Goal: Download file/media

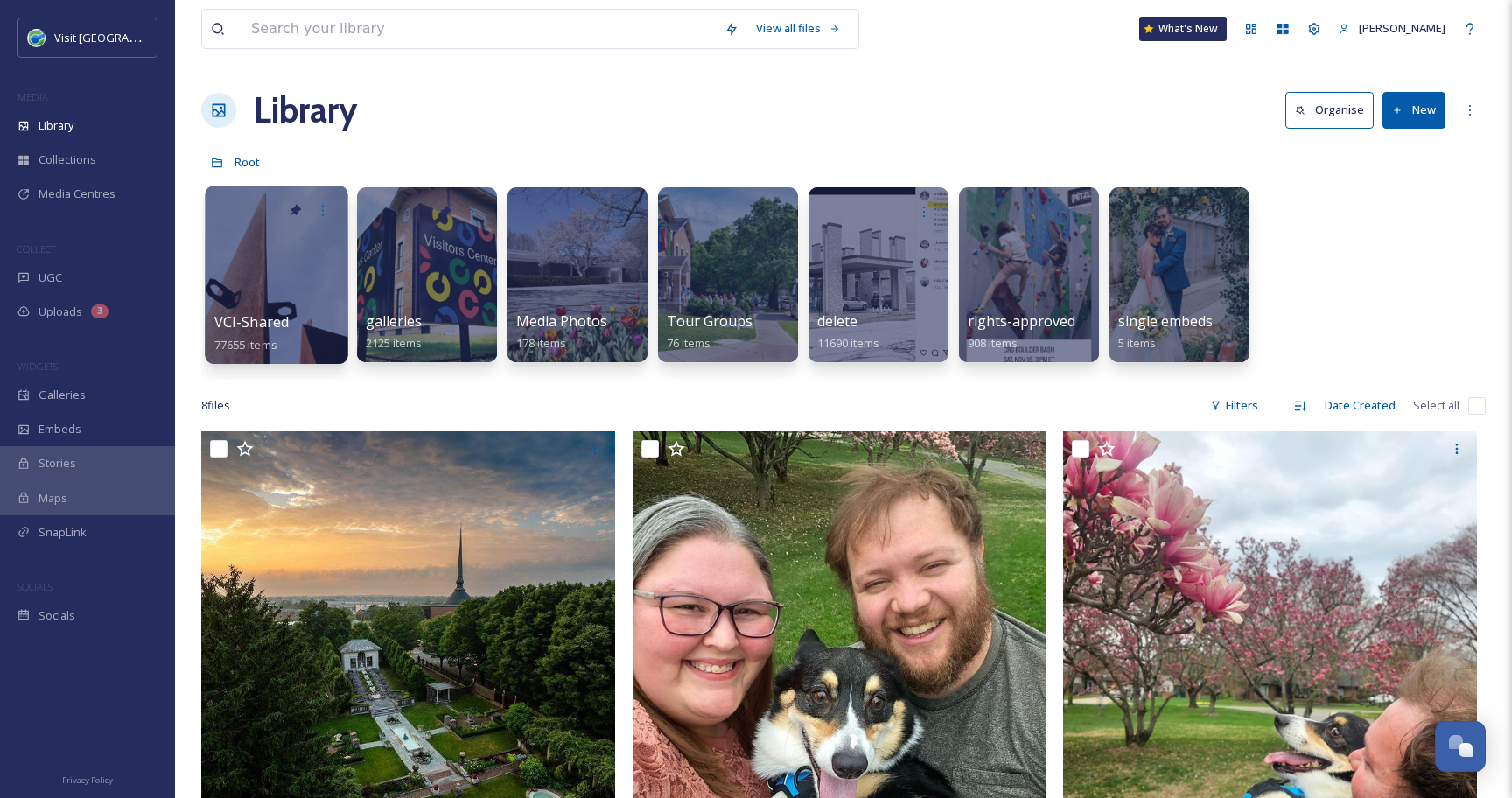
click at [252, 279] on div at bounding box center [276, 274] width 143 height 179
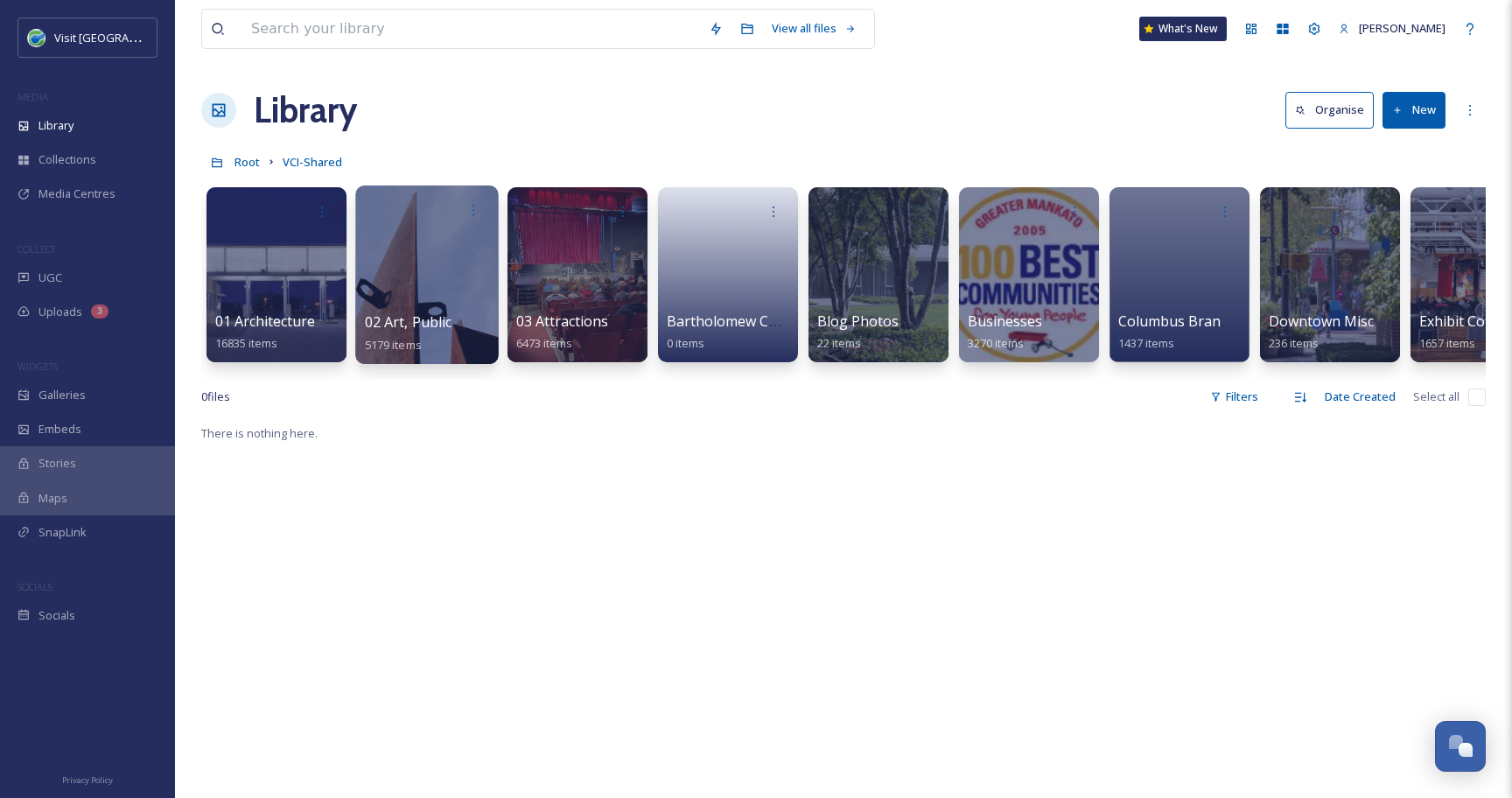
click at [426, 273] on div at bounding box center [427, 274] width 143 height 179
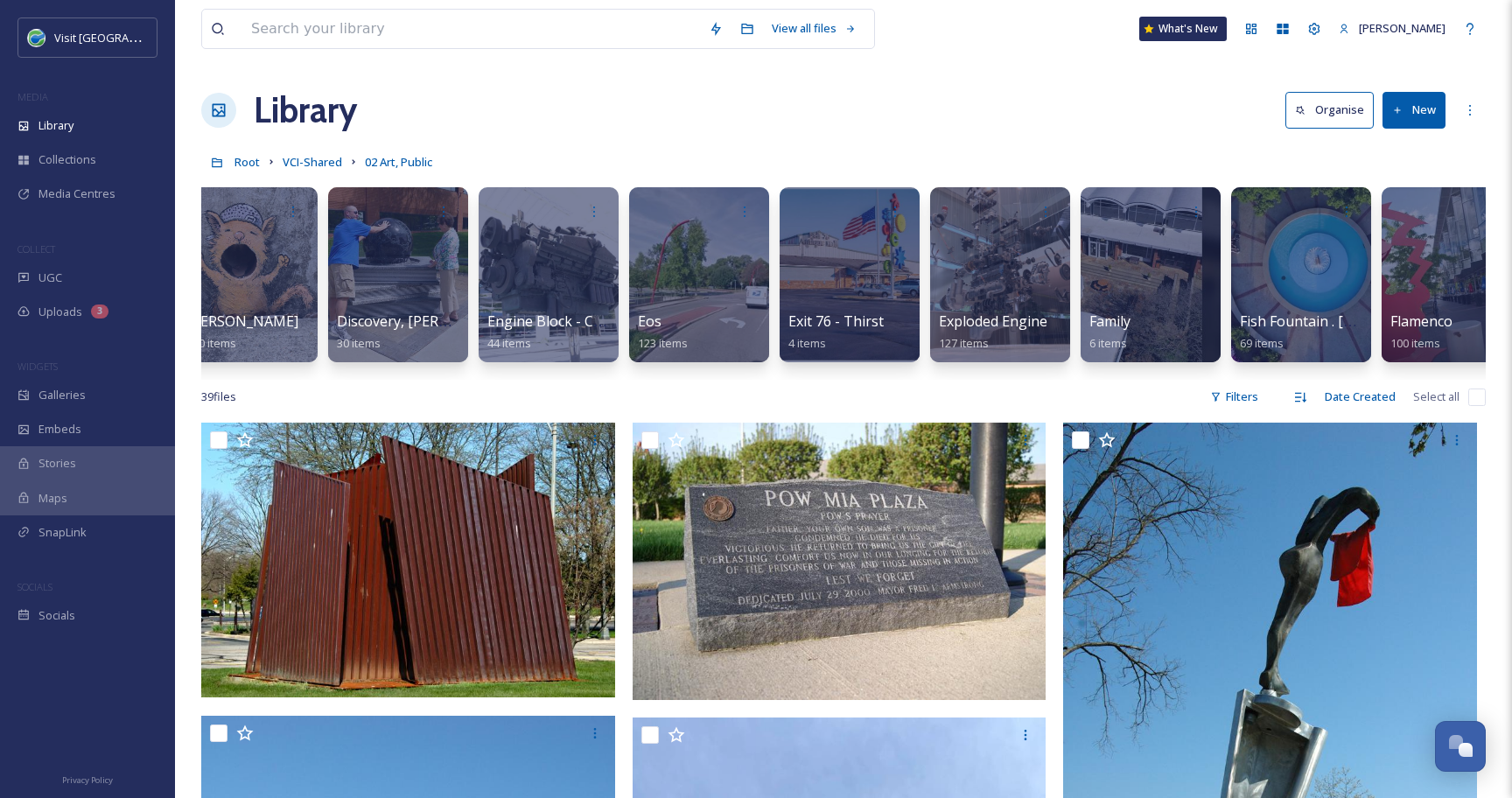
scroll to position [0, 1688]
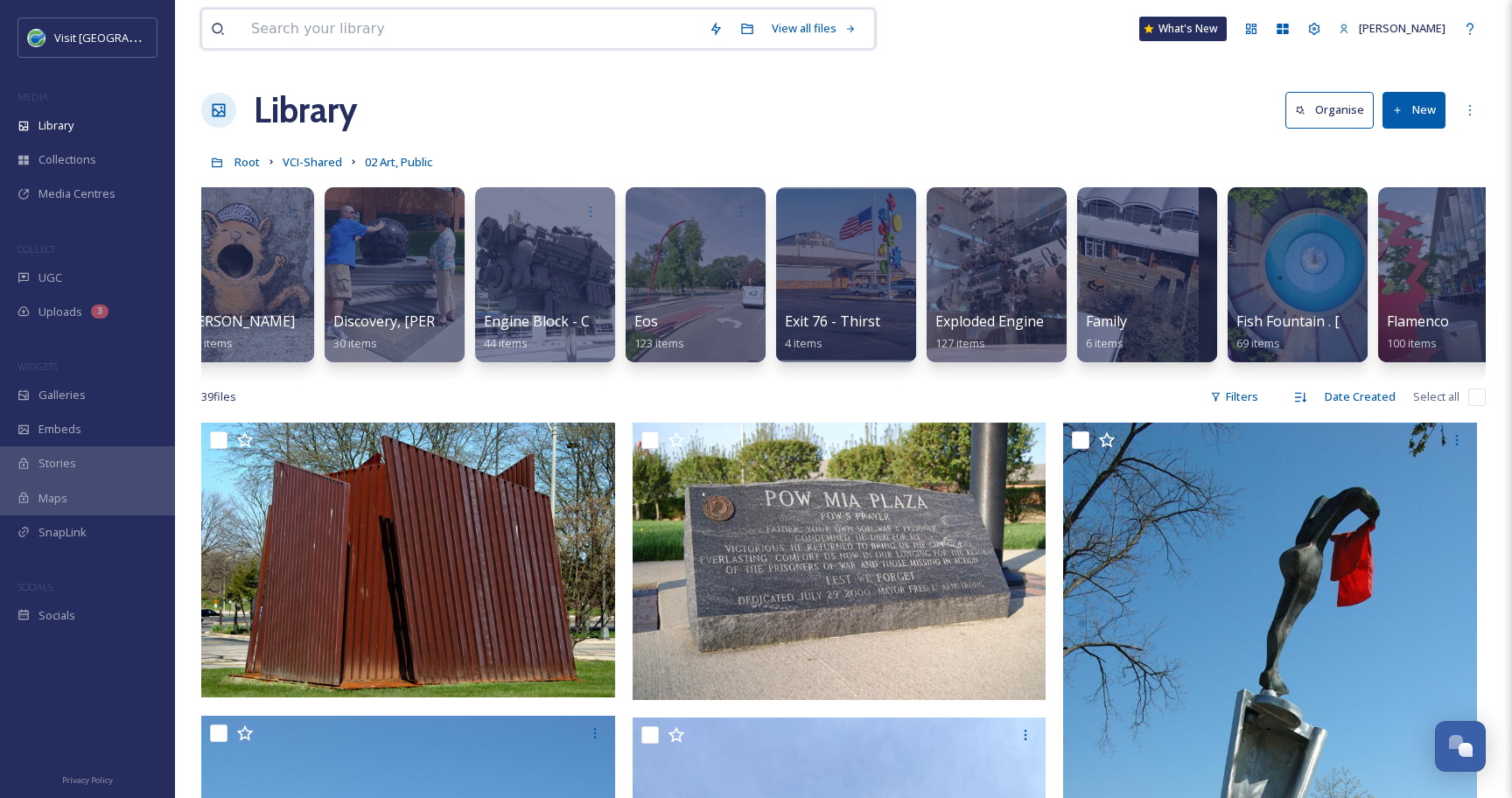
click at [374, 36] on input at bounding box center [471, 28] width 457 height 38
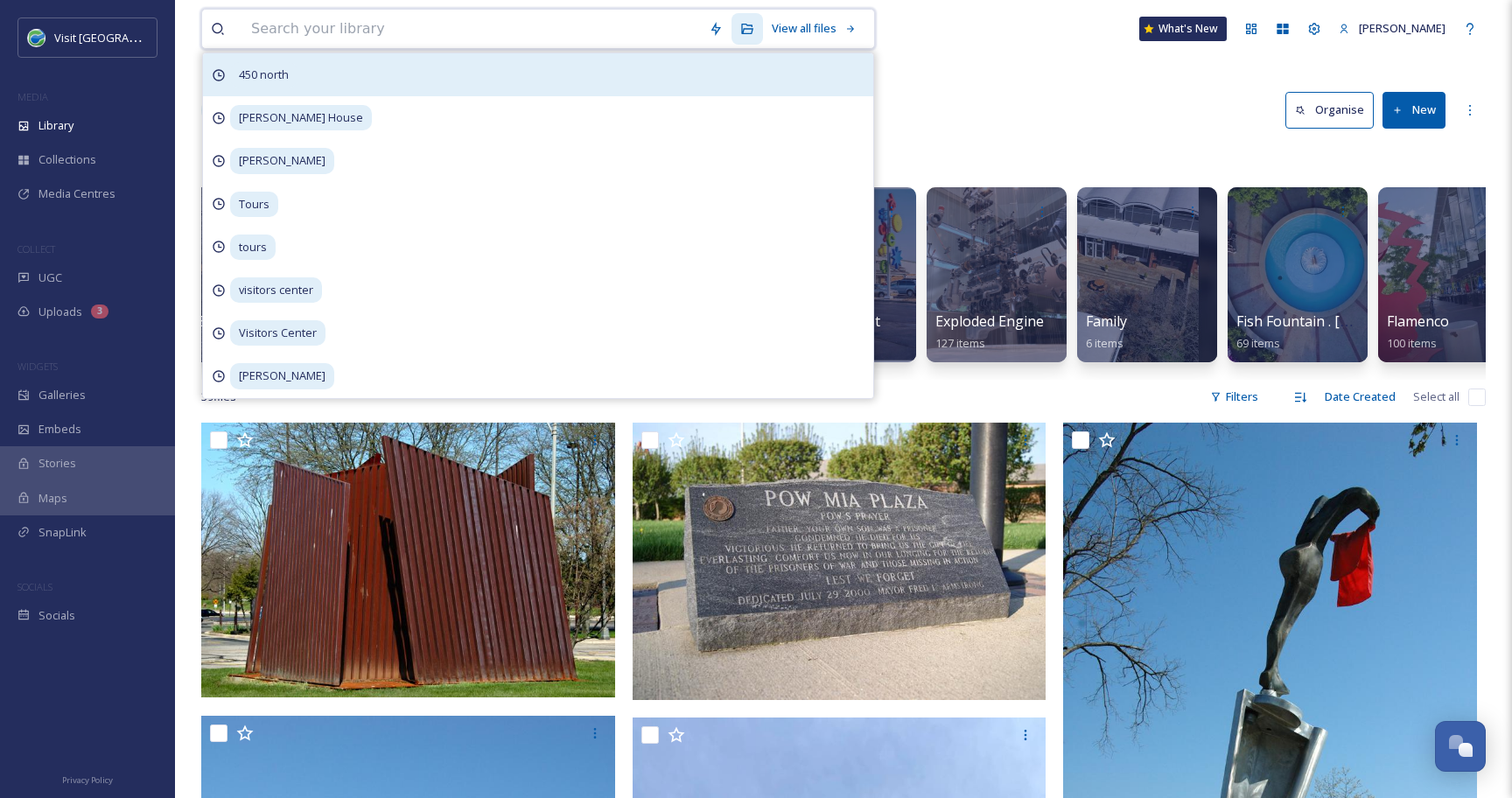
paste input "Déjà Vu"
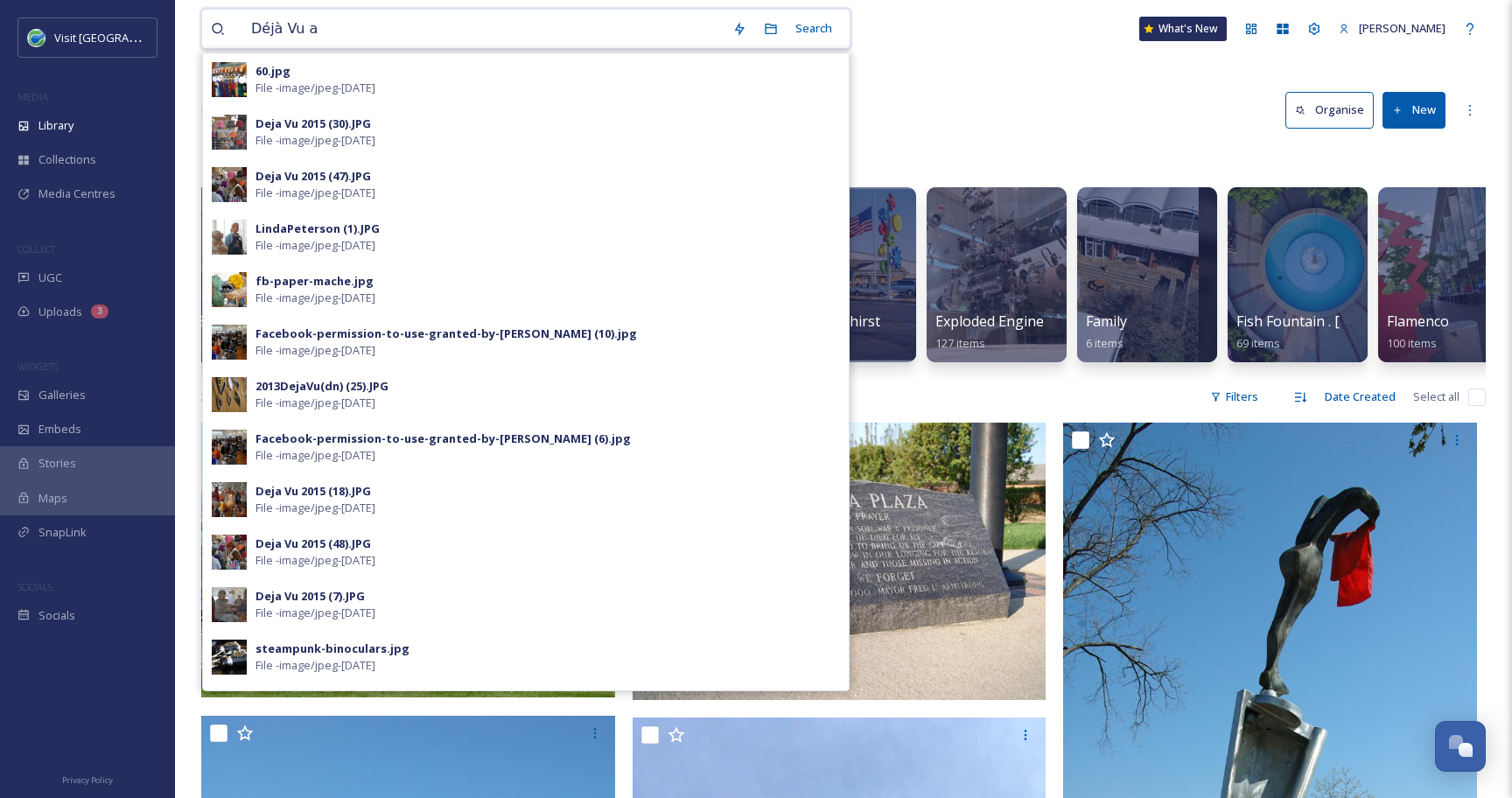
type input "Déjà Vu"
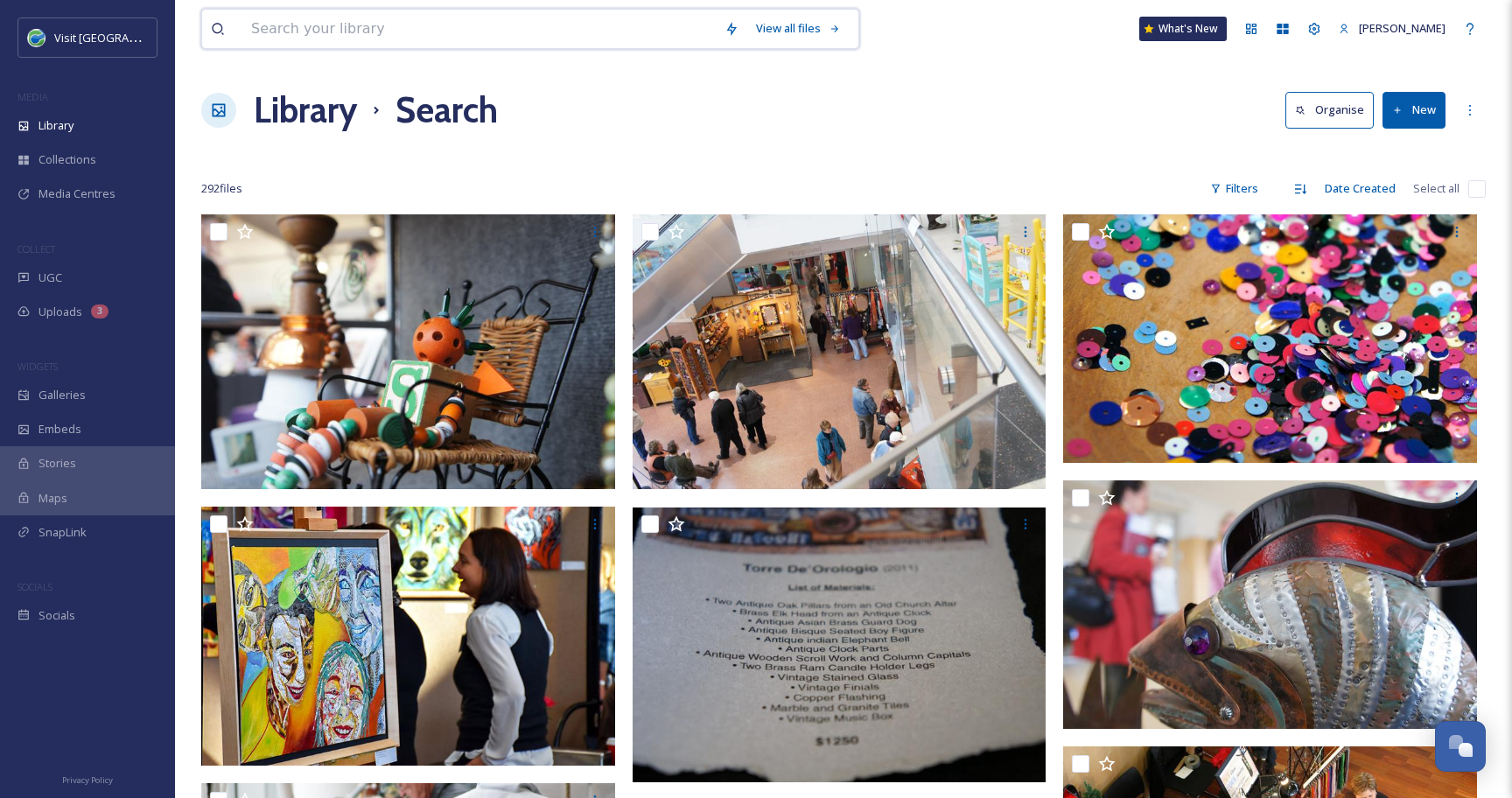
click at [394, 25] on input at bounding box center [479, 28] width 474 height 38
type input "q"
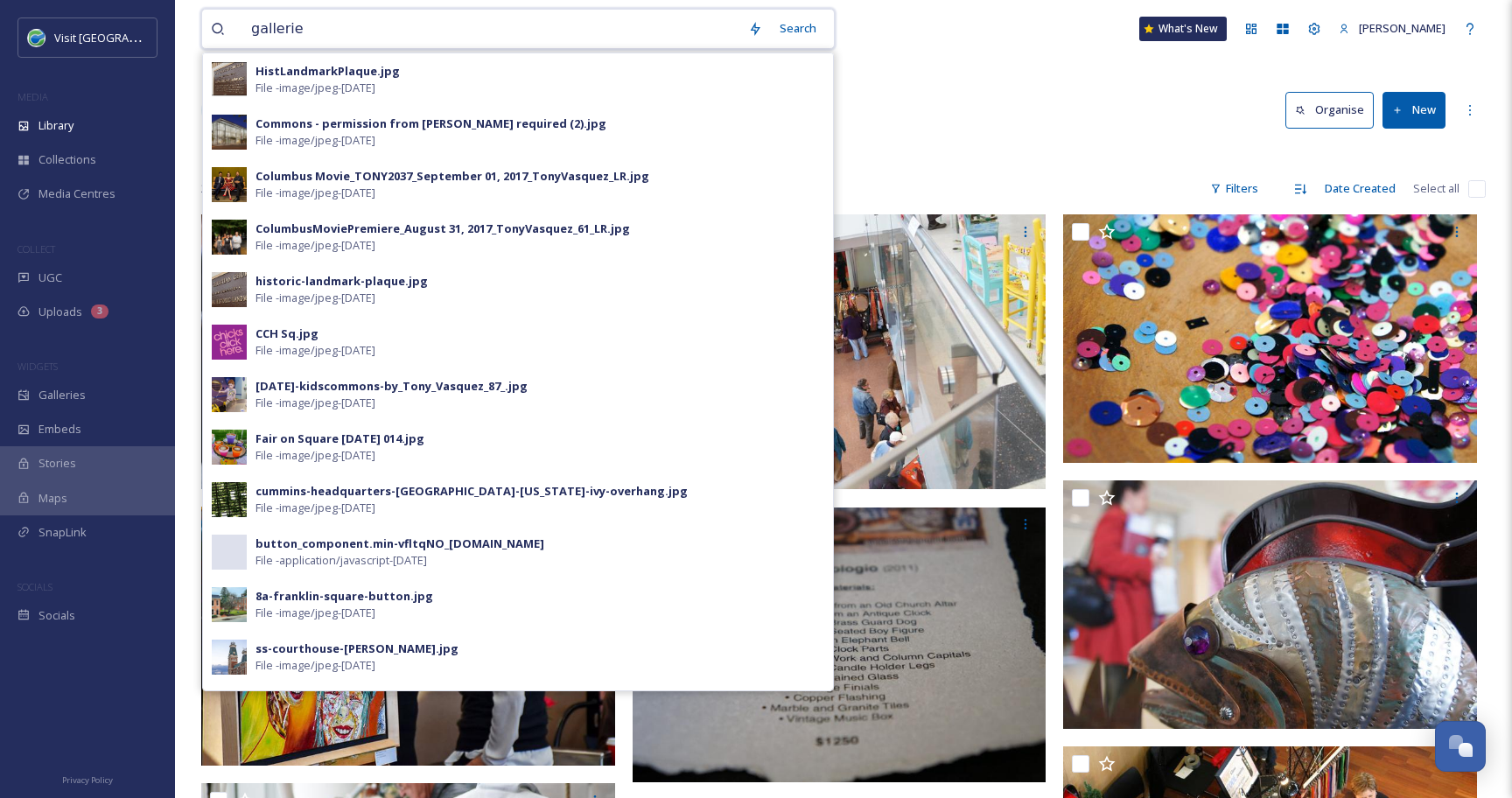
type input "galleries"
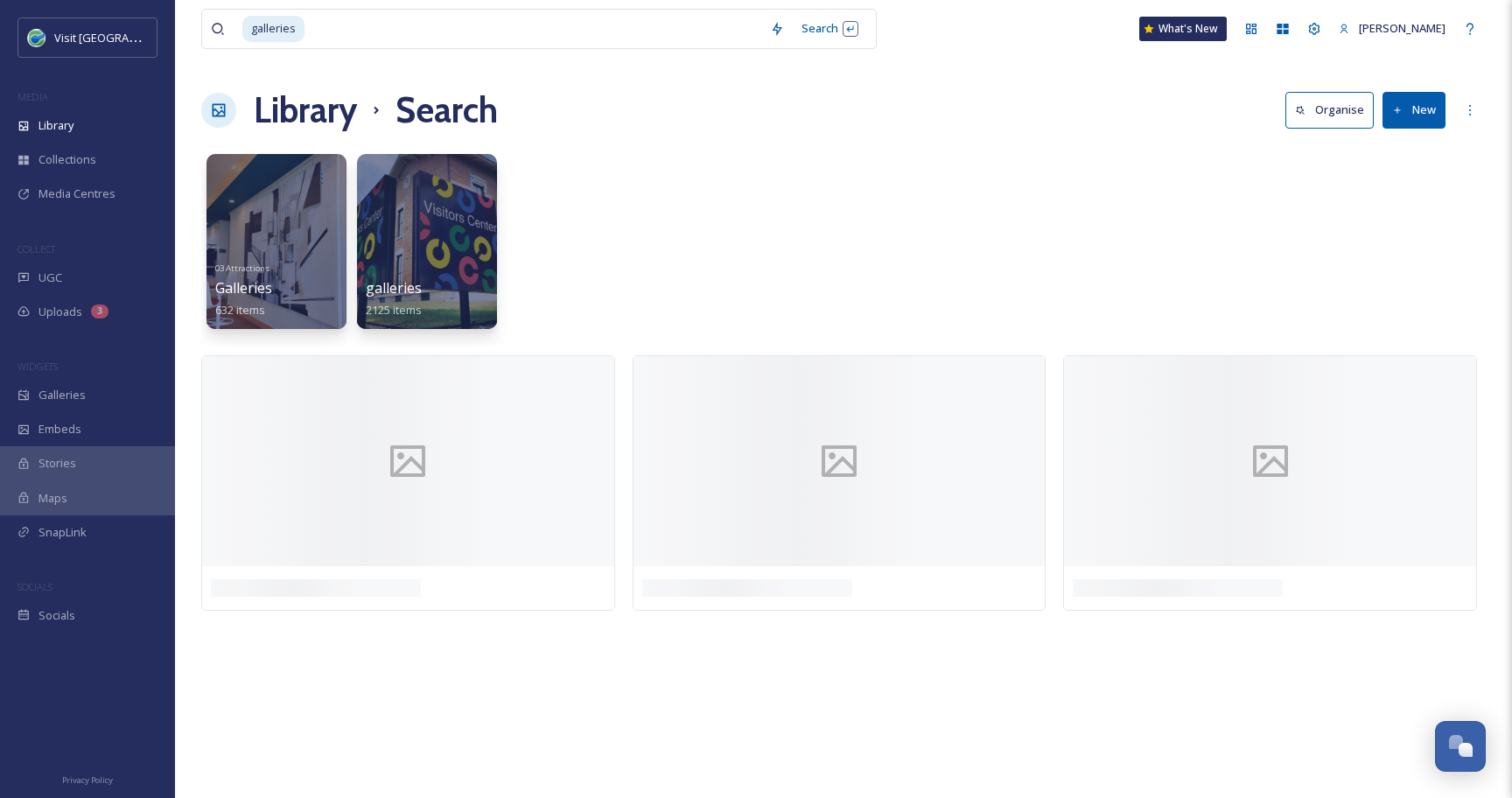
click at [1043, 163] on div "03 Attractions Galleries 632 items galleries 2125 items" at bounding box center [843, 246] width 1284 height 201
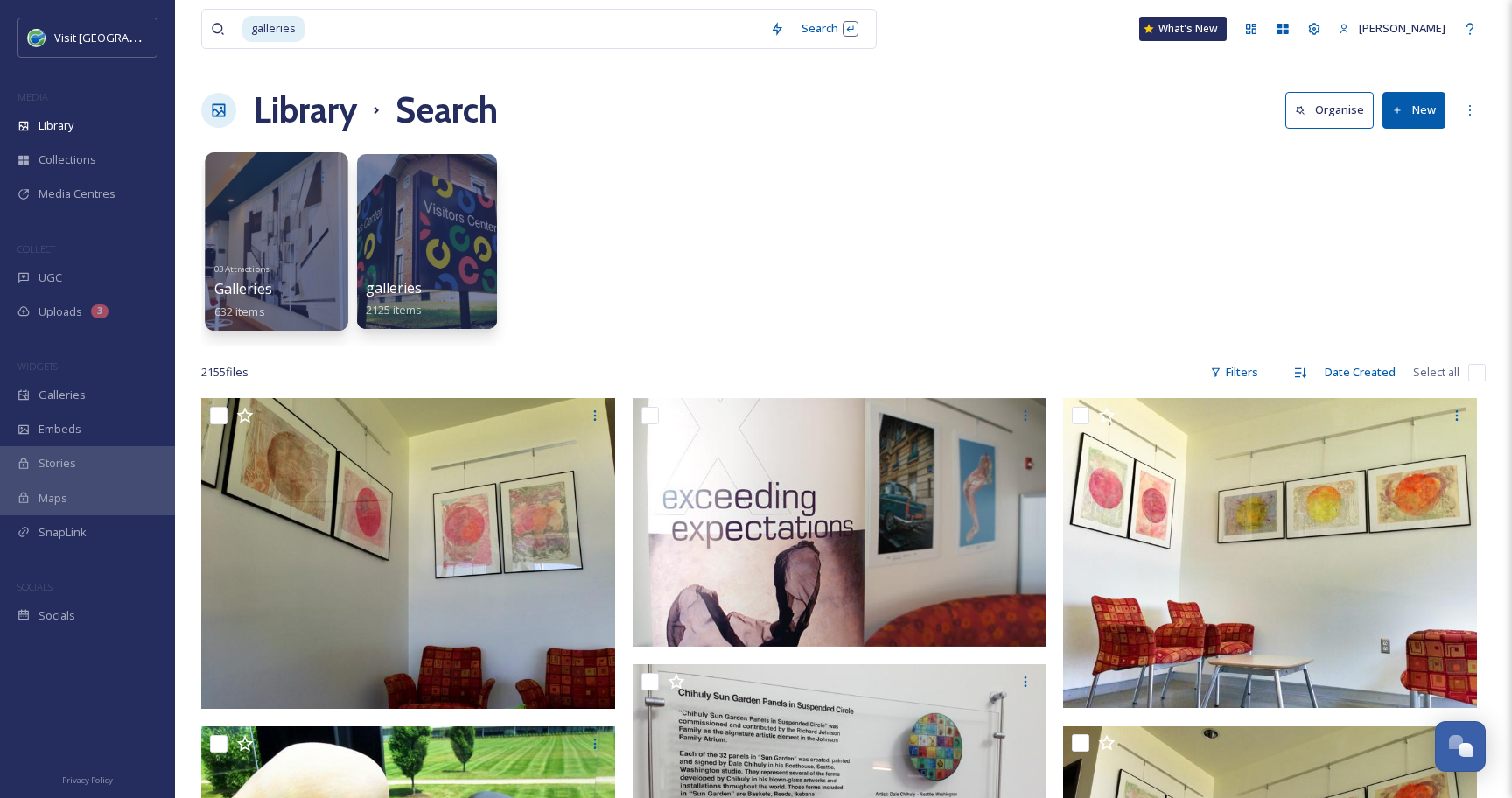
click at [289, 250] on div at bounding box center [276, 241] width 143 height 179
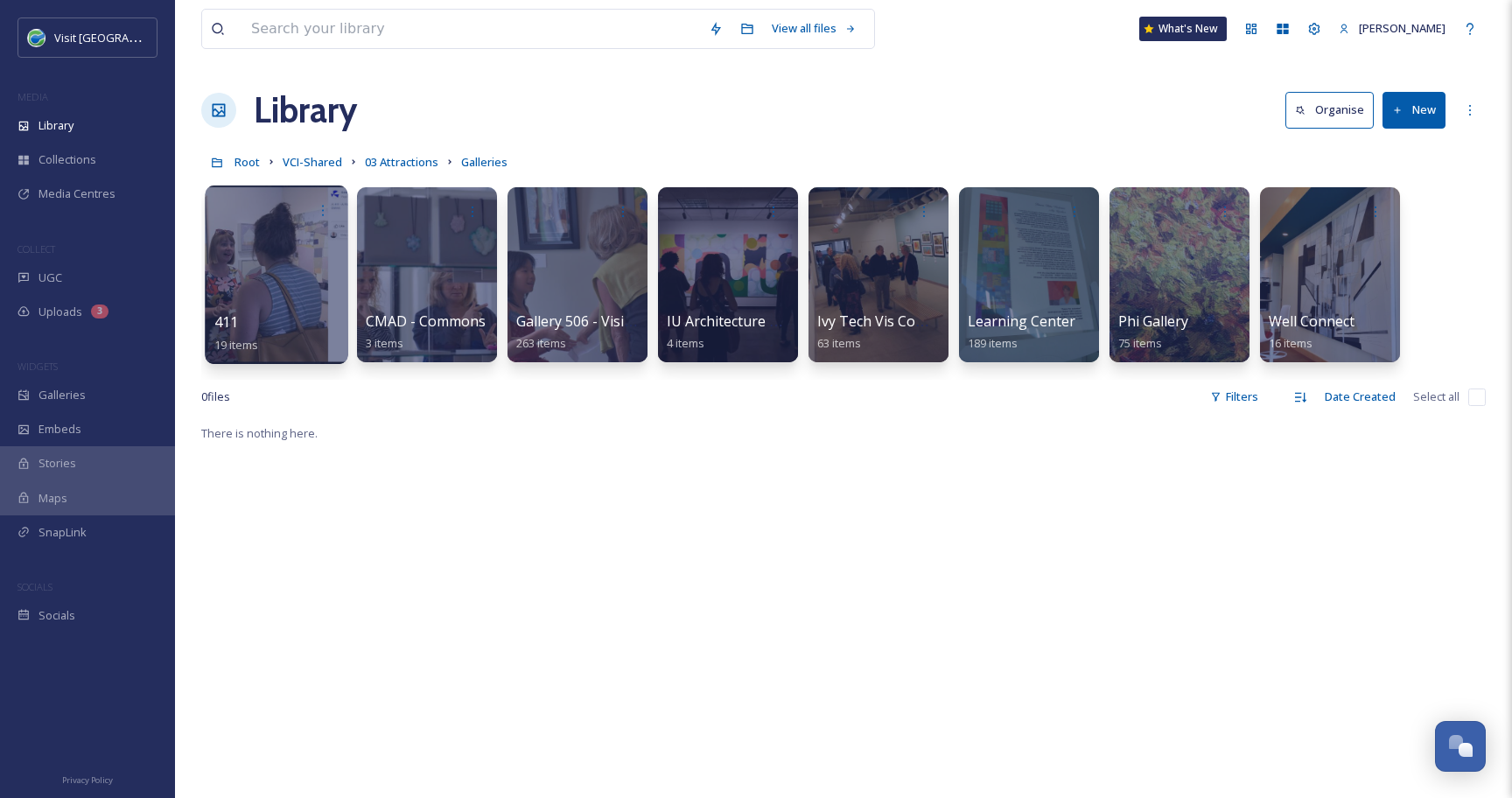
click at [298, 247] on div at bounding box center [276, 274] width 143 height 179
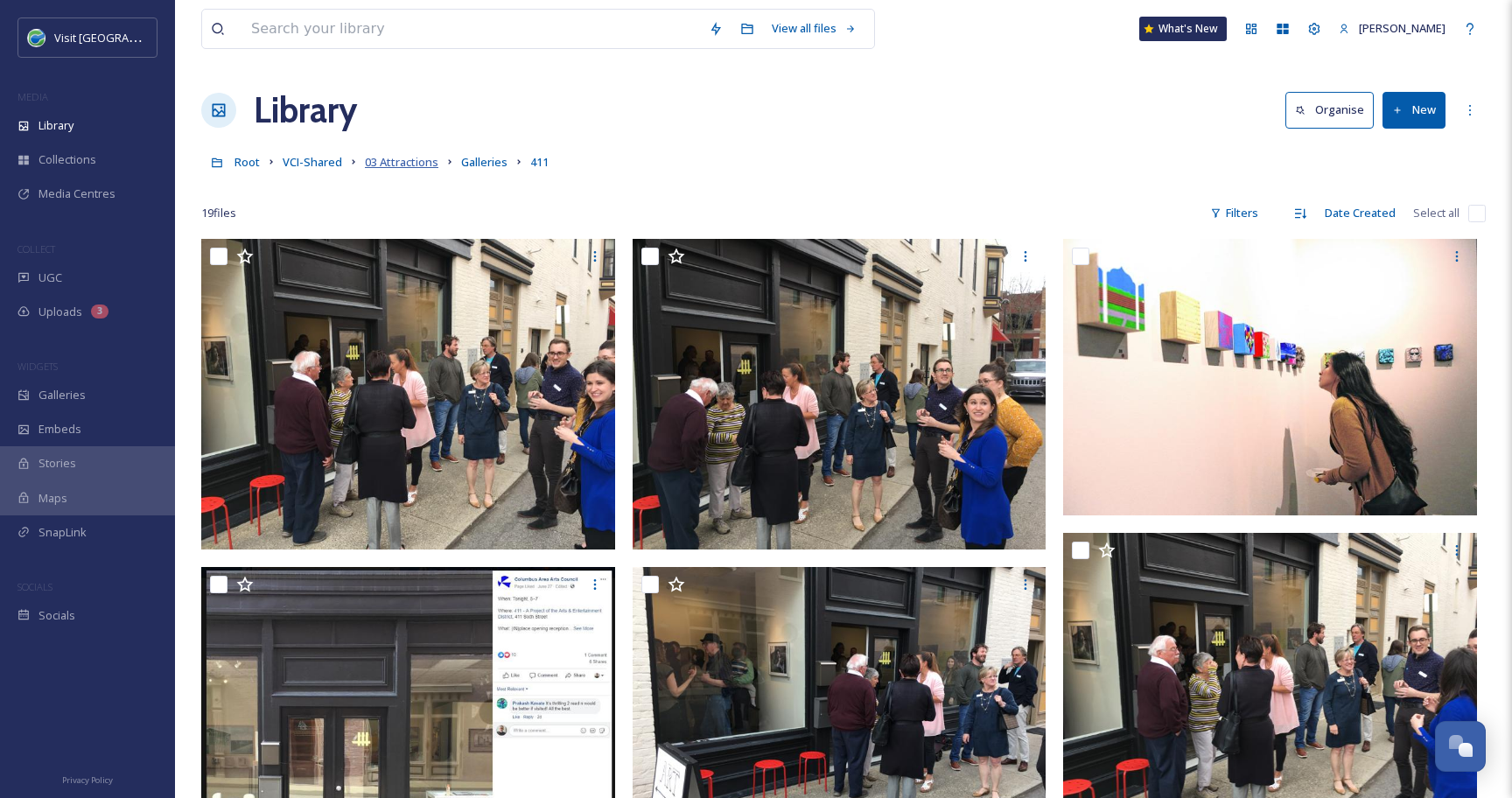
click at [390, 164] on span "03 Attractions" at bounding box center [400, 162] width 73 height 16
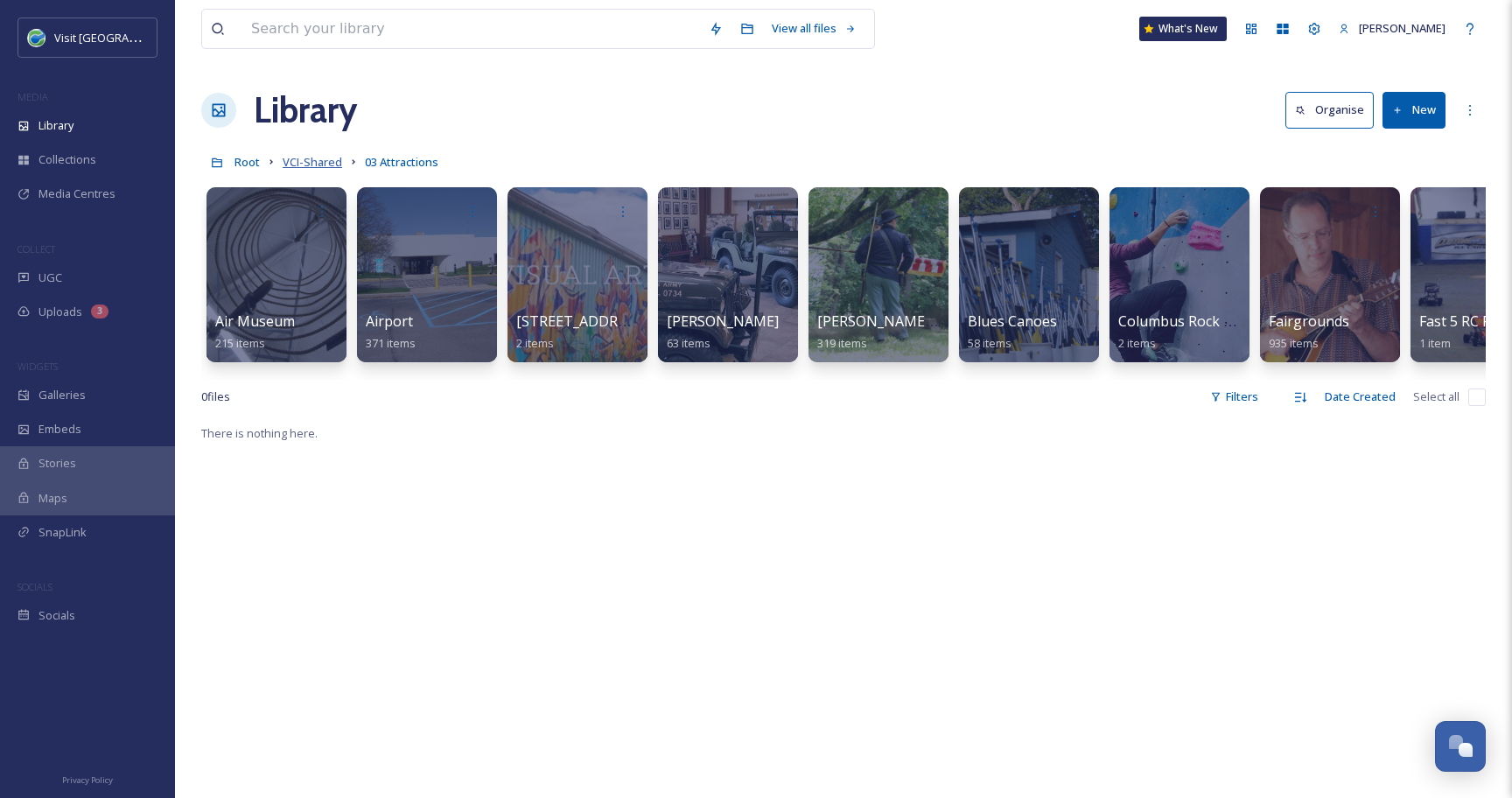
click at [329, 158] on span "VCI-Shared" at bounding box center [312, 162] width 60 height 16
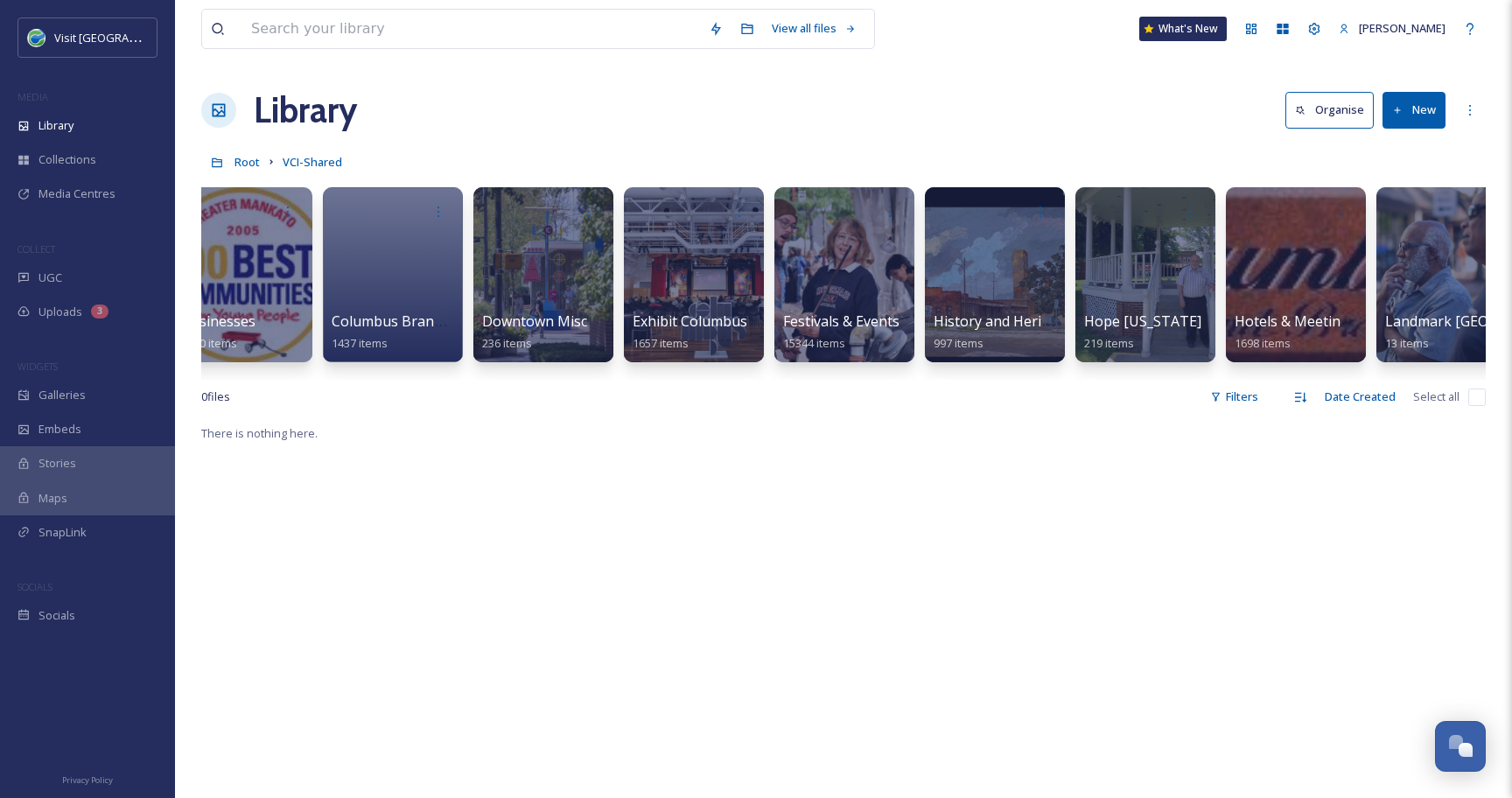
scroll to position [0, 802]
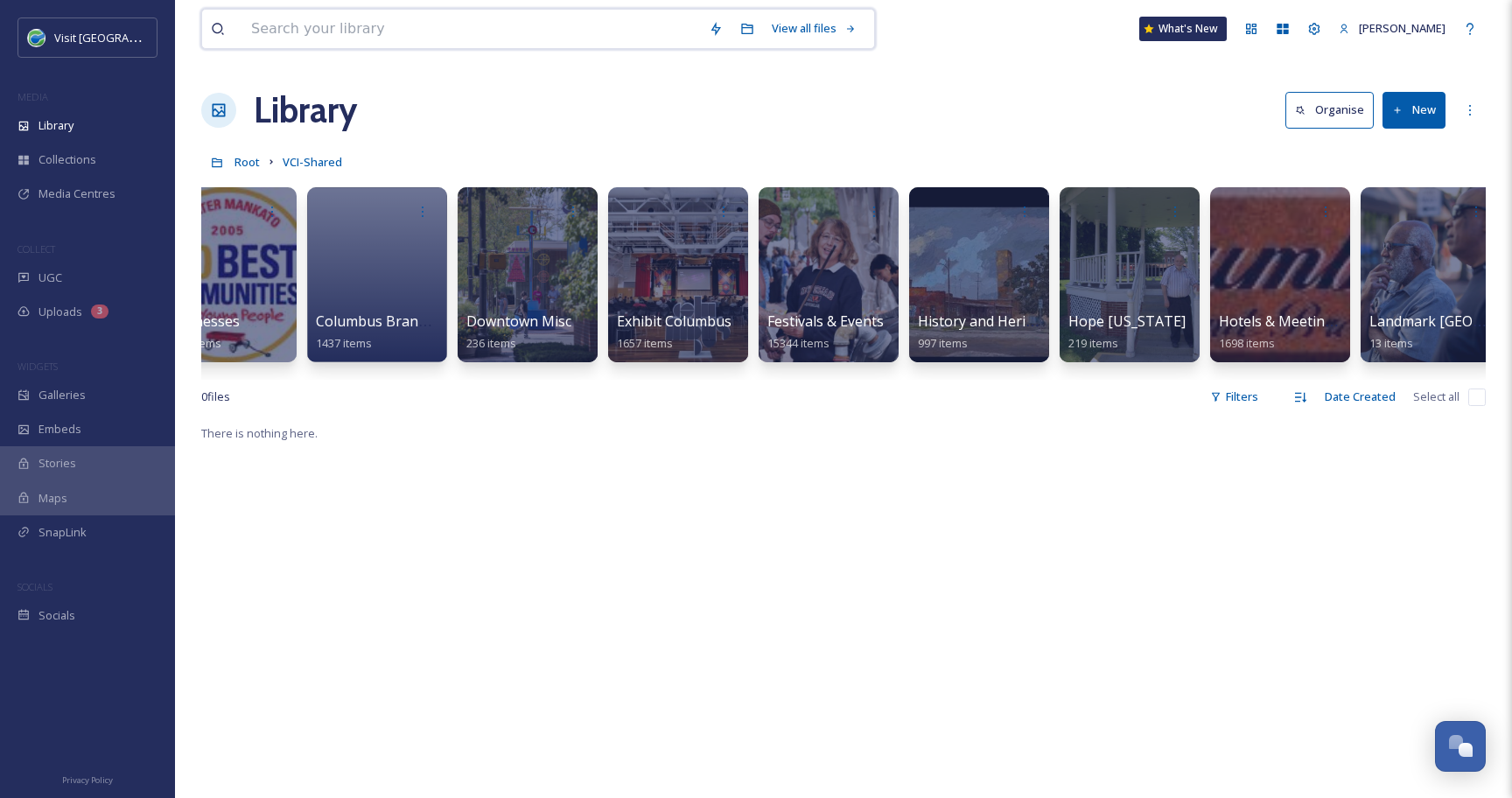
click at [527, 22] on input at bounding box center [471, 28] width 457 height 38
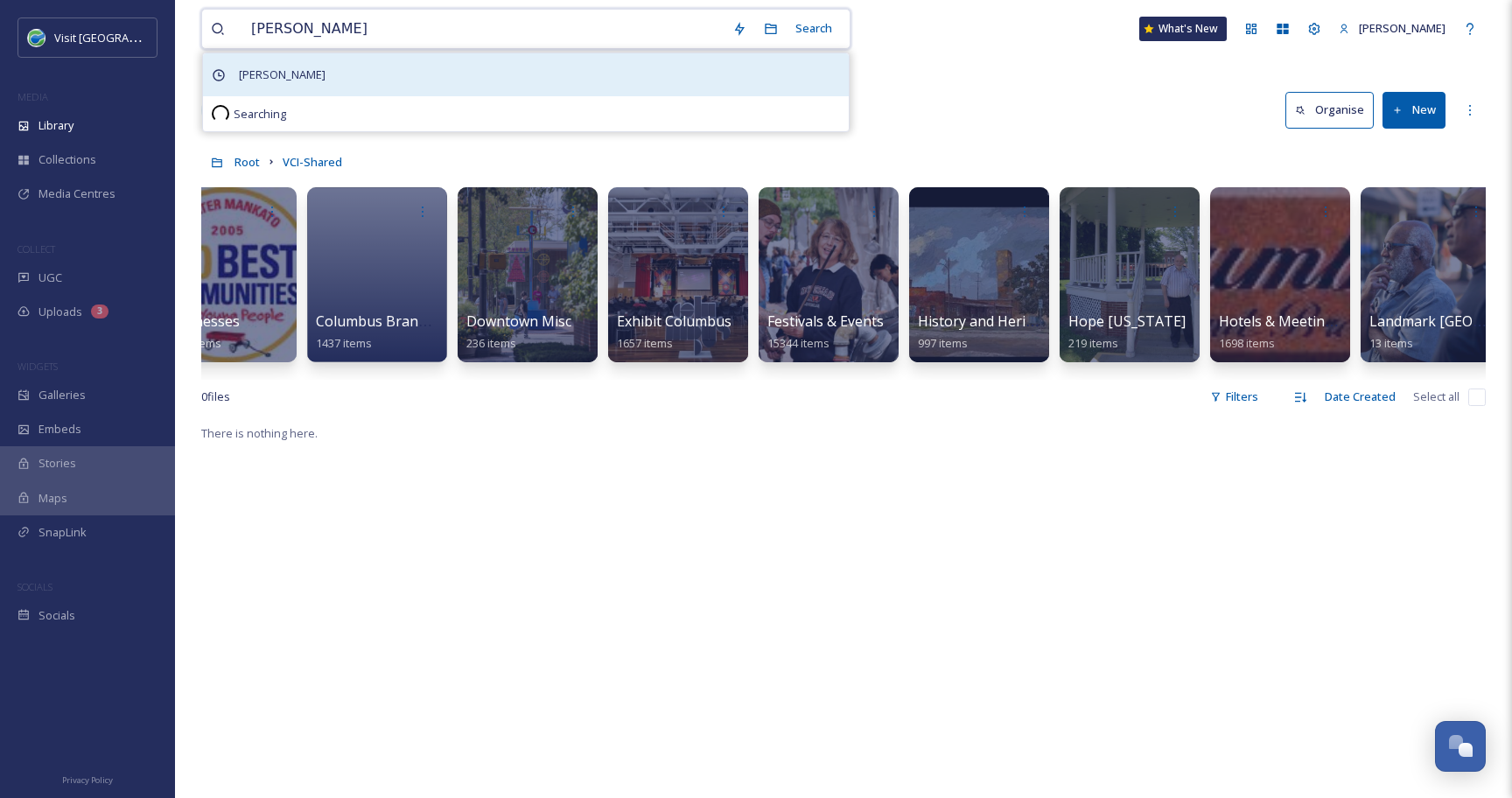
type input "[PERSON_NAME]"
click at [453, 74] on div "[PERSON_NAME]" at bounding box center [525, 75] width 646 height 43
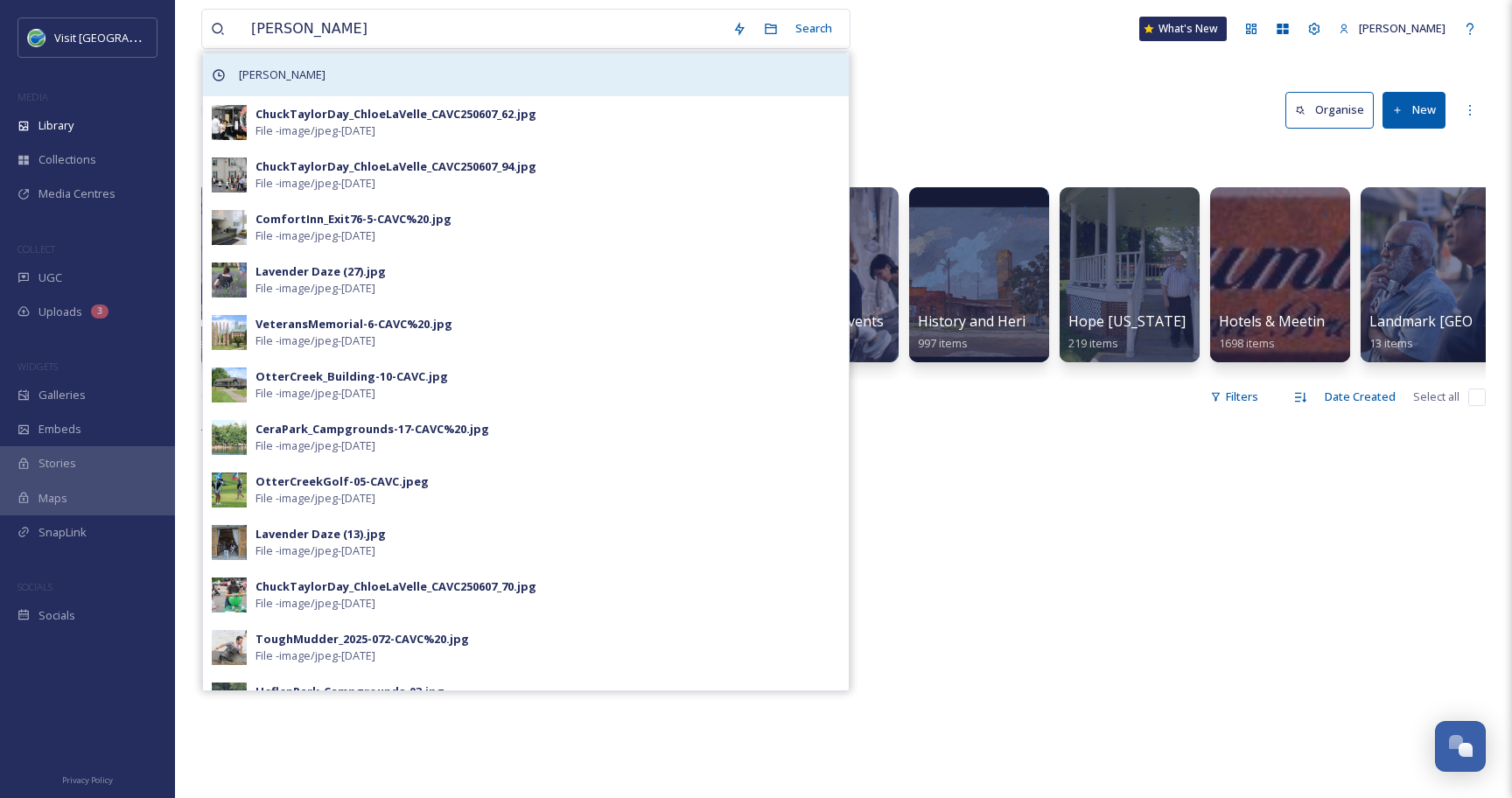
click at [444, 74] on div "[PERSON_NAME]" at bounding box center [525, 75] width 646 height 43
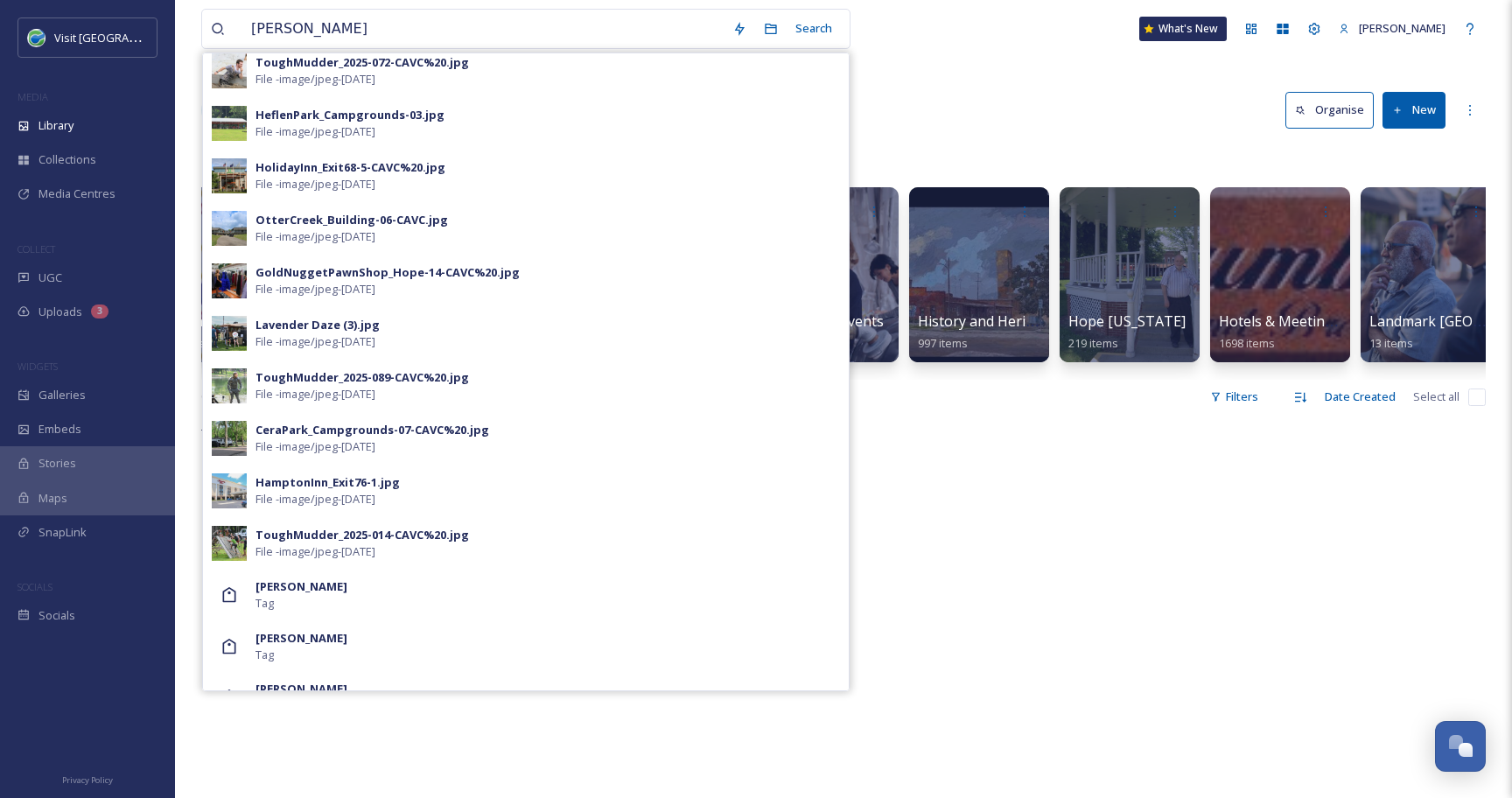
scroll to position [609, 0]
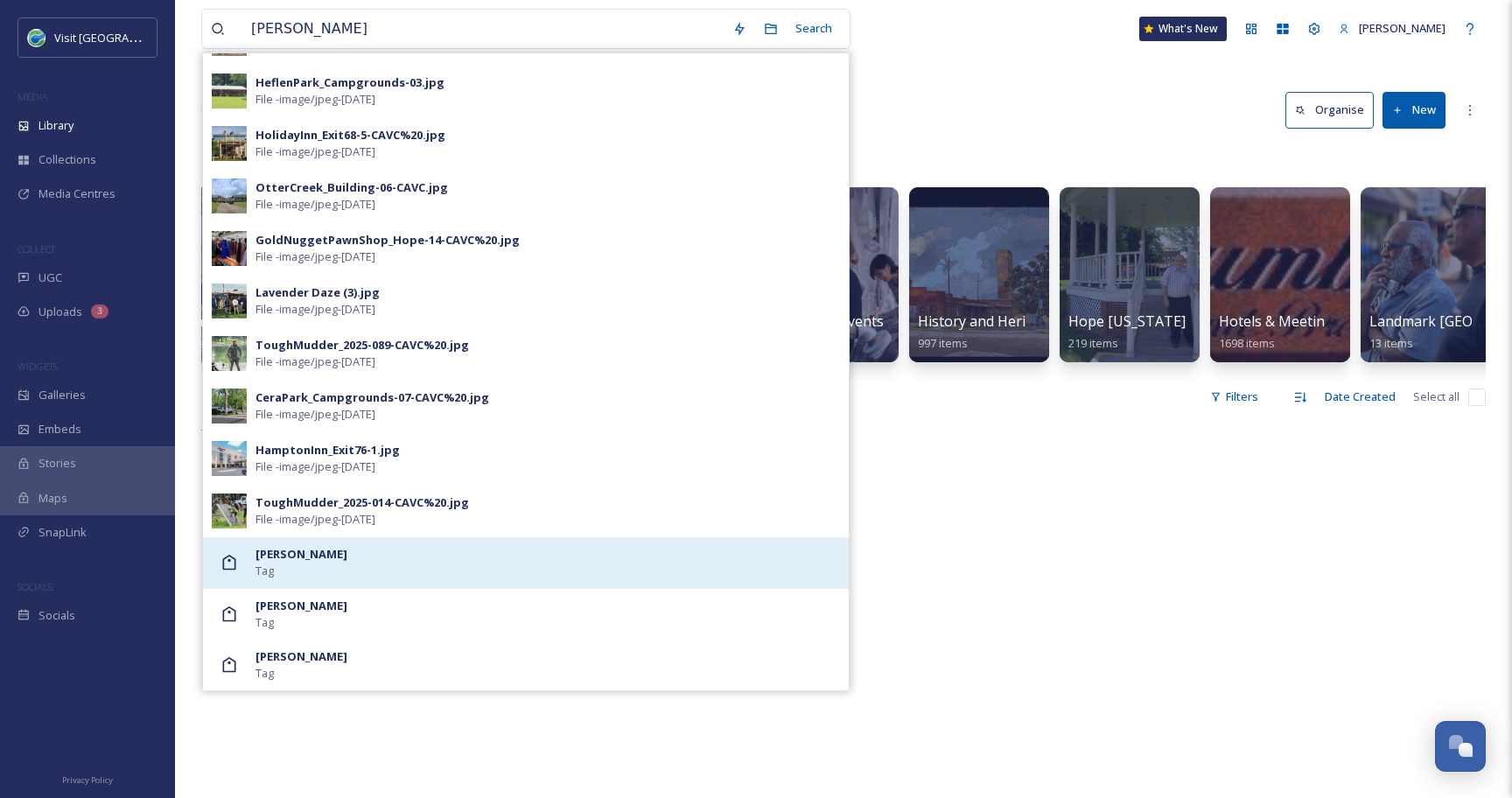
click at [332, 563] on div "[PERSON_NAME] Tag" at bounding box center [548, 563] width 584 height 33
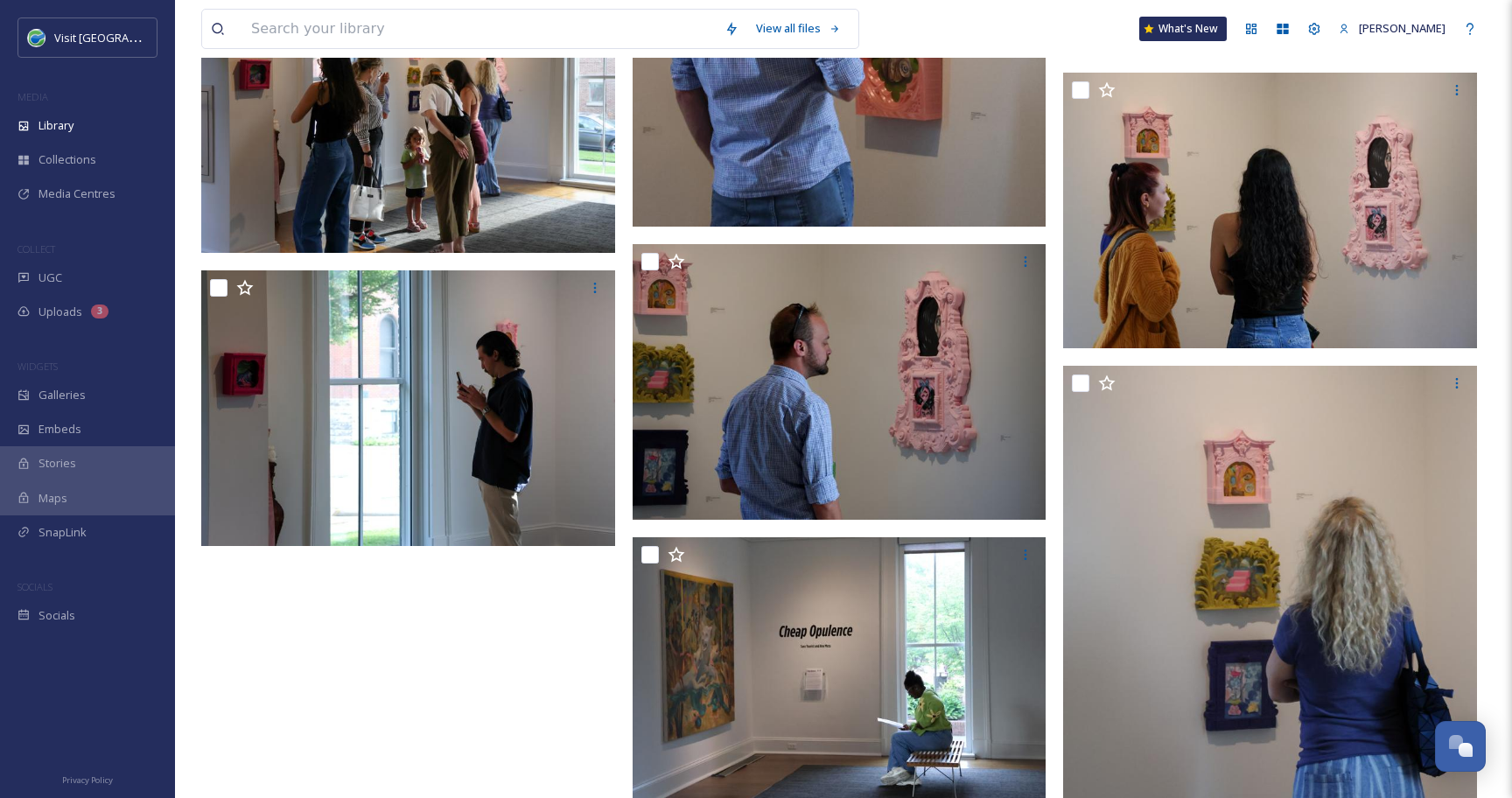
scroll to position [16485, 0]
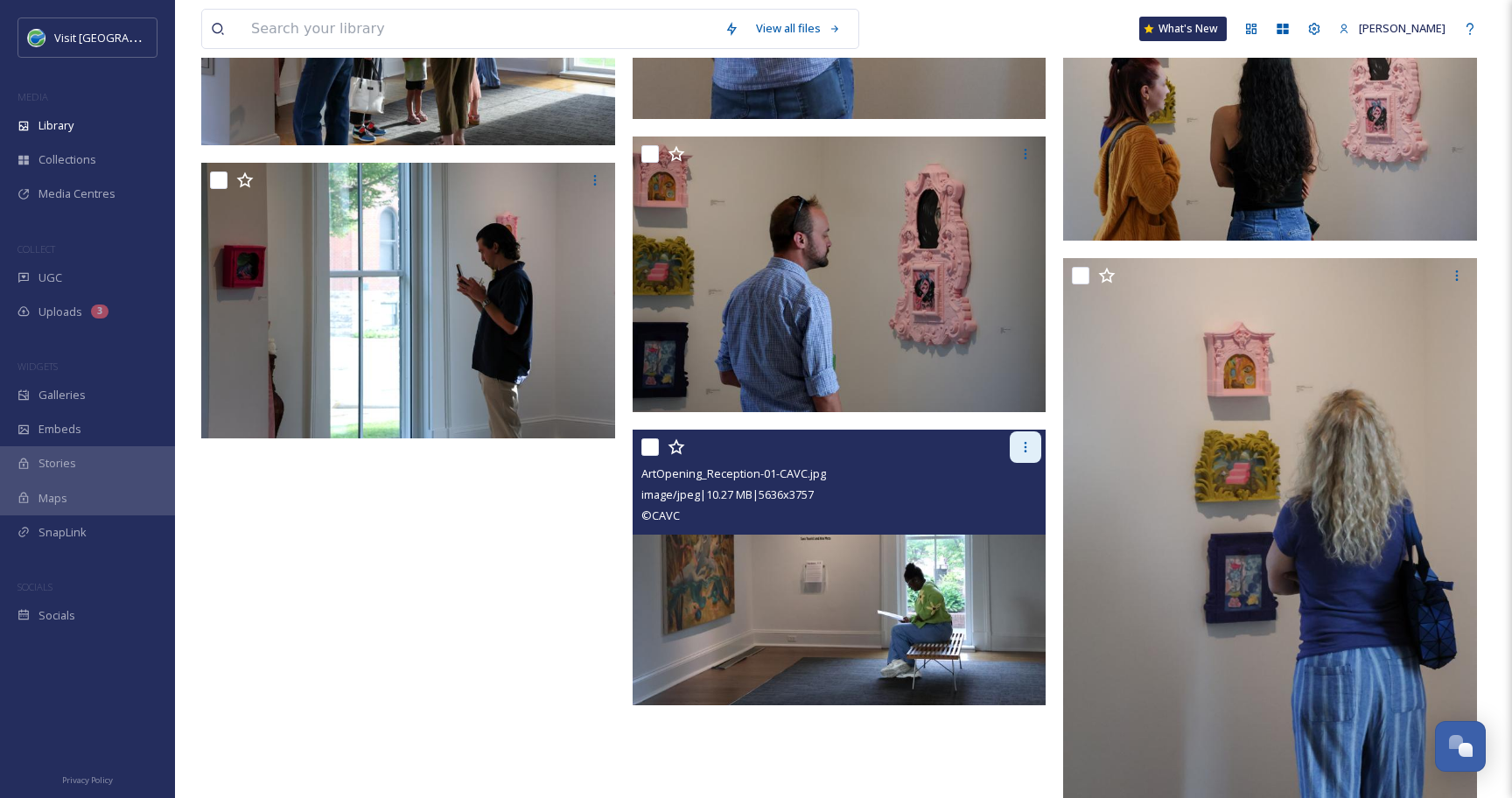
click at [1025, 442] on icon at bounding box center [1026, 446] width 3 height 11
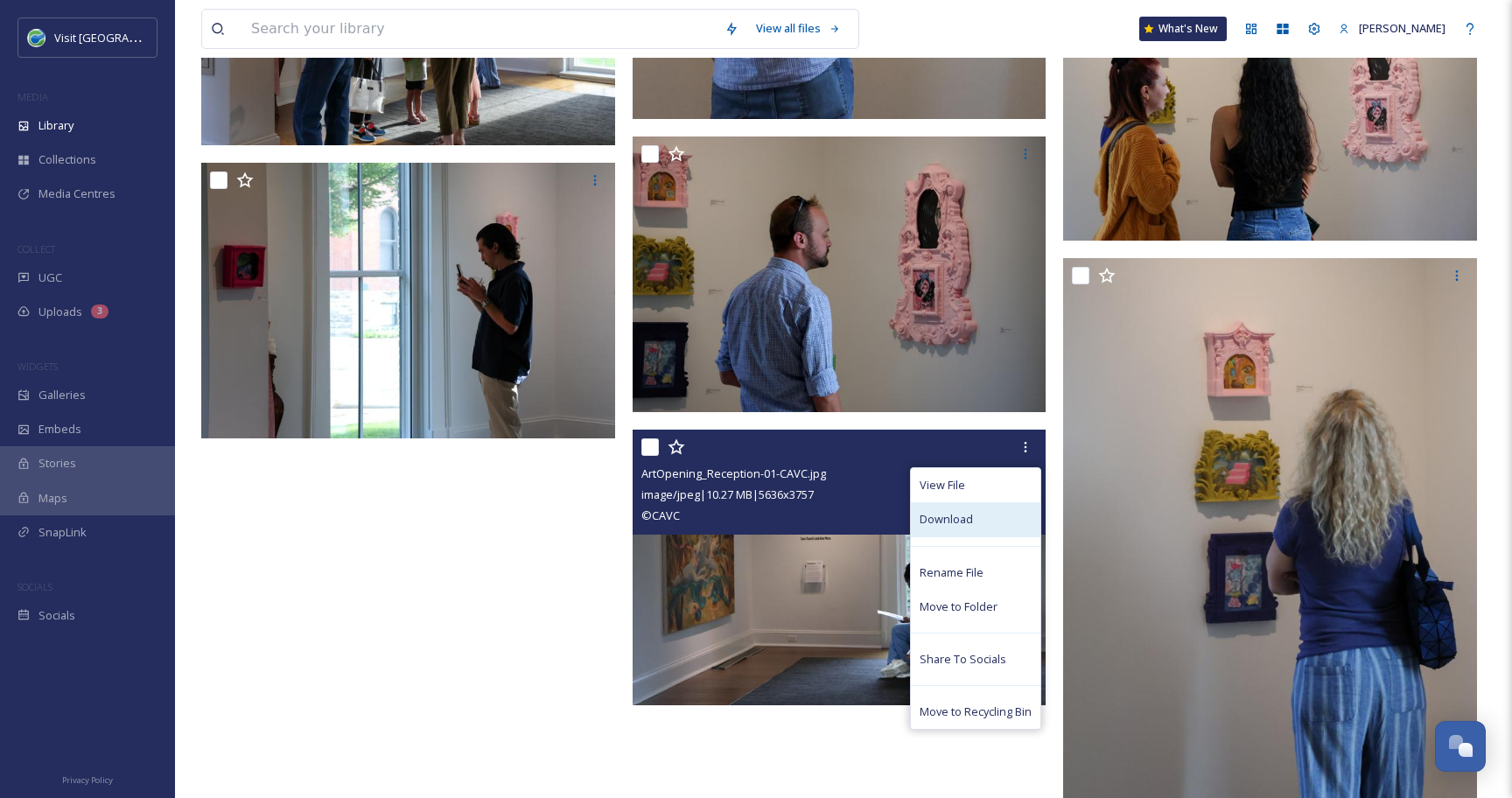
click at [948, 525] on span "Download" at bounding box center [945, 519] width 54 height 17
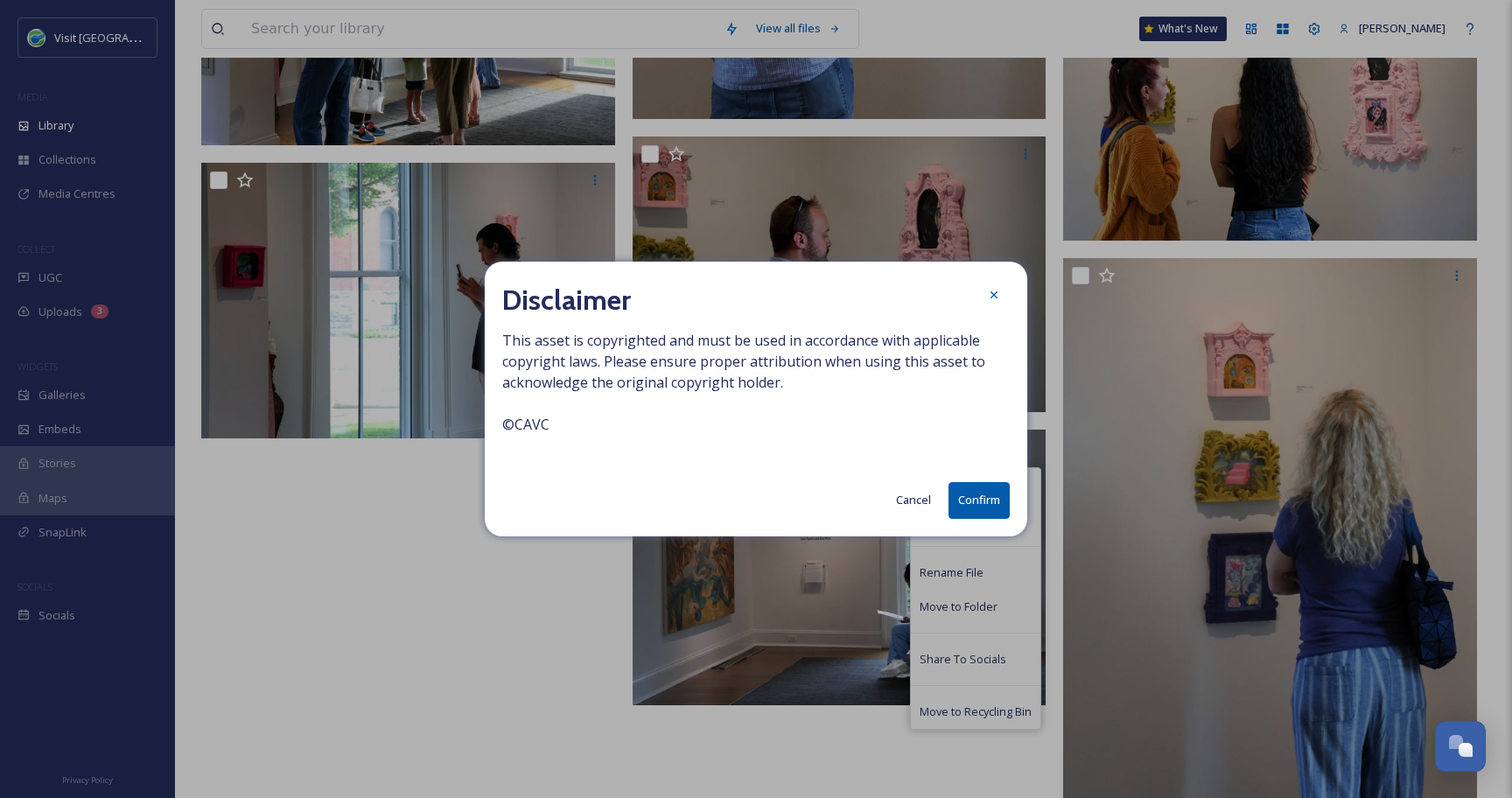
click at [971, 496] on button "Confirm" at bounding box center [979, 499] width 62 height 36
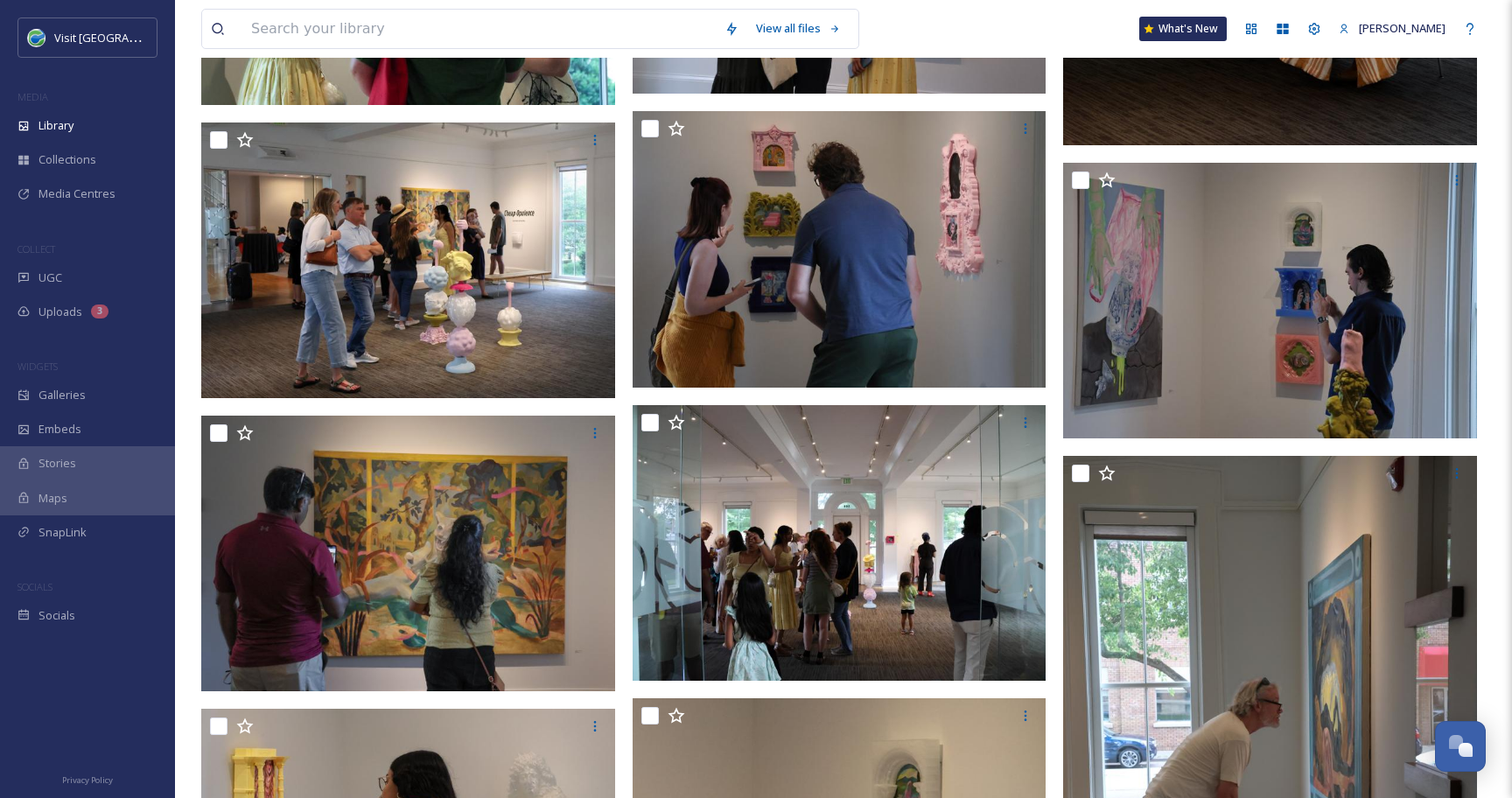
scroll to position [15352, 0]
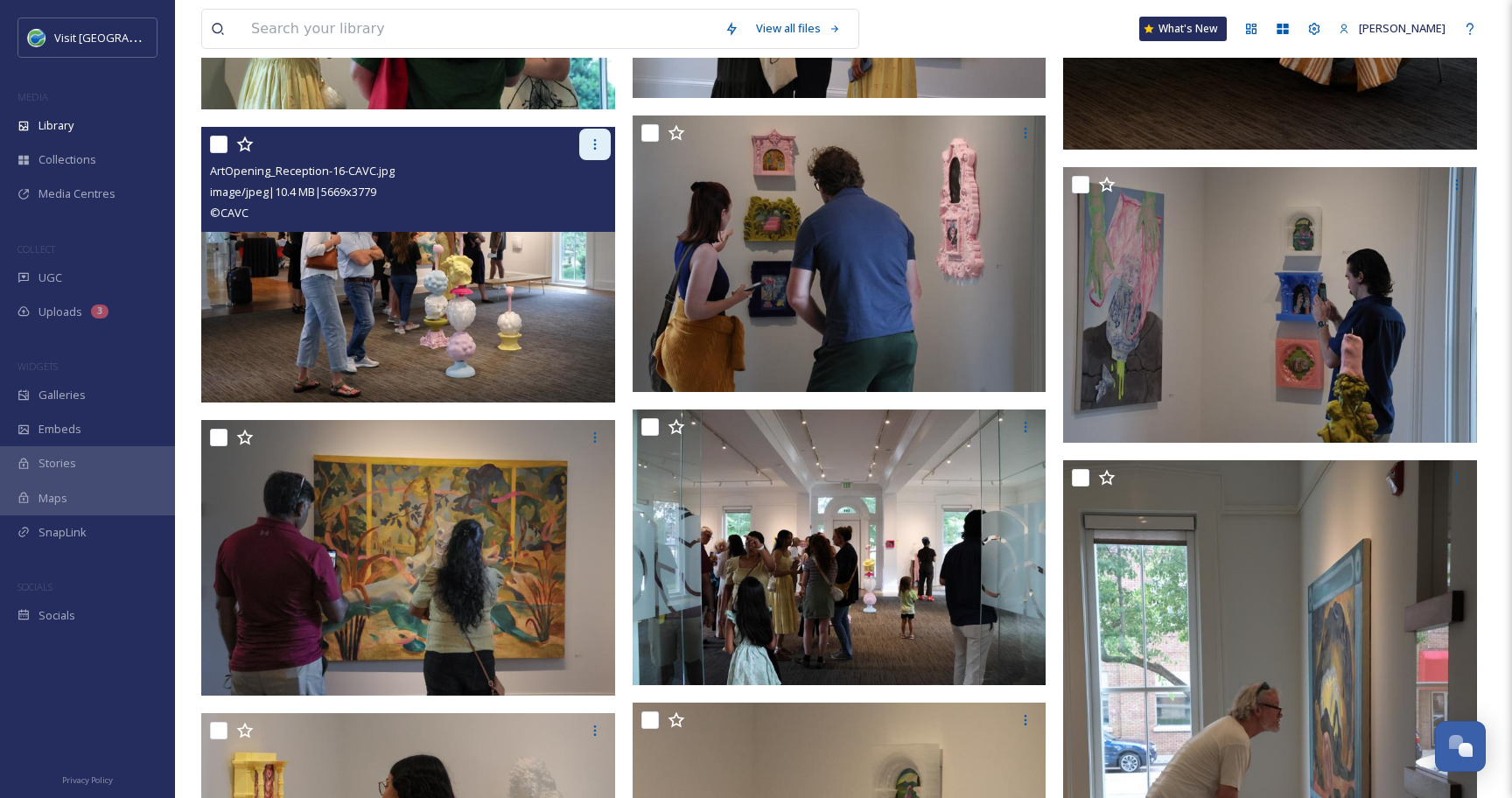
click at [589, 146] on icon at bounding box center [595, 145] width 14 height 14
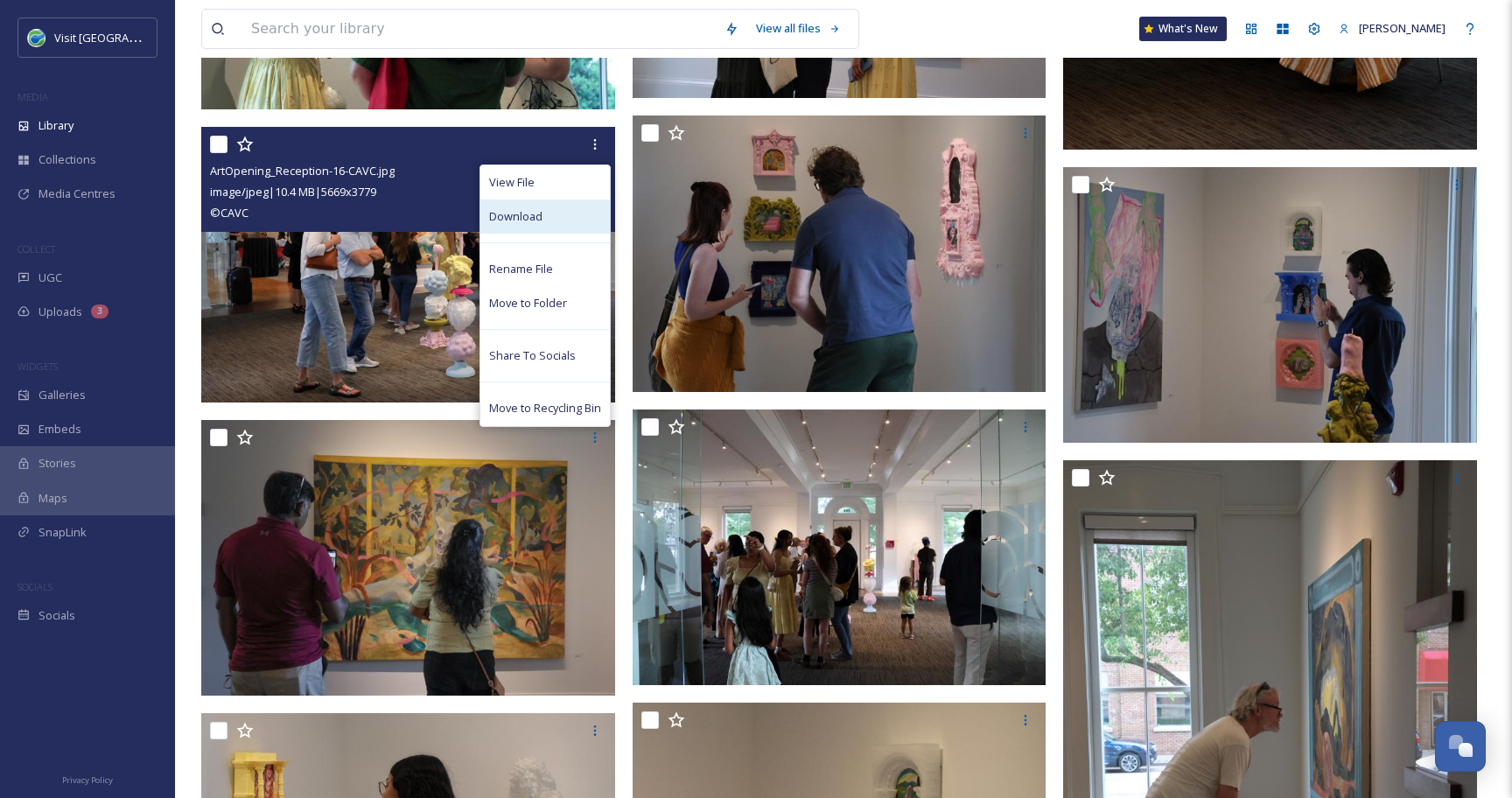
click at [560, 203] on div "Download" at bounding box center [545, 216] width 130 height 34
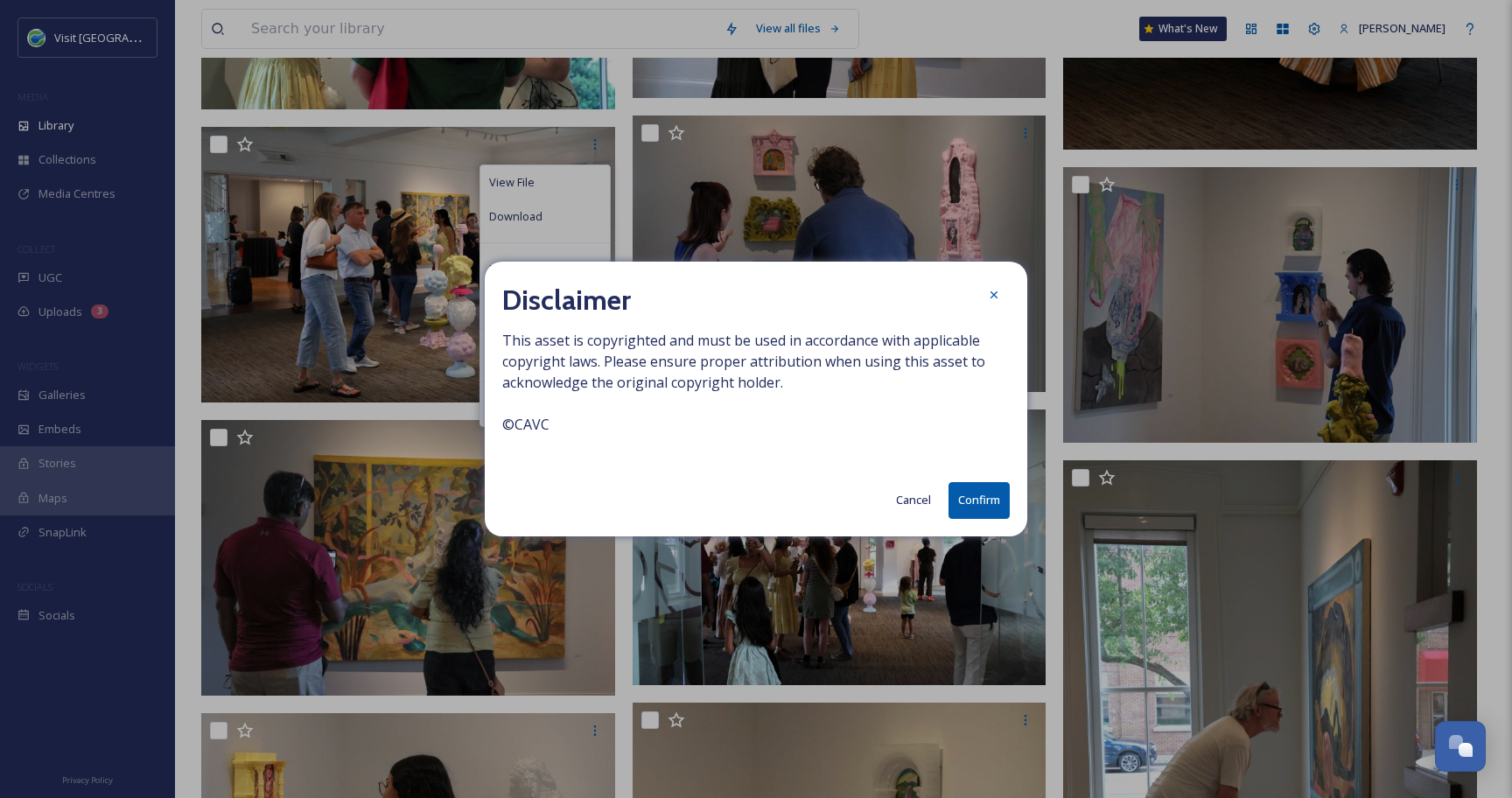
click at [997, 503] on button "Confirm" at bounding box center [979, 499] width 62 height 36
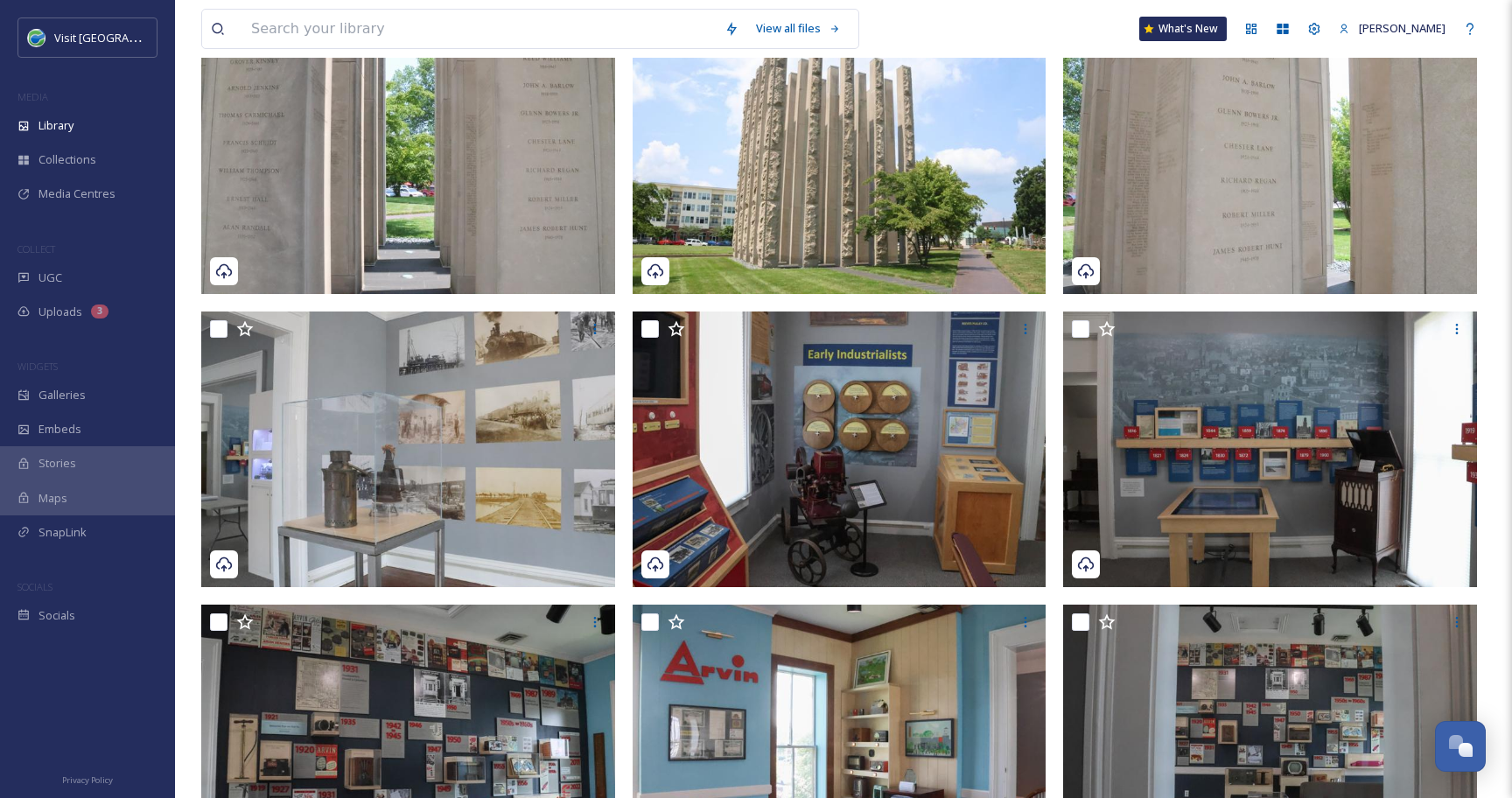
scroll to position [0, 0]
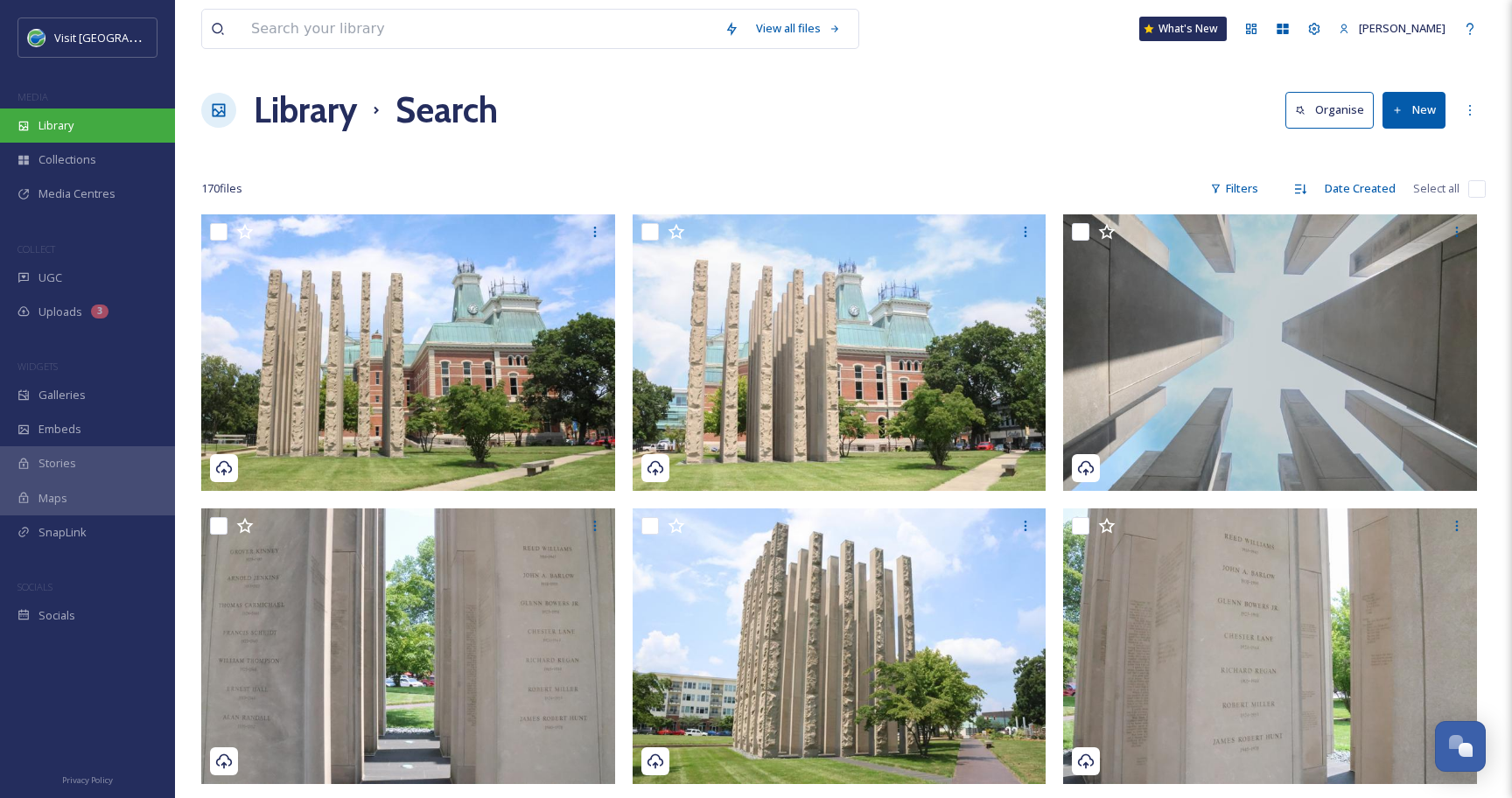
click at [86, 131] on div "Library" at bounding box center [87, 125] width 175 height 34
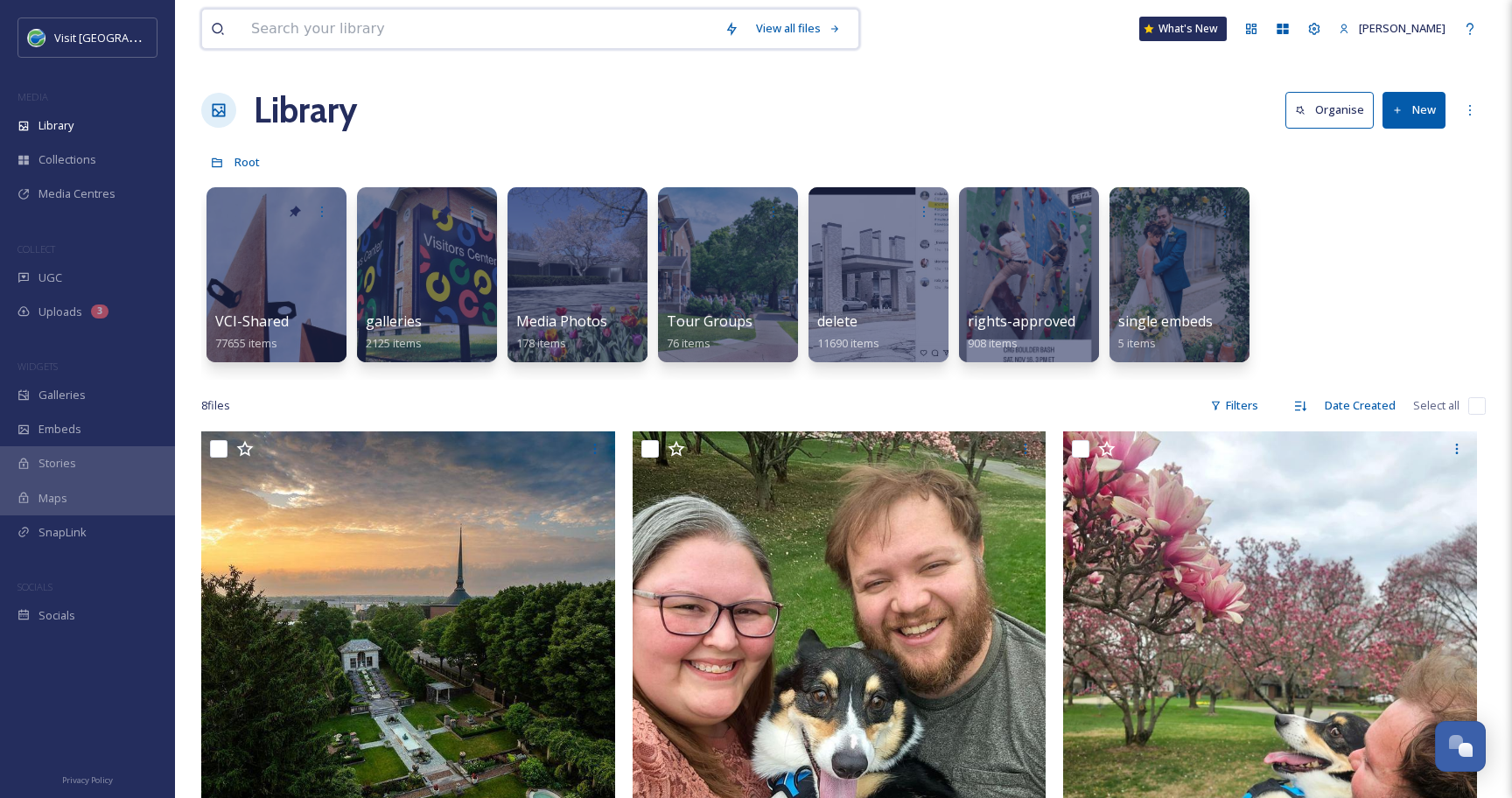
click at [339, 28] on input at bounding box center [479, 28] width 474 height 38
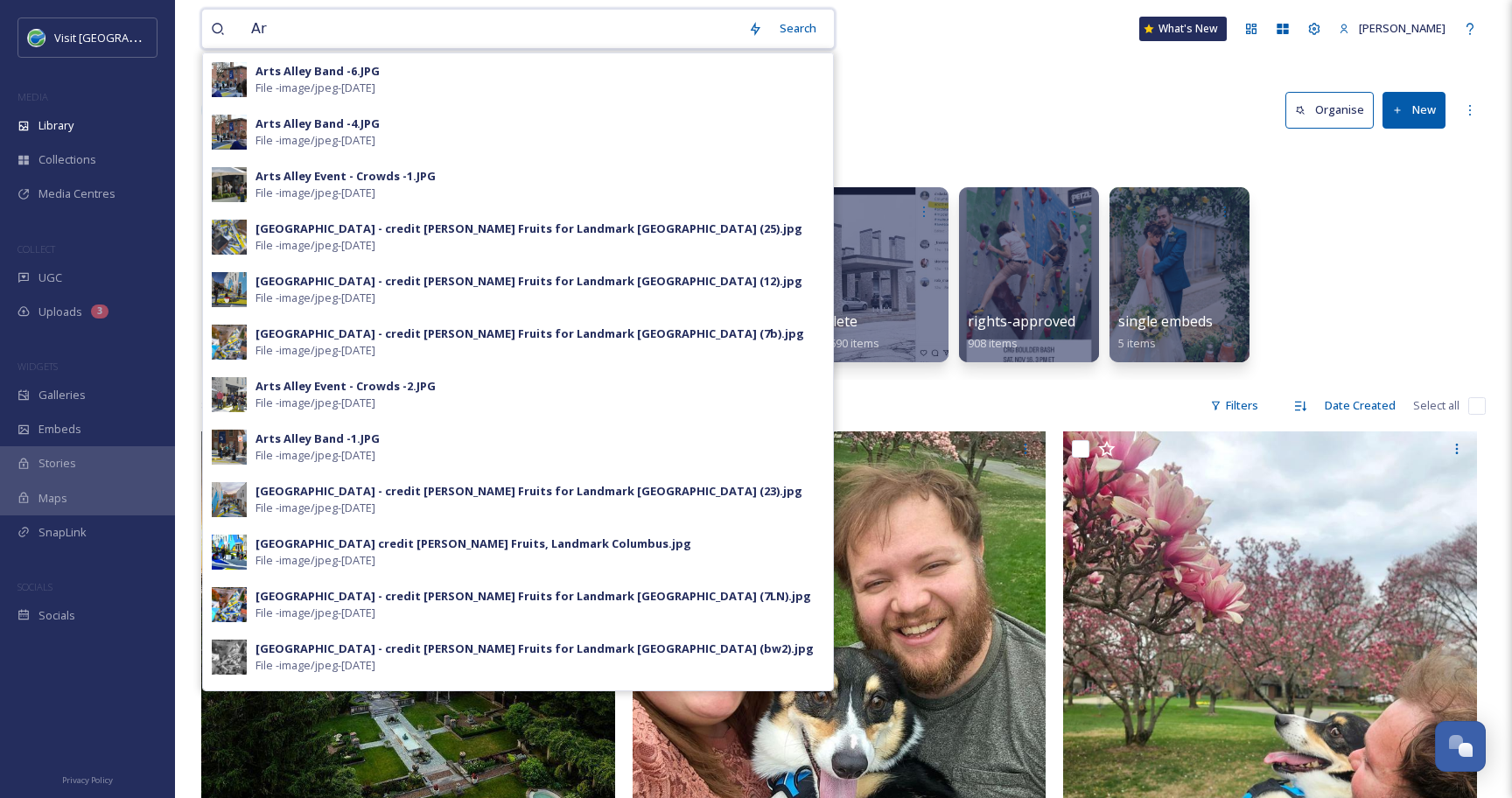
type input "A"
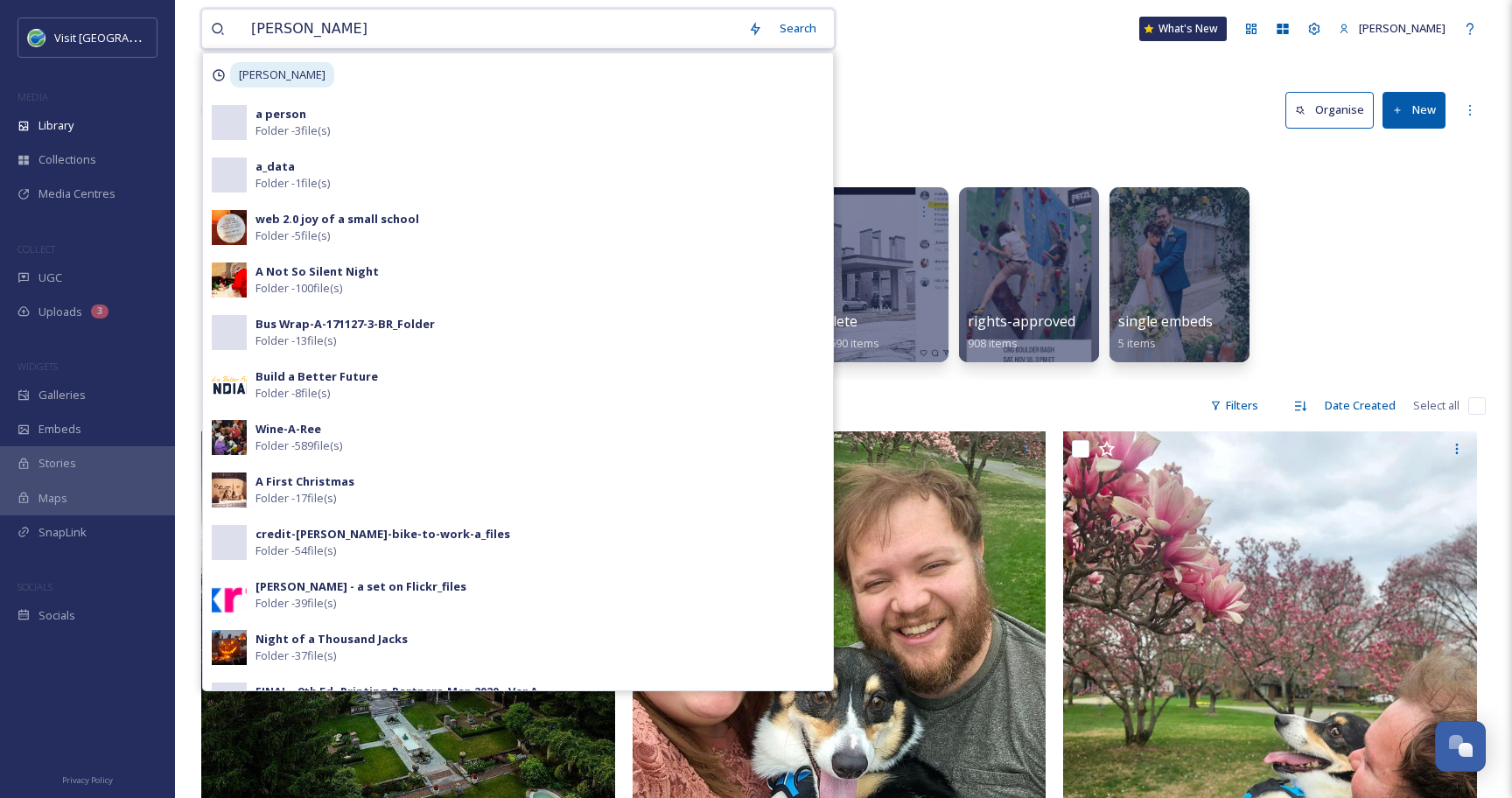
type input "[PERSON_NAME]"
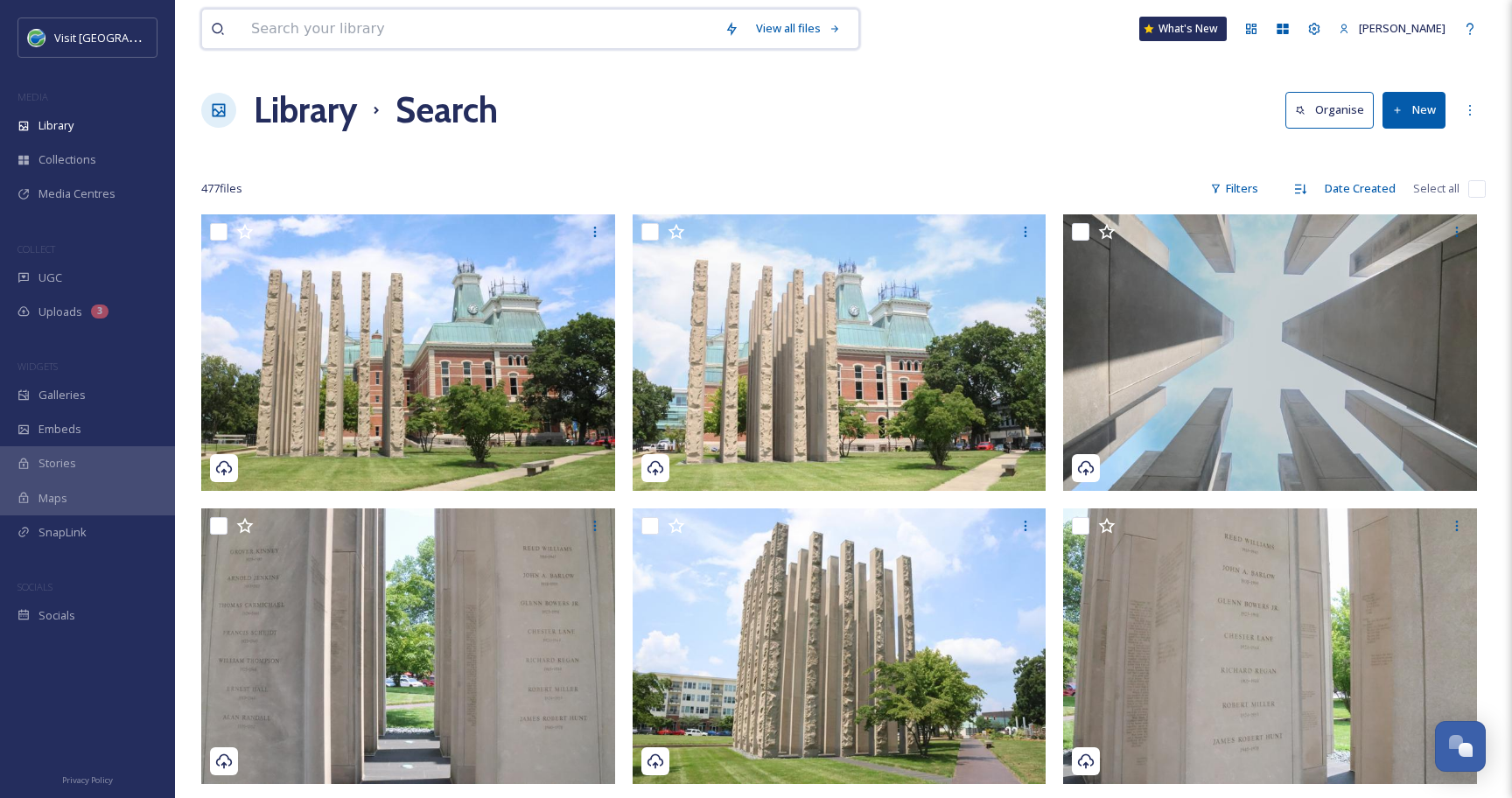
click at [355, 33] on input at bounding box center [479, 28] width 474 height 38
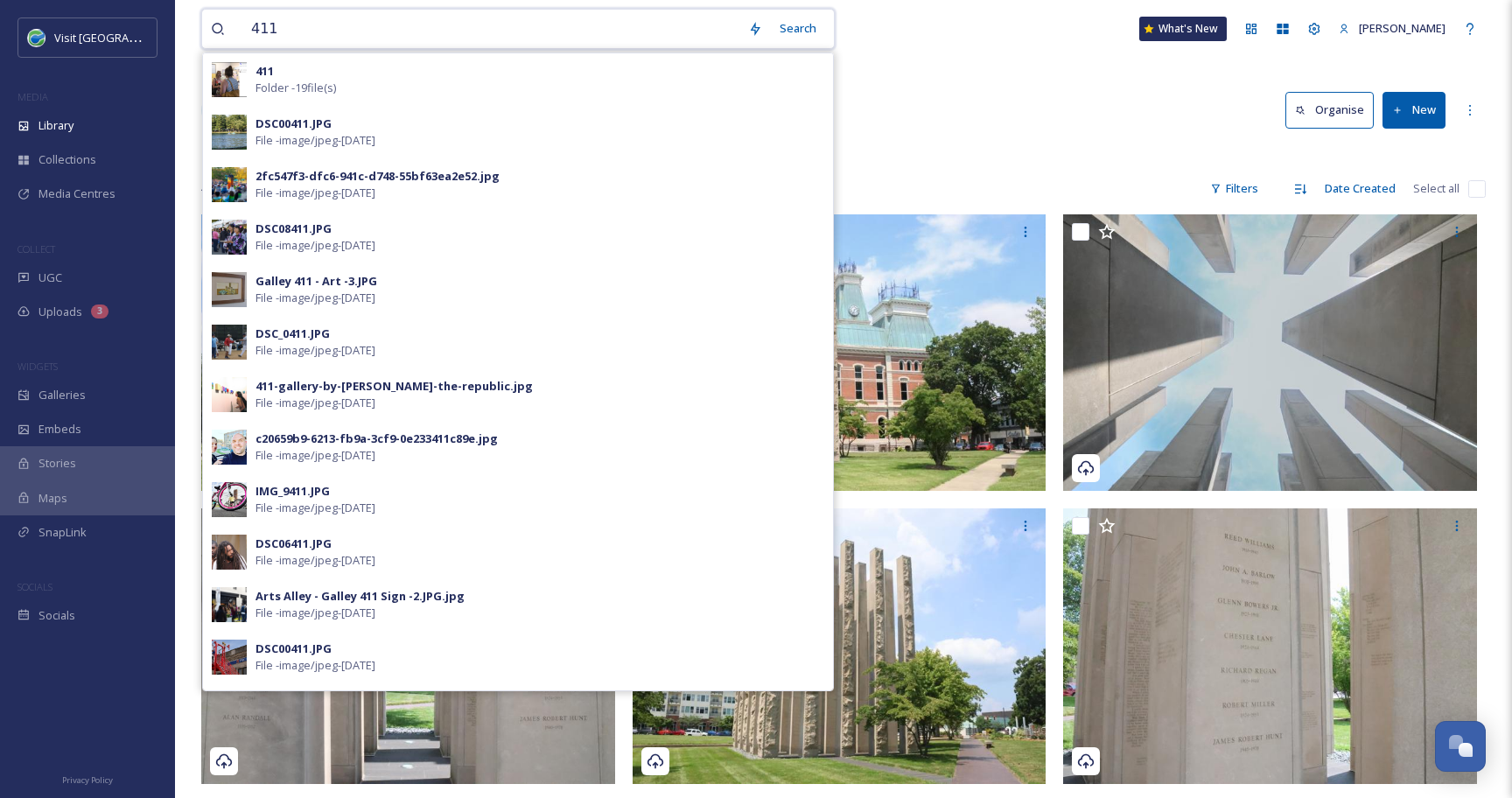
drag, startPoint x: 327, startPoint y: 35, endPoint x: 240, endPoint y: 25, distance: 87.6
click at [239, 25] on div "411" at bounding box center [475, 28] width 528 height 38
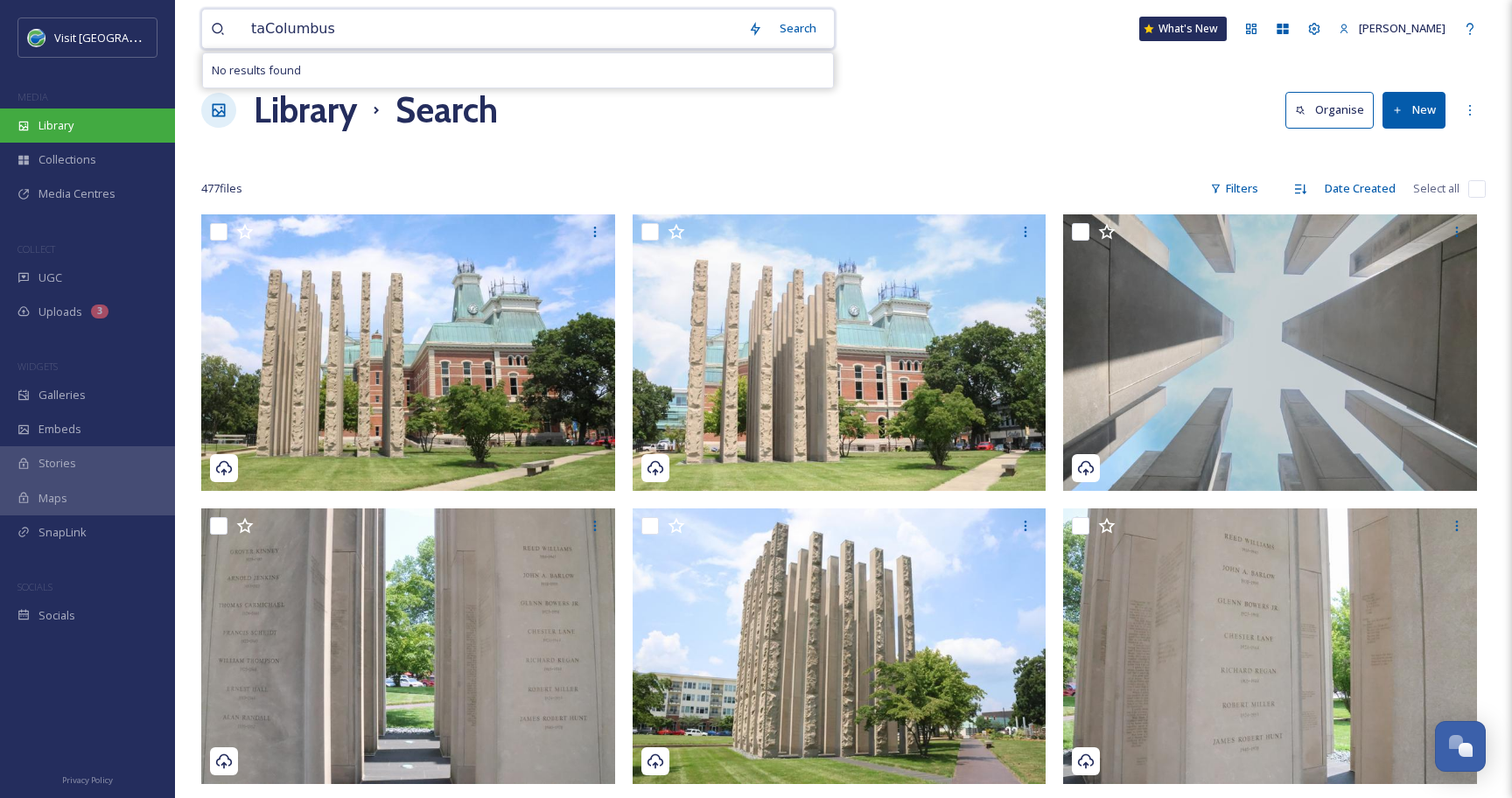
type input "taColumbus"
click at [75, 138] on div "Library" at bounding box center [87, 125] width 175 height 34
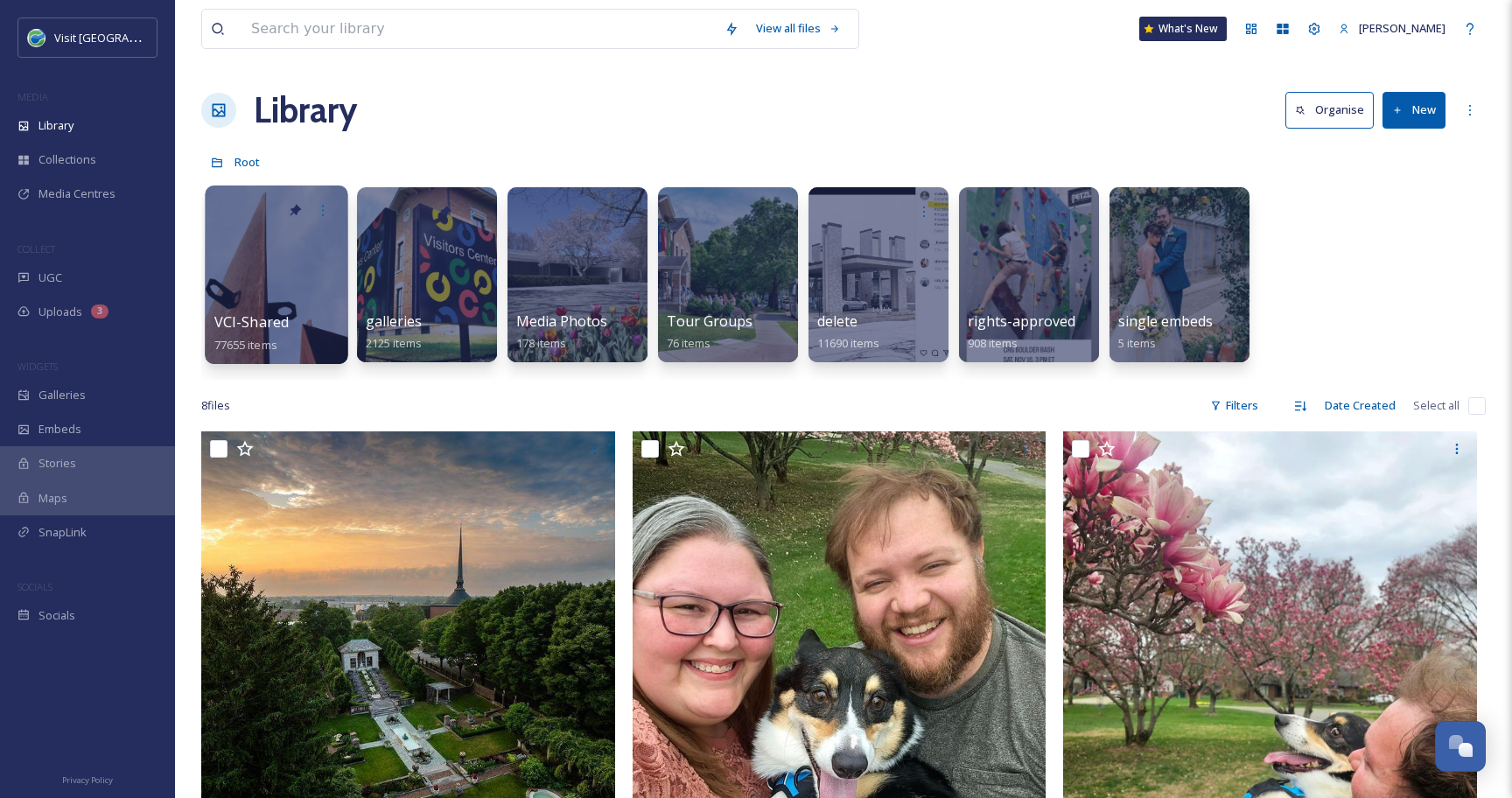
click at [276, 264] on div at bounding box center [276, 274] width 143 height 179
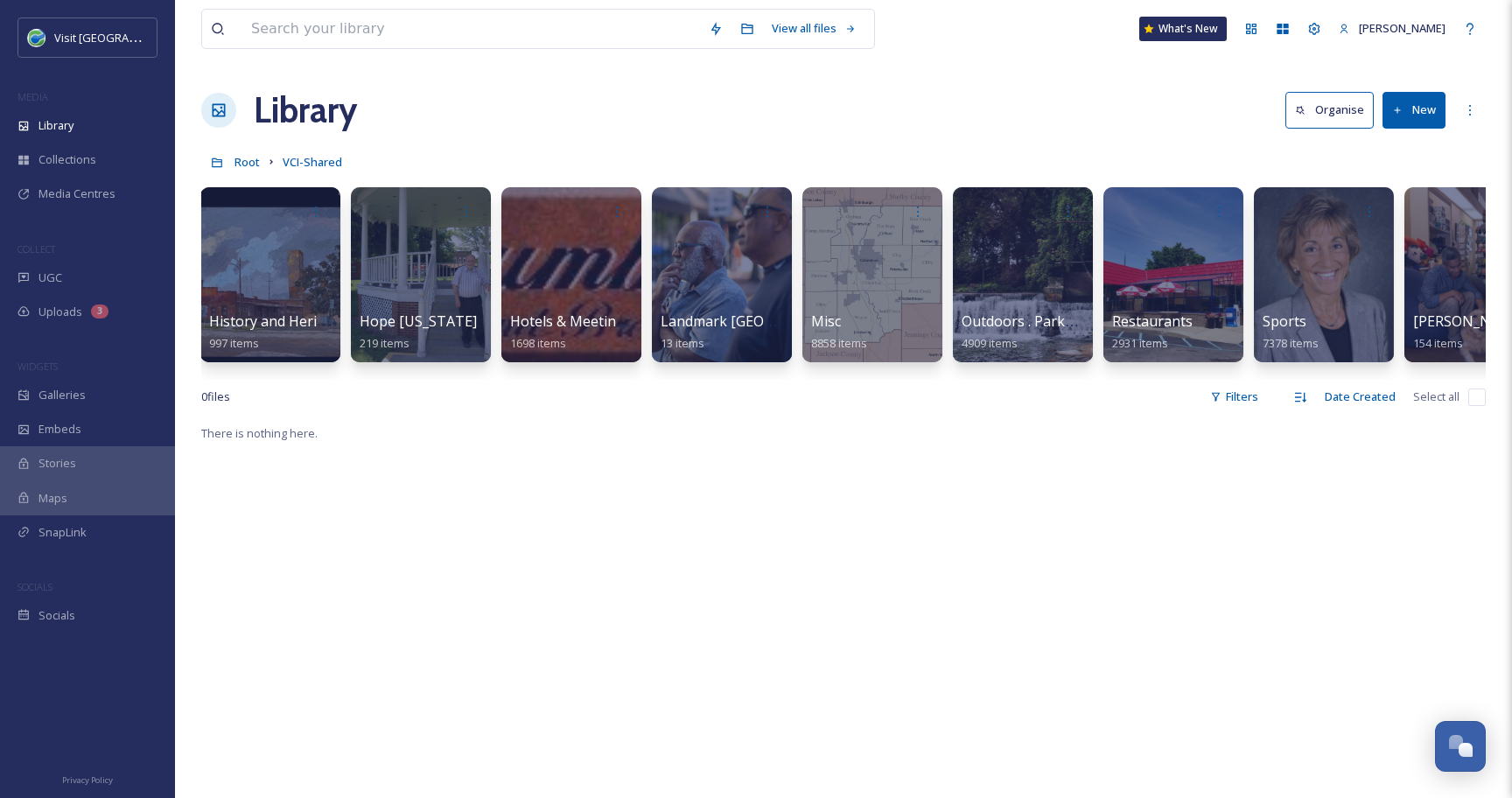
scroll to position [0, 1519]
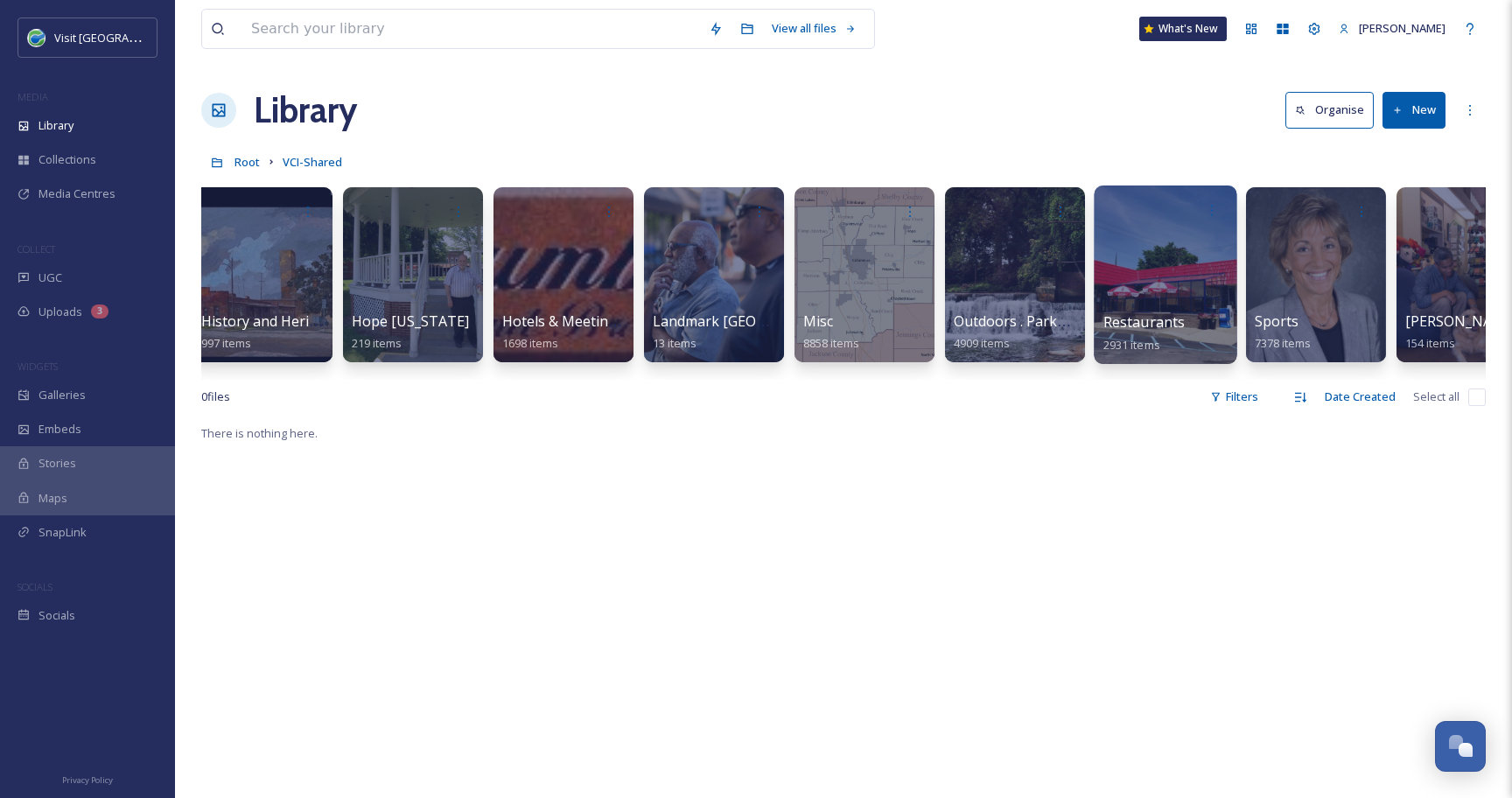
click at [1151, 269] on div at bounding box center [1164, 274] width 143 height 179
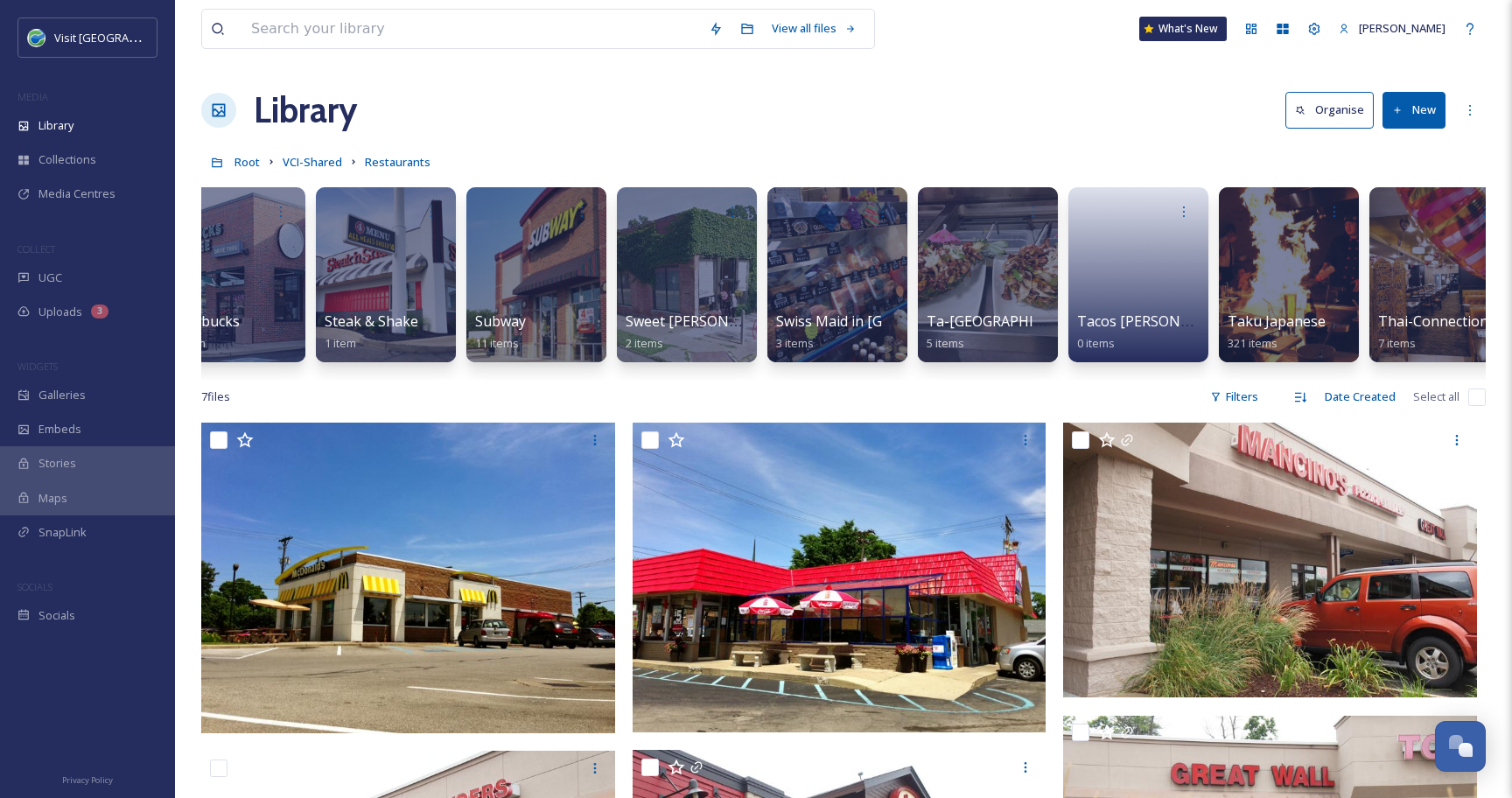
scroll to position [0, 11928]
click at [1009, 270] on div at bounding box center [987, 274] width 140 height 175
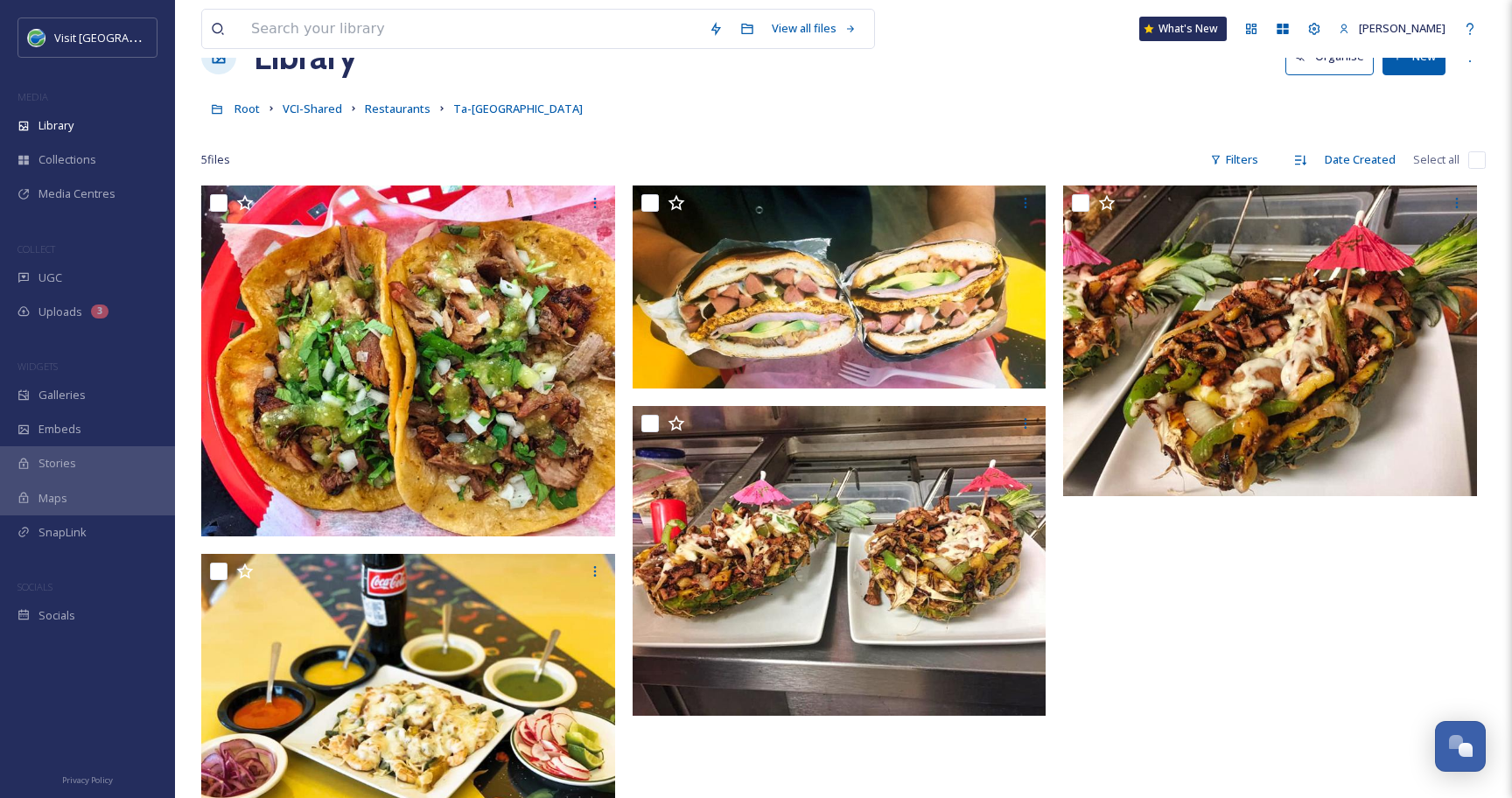
scroll to position [74, 0]
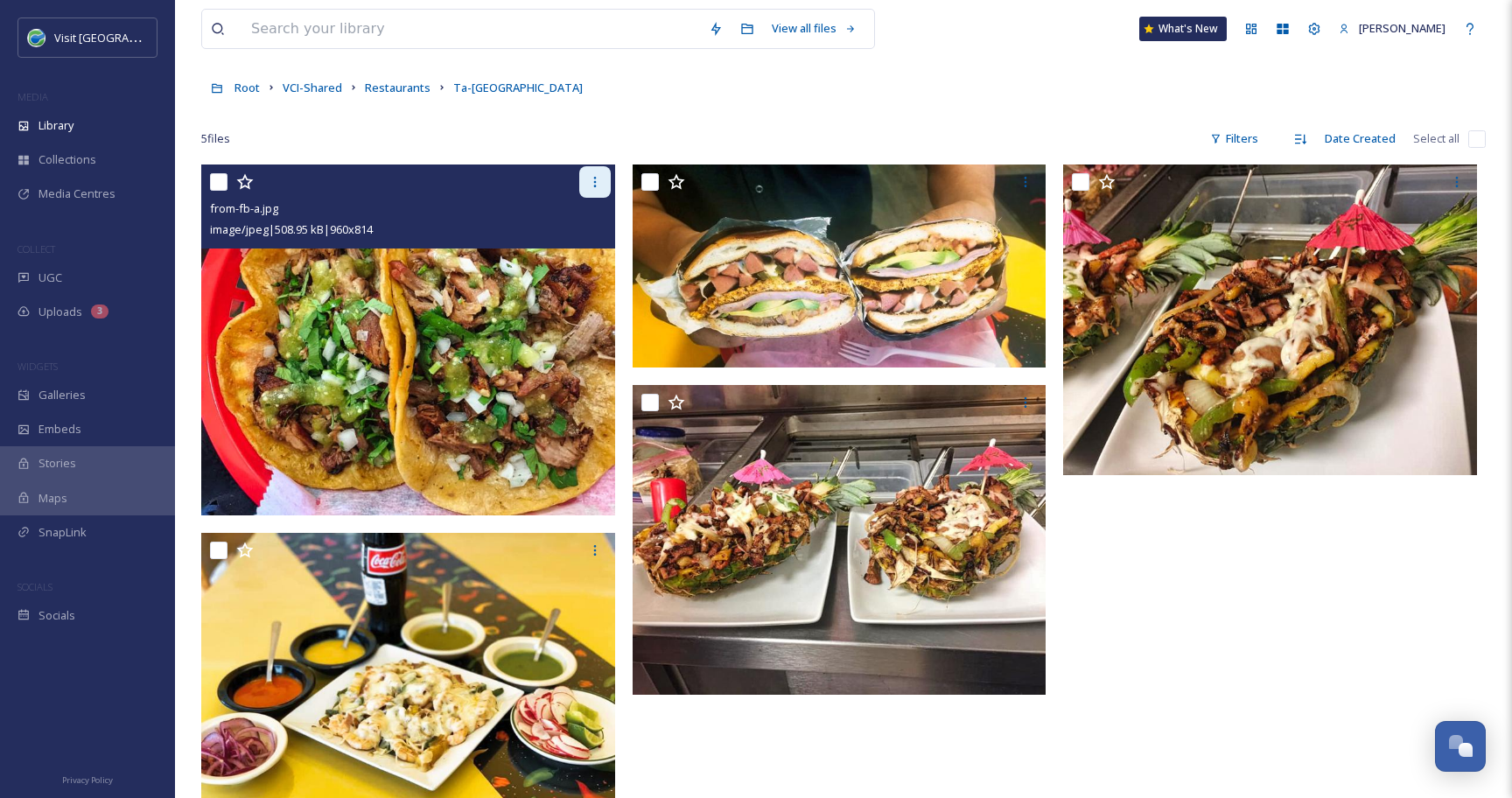
click at [599, 186] on icon at bounding box center [595, 182] width 14 height 14
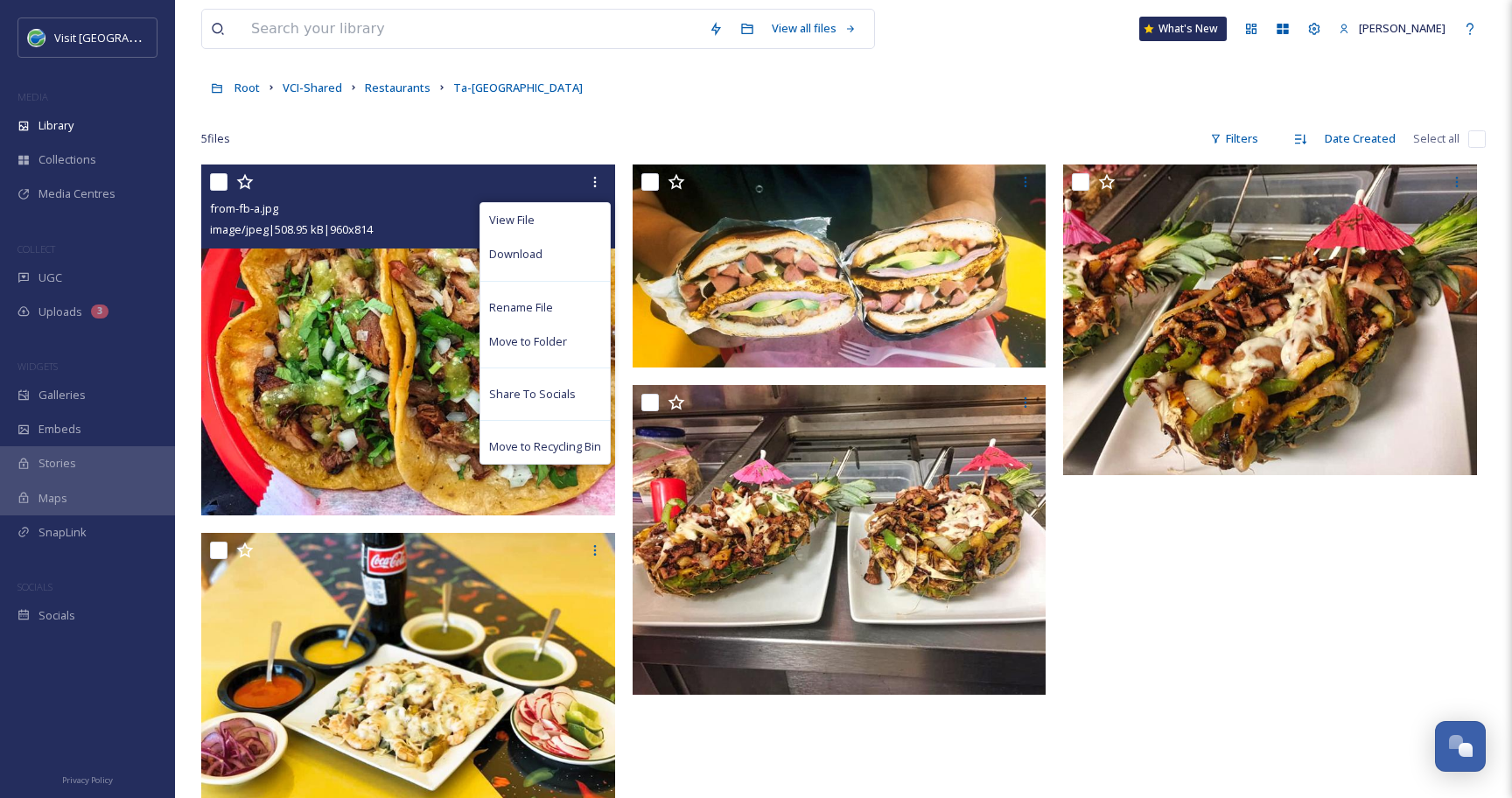
click at [510, 256] on span "Download" at bounding box center [516, 254] width 54 height 17
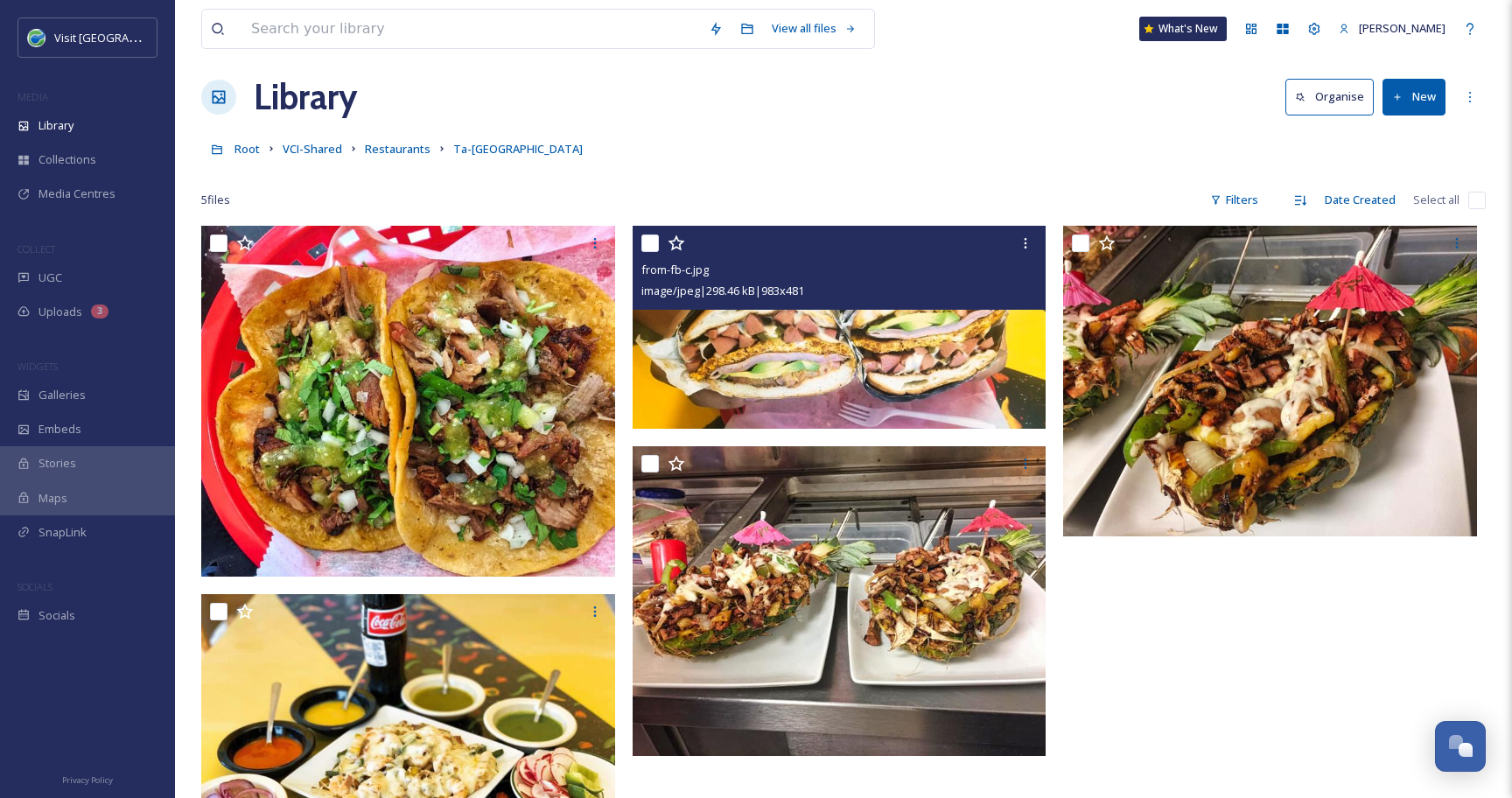
scroll to position [0, 0]
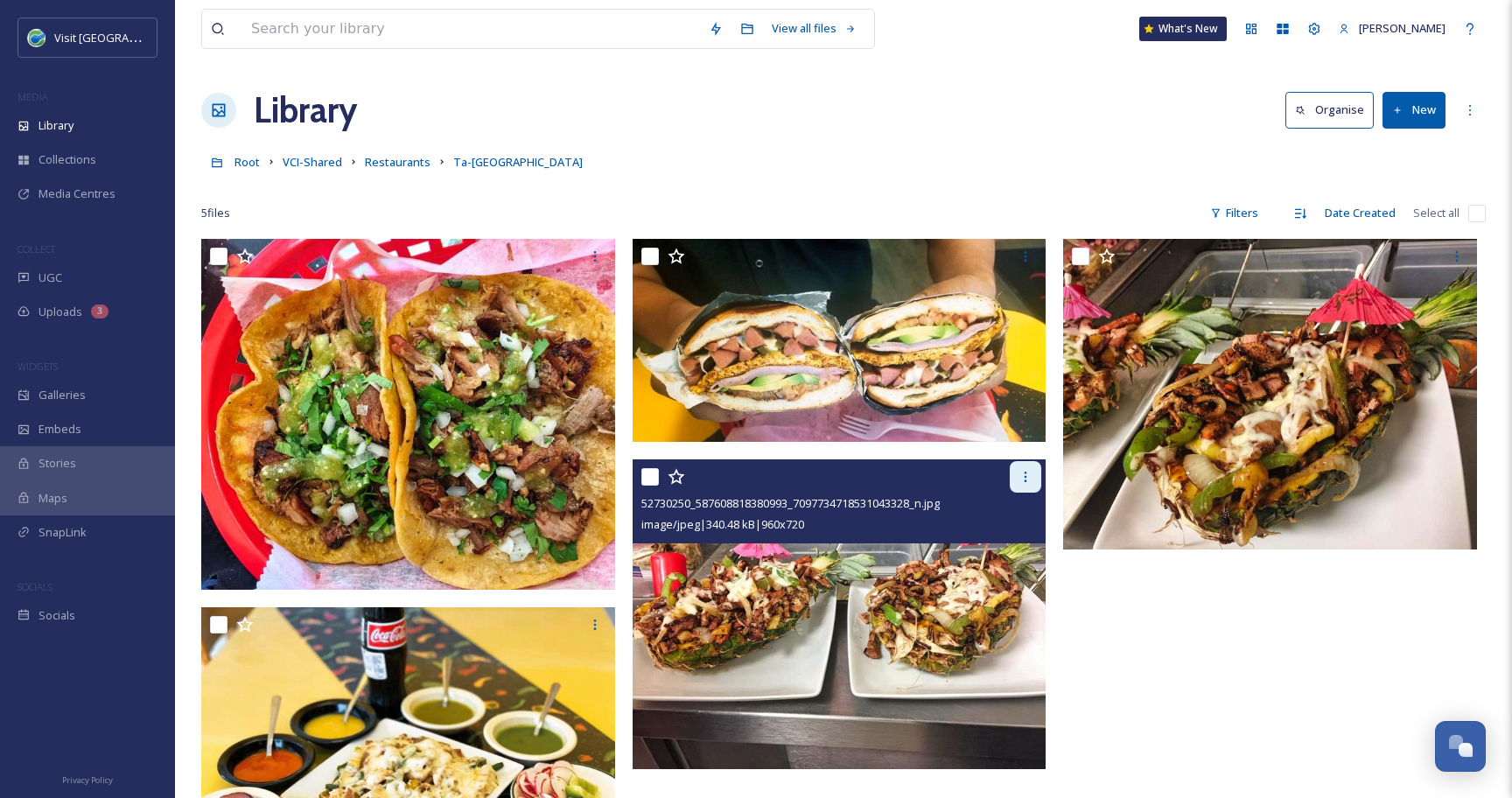
click at [1027, 474] on icon at bounding box center [1025, 477] width 14 height 14
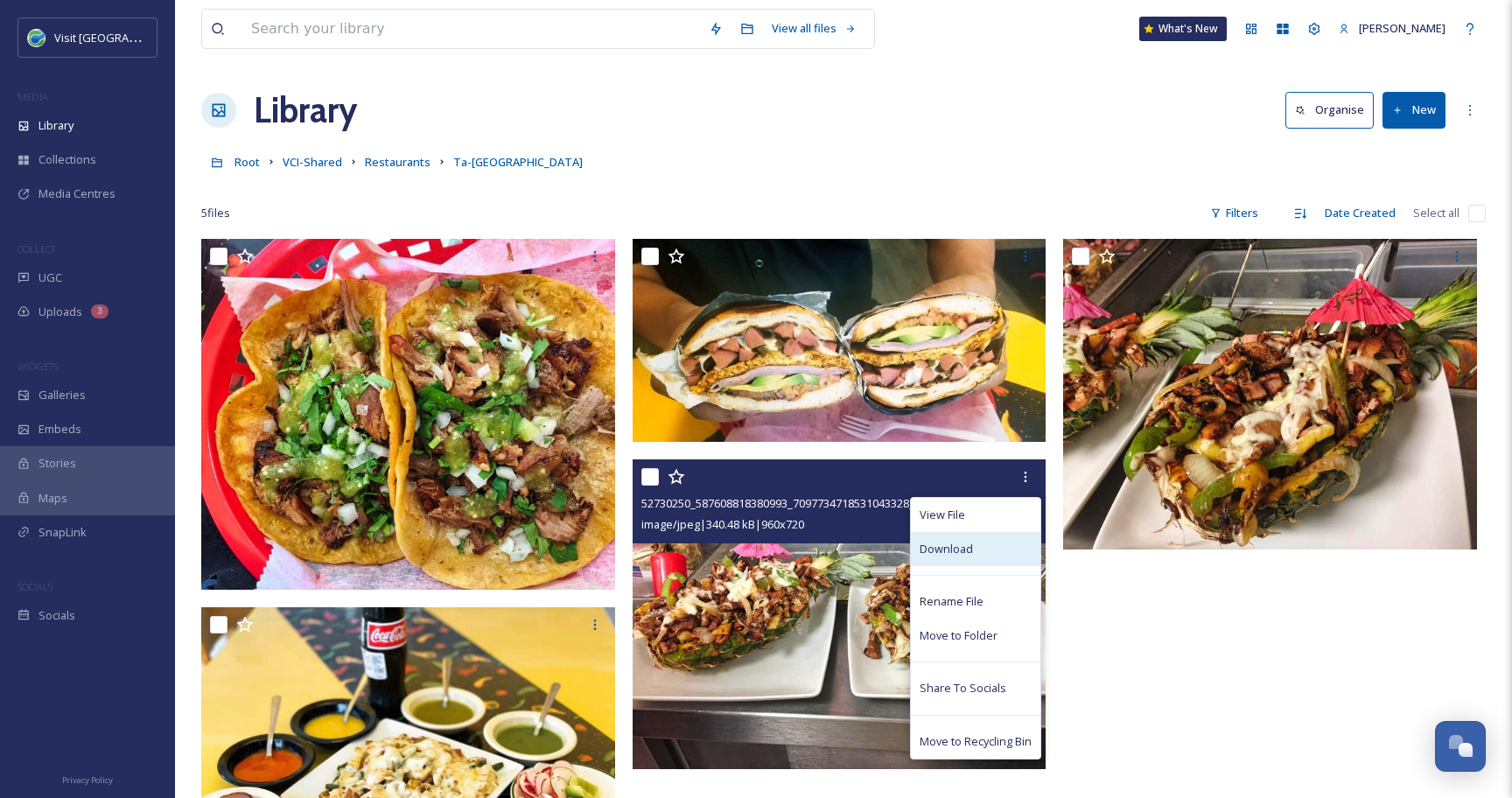
click at [945, 545] on span "Download" at bounding box center [945, 548] width 54 height 17
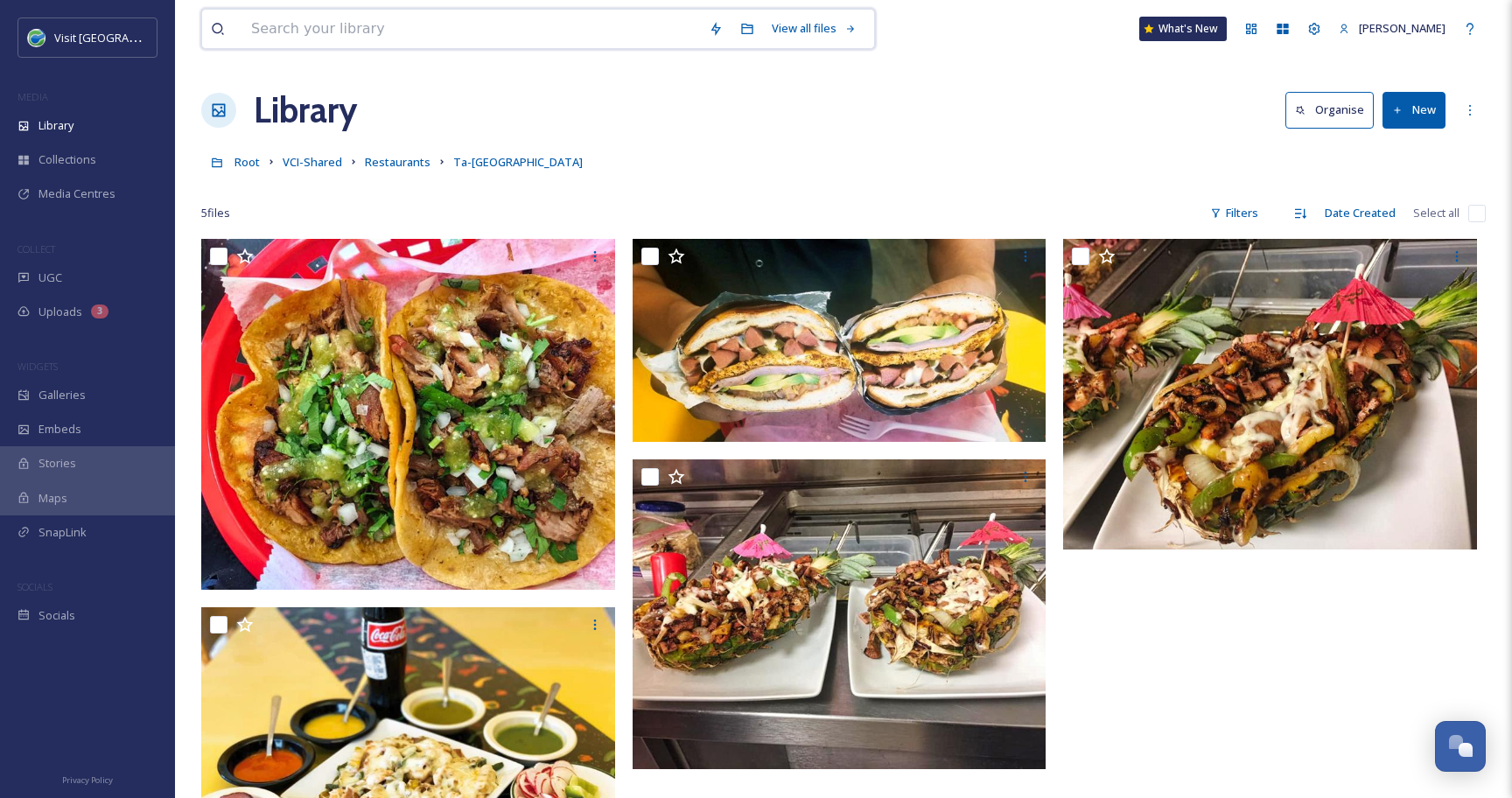
click at [353, 25] on input at bounding box center [471, 28] width 457 height 38
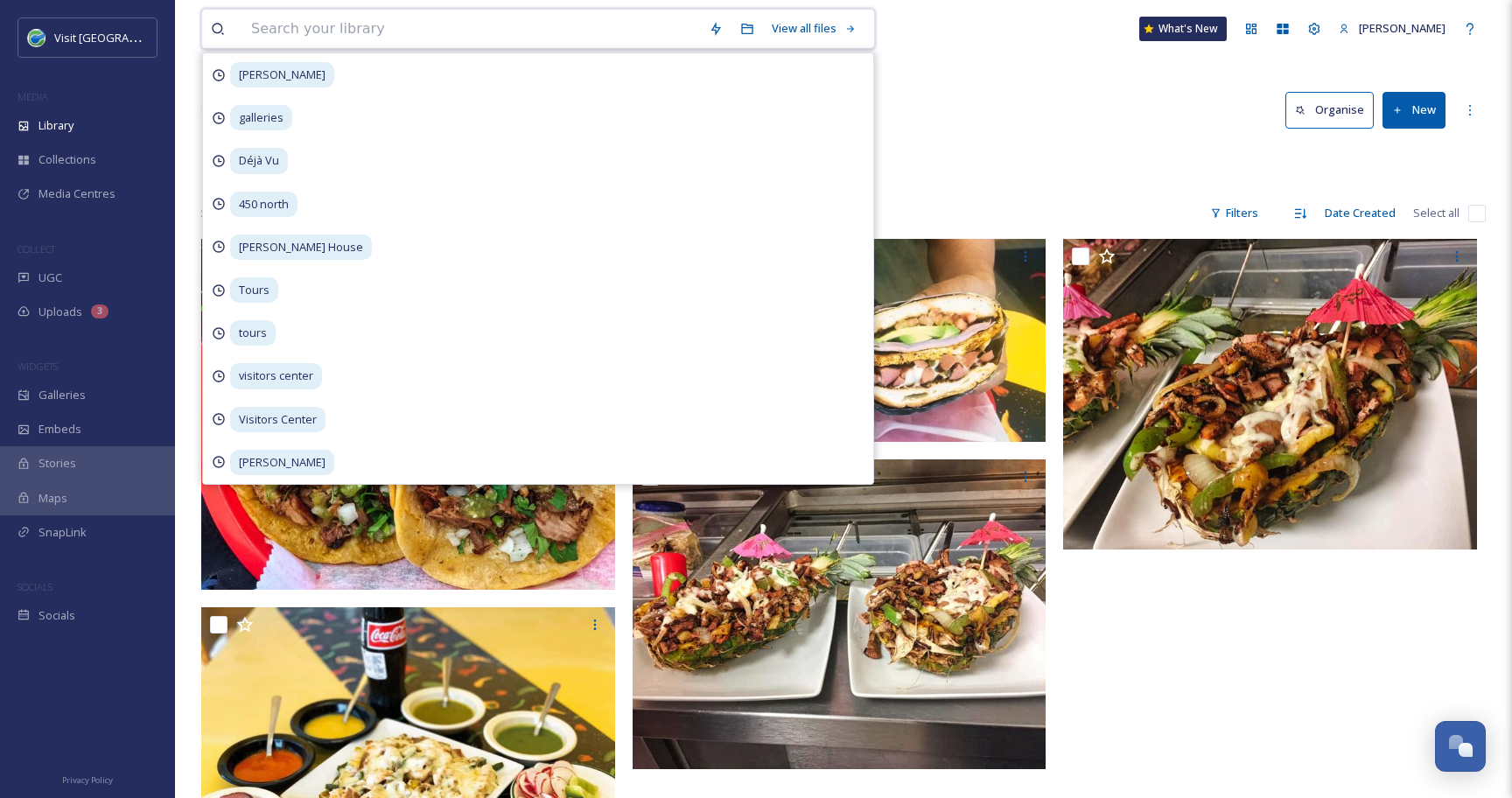
type input "n"
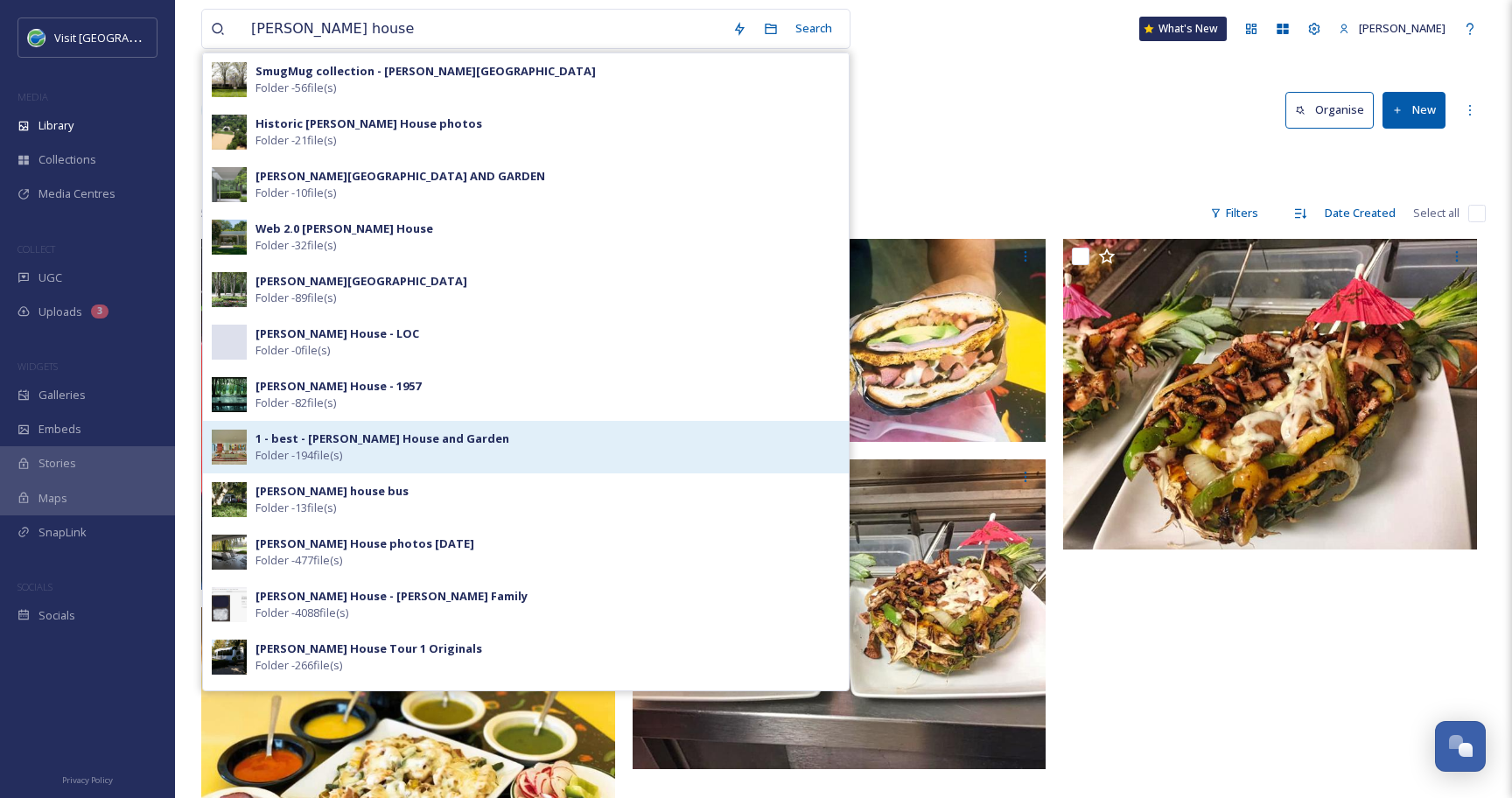
click at [289, 435] on strong "1 - best - [PERSON_NAME] House and Garden" at bounding box center [383, 439] width 254 height 16
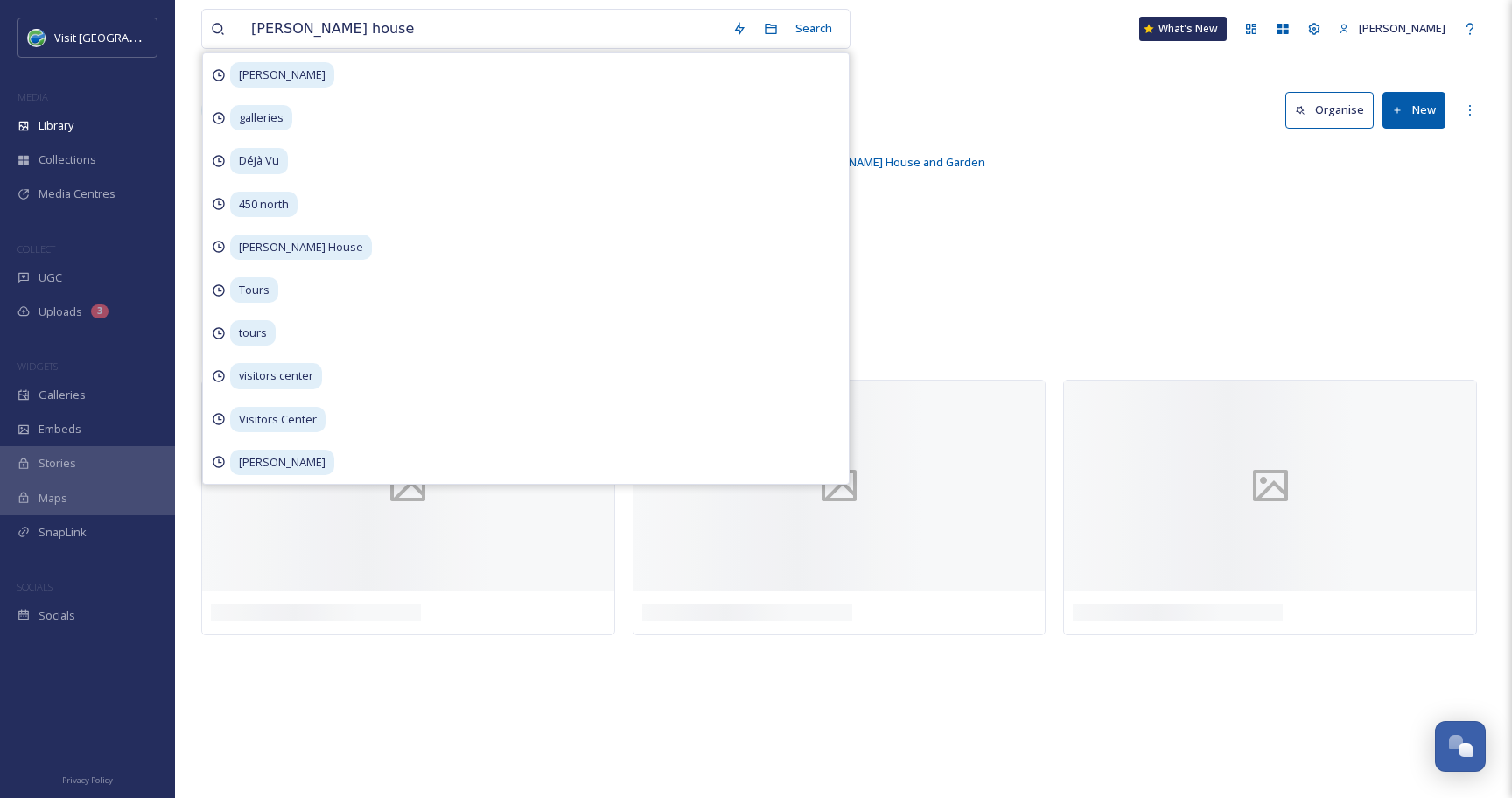
click at [1102, 29] on div "[PERSON_NAME] house Search [PERSON_NAME] galleries Déjà Vu 450 north [PERSON_NA…" at bounding box center [843, 28] width 1284 height 58
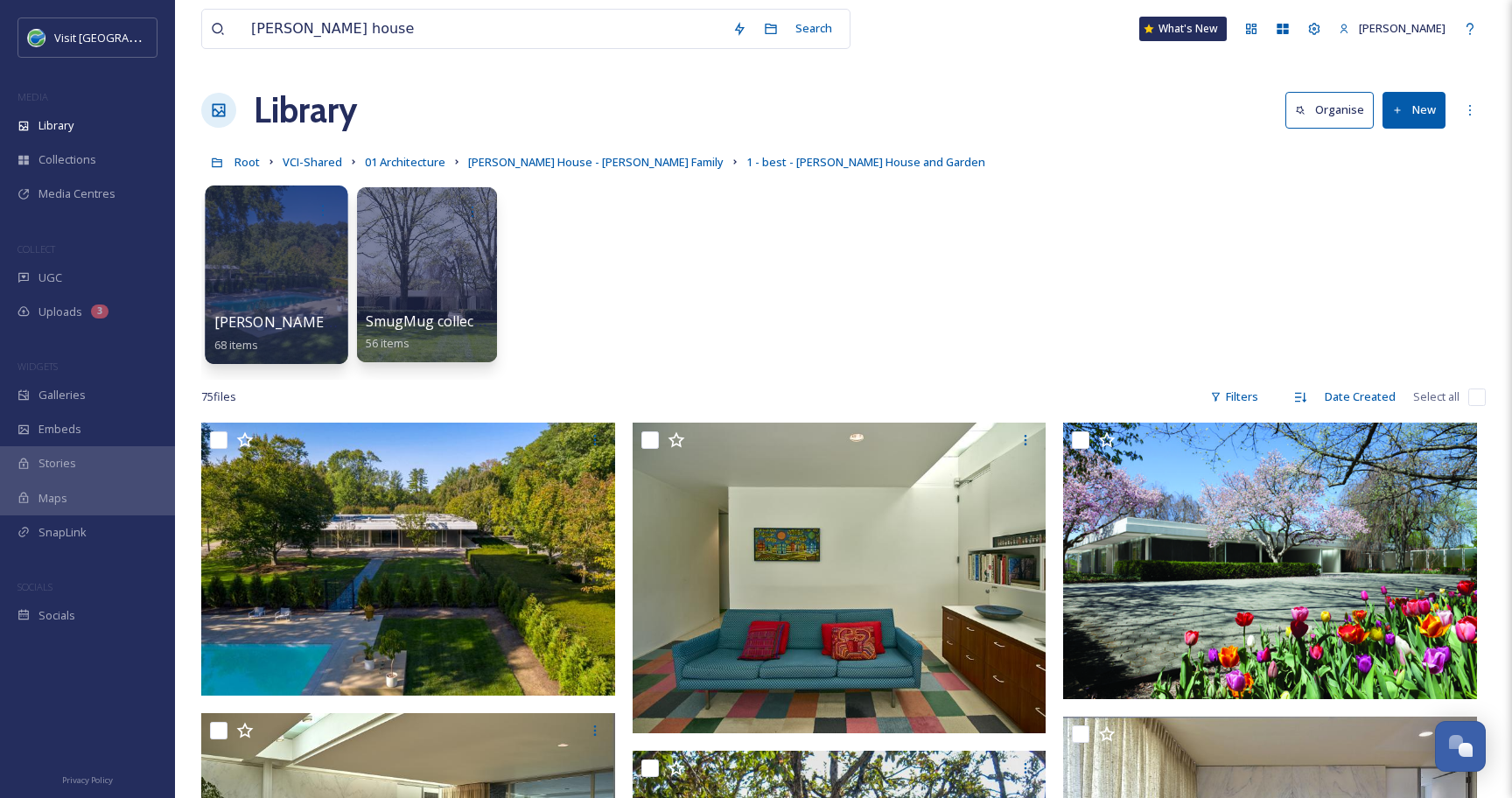
click at [260, 290] on div at bounding box center [276, 274] width 143 height 179
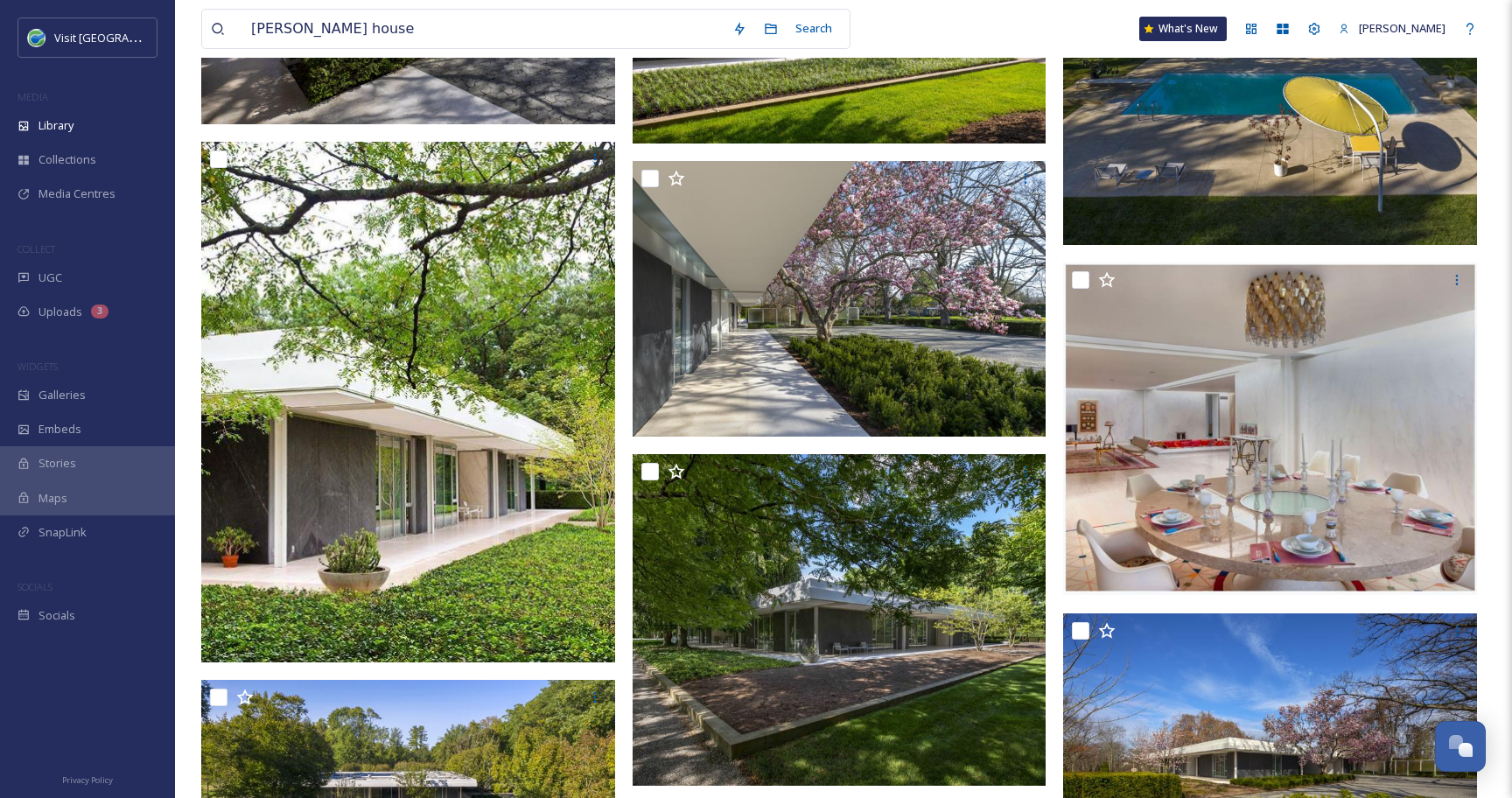
scroll to position [867, 0]
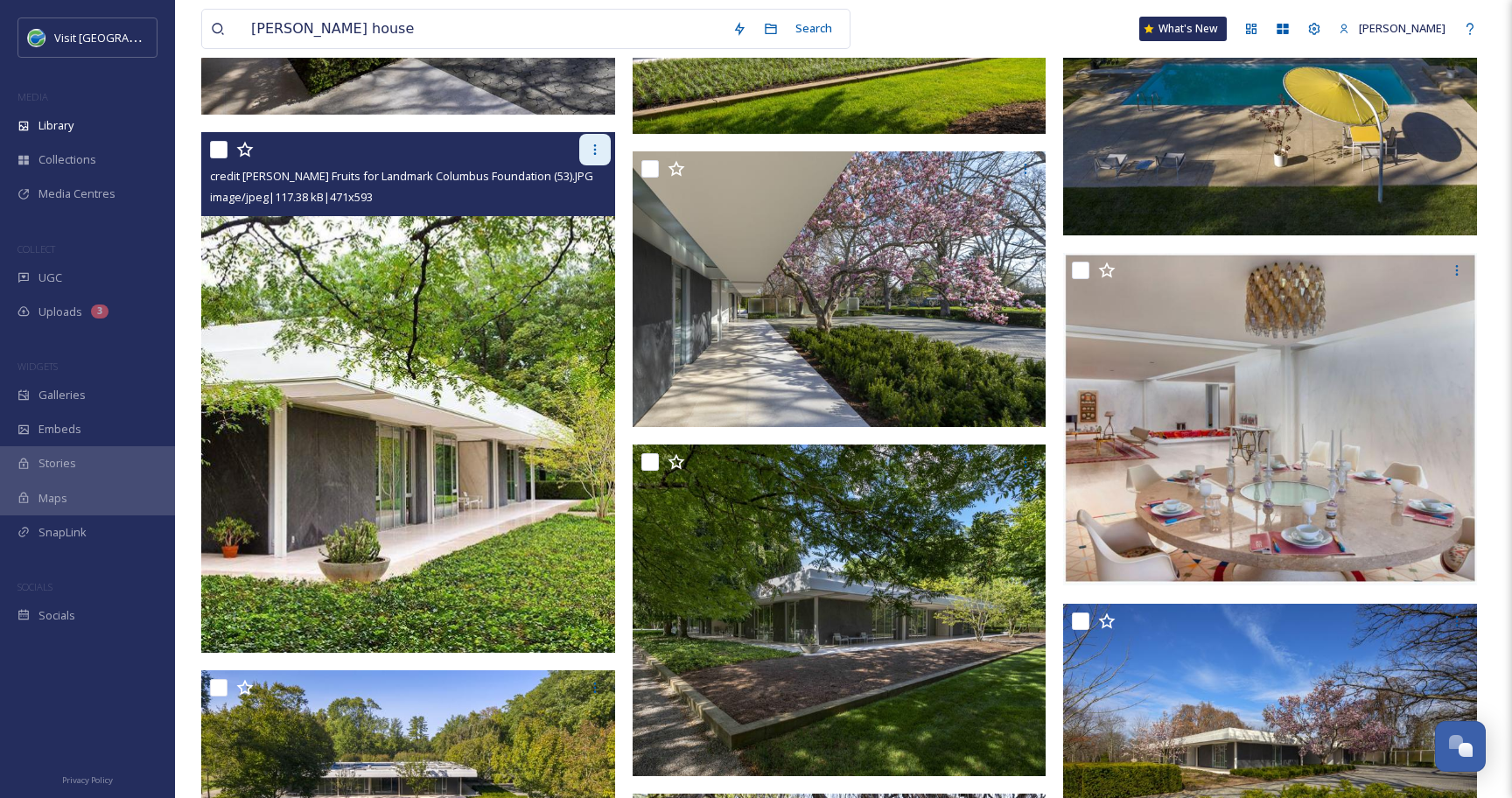
click at [591, 148] on icon at bounding box center [595, 149] width 14 height 14
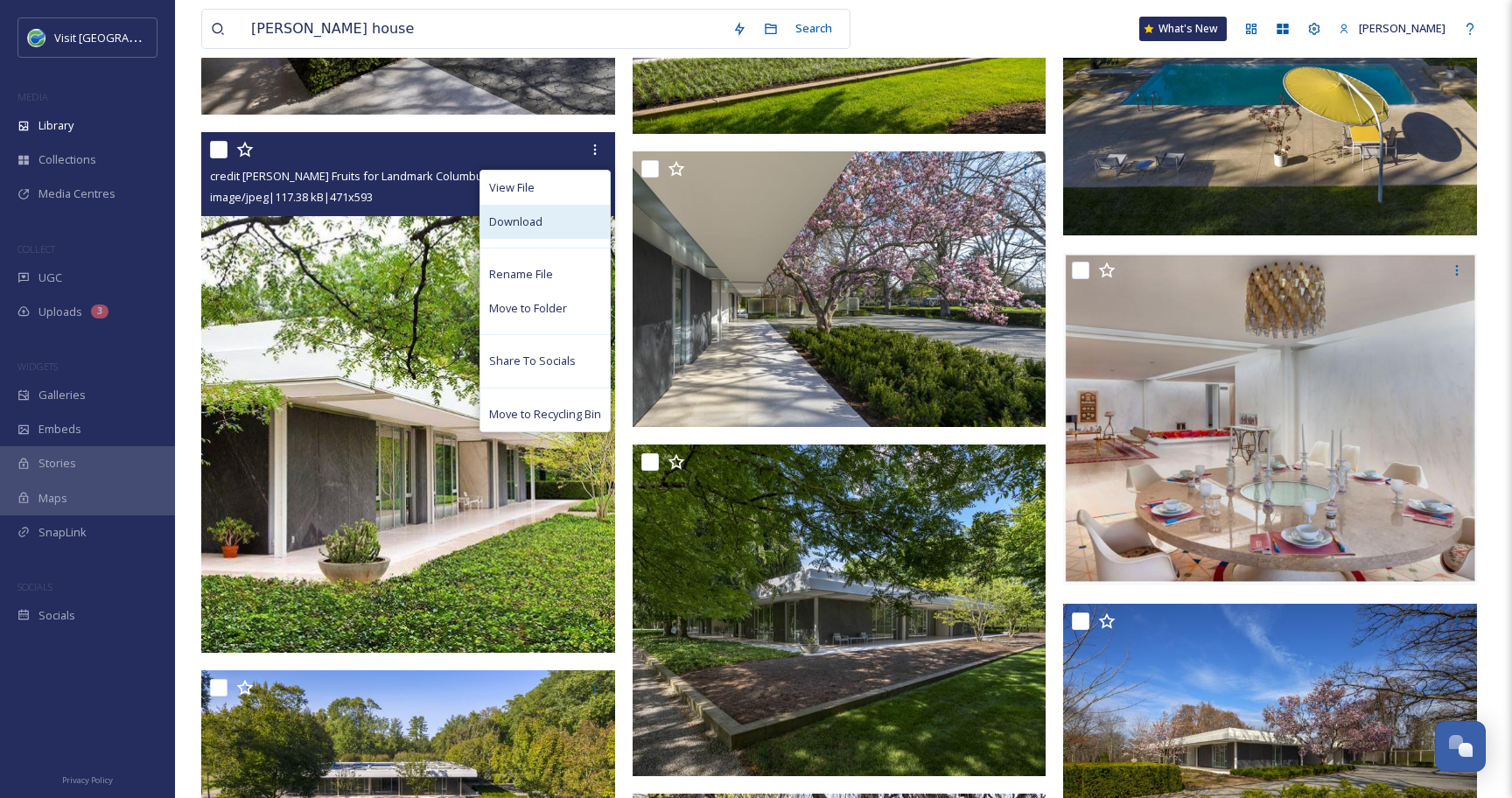
click at [542, 217] on div "Download" at bounding box center [545, 222] width 130 height 34
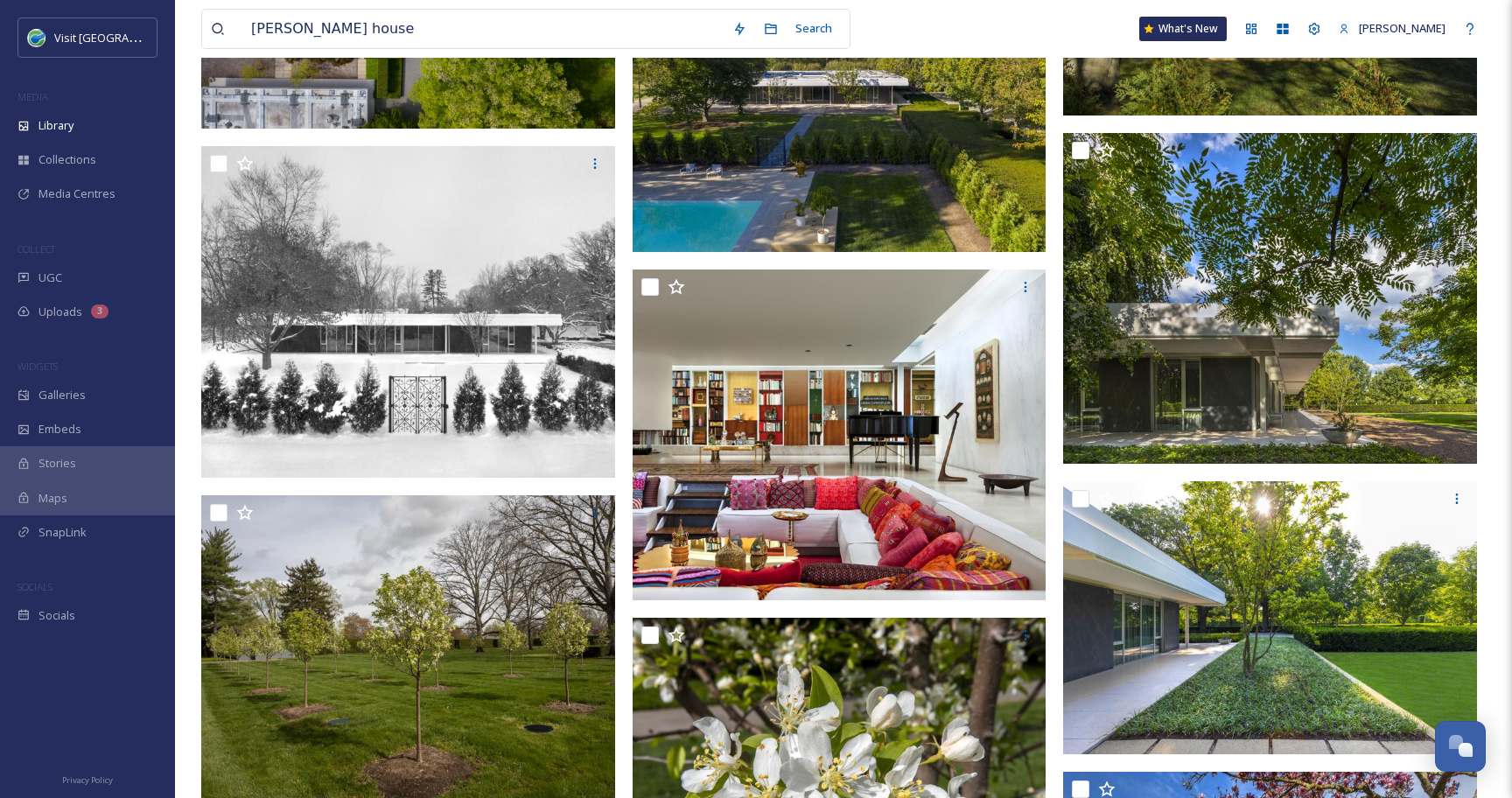
scroll to position [1995, 0]
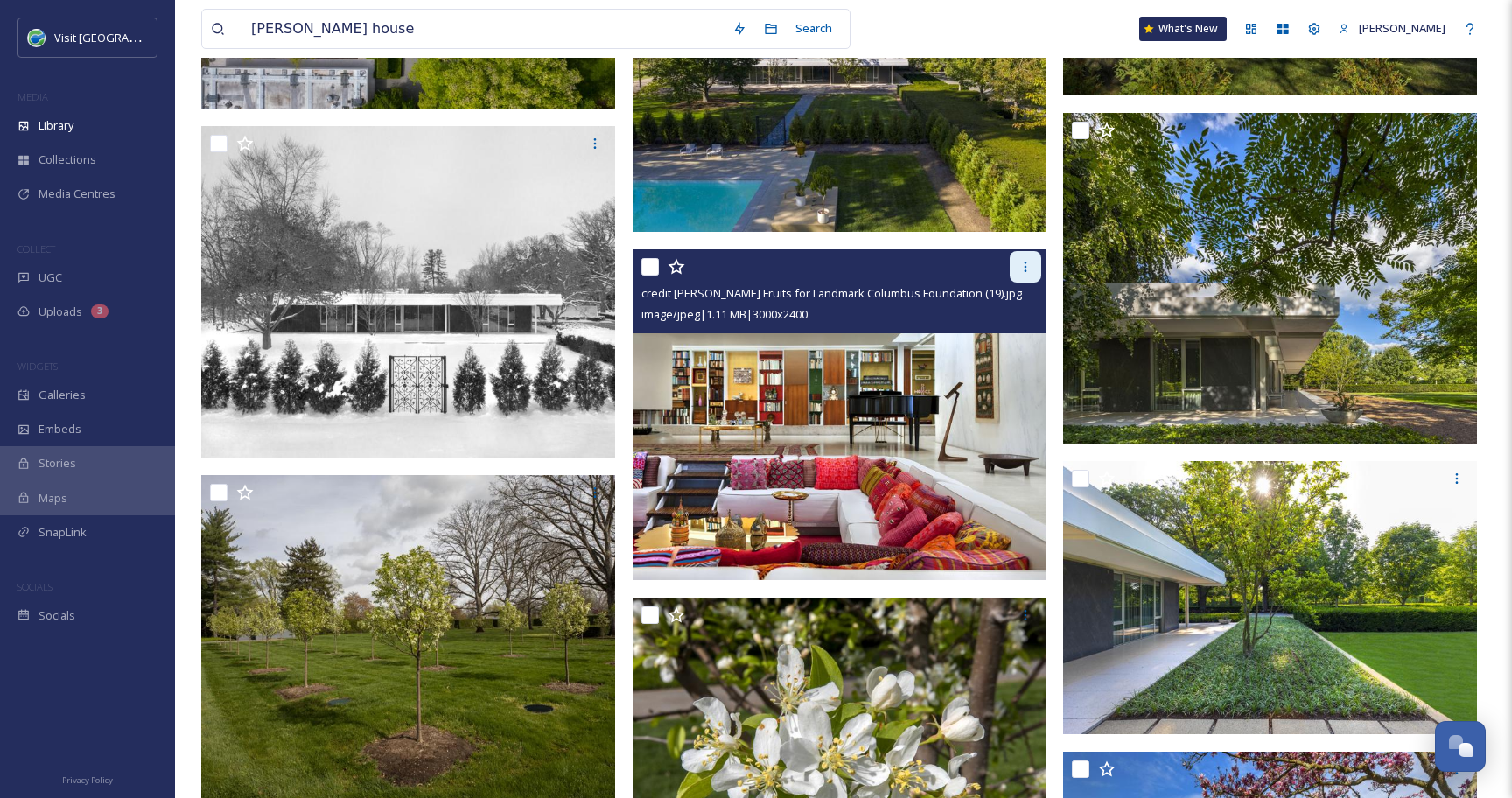
click at [1025, 264] on icon at bounding box center [1026, 267] width 3 height 11
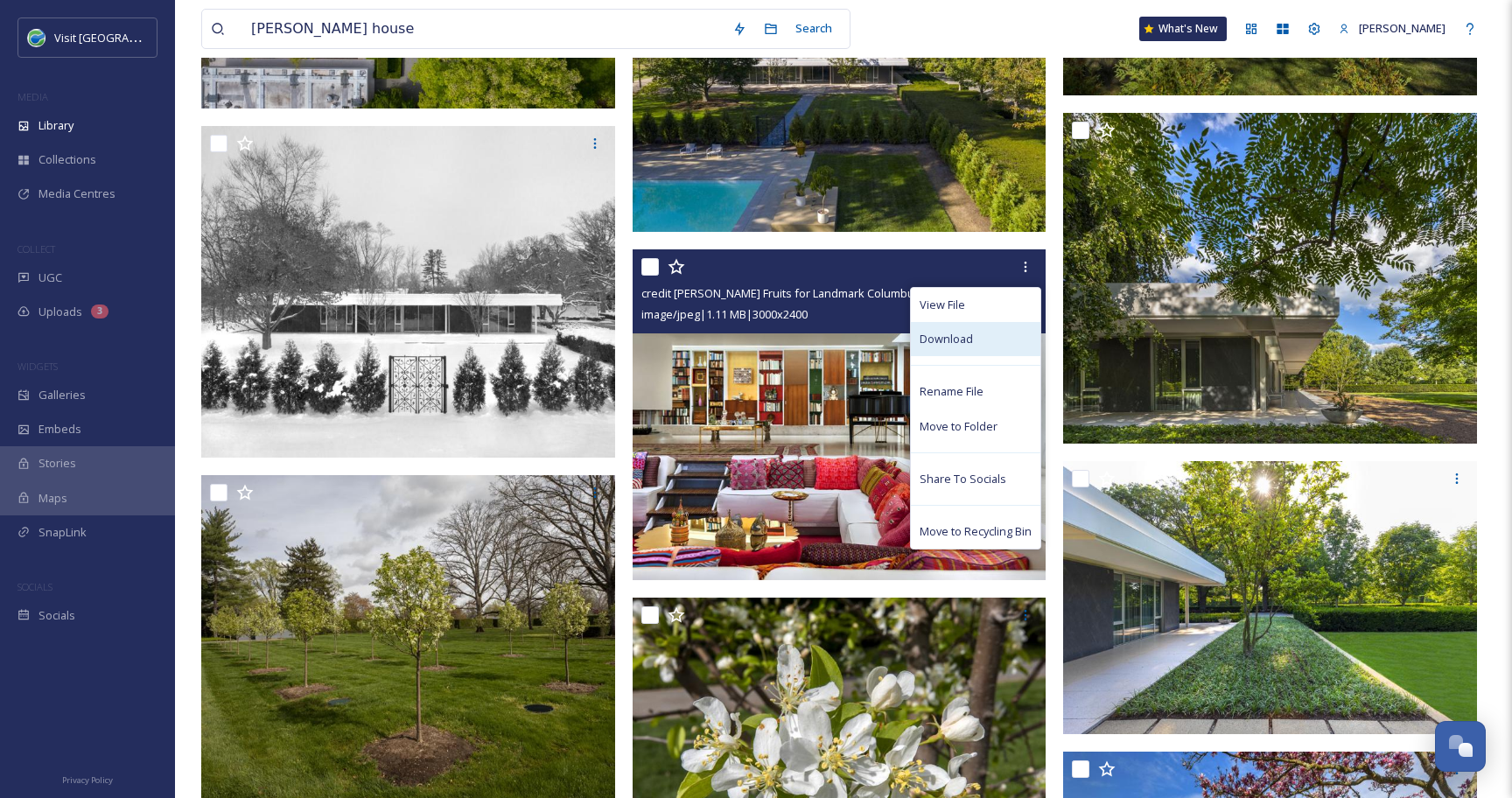
click at [968, 335] on span "Download" at bounding box center [945, 339] width 54 height 17
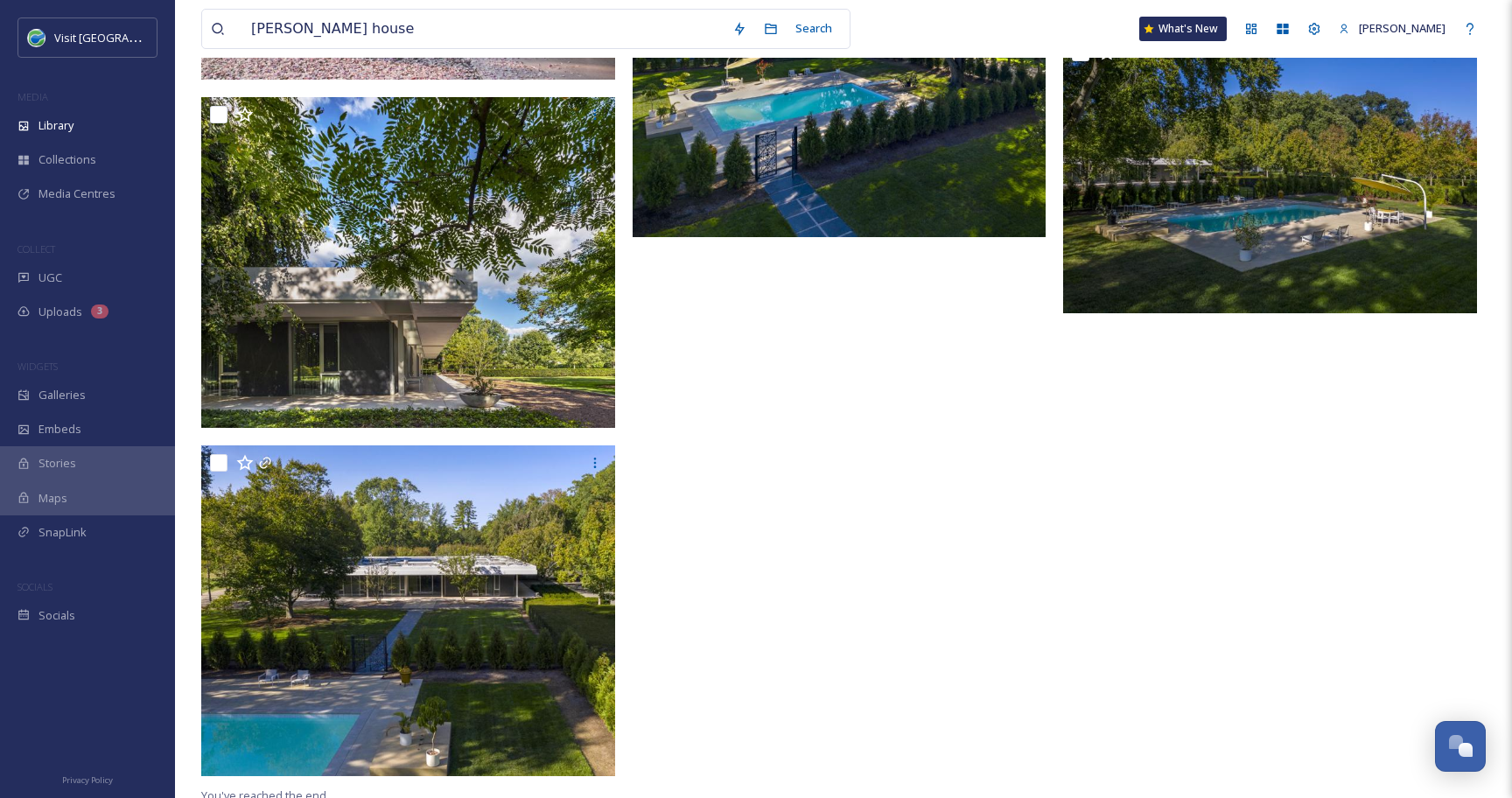
scroll to position [5332, 0]
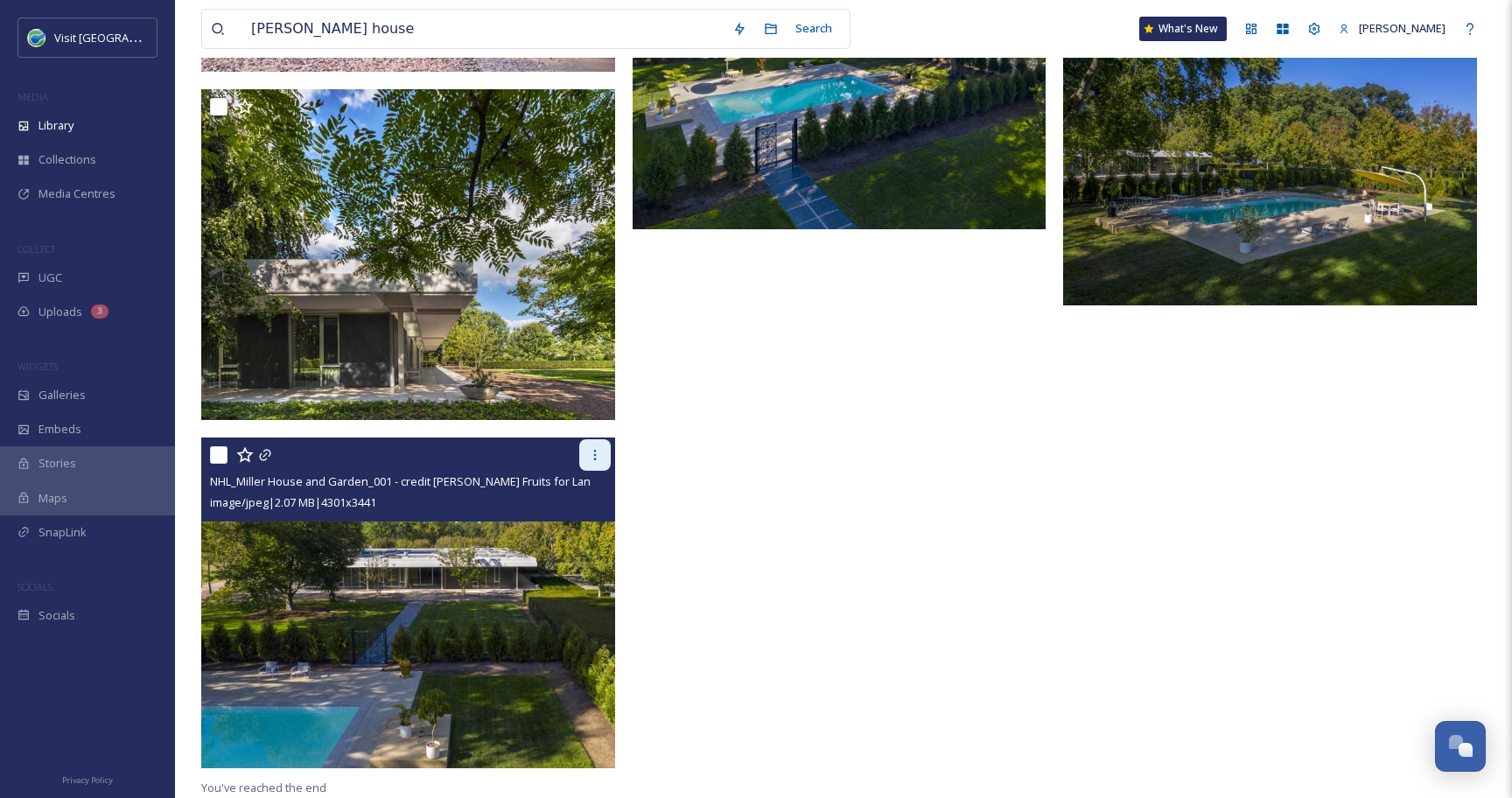
click at [599, 459] on icon at bounding box center [595, 455] width 14 height 14
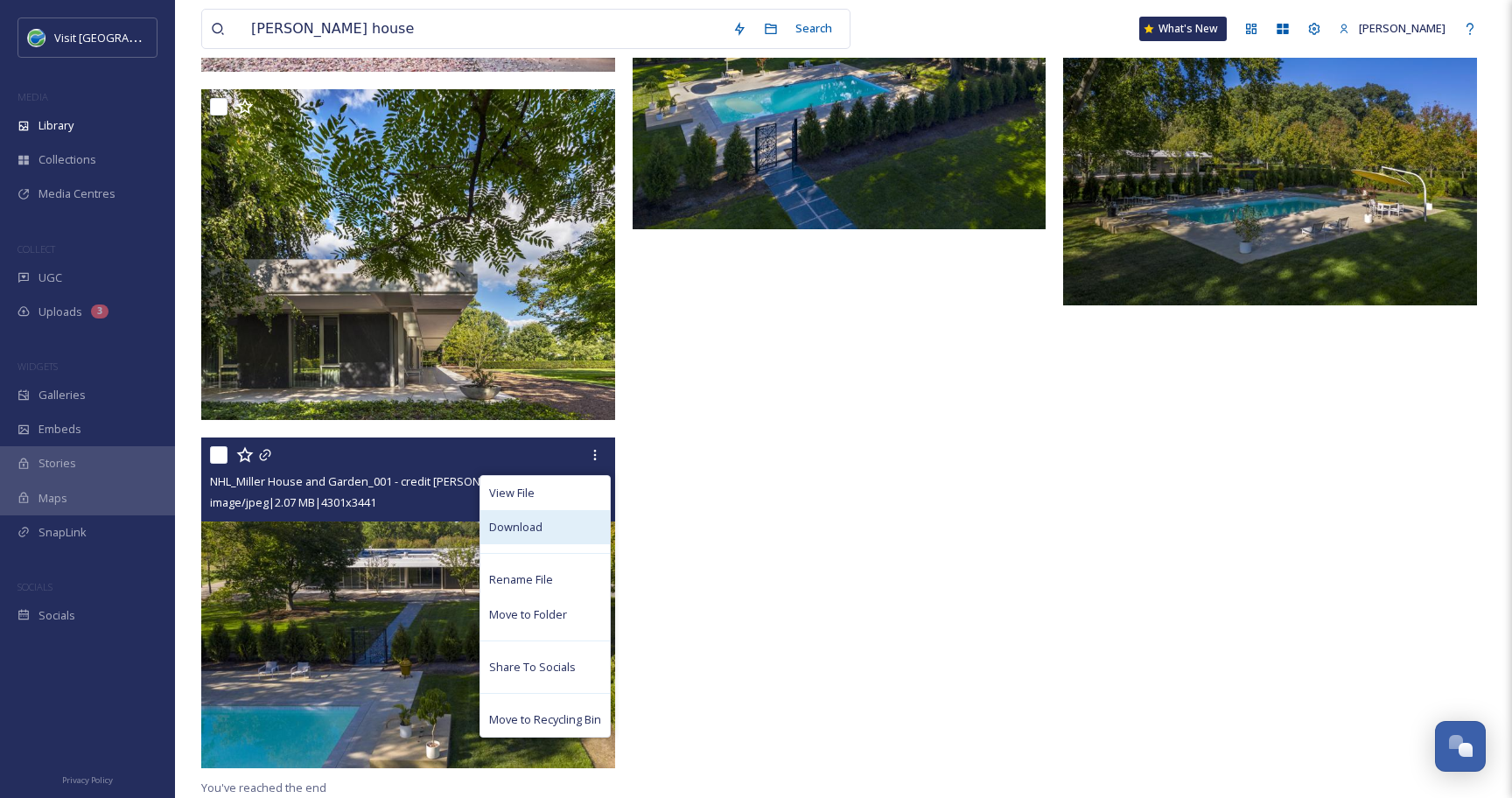
click at [569, 517] on div "Download" at bounding box center [545, 526] width 130 height 34
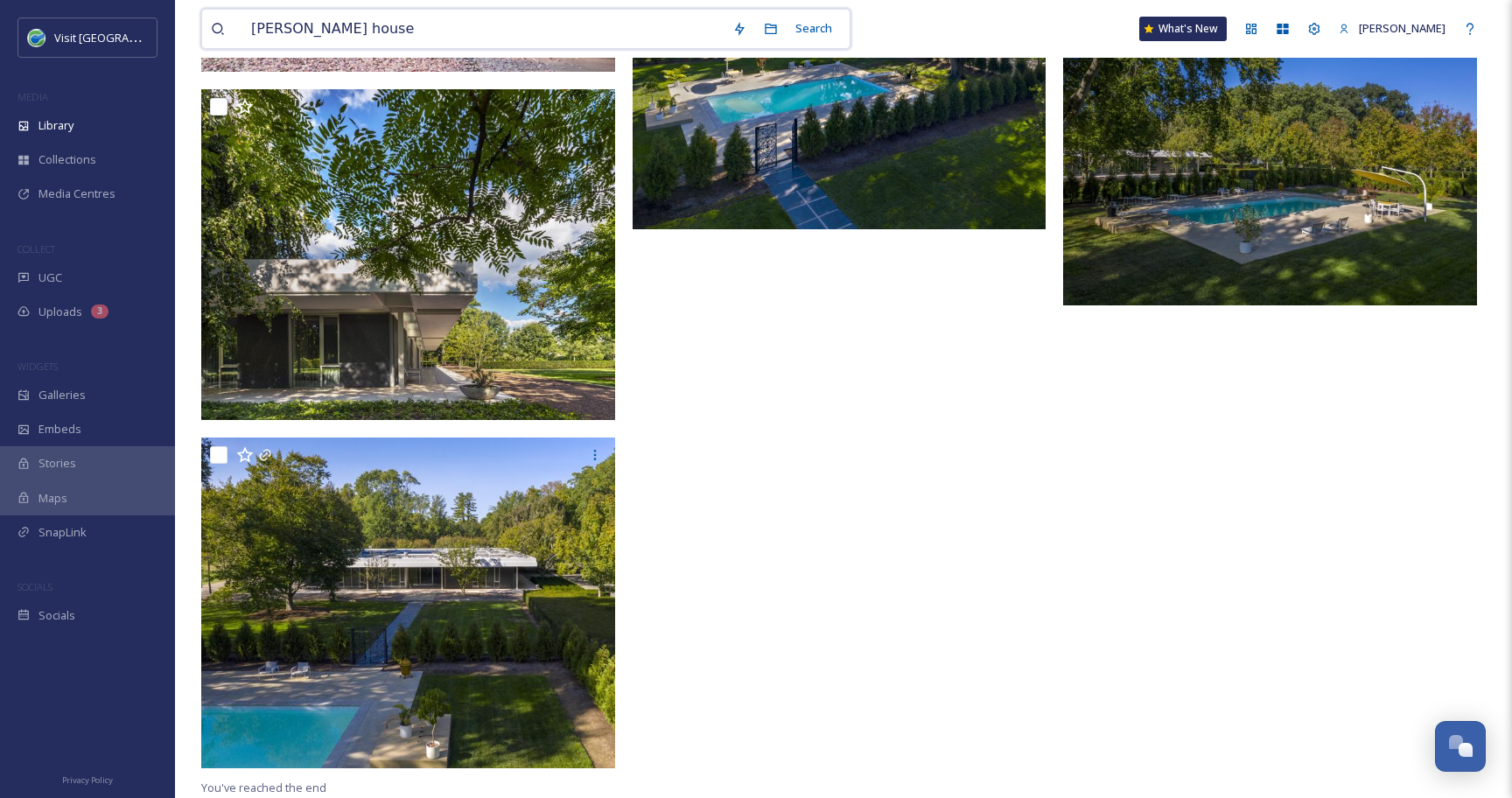
drag, startPoint x: 374, startPoint y: 12, endPoint x: 262, endPoint y: 13, distance: 112.0
click at [262, 13] on input "[PERSON_NAME] house" at bounding box center [483, 28] width 482 height 38
drag, startPoint x: 332, startPoint y: 34, endPoint x: 199, endPoint y: 31, distance: 133.0
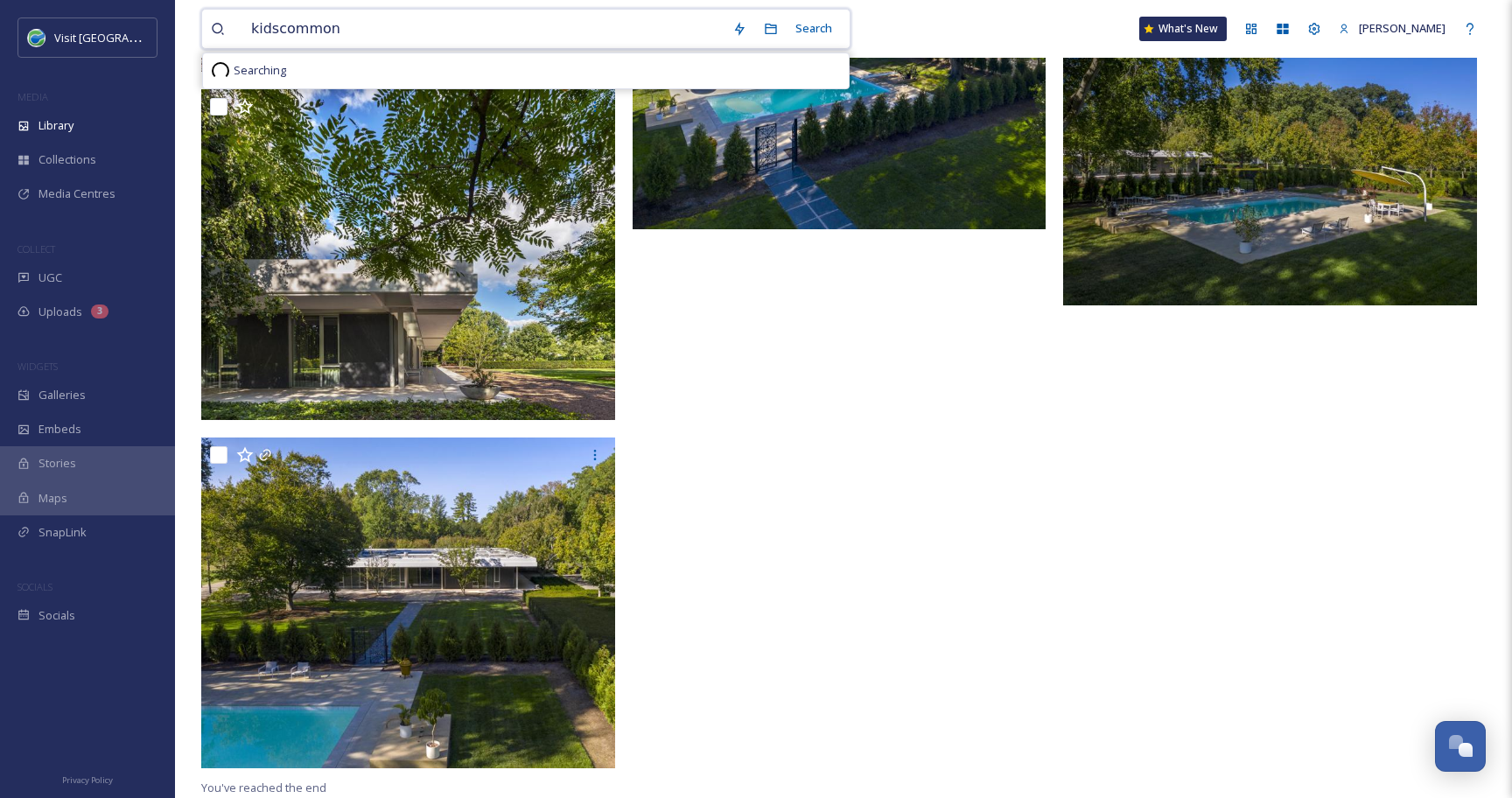
type input "kidscommons"
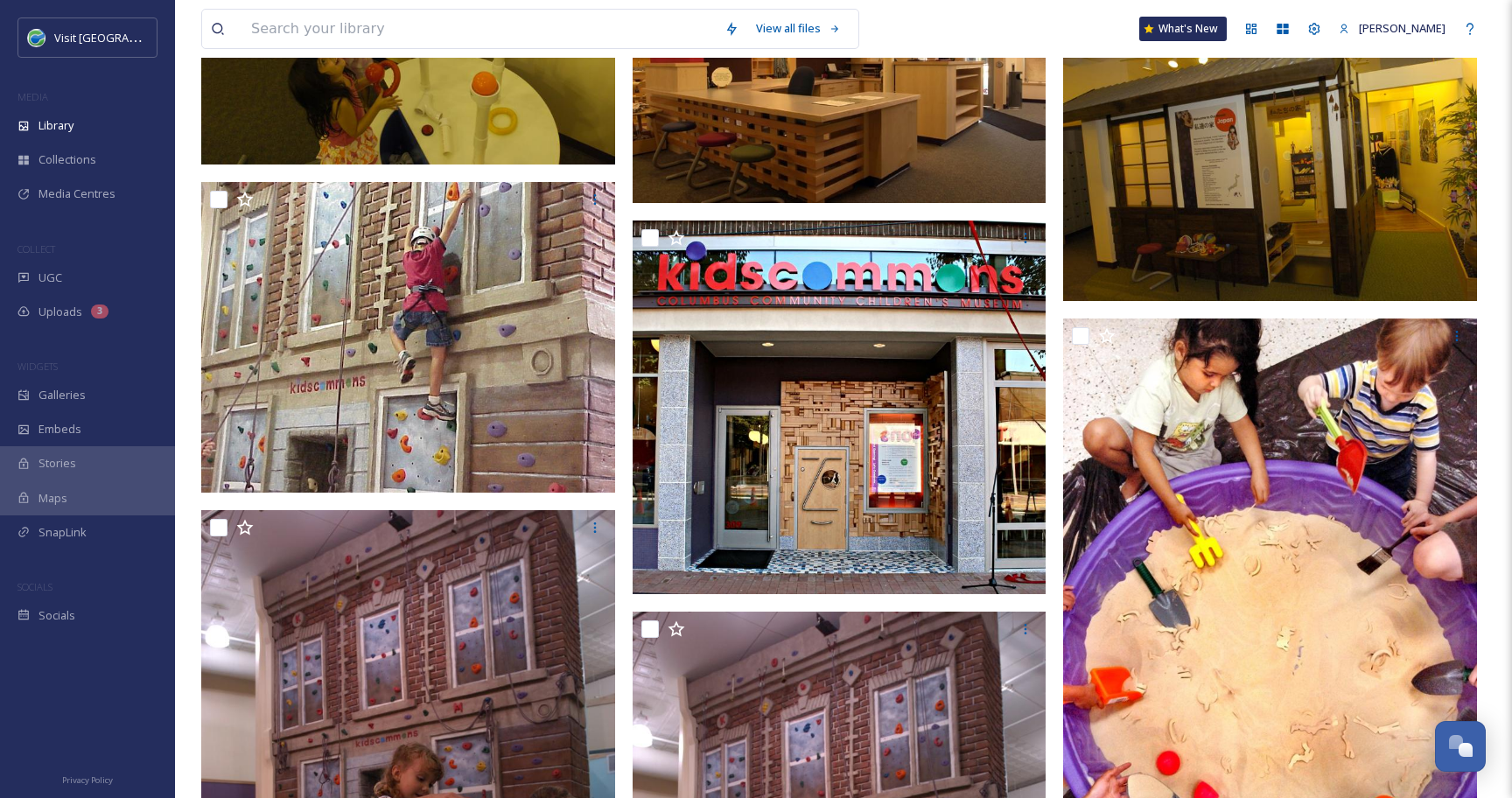
scroll to position [16755, 0]
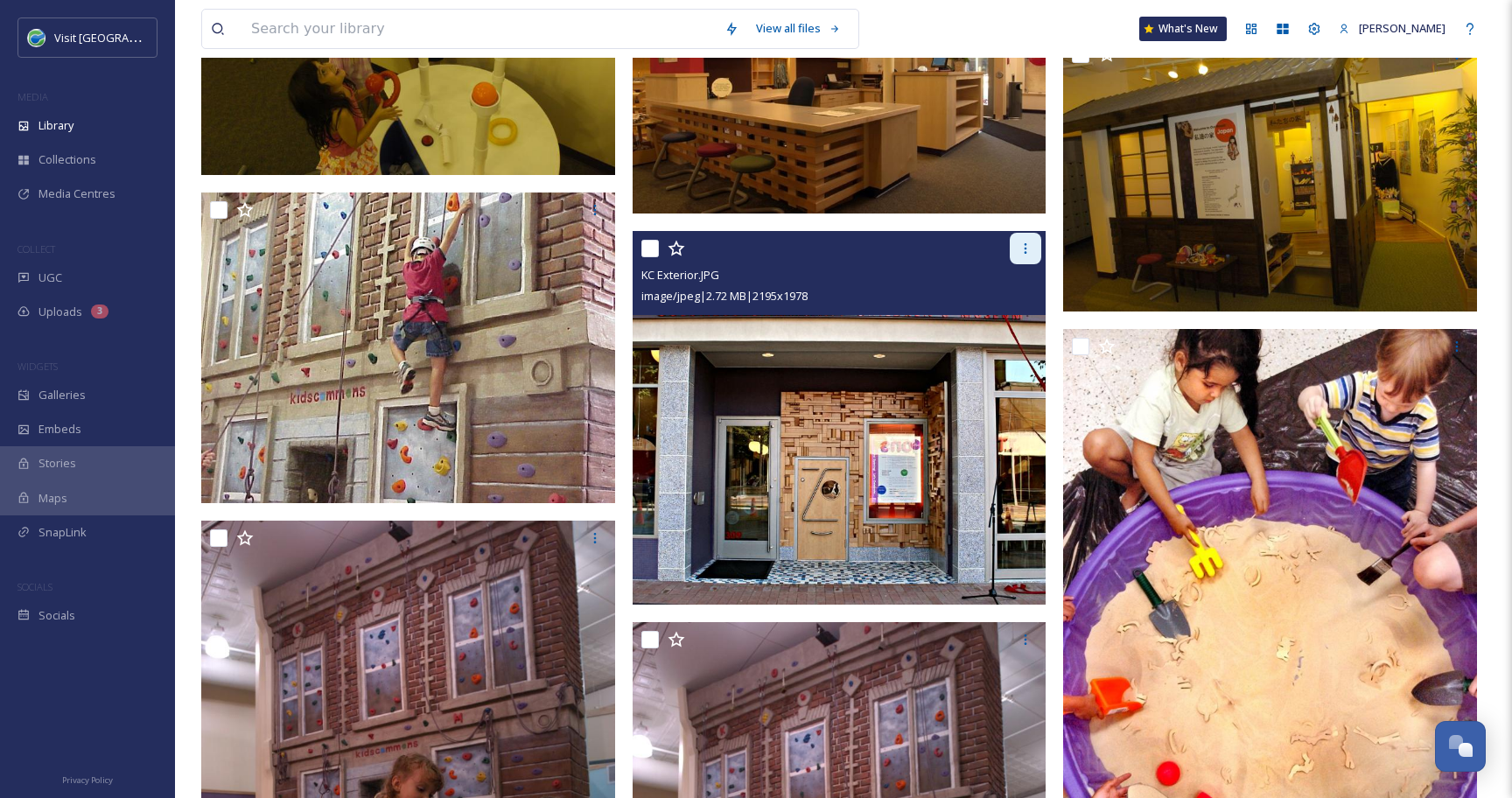
click at [1027, 247] on icon at bounding box center [1025, 248] width 14 height 14
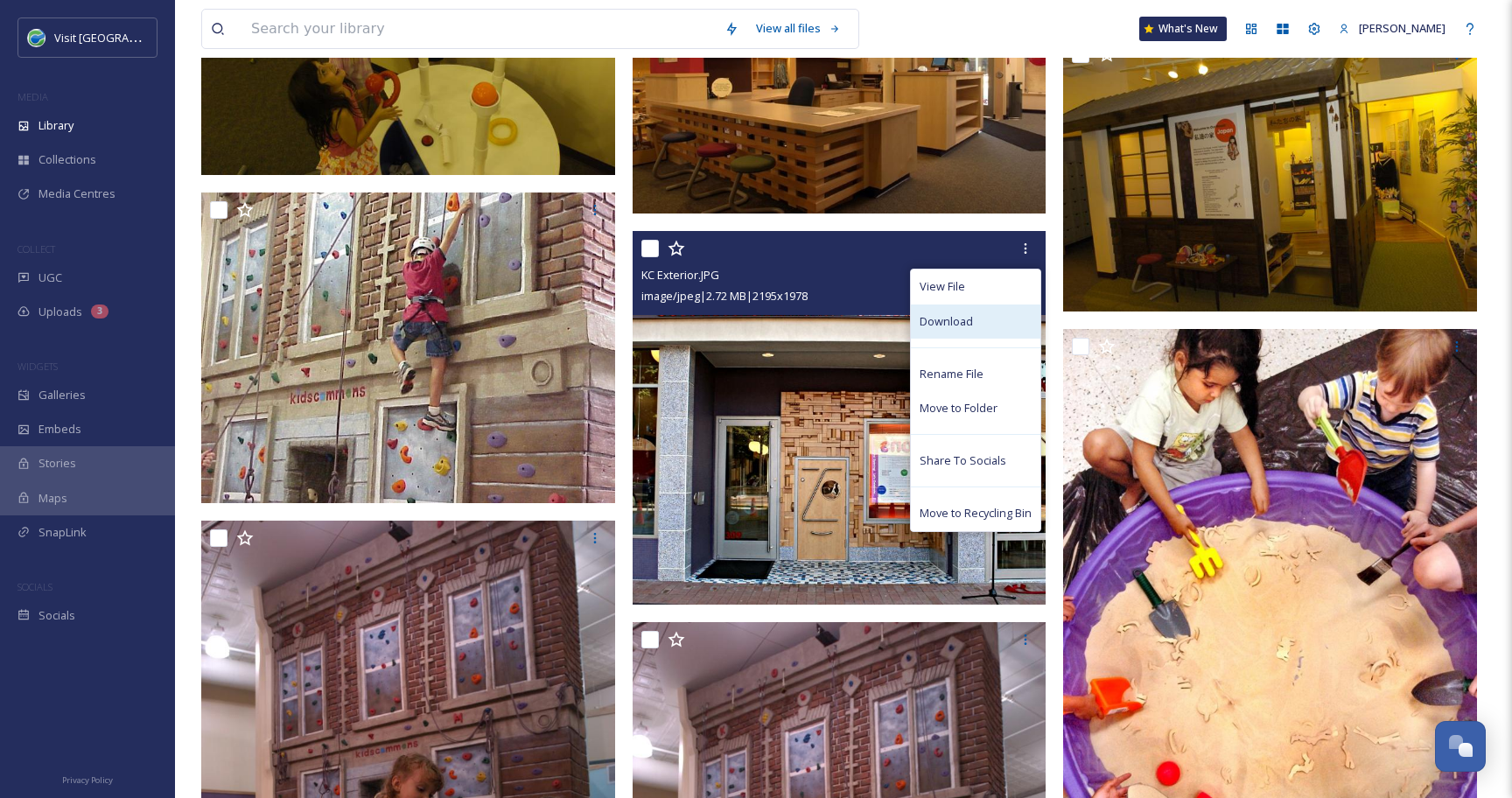
click at [979, 322] on div "Download" at bounding box center [975, 321] width 130 height 34
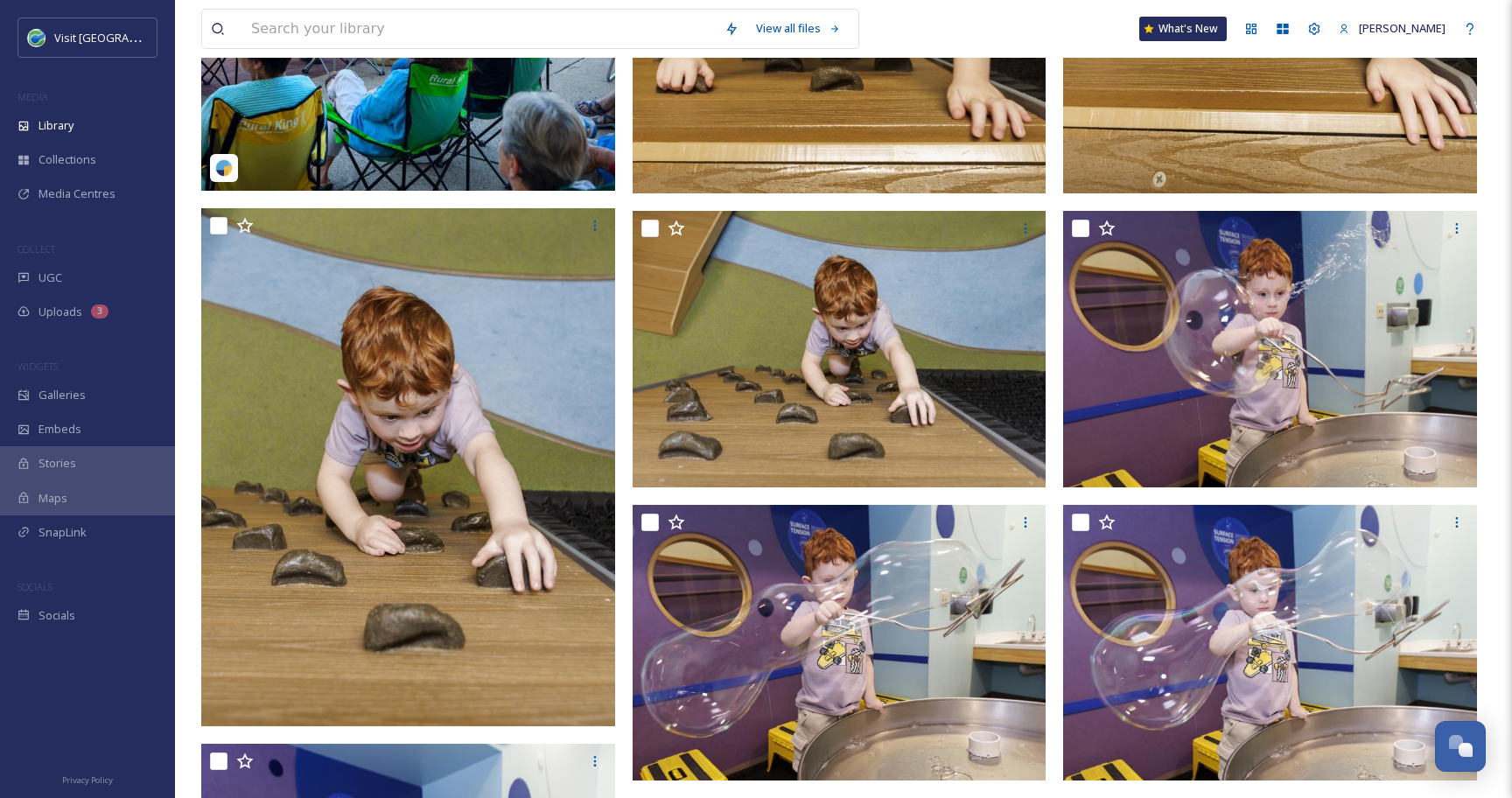
scroll to position [0, 0]
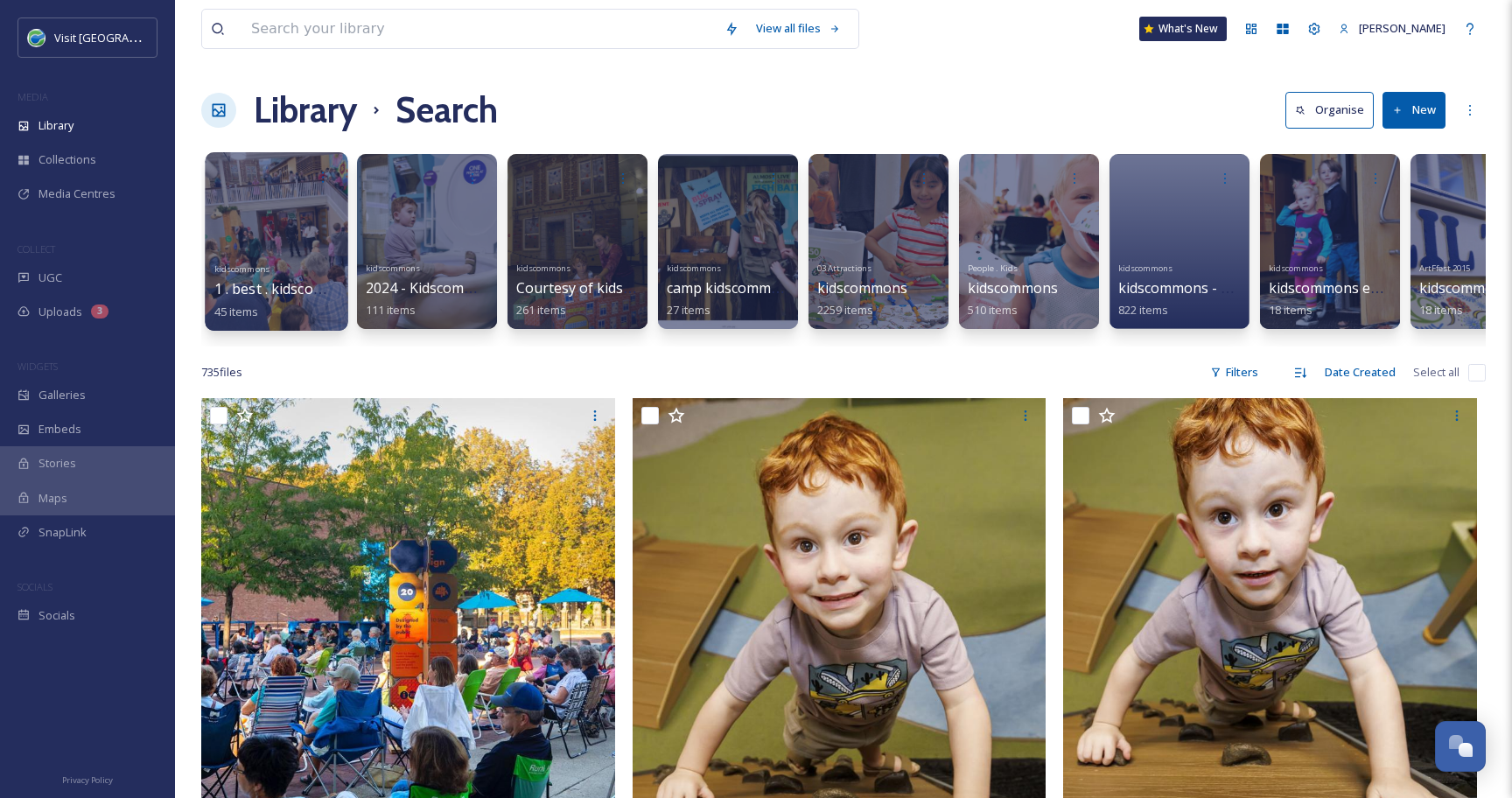
click at [304, 222] on div at bounding box center [276, 241] width 143 height 179
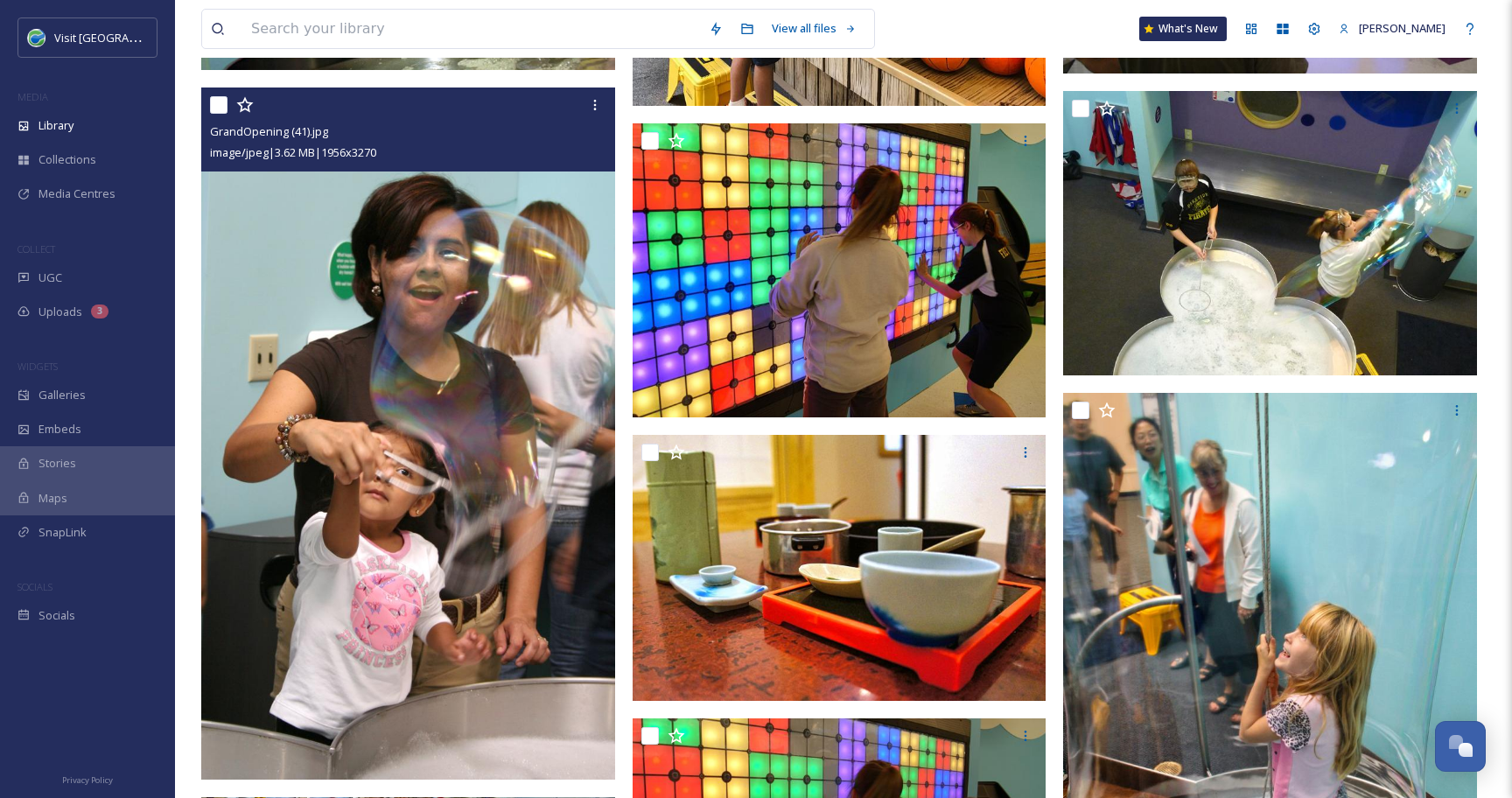
scroll to position [625, 0]
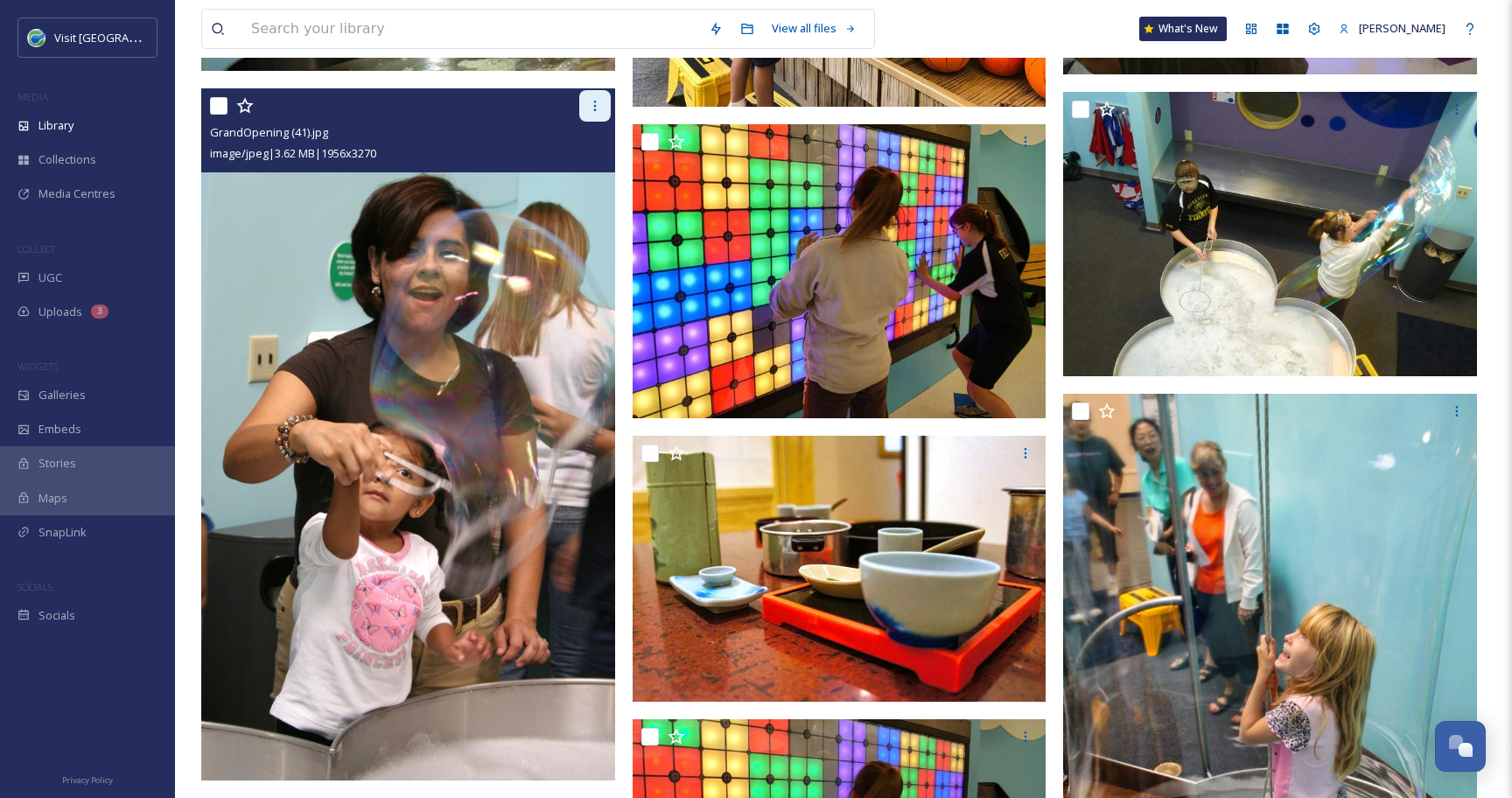
click at [597, 110] on icon at bounding box center [595, 105] width 14 height 14
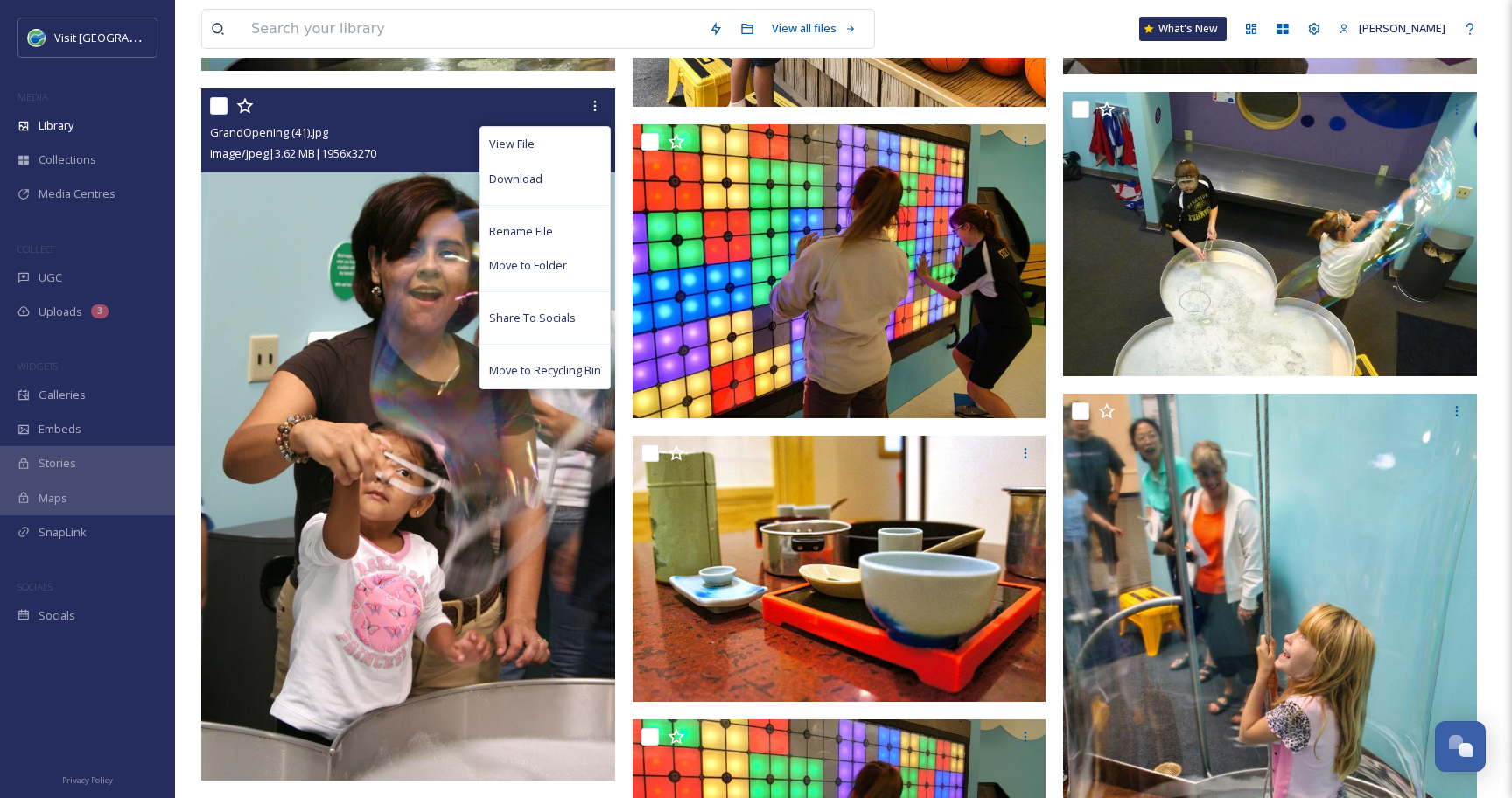
click at [566, 172] on div "Download" at bounding box center [545, 179] width 130 height 34
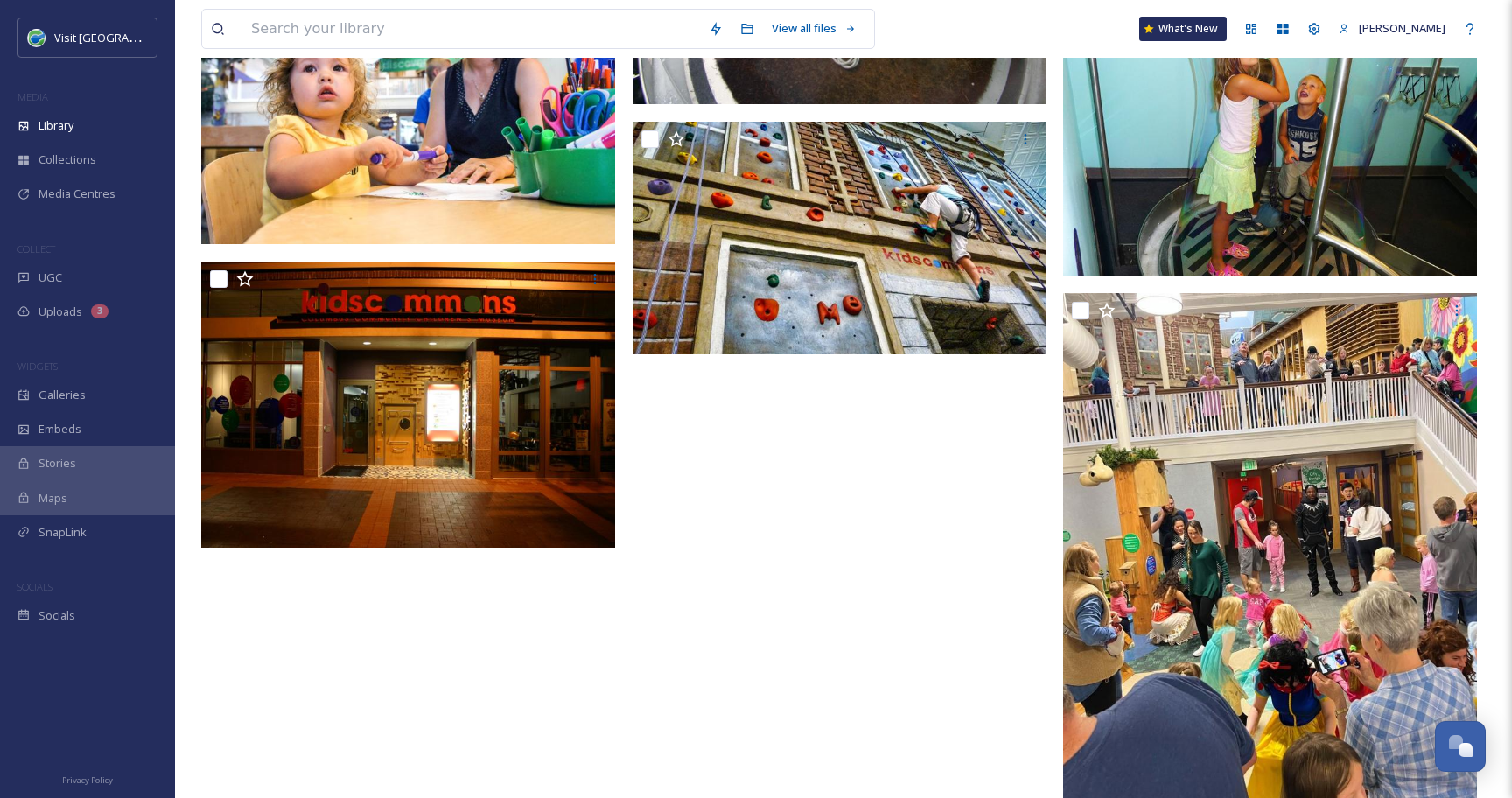
scroll to position [3565, 0]
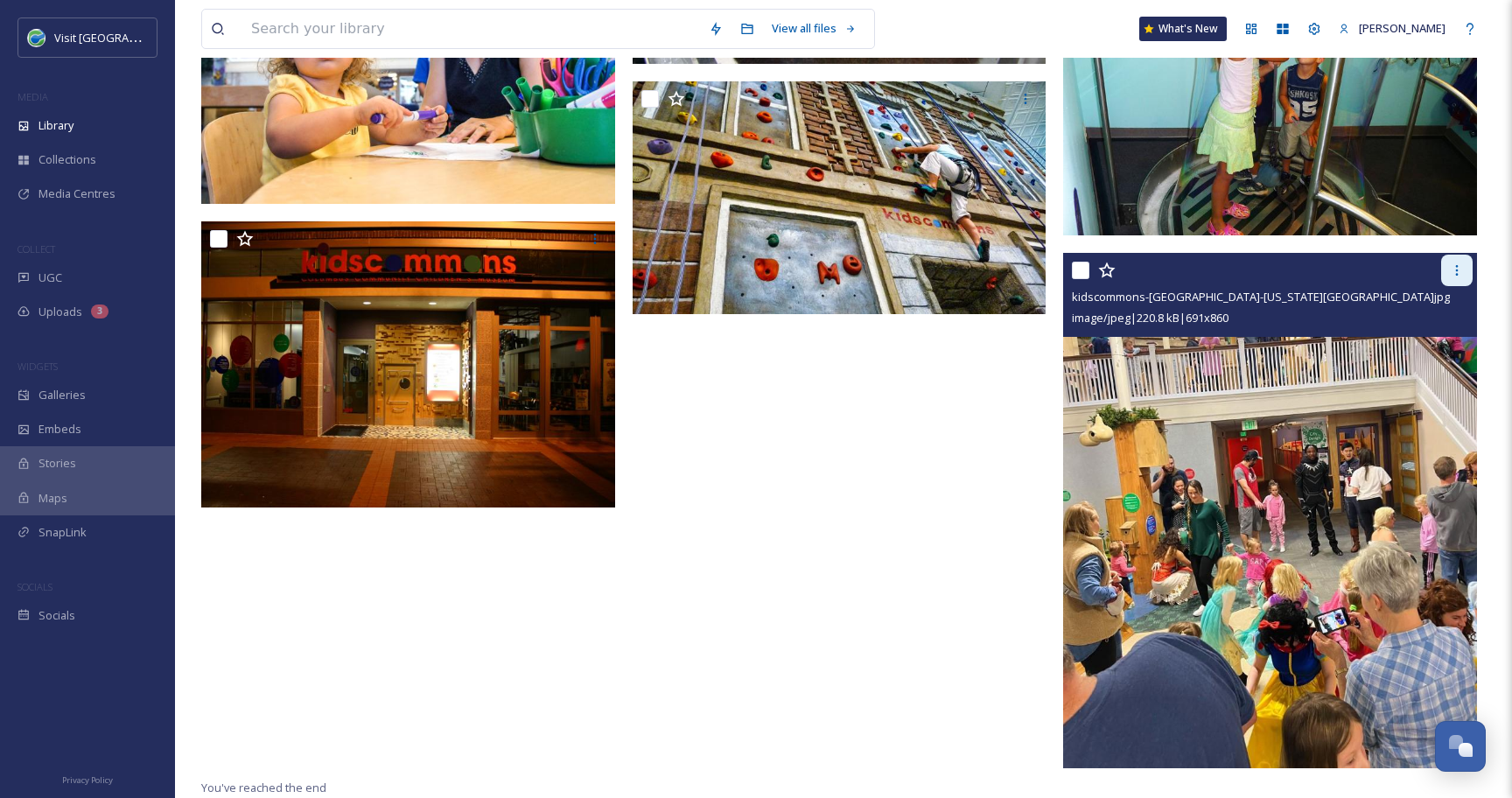
click at [1457, 277] on icon at bounding box center [1456, 271] width 14 height 14
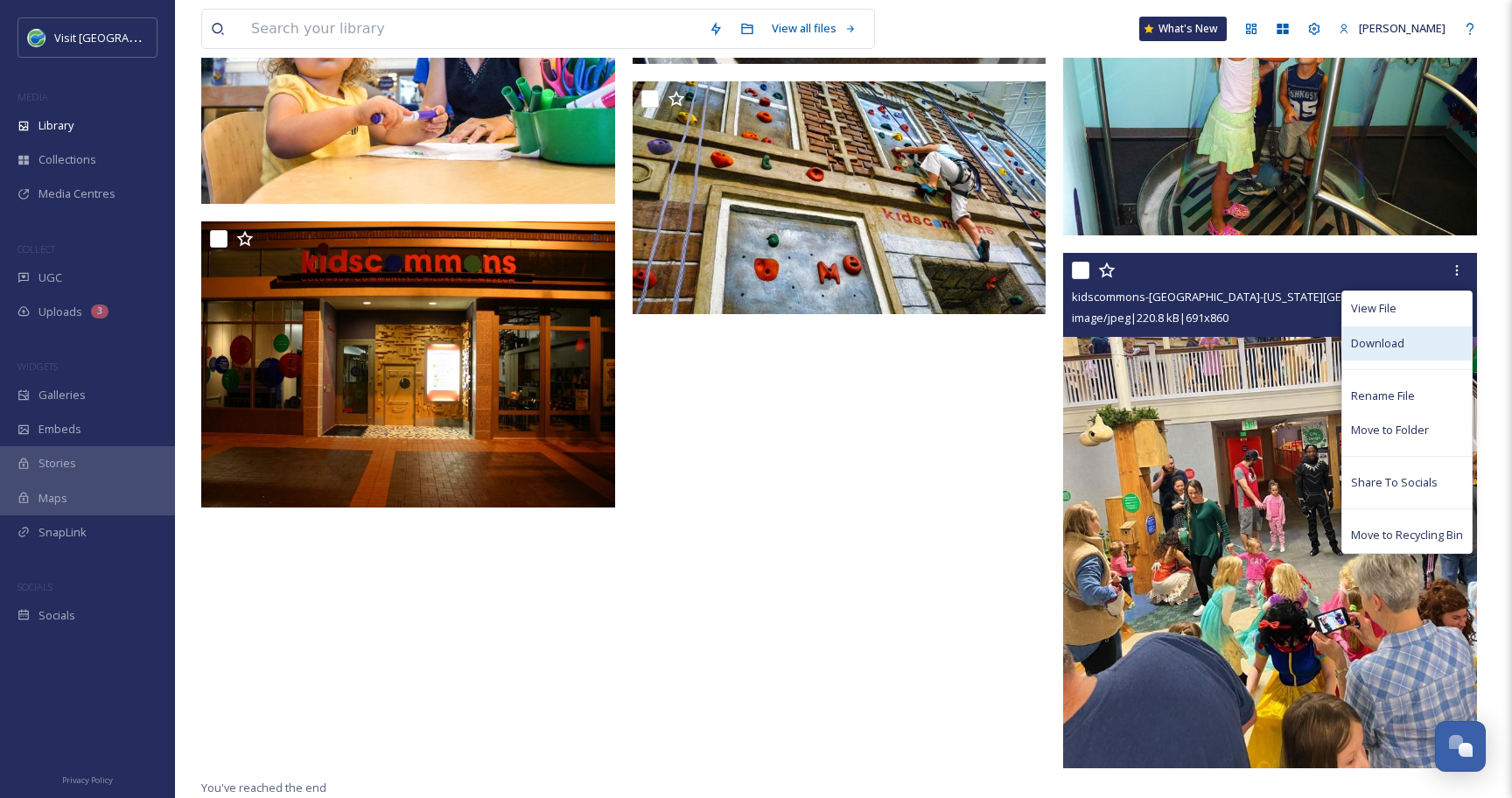
click at [1414, 350] on div "Download" at bounding box center [1407, 343] width 130 height 34
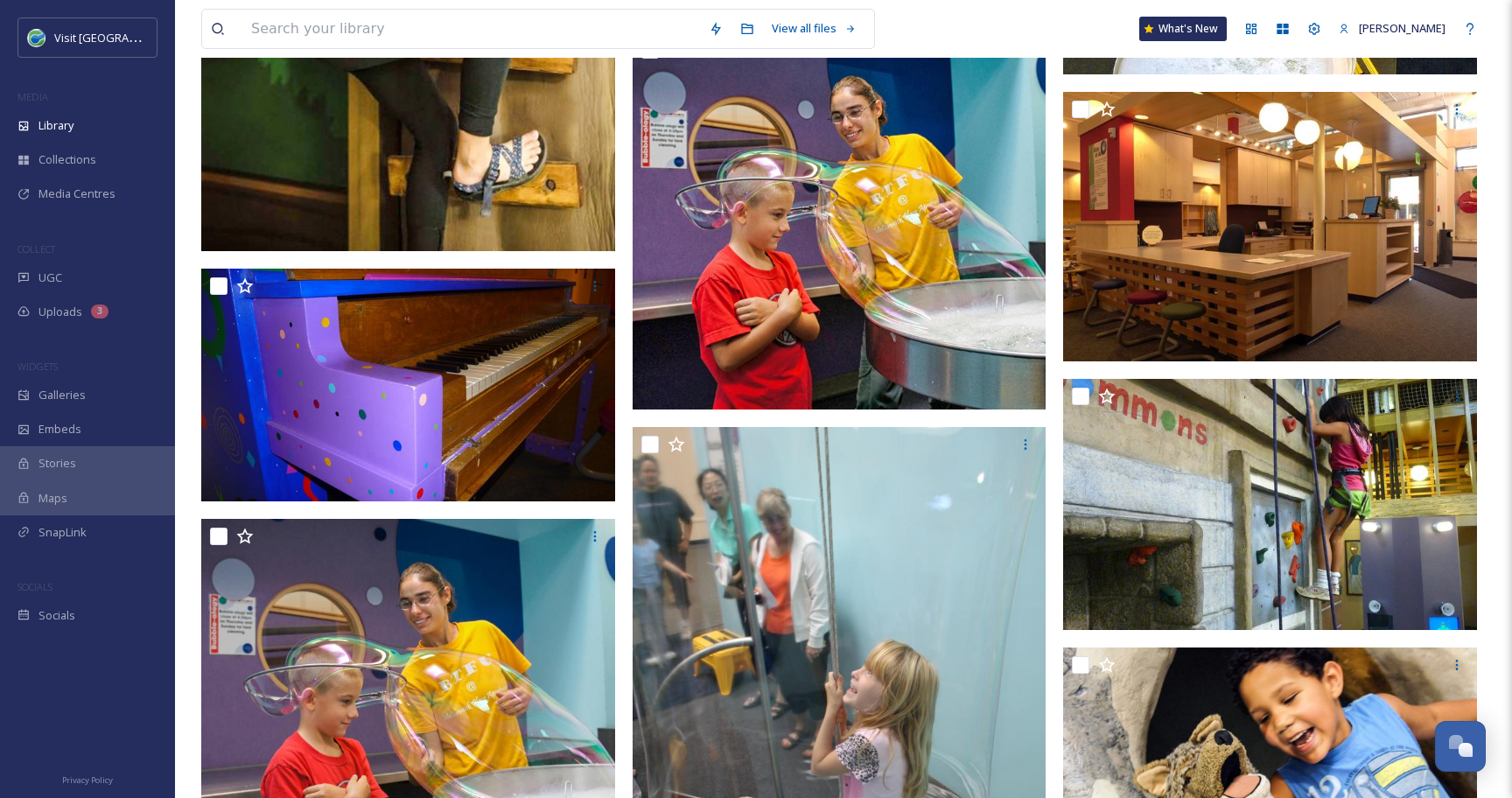
scroll to position [2327, 0]
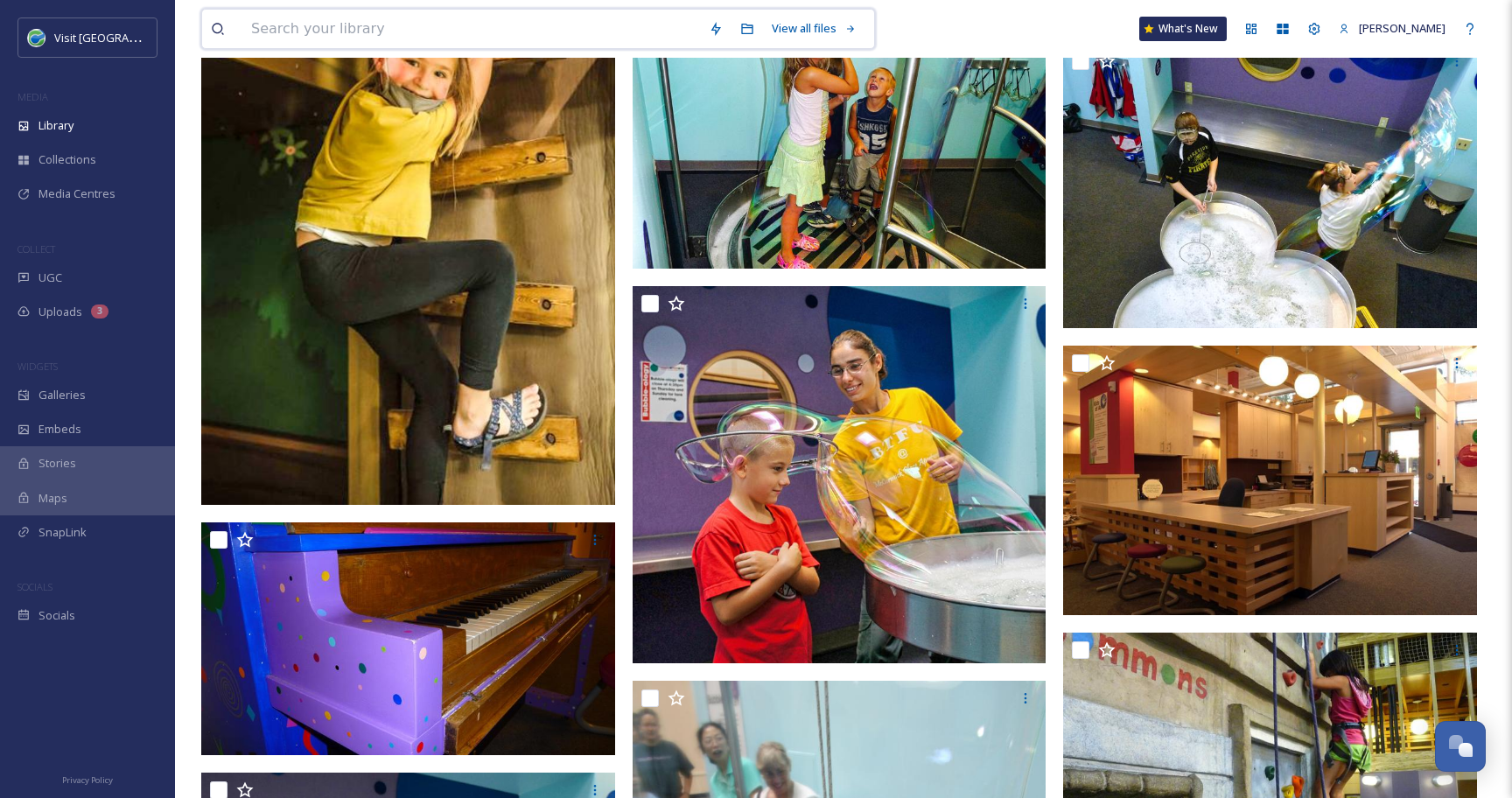
click at [359, 27] on input at bounding box center [471, 28] width 457 height 38
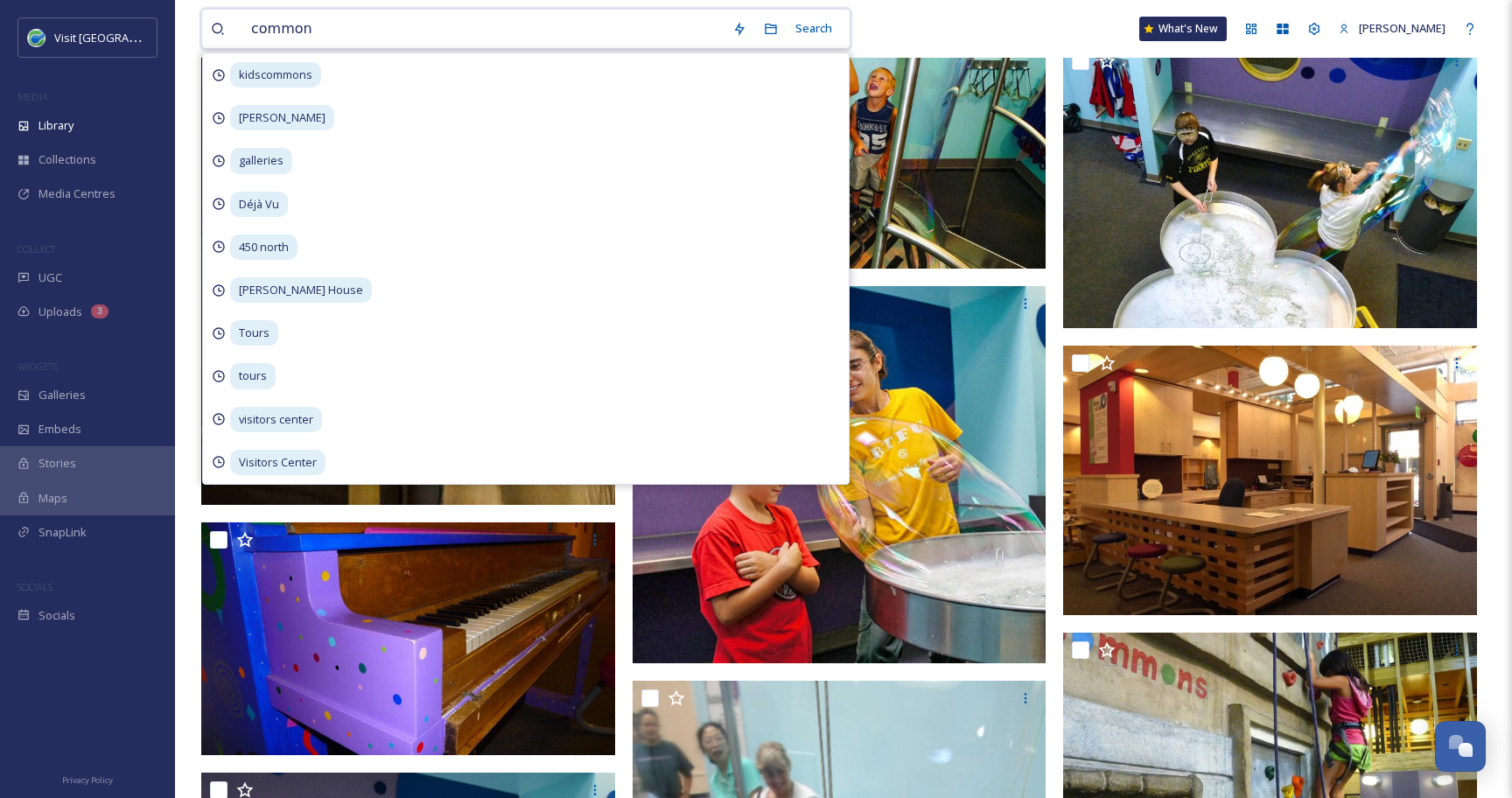
type input "commons"
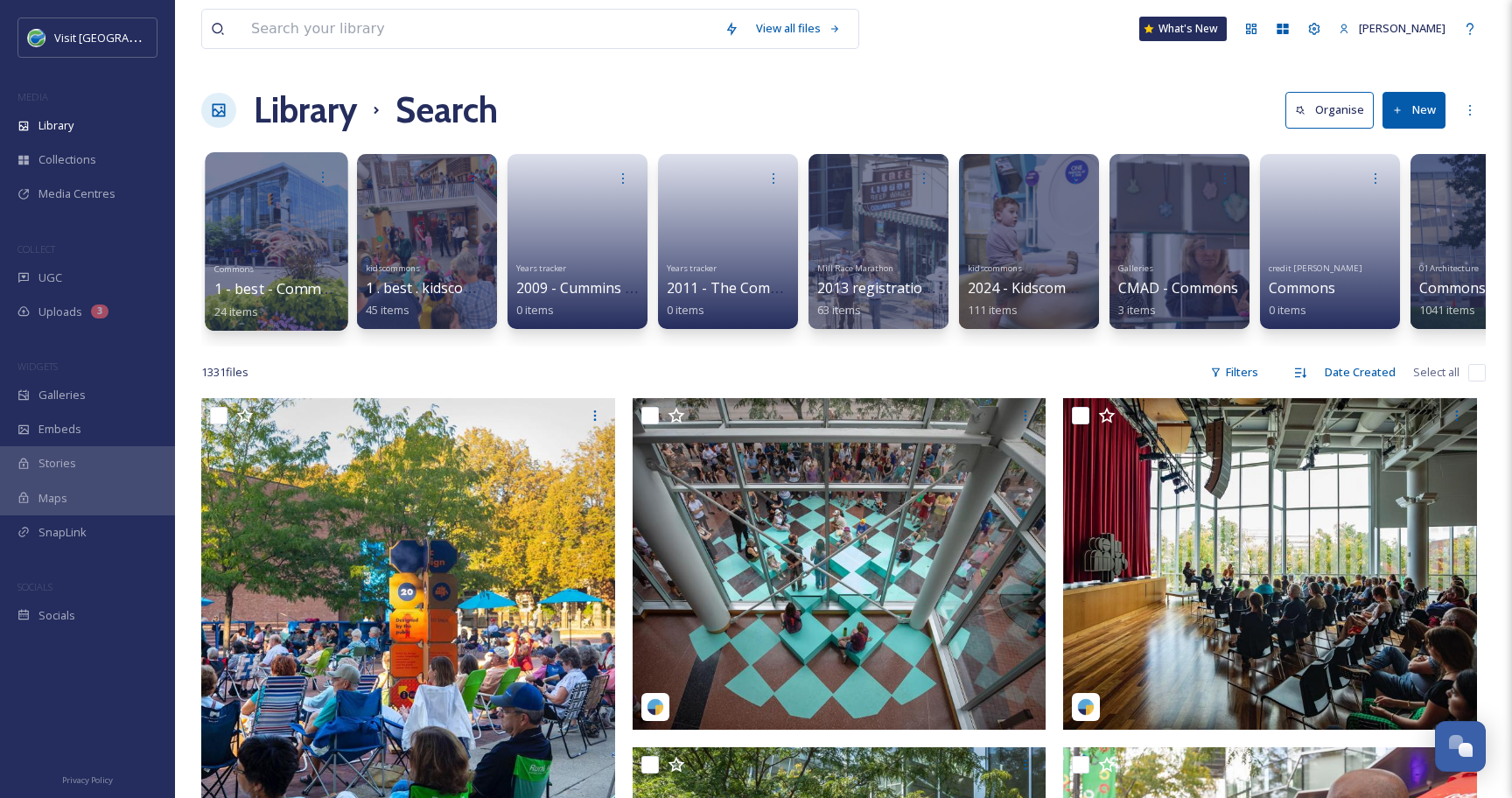
click at [303, 238] on div at bounding box center [276, 241] width 143 height 179
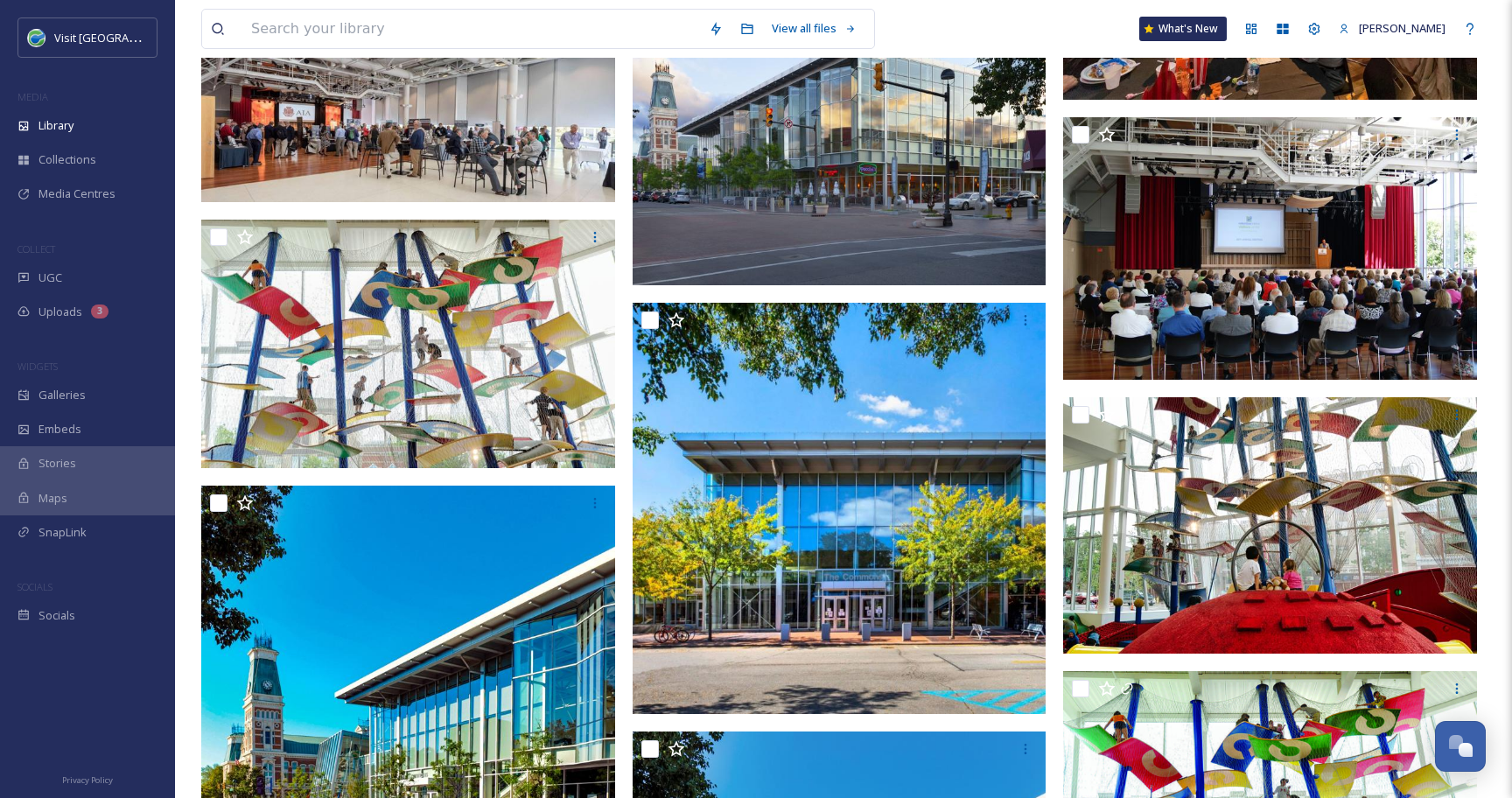
scroll to position [2177, 0]
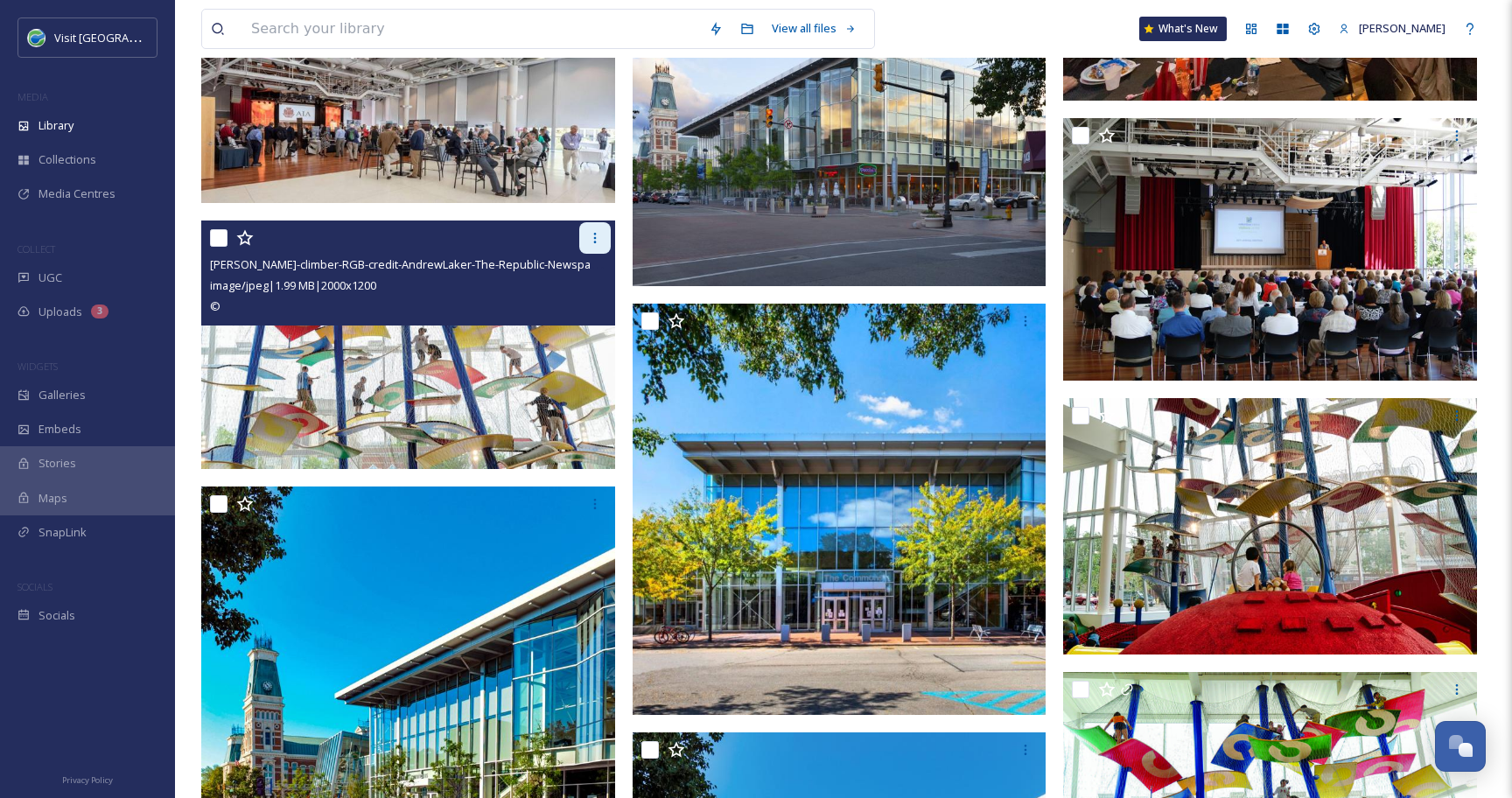
click at [597, 241] on icon at bounding box center [595, 237] width 14 height 14
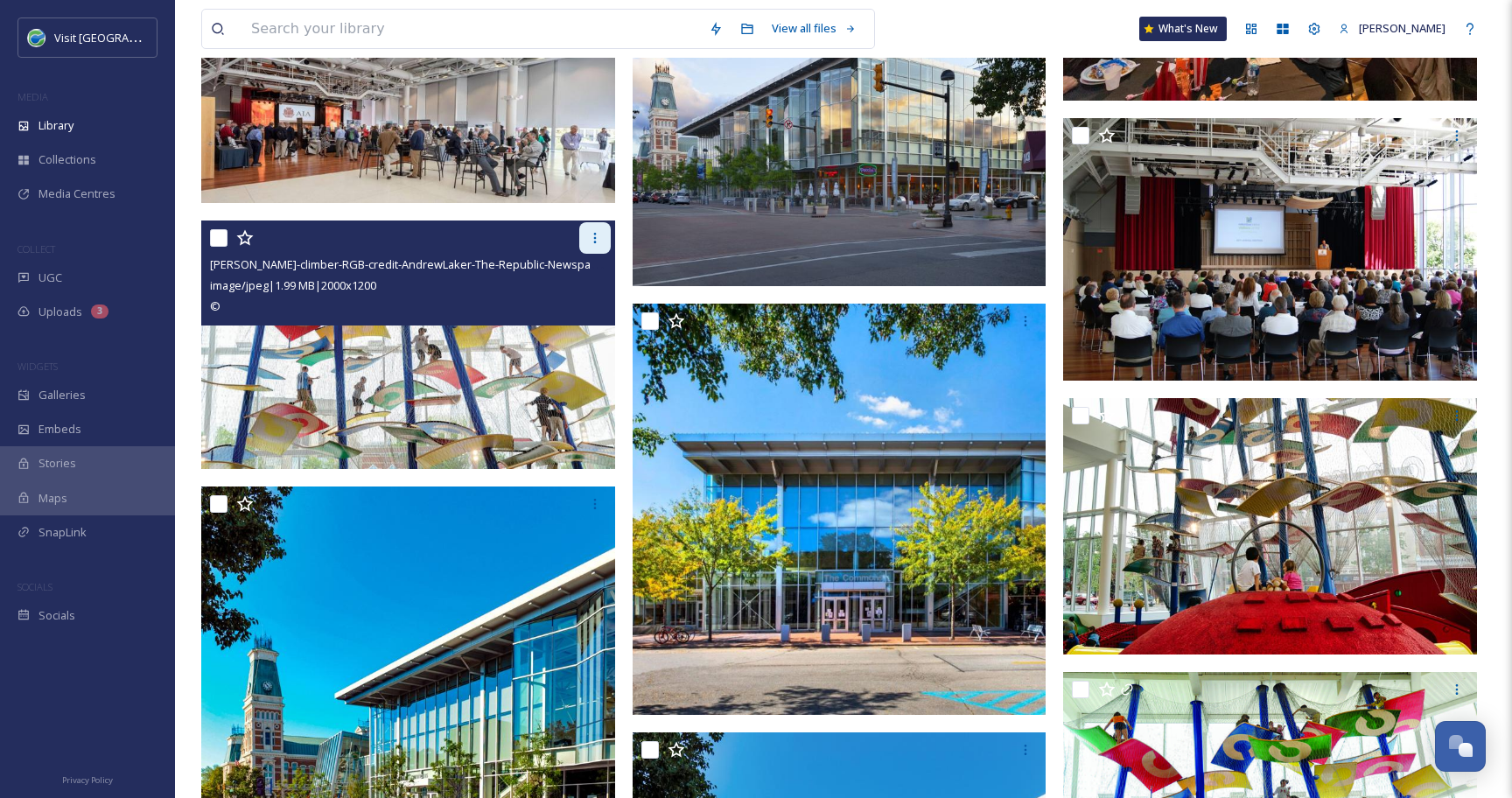
click at [604, 232] on div at bounding box center [595, 237] width 31 height 31
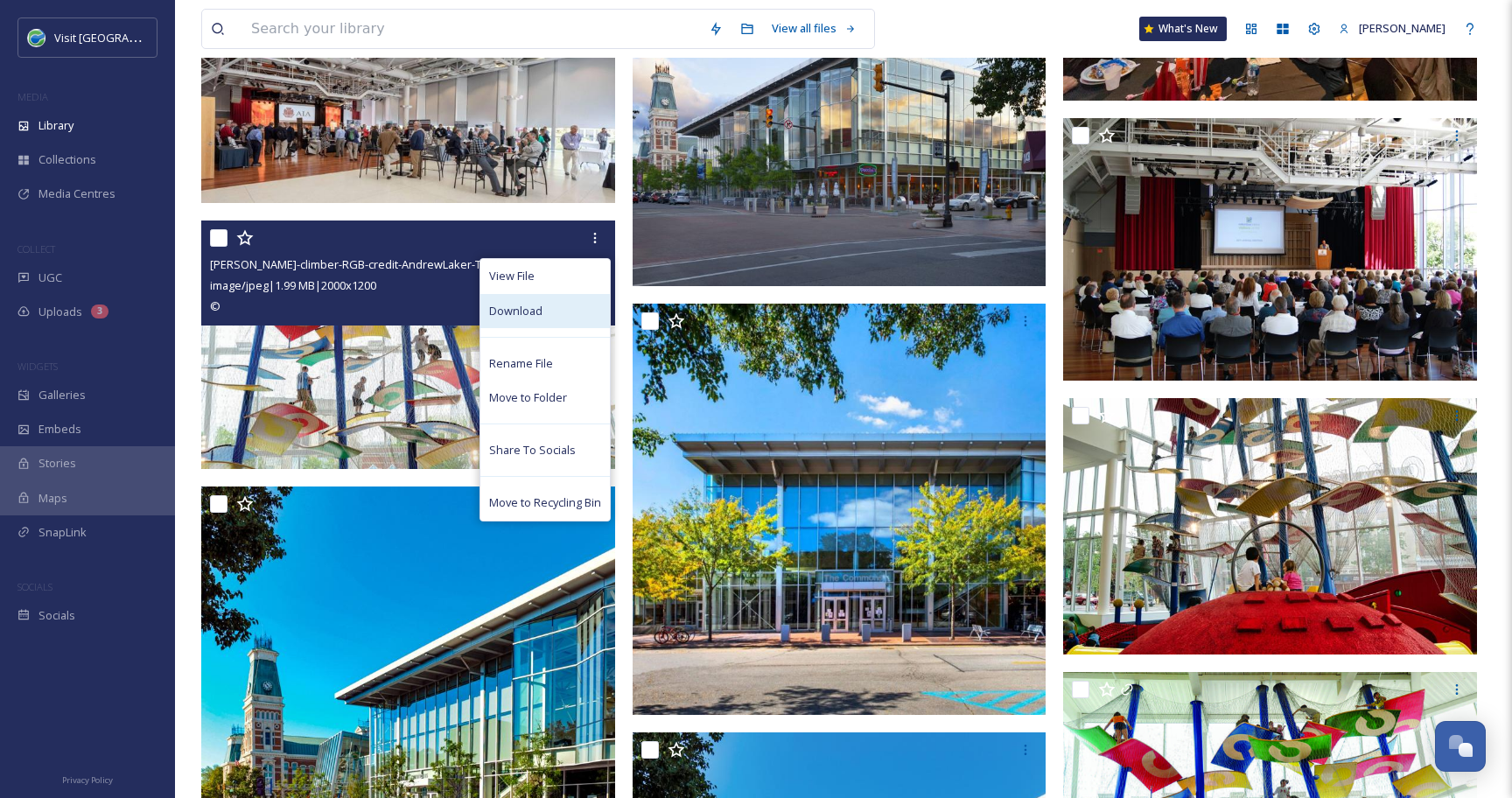
click at [557, 306] on div "Download" at bounding box center [545, 311] width 130 height 34
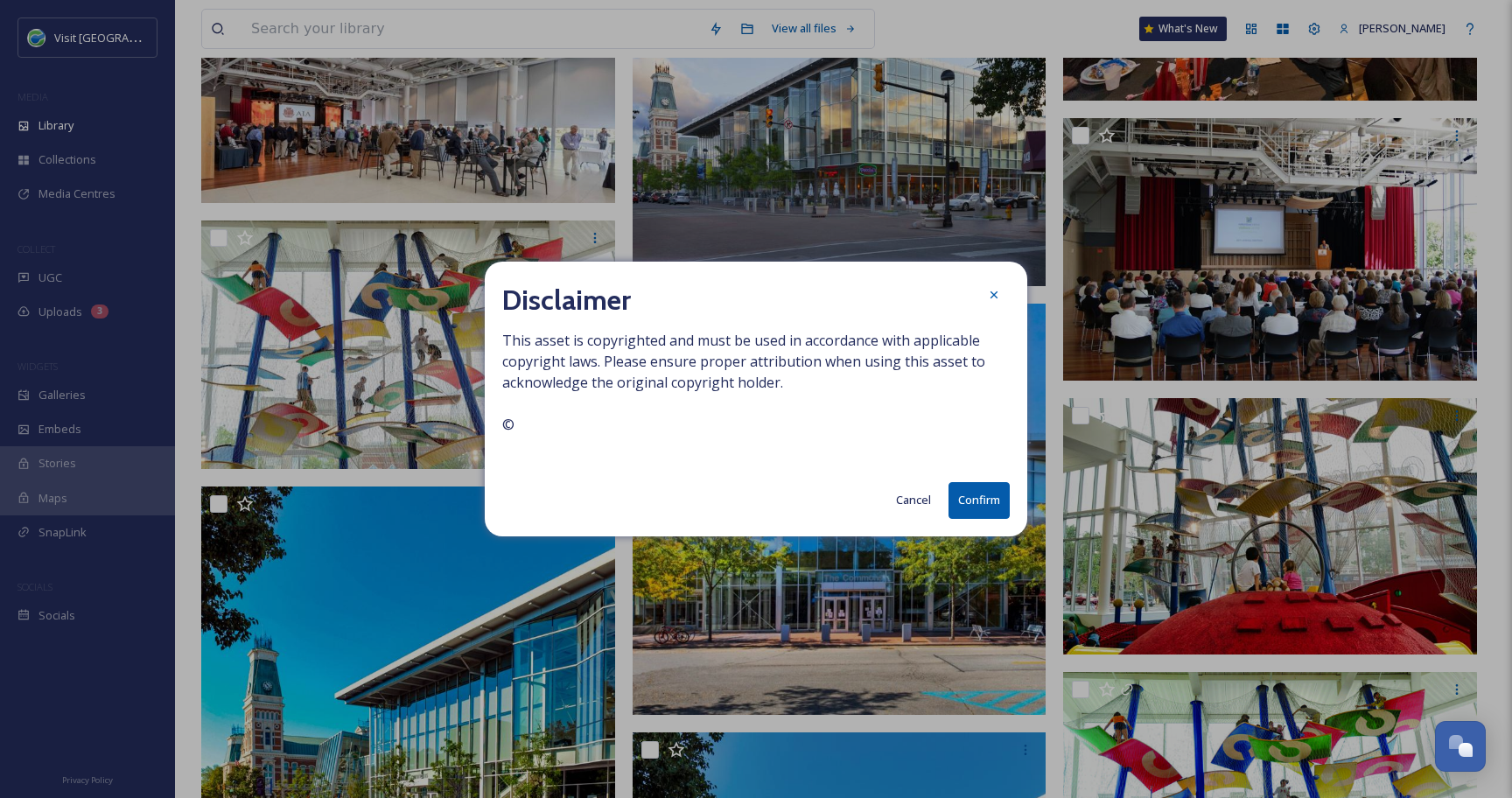
click at [994, 501] on button "Confirm" at bounding box center [979, 499] width 62 height 36
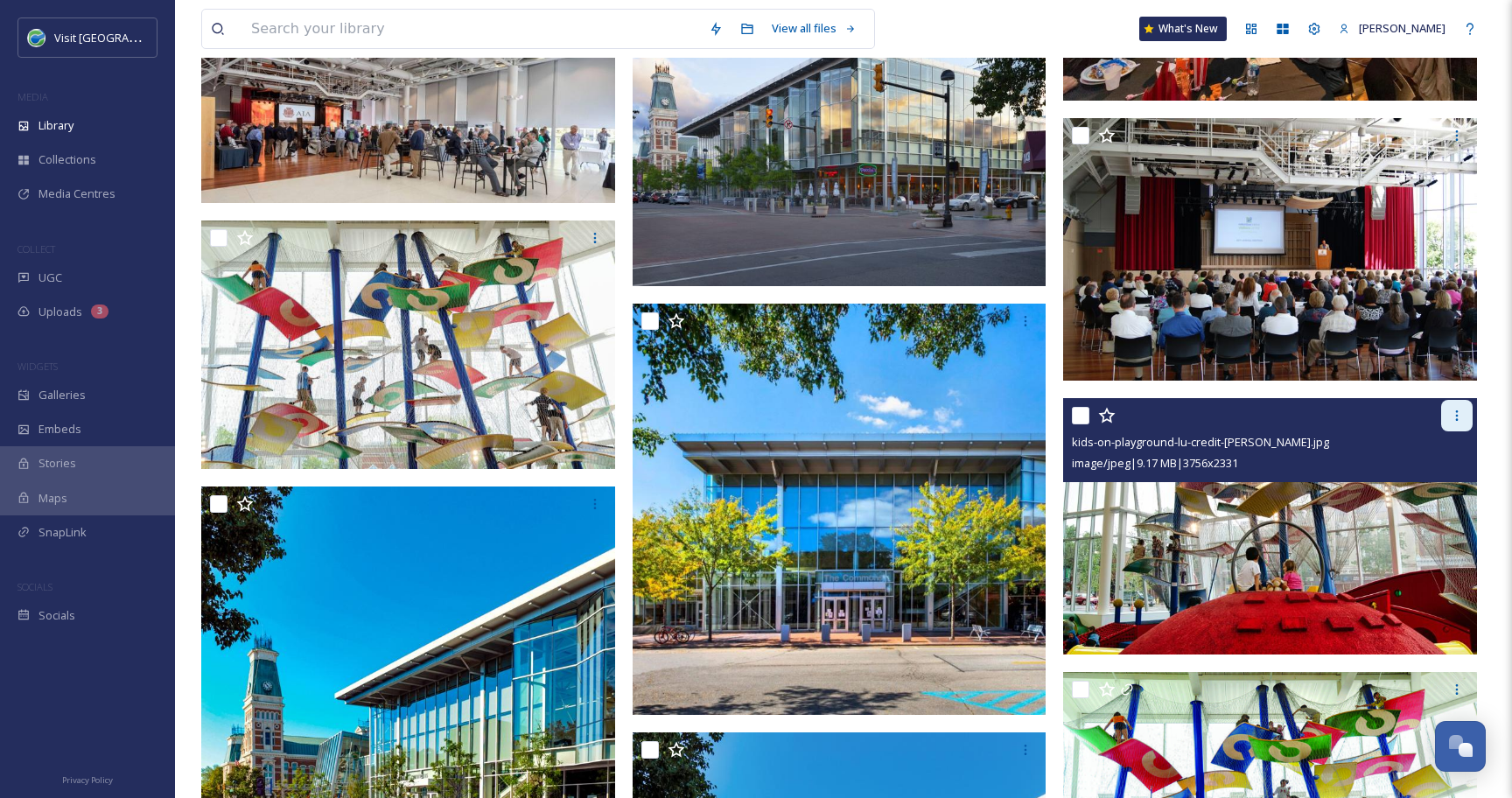
click at [1457, 418] on icon at bounding box center [1456, 415] width 14 height 14
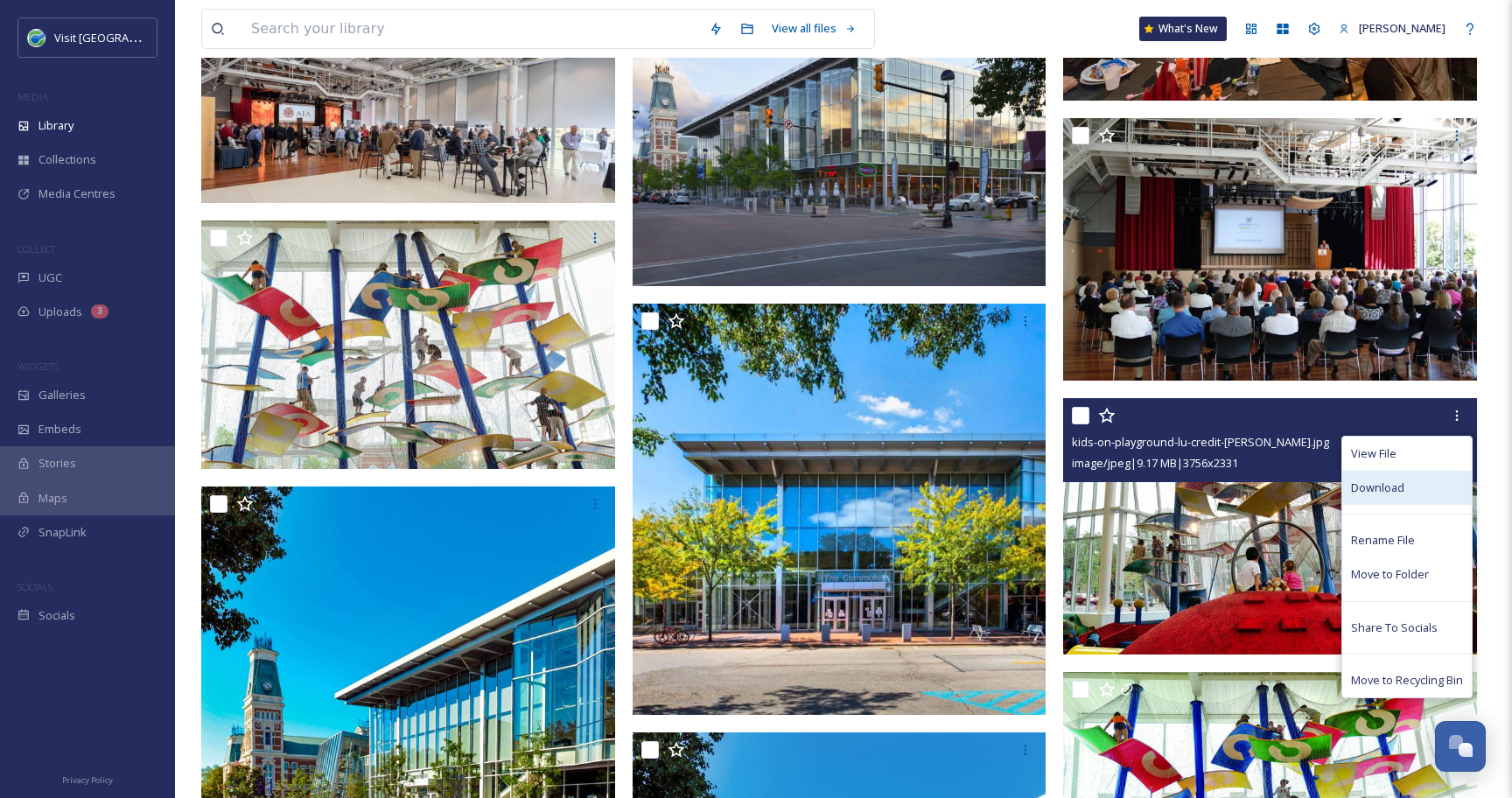
click at [1381, 492] on span "Download" at bounding box center [1377, 487] width 54 height 17
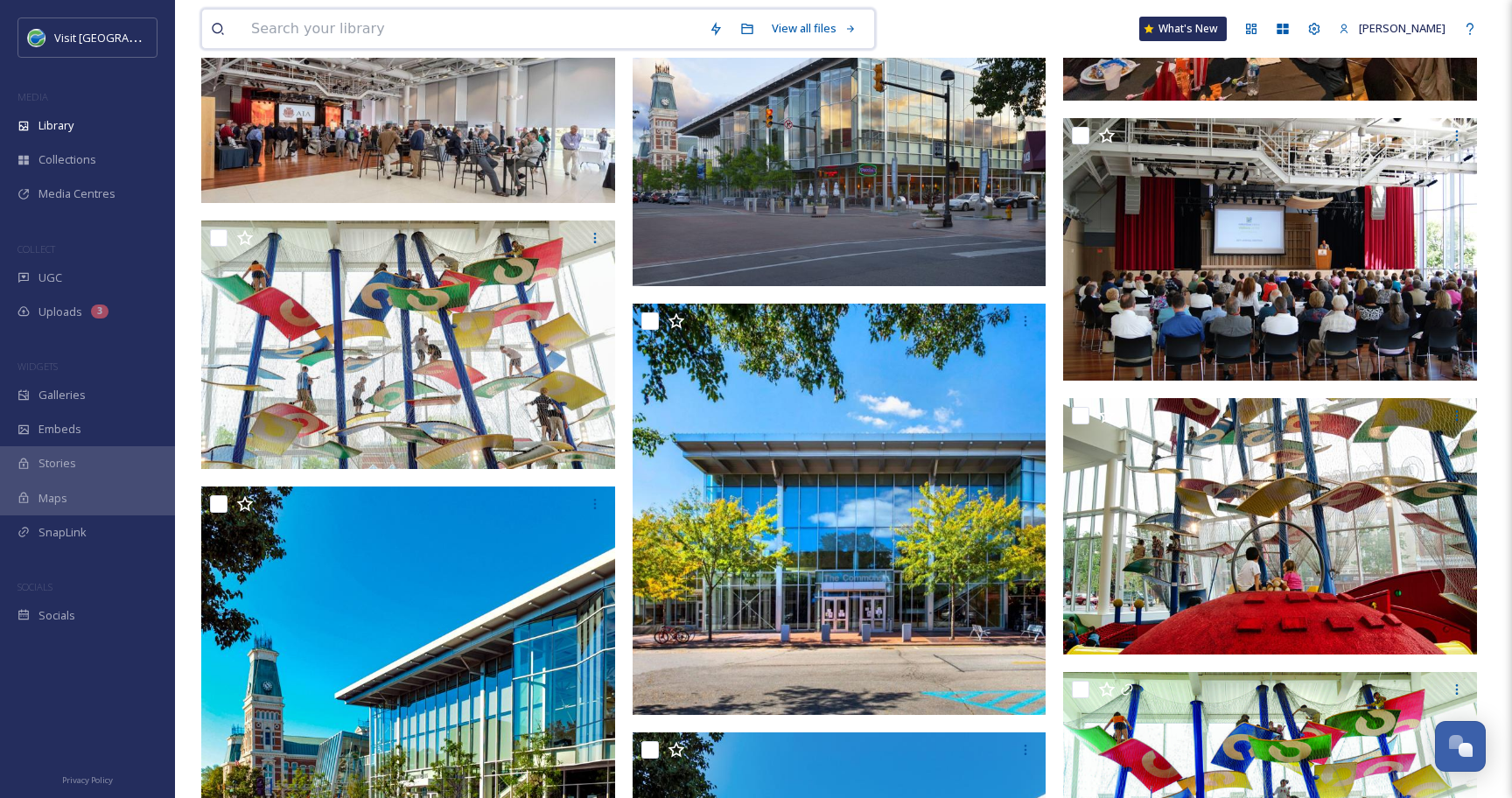
click at [321, 33] on input at bounding box center [471, 28] width 457 height 38
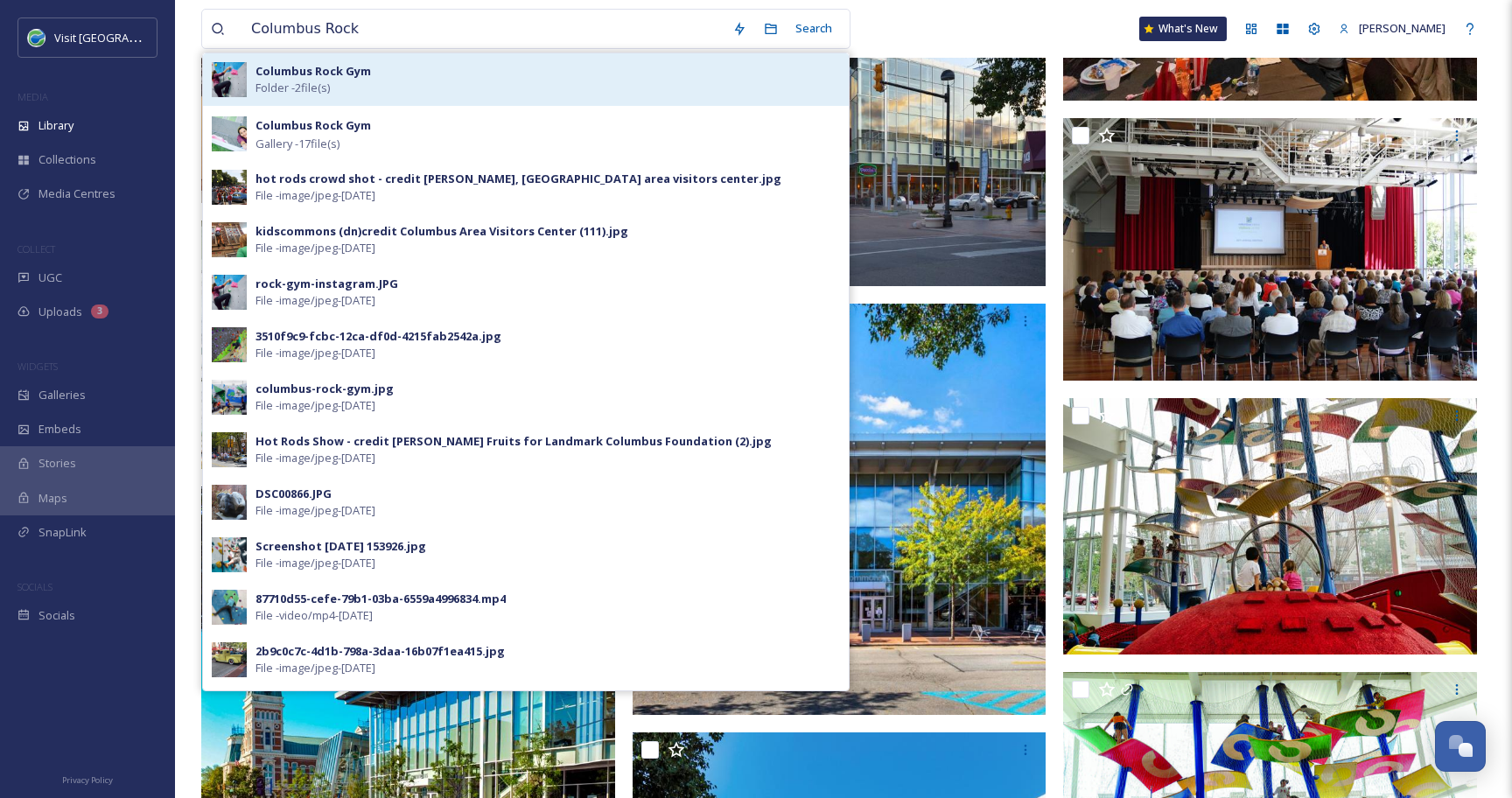
click at [357, 86] on div "Columbus Rock Gym Folder - 2 file(s)" at bounding box center [548, 79] width 584 height 33
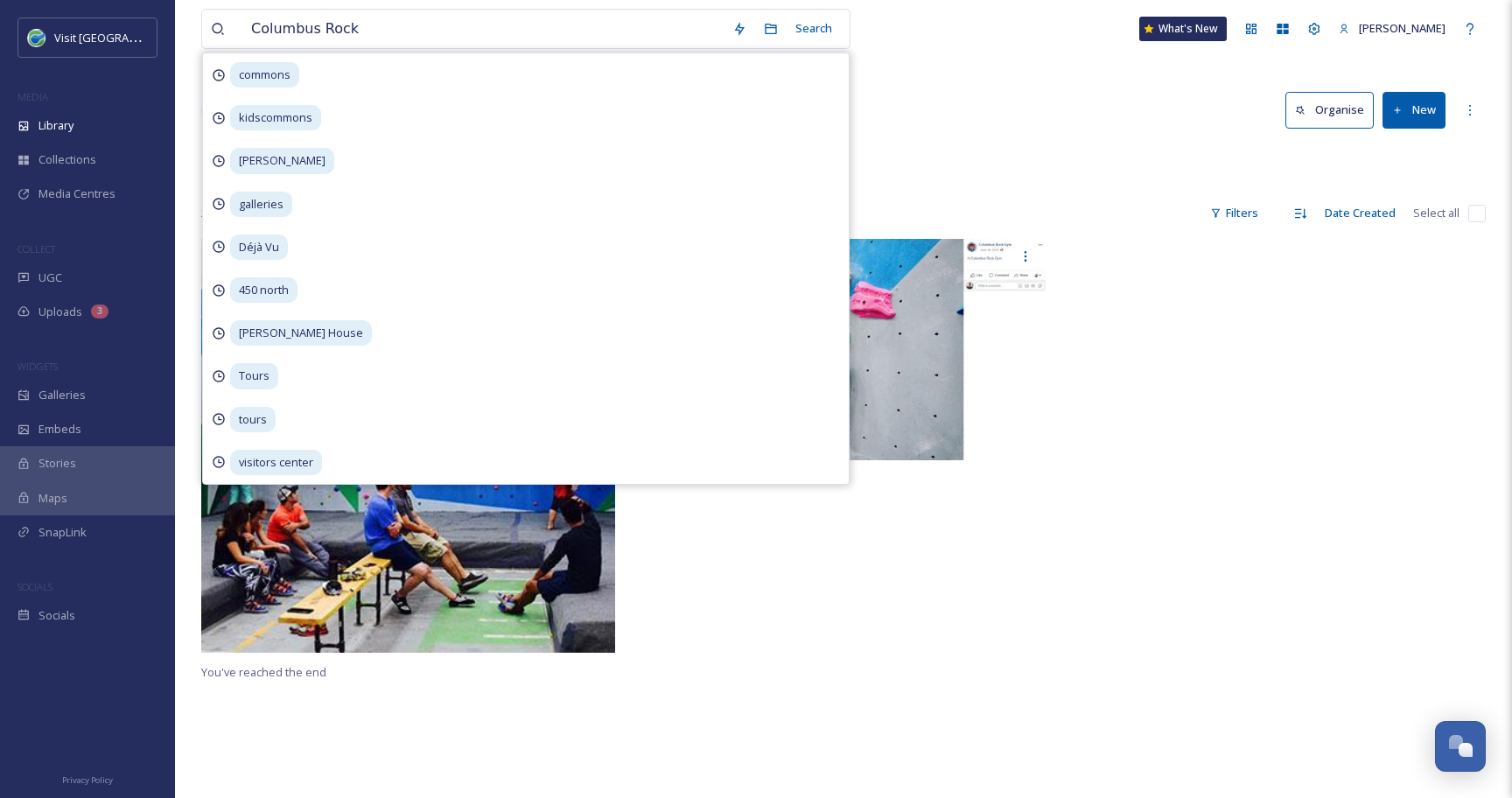
click at [894, 162] on div "Root VCI-Shared 03 Attractions [GEOGRAPHIC_DATA]" at bounding box center [843, 162] width 1284 height 33
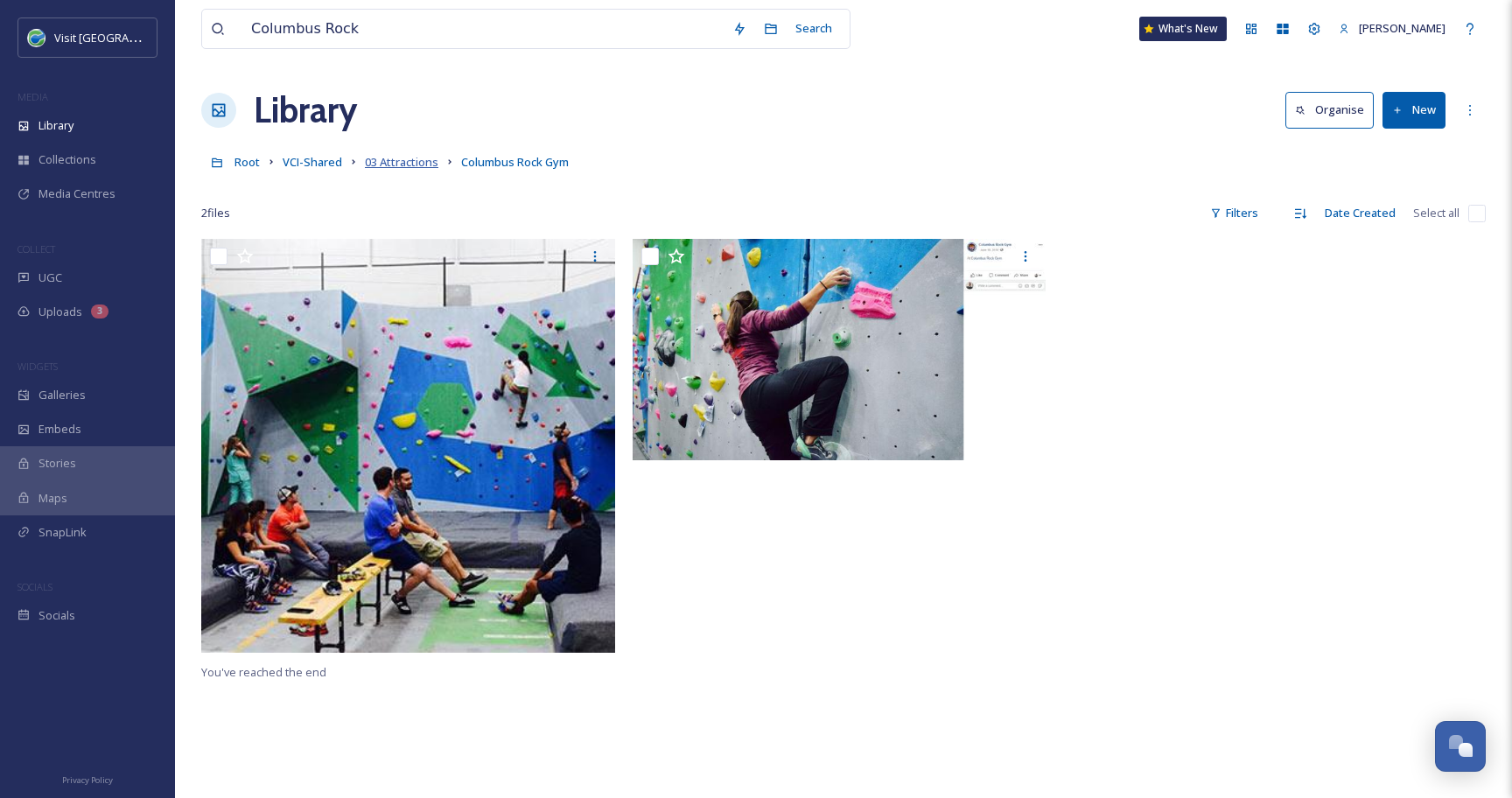
click at [384, 158] on span "03 Attractions" at bounding box center [400, 162] width 73 height 16
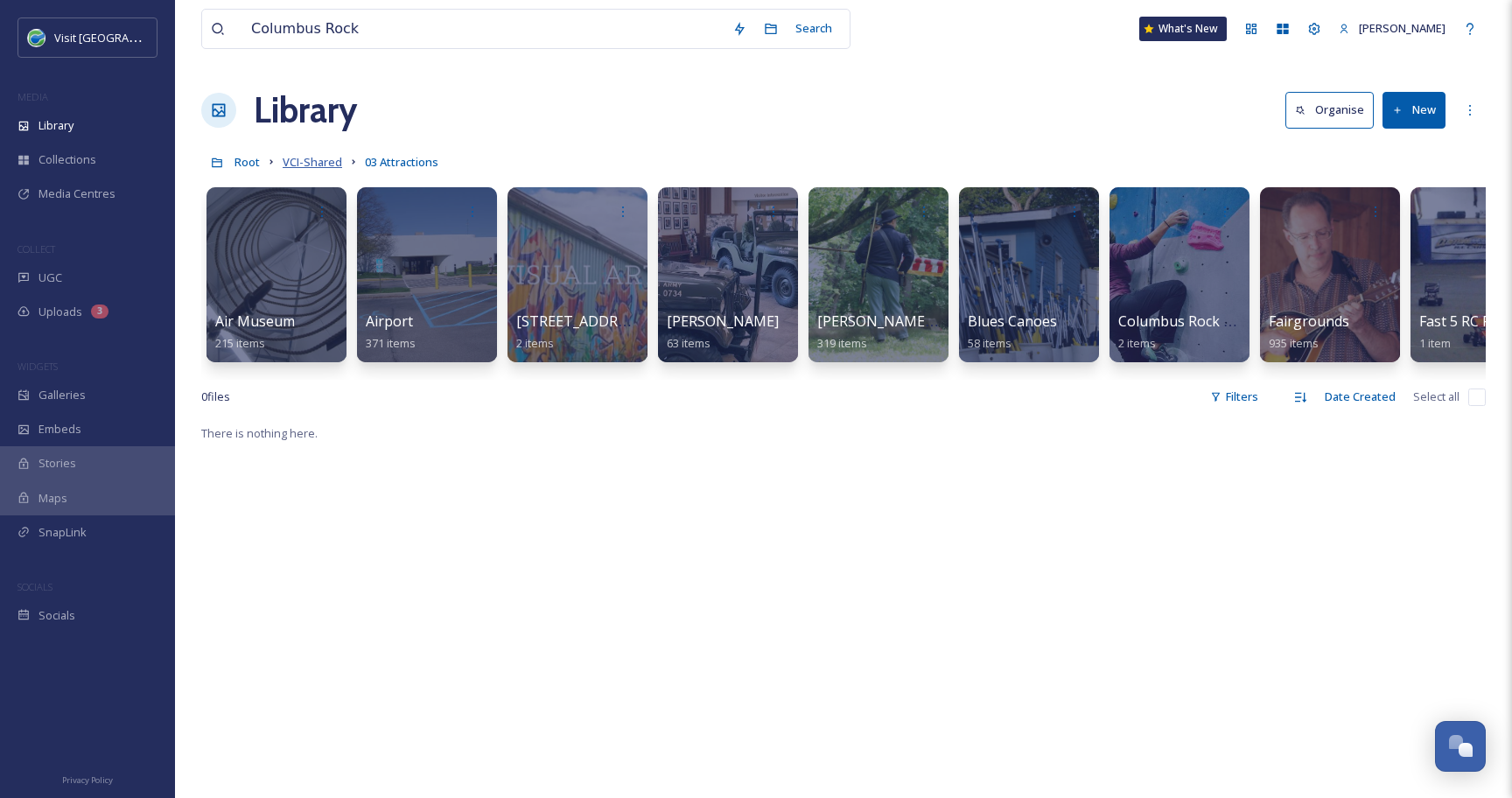
click at [311, 163] on span "VCI-Shared" at bounding box center [312, 162] width 60 height 16
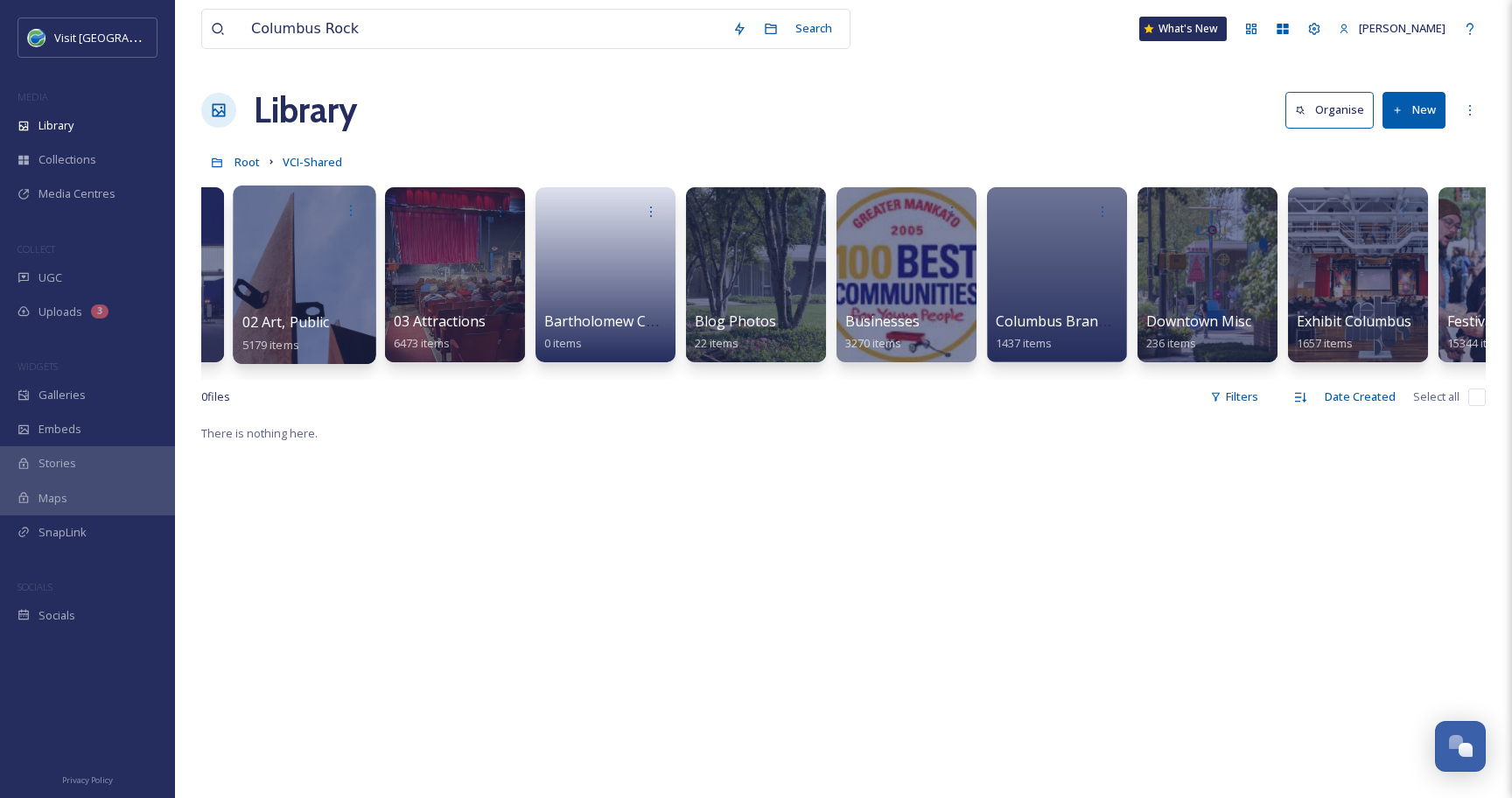
scroll to position [0, 116]
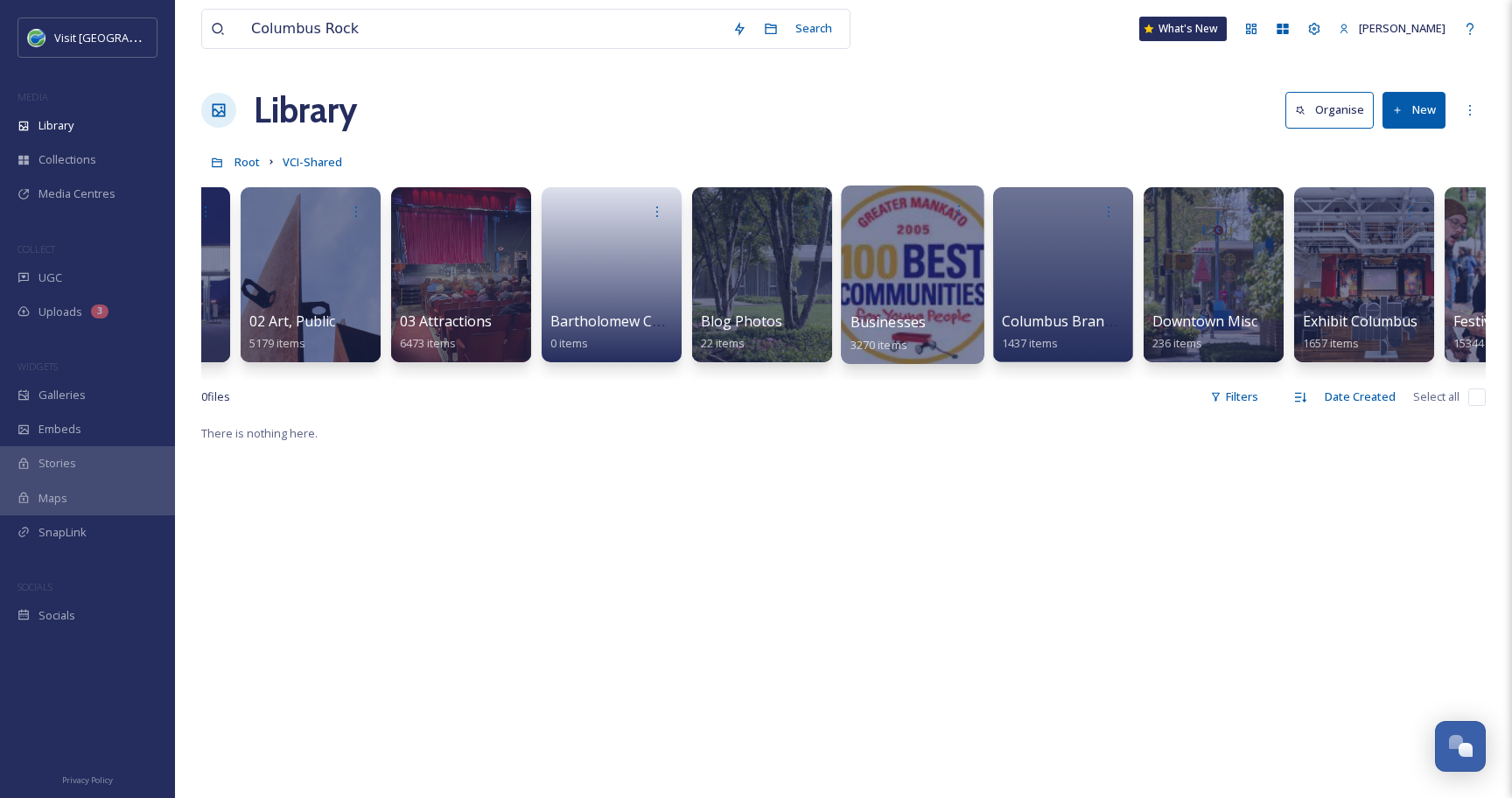
click at [856, 255] on div at bounding box center [912, 274] width 143 height 179
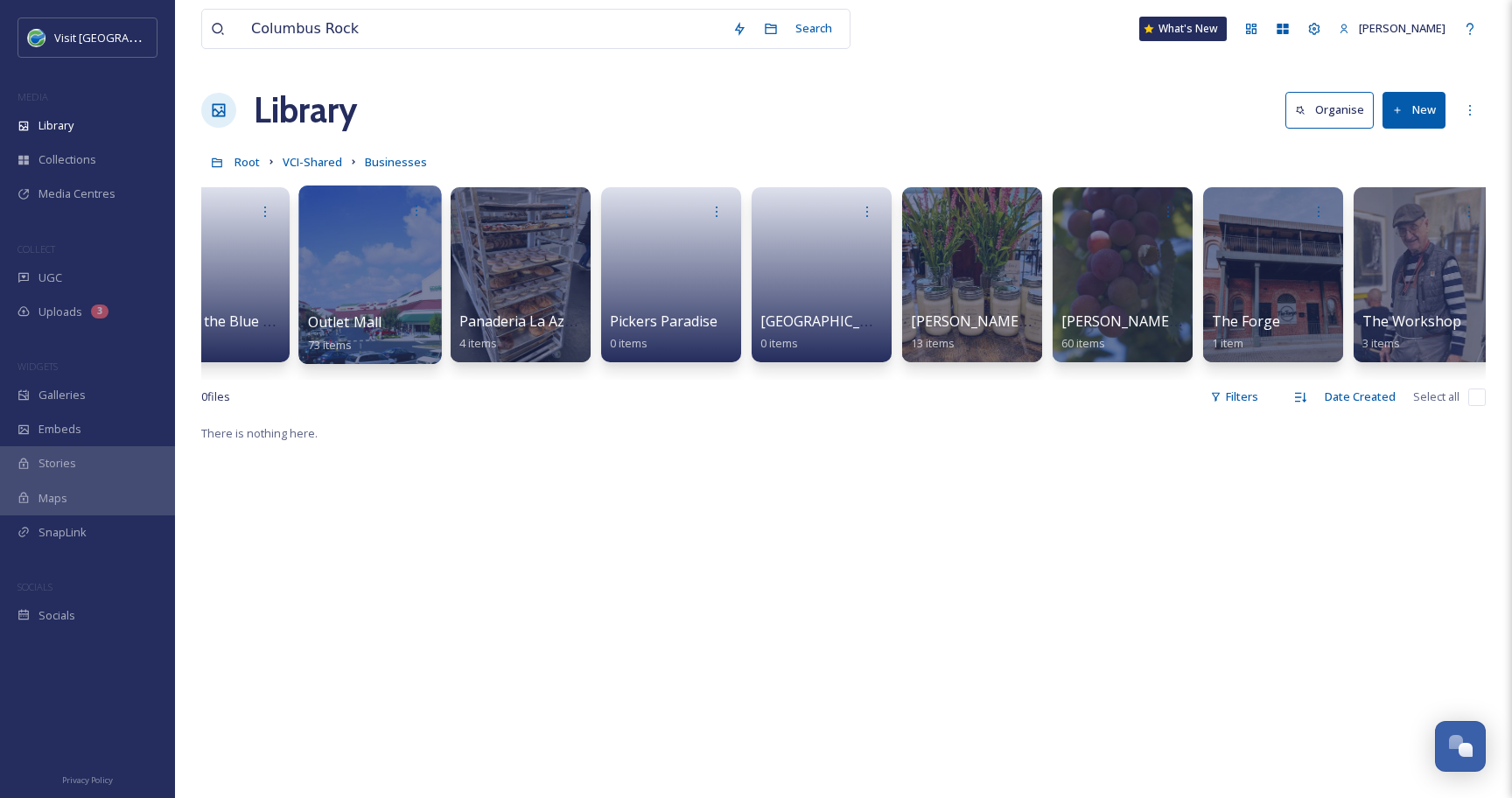
scroll to position [0, 5751]
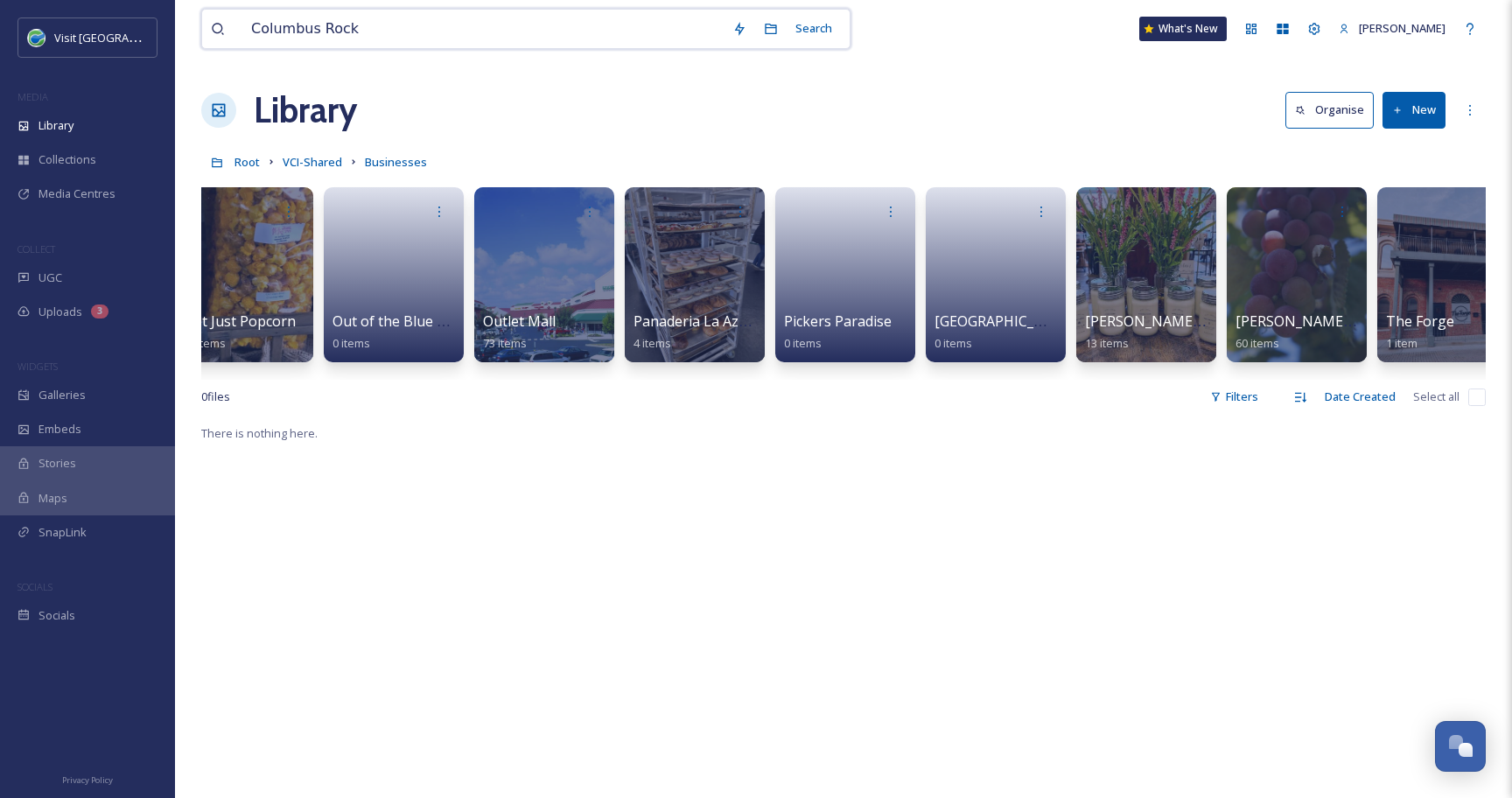
click at [408, 38] on input "Columbus Rock" at bounding box center [483, 28] width 482 height 38
click at [369, 29] on input "Columbus Rock" at bounding box center [483, 28] width 482 height 38
click at [339, 30] on input "Columbus Rock" at bounding box center [483, 28] width 482 height 38
click at [349, 29] on input "Columbus Rock" at bounding box center [483, 28] width 482 height 38
type input "C"
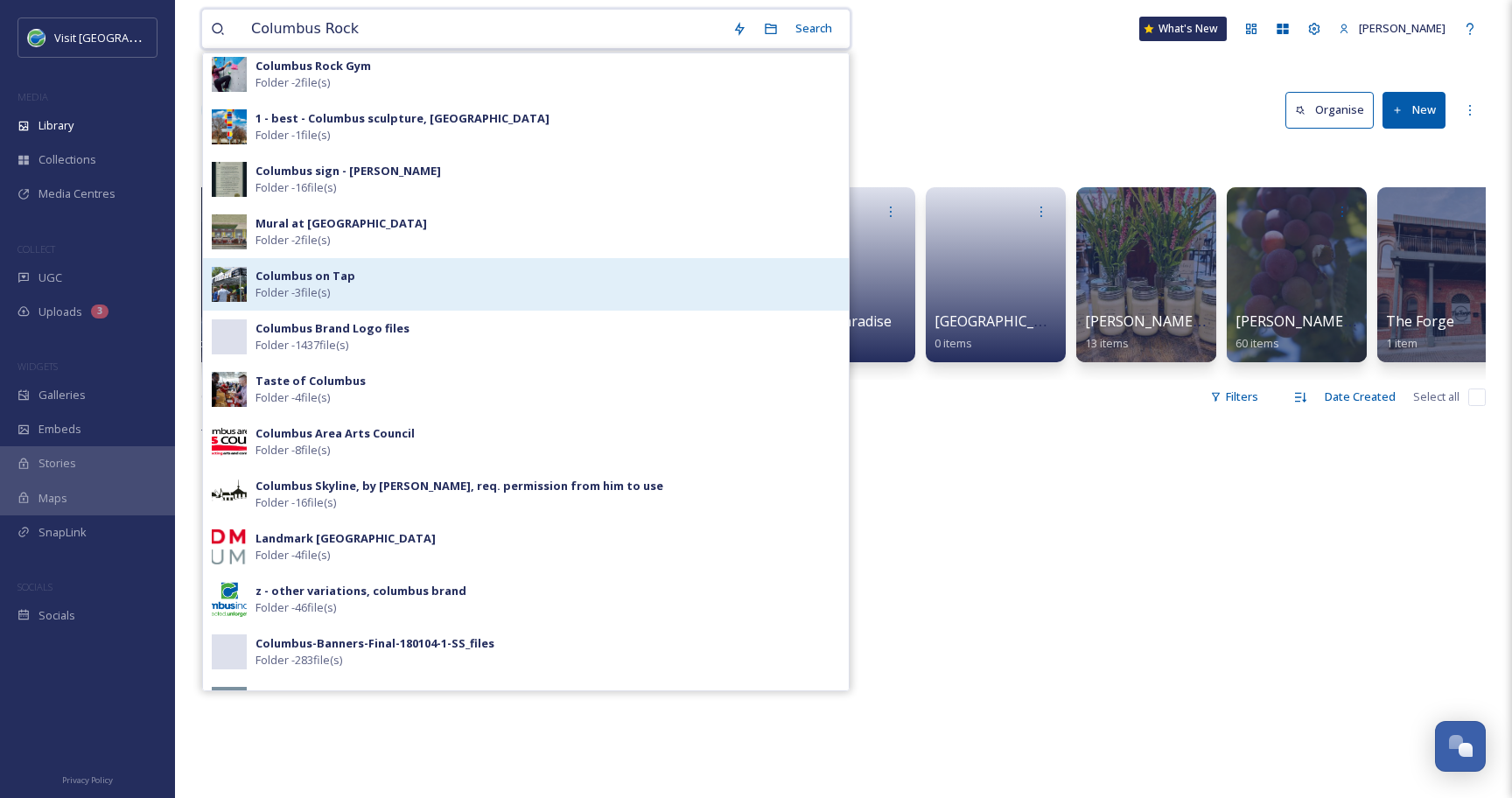
scroll to position [0, 0]
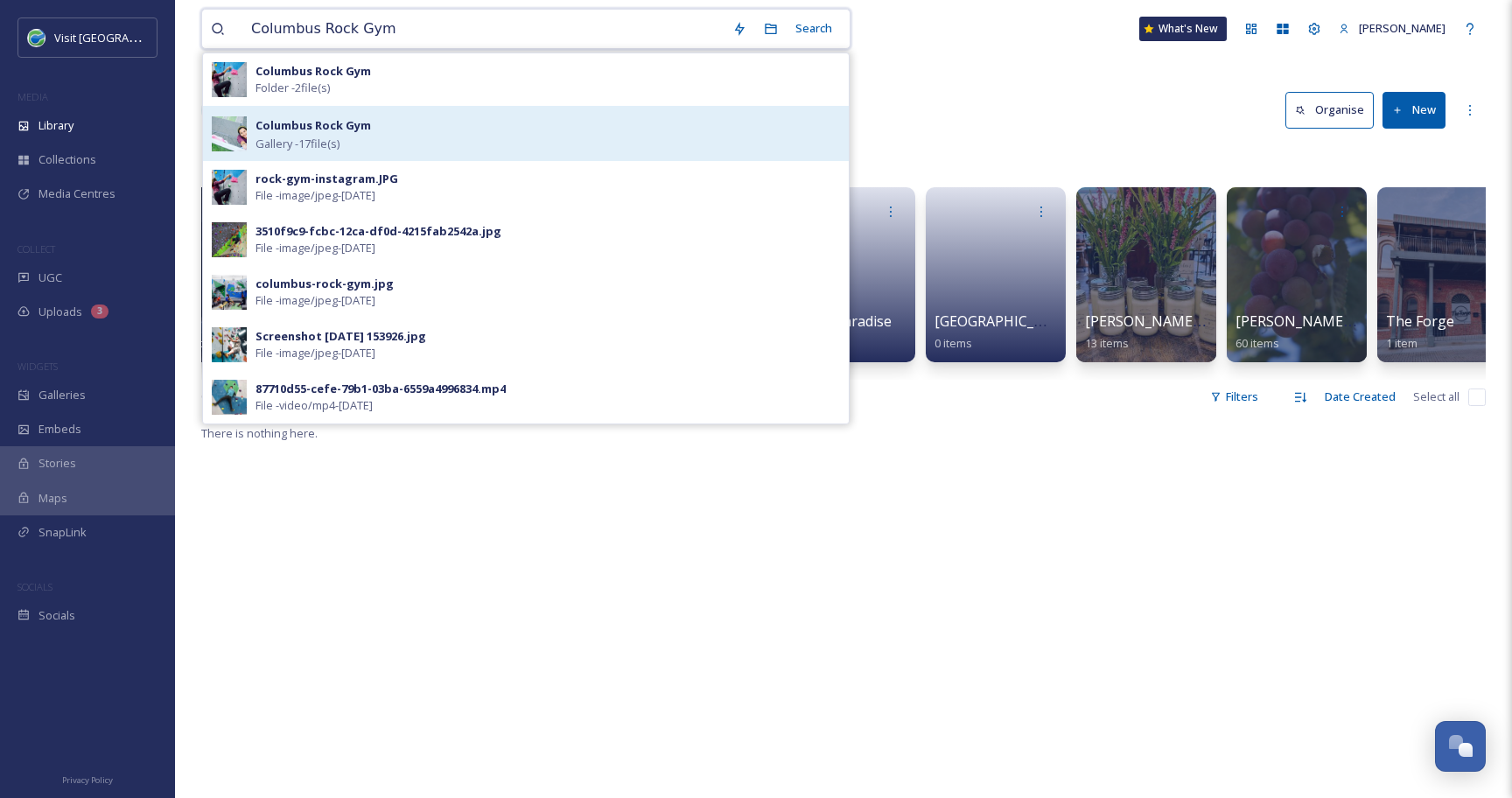
type input "Columbus Rock Gym"
click at [370, 130] on div "Columbus Rock Gym Gallery - 17 file(s)" at bounding box center [548, 133] width 584 height 38
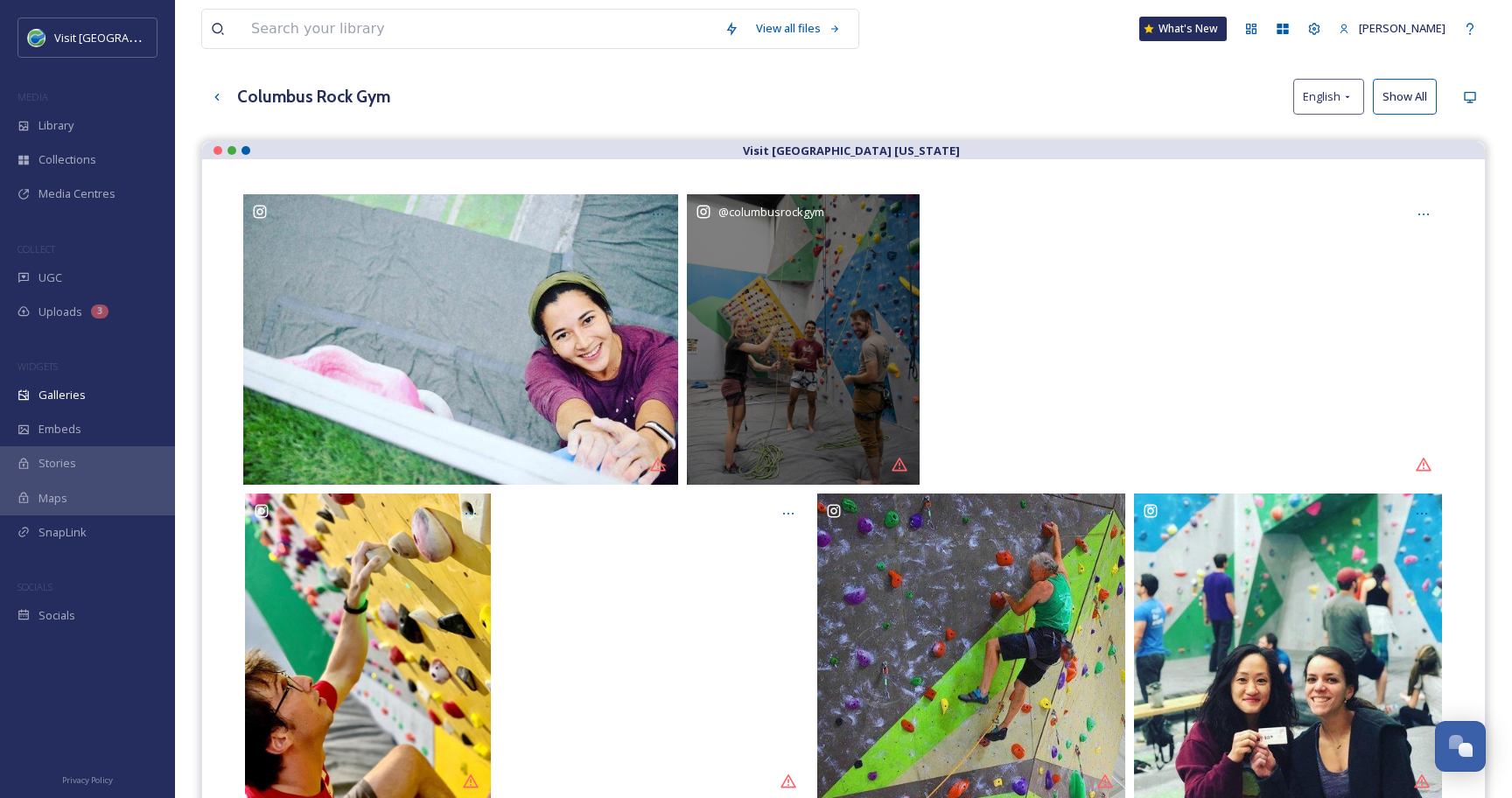
scroll to position [250, 0]
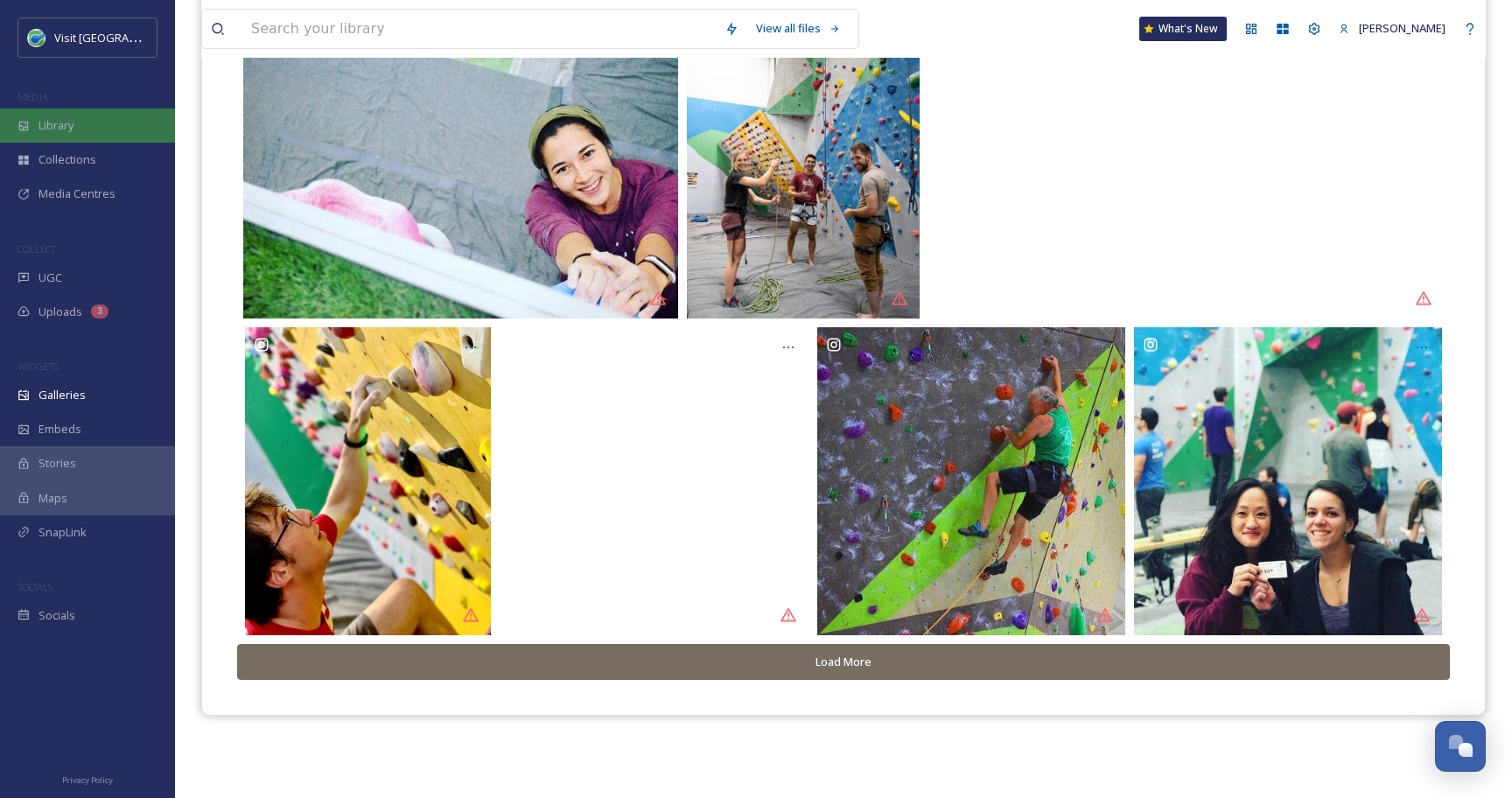
click at [70, 124] on span "Library" at bounding box center [56, 125] width 35 height 17
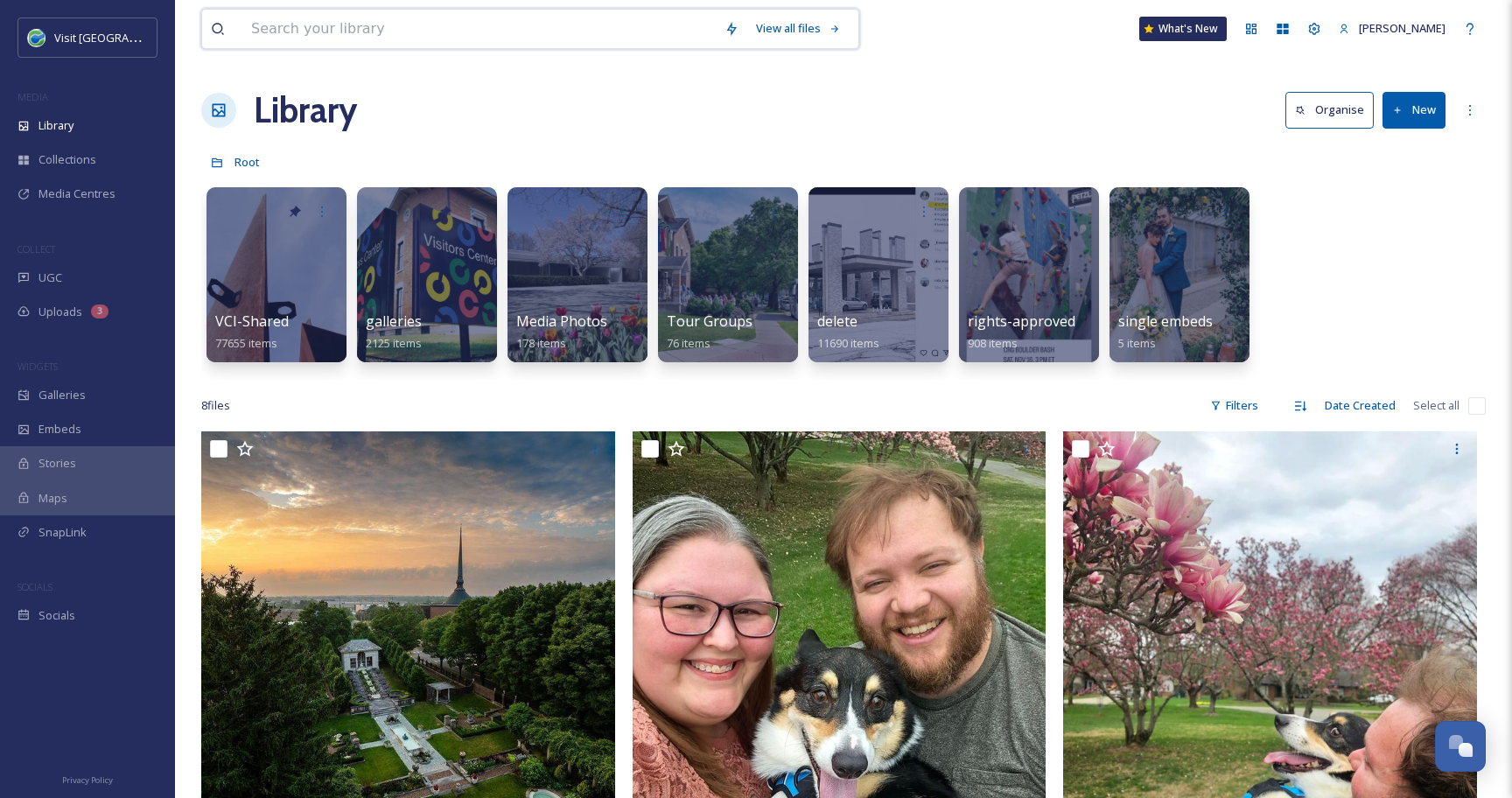
click at [319, 46] on input at bounding box center [479, 28] width 474 height 38
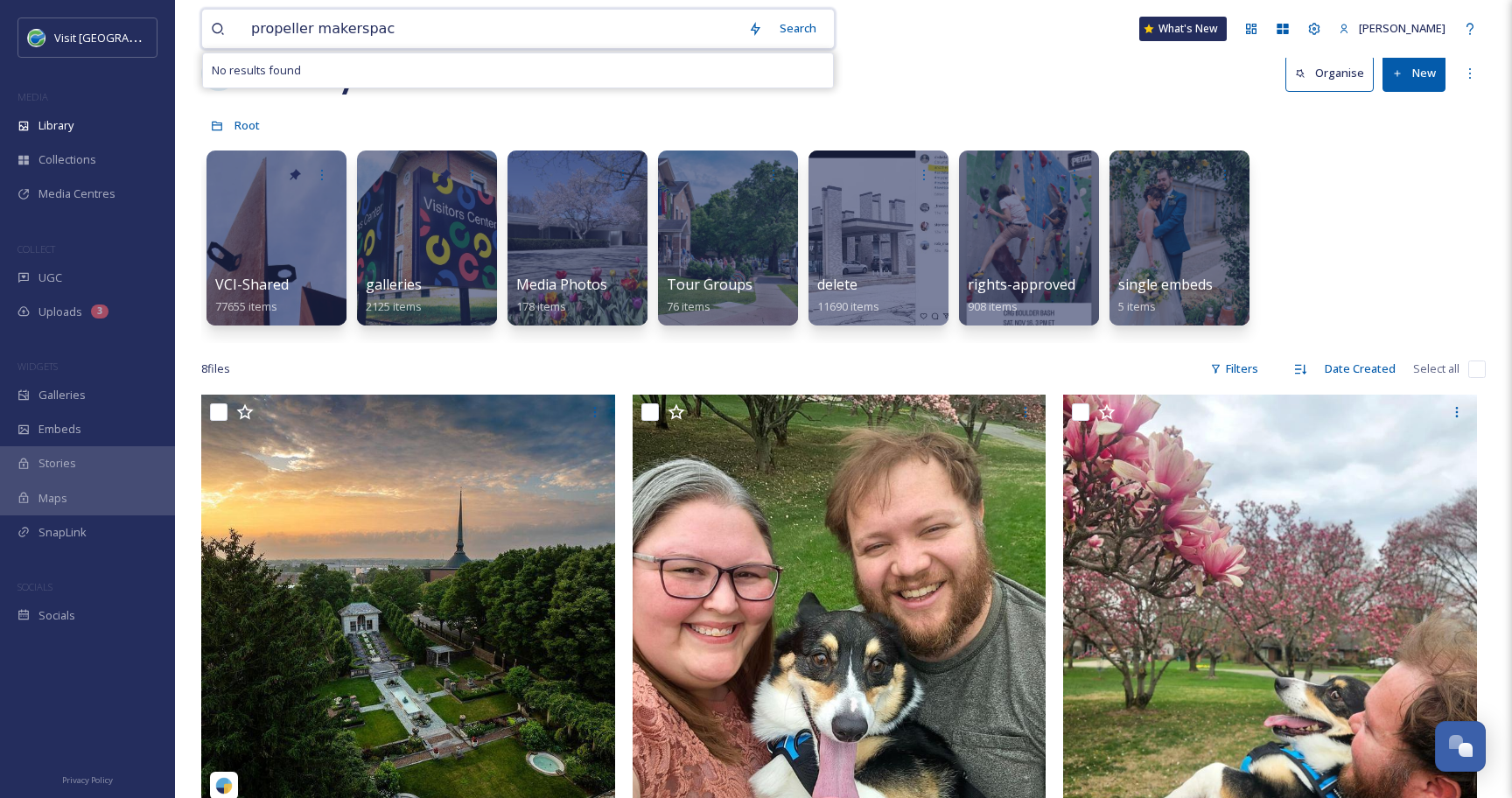
type input "propeller makerspace"
drag, startPoint x: 420, startPoint y: 32, endPoint x: 245, endPoint y: 26, distance: 175.1
click at [245, 26] on input "propeller makerspace" at bounding box center [490, 28] width 497 height 38
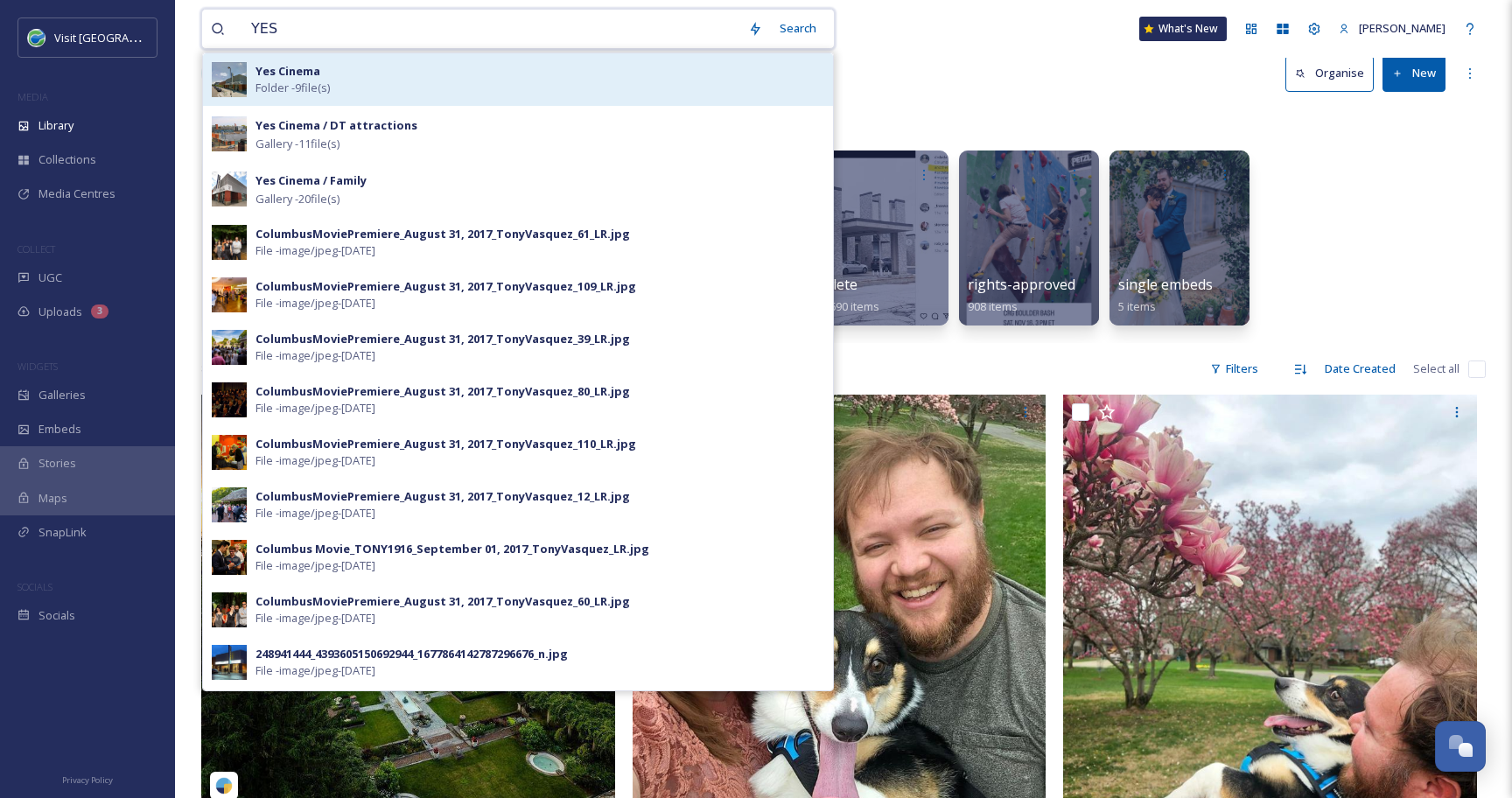
type input "YES"
click at [377, 70] on div "Yes Cinema Folder - 9 file(s)" at bounding box center [540, 79] width 568 height 33
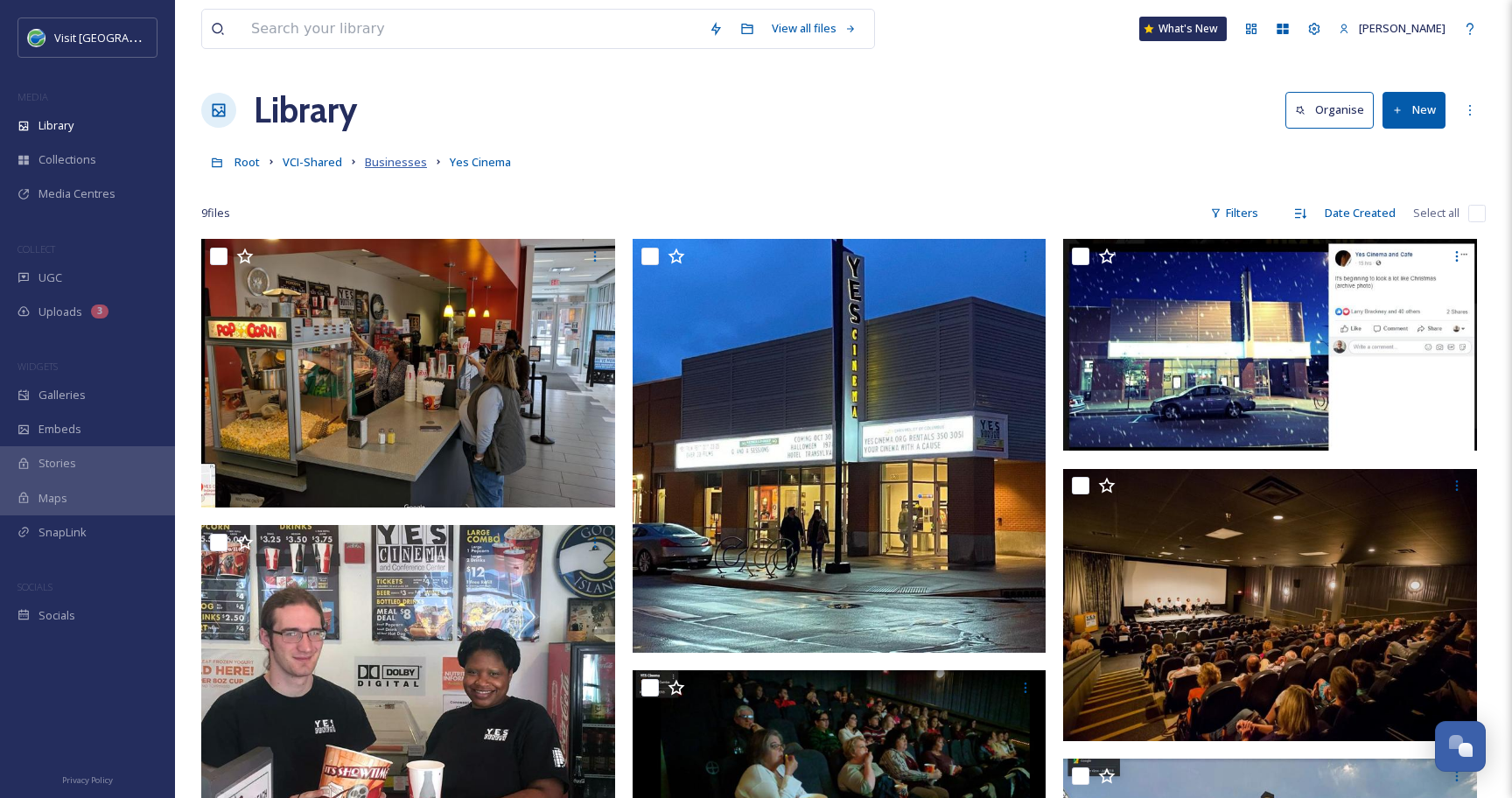
click at [395, 161] on span "Businesses" at bounding box center [396, 162] width 63 height 16
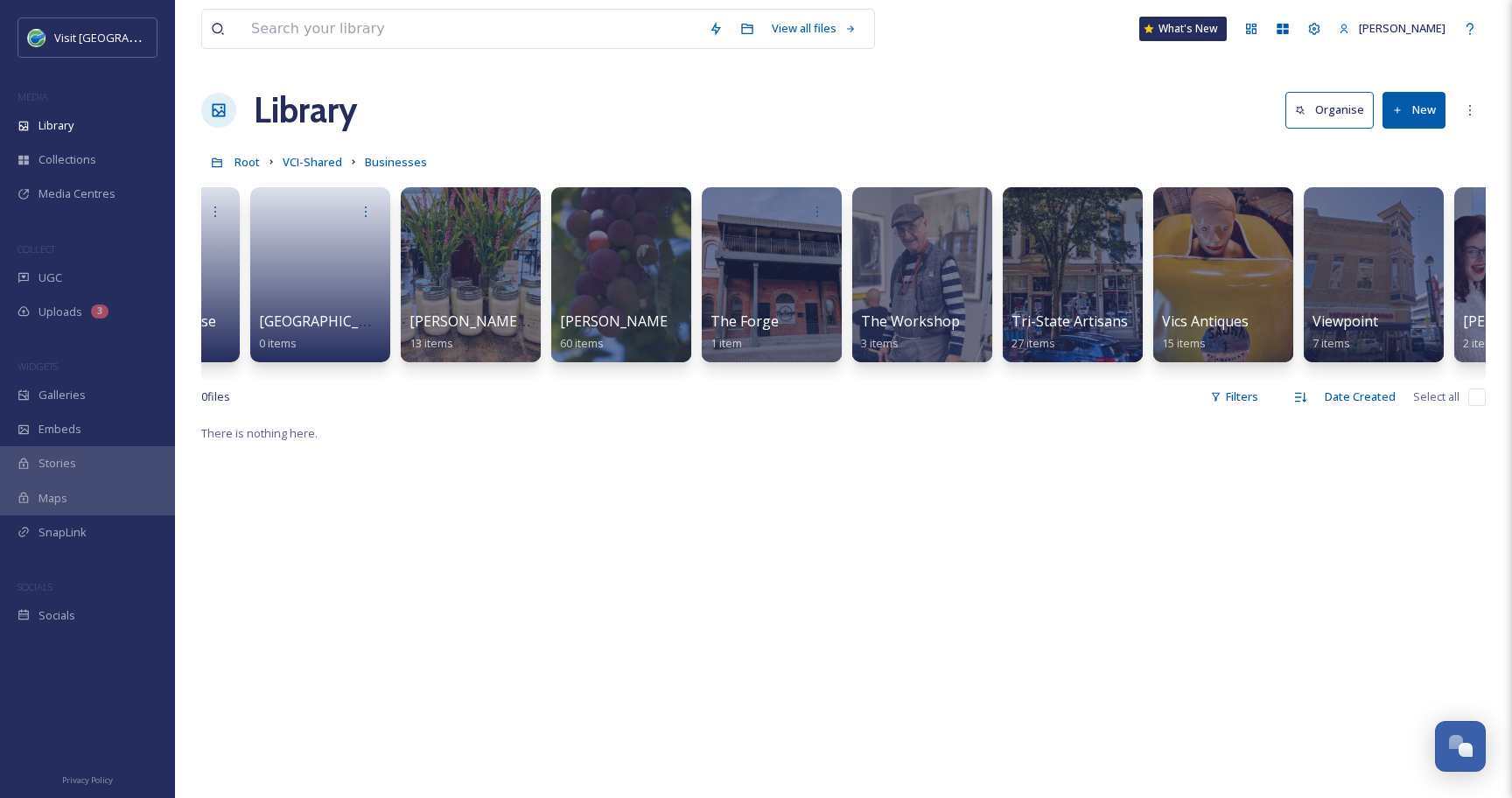
scroll to position [0, 6841]
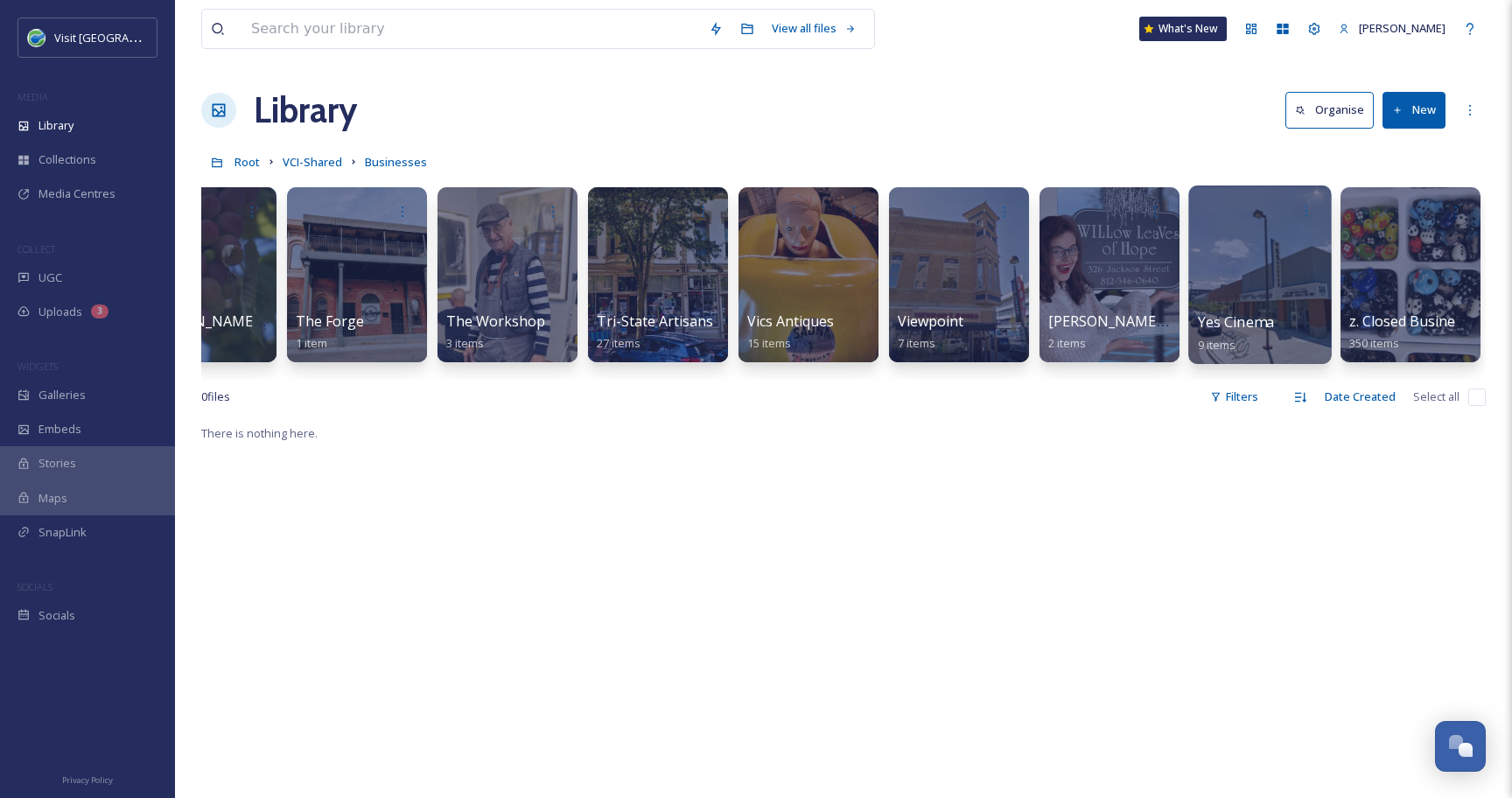
click at [1252, 271] on div at bounding box center [1259, 274] width 143 height 179
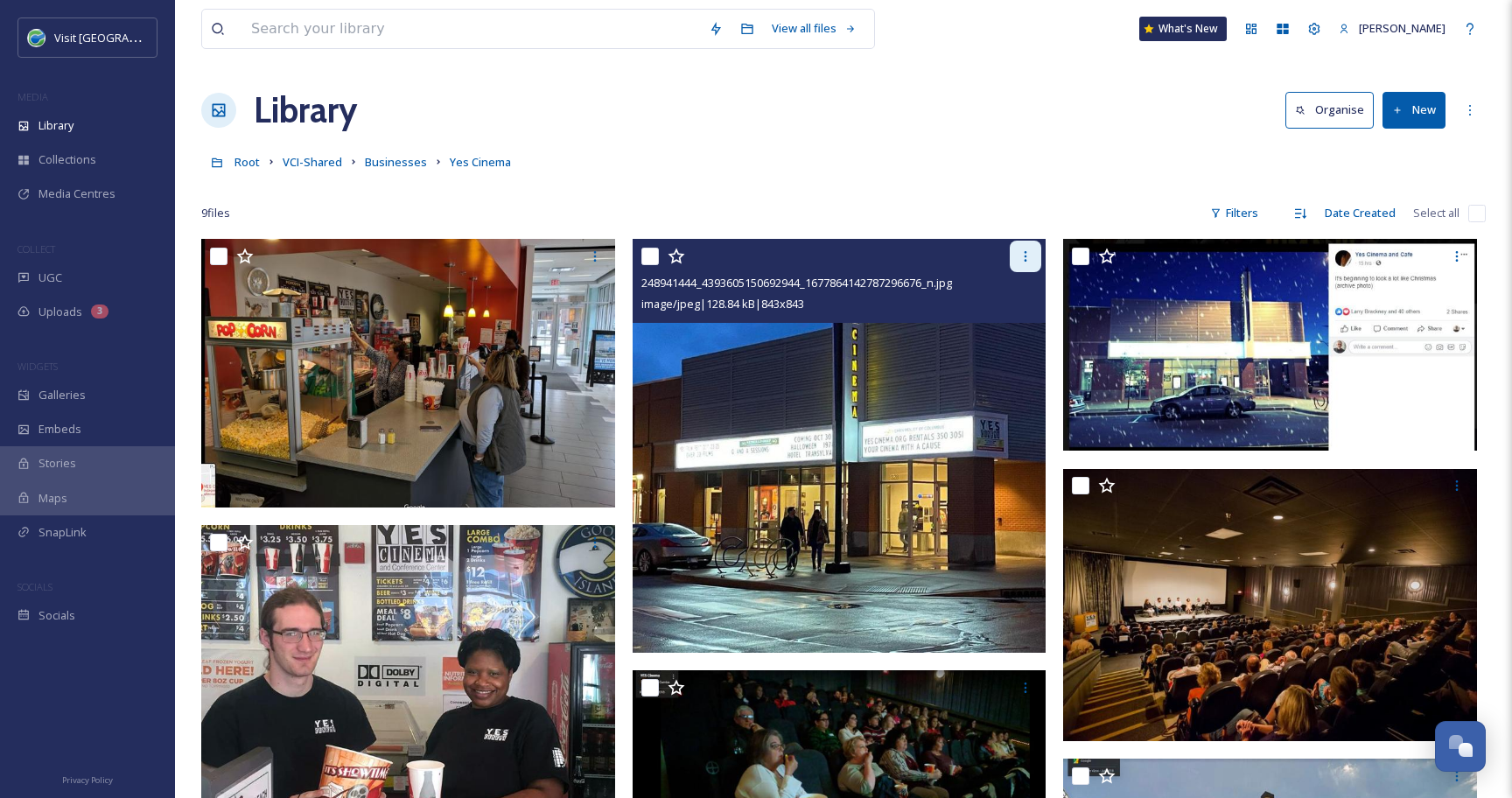
click at [1021, 260] on icon at bounding box center [1025, 256] width 14 height 14
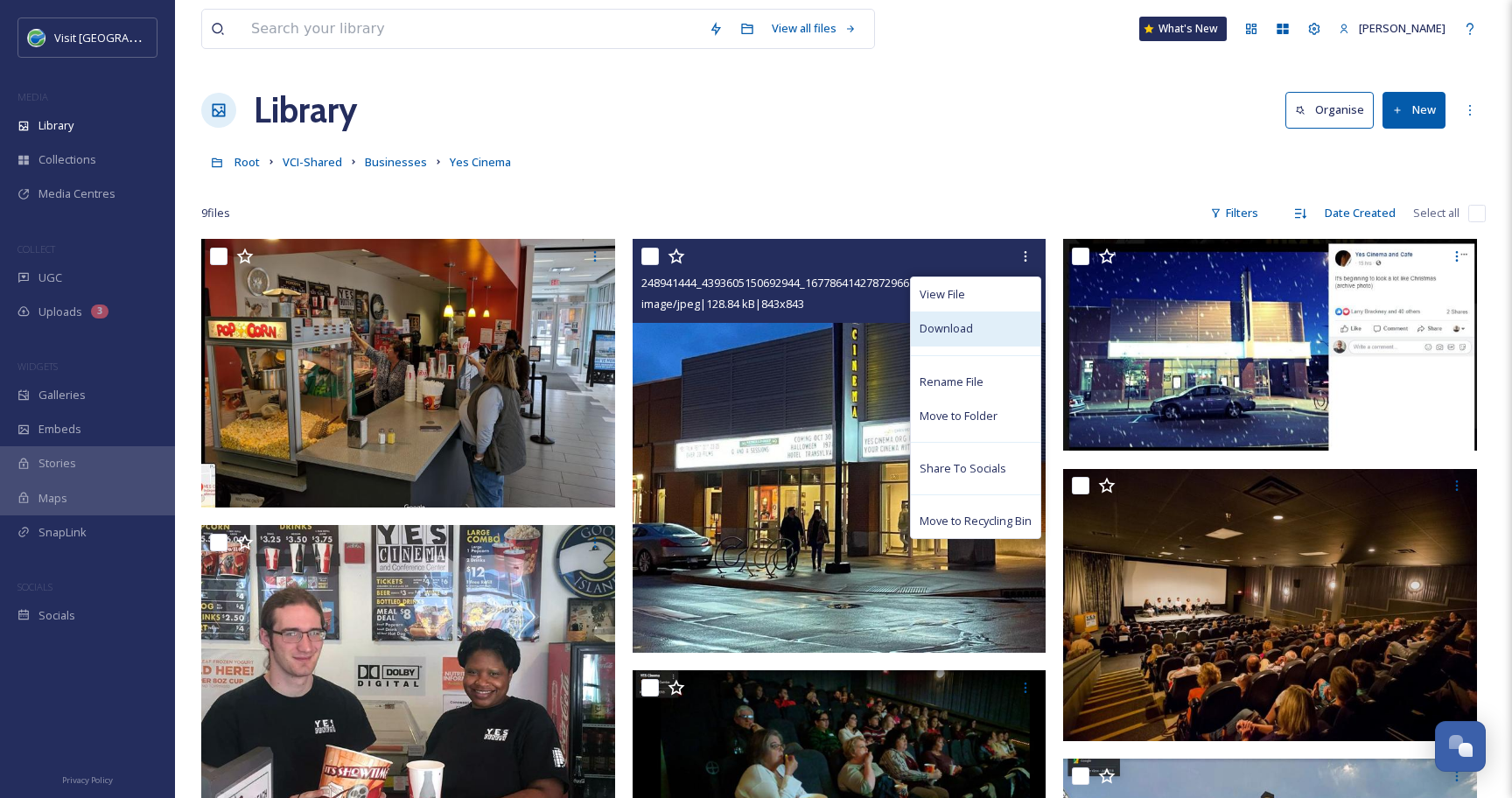
click at [951, 322] on span "Download" at bounding box center [945, 328] width 54 height 17
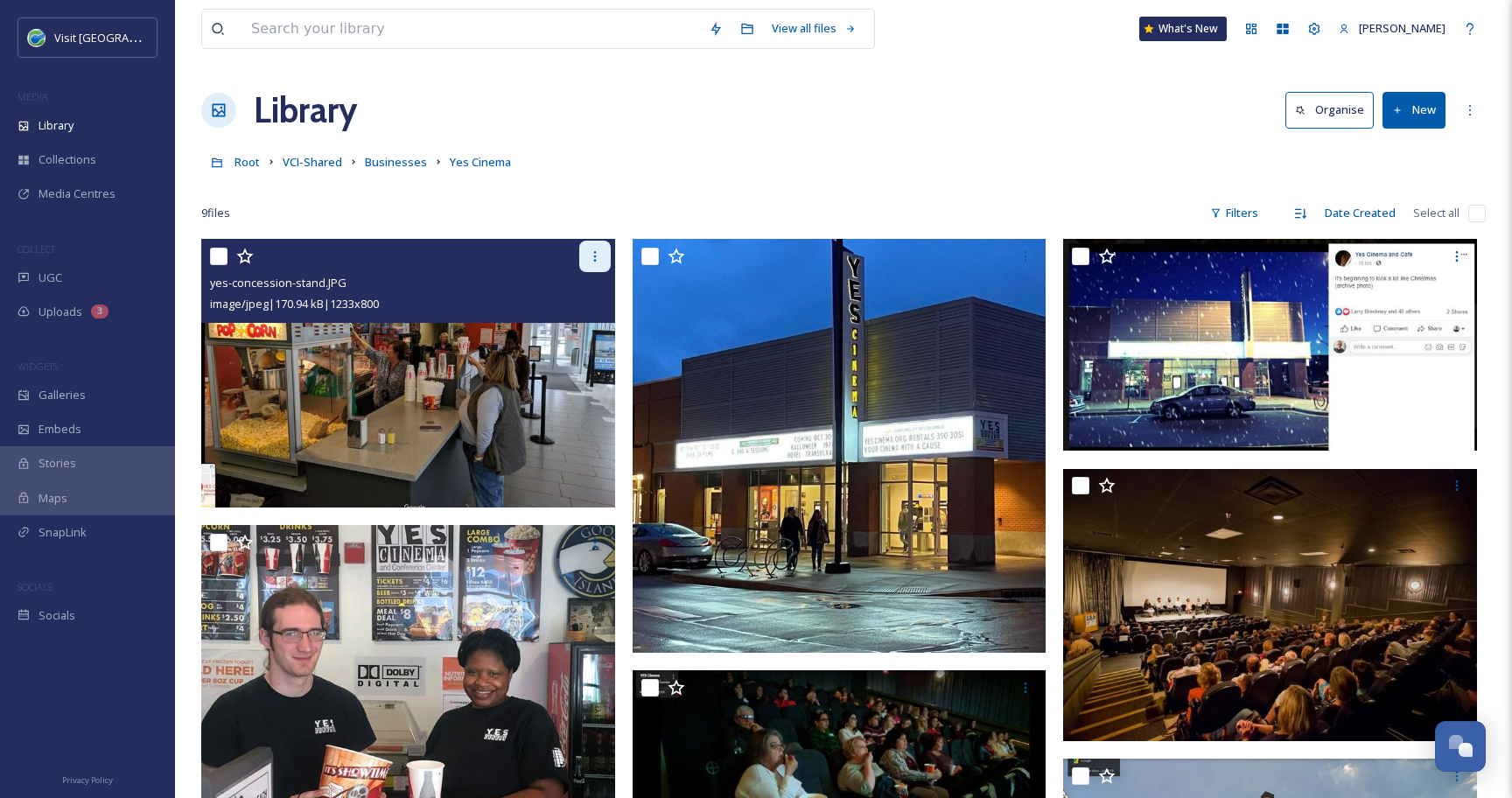
click at [596, 254] on icon at bounding box center [595, 256] width 14 height 14
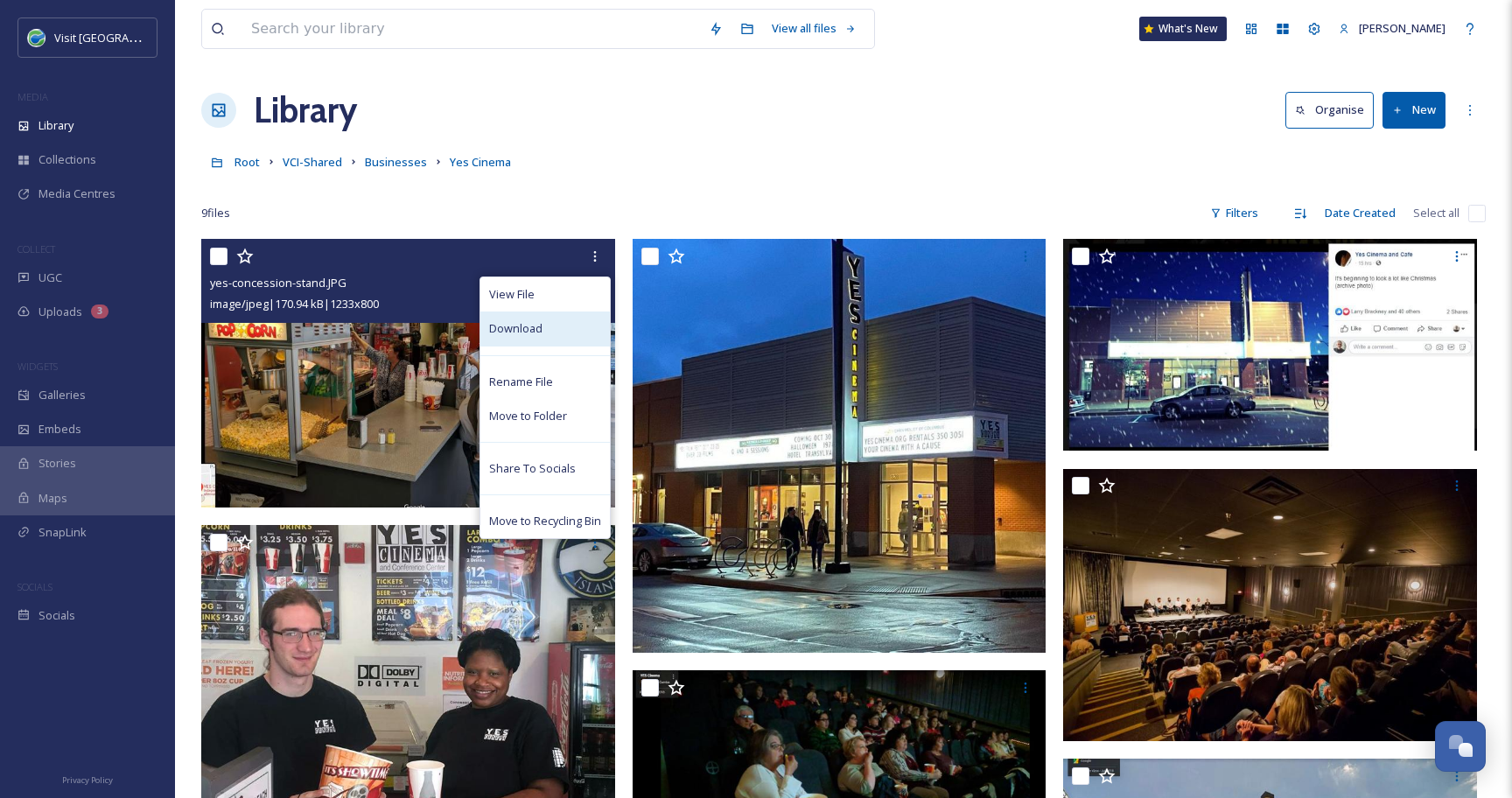
click at [566, 332] on div "Download" at bounding box center [545, 328] width 130 height 34
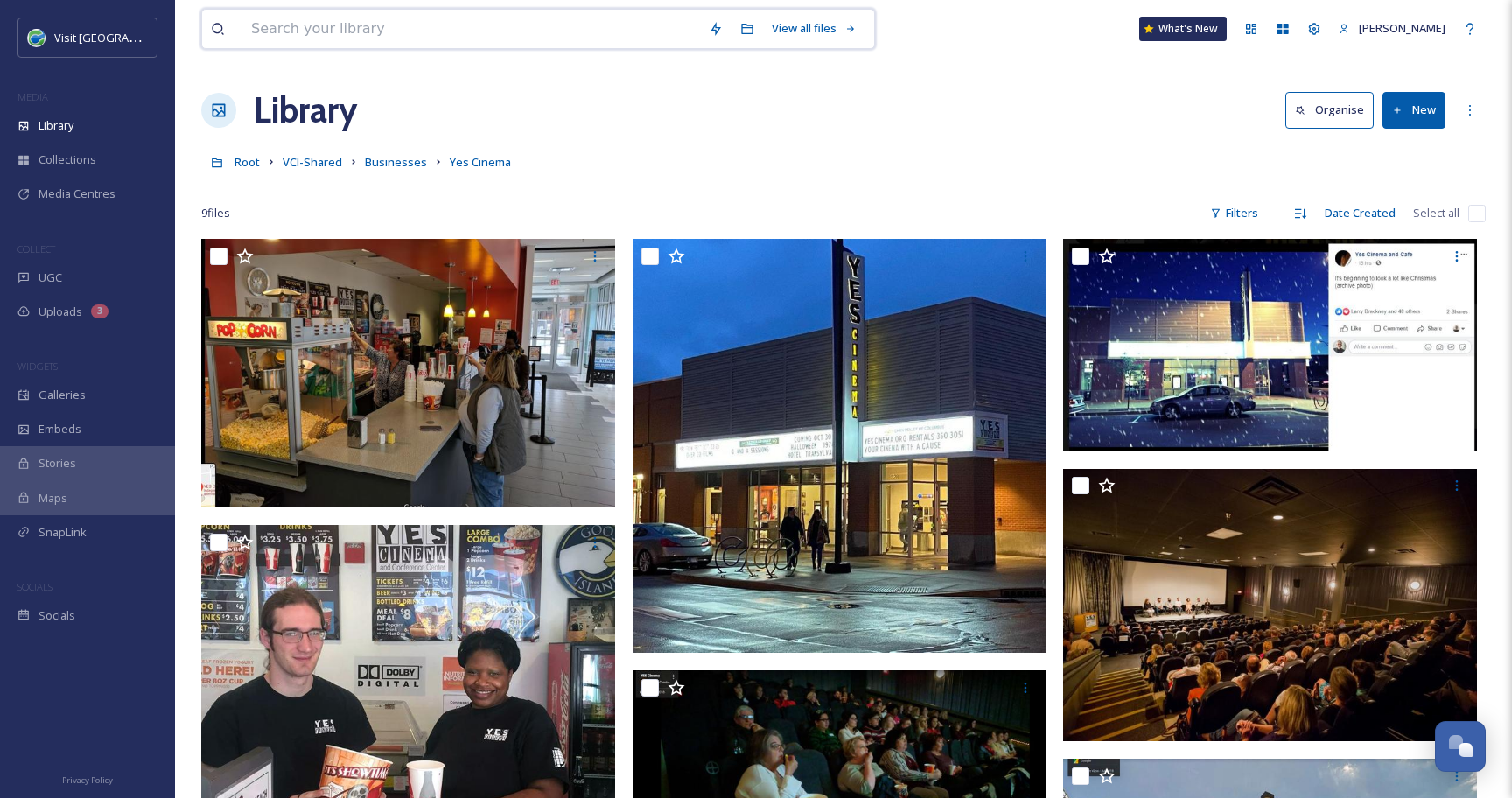
click at [409, 18] on input at bounding box center [471, 28] width 457 height 38
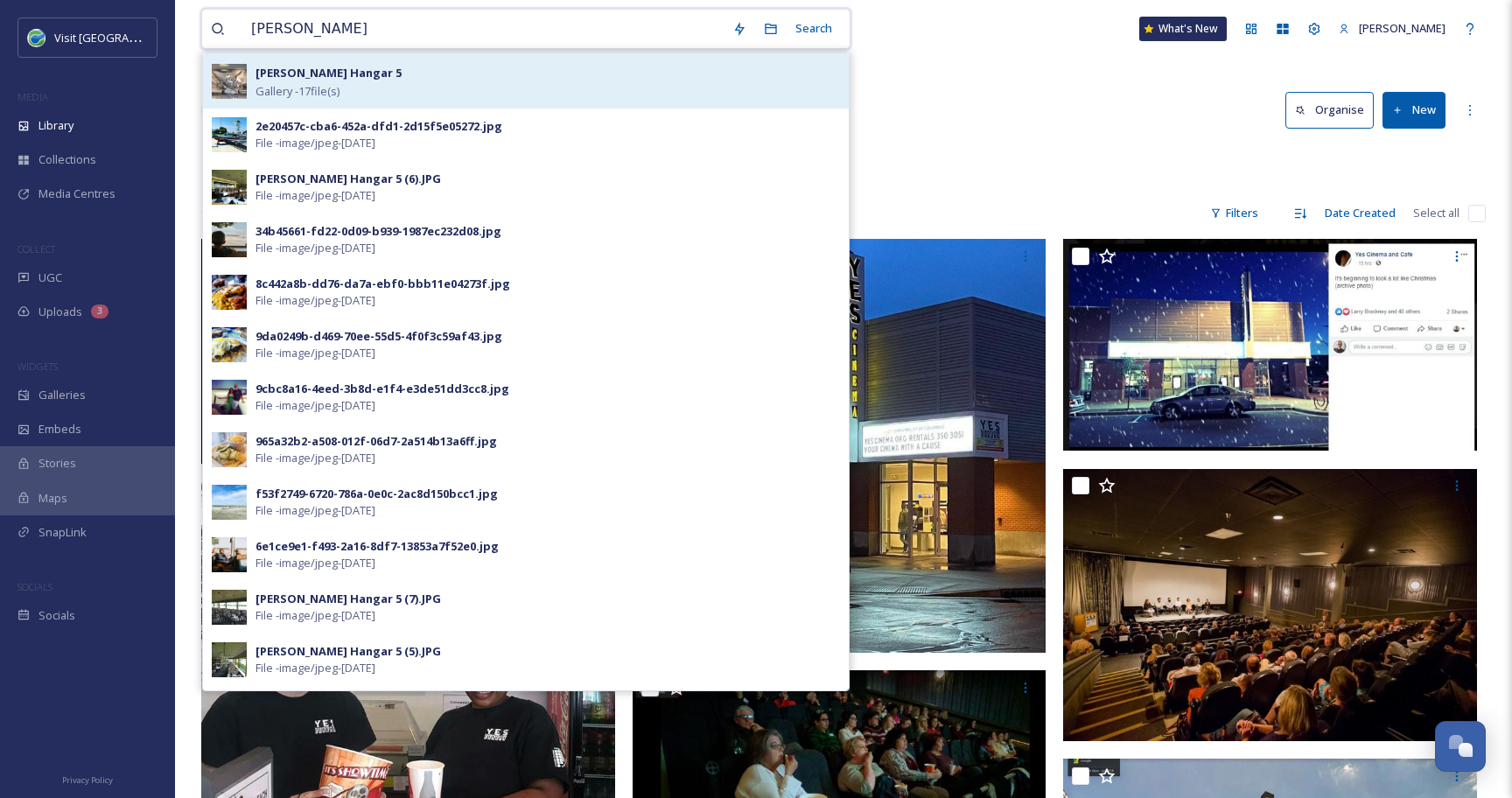
type input "[PERSON_NAME]"
click at [398, 63] on div "[PERSON_NAME] Hangar 5 Gallery - 17 file(s)" at bounding box center [548, 81] width 584 height 38
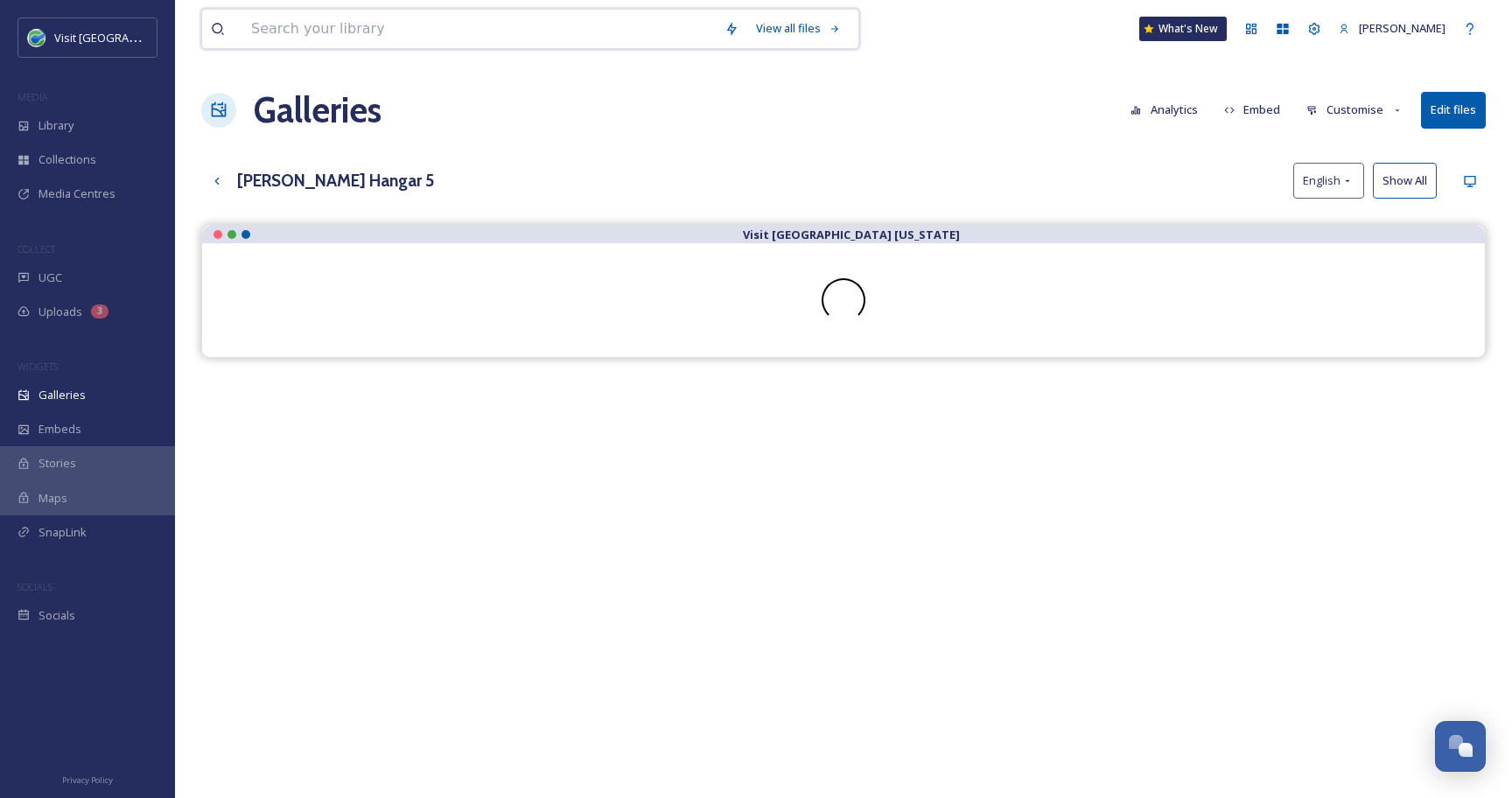
click at [342, 26] on input at bounding box center [479, 28] width 474 height 38
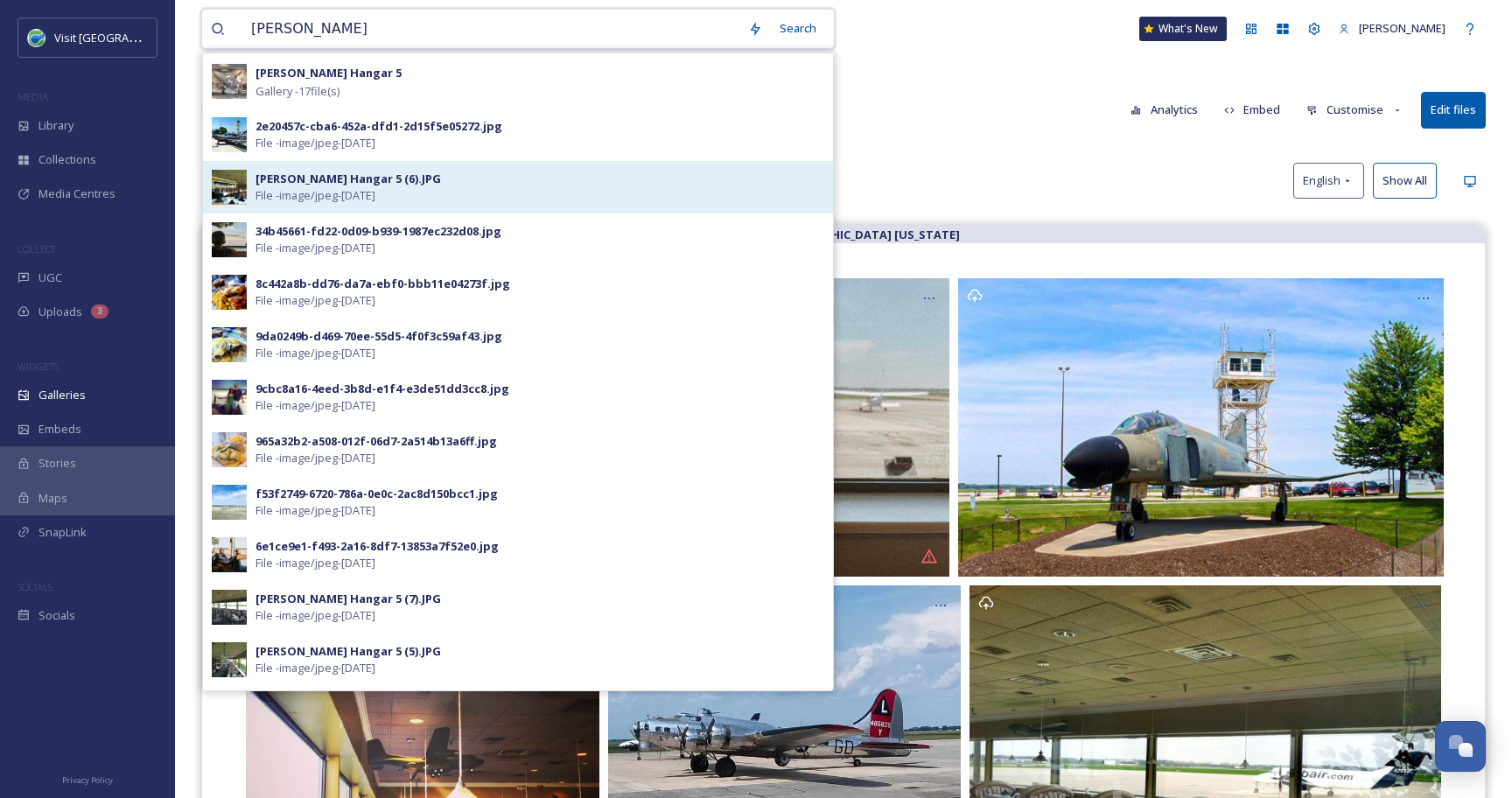
type input "[PERSON_NAME]"
click at [329, 174] on div "[PERSON_NAME] Hangar 5 (6).JPG" at bounding box center [349, 179] width 186 height 17
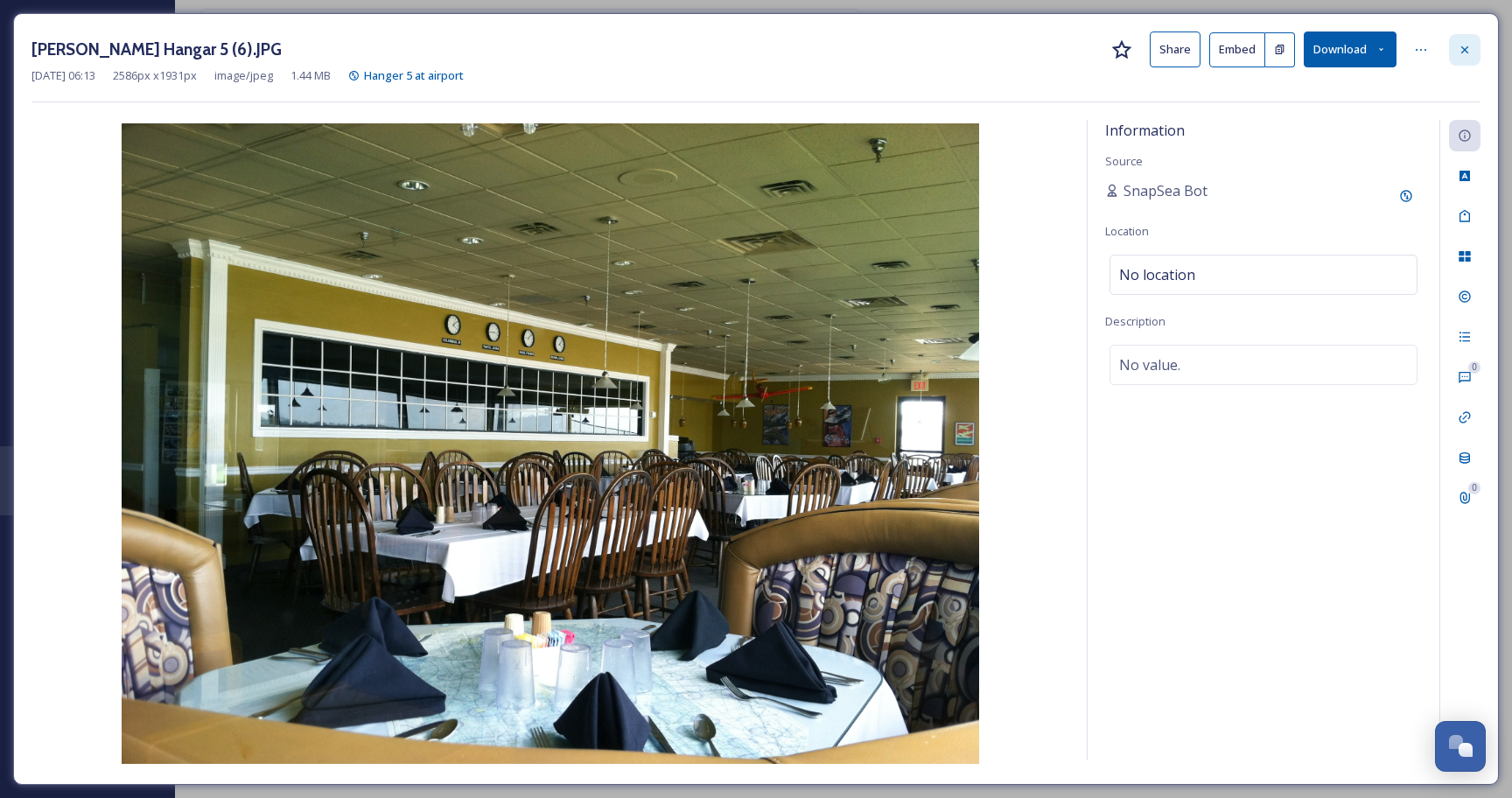
click at [1461, 47] on icon at bounding box center [1464, 50] width 14 height 14
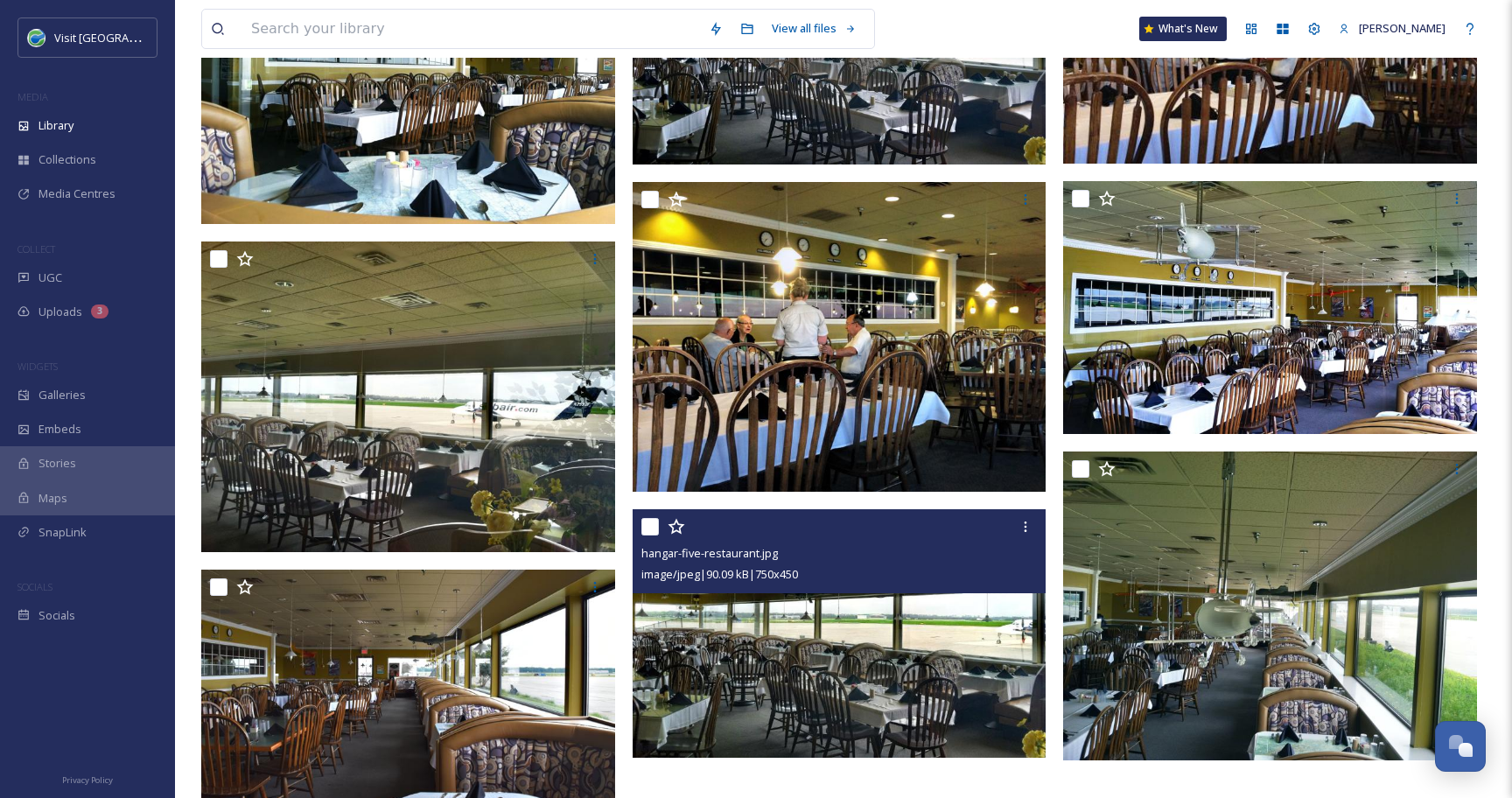
scroll to position [367, 0]
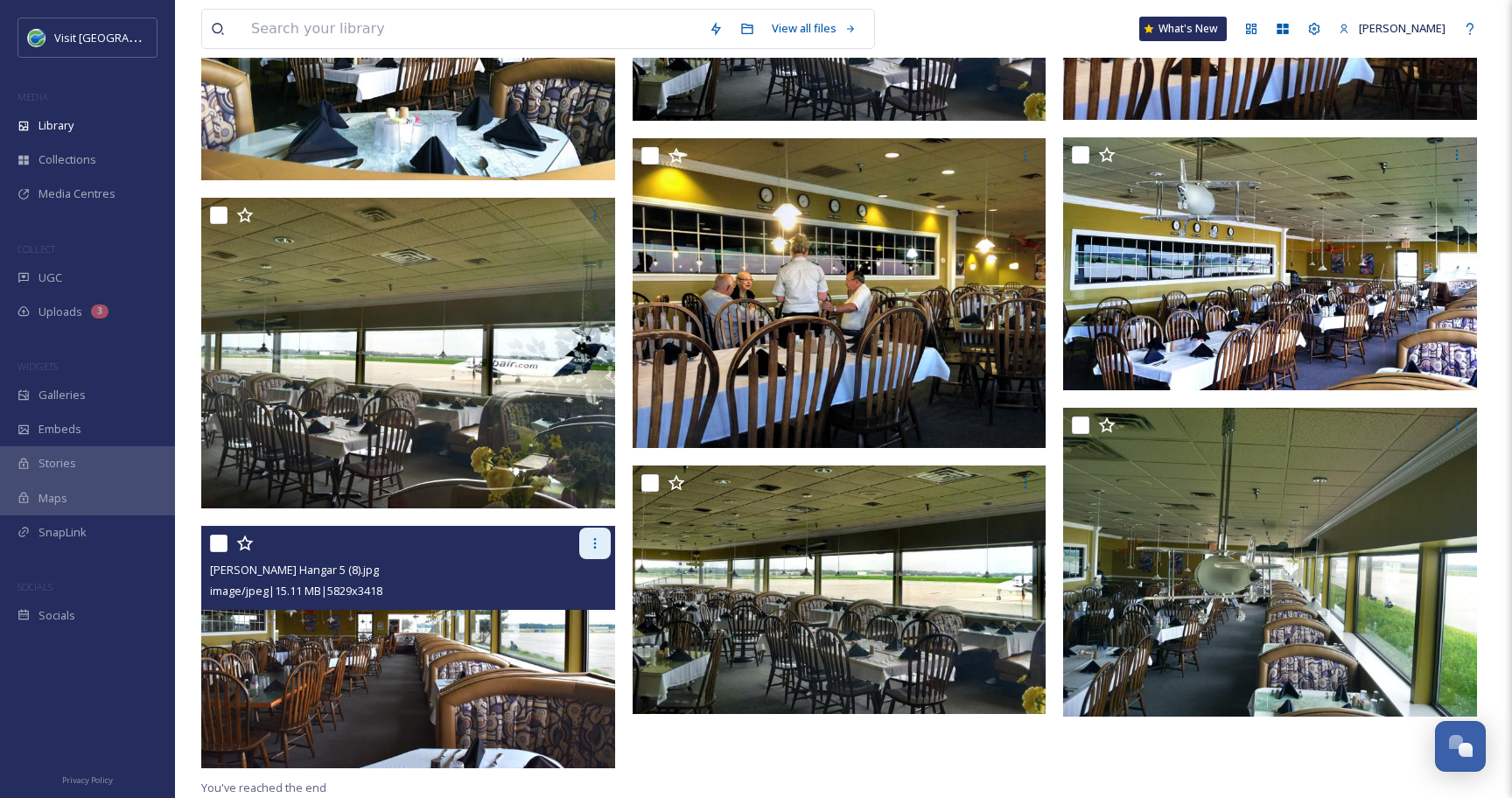
click at [588, 545] on icon at bounding box center [595, 543] width 14 height 14
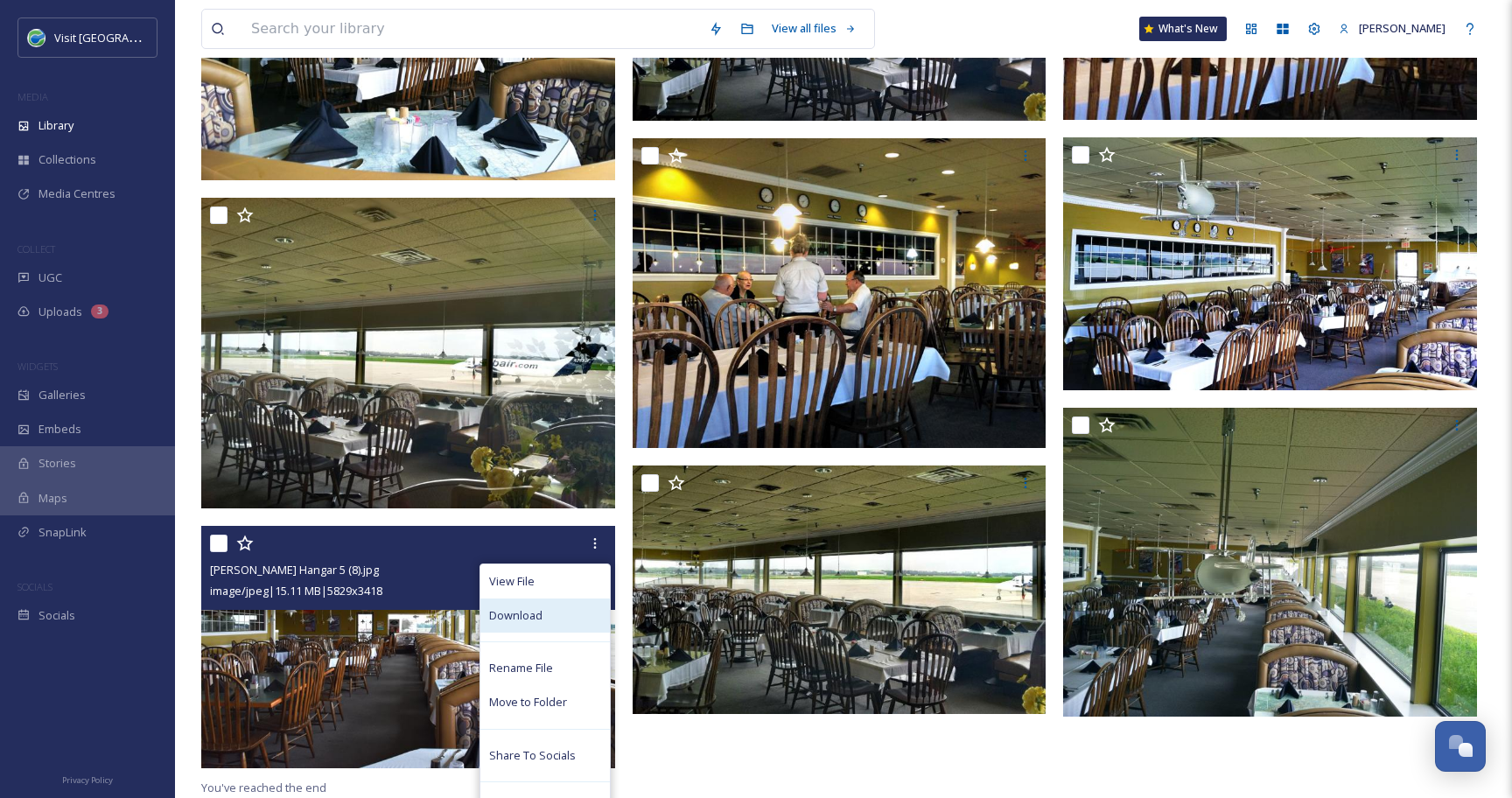
click at [559, 613] on div "Download" at bounding box center [545, 615] width 130 height 34
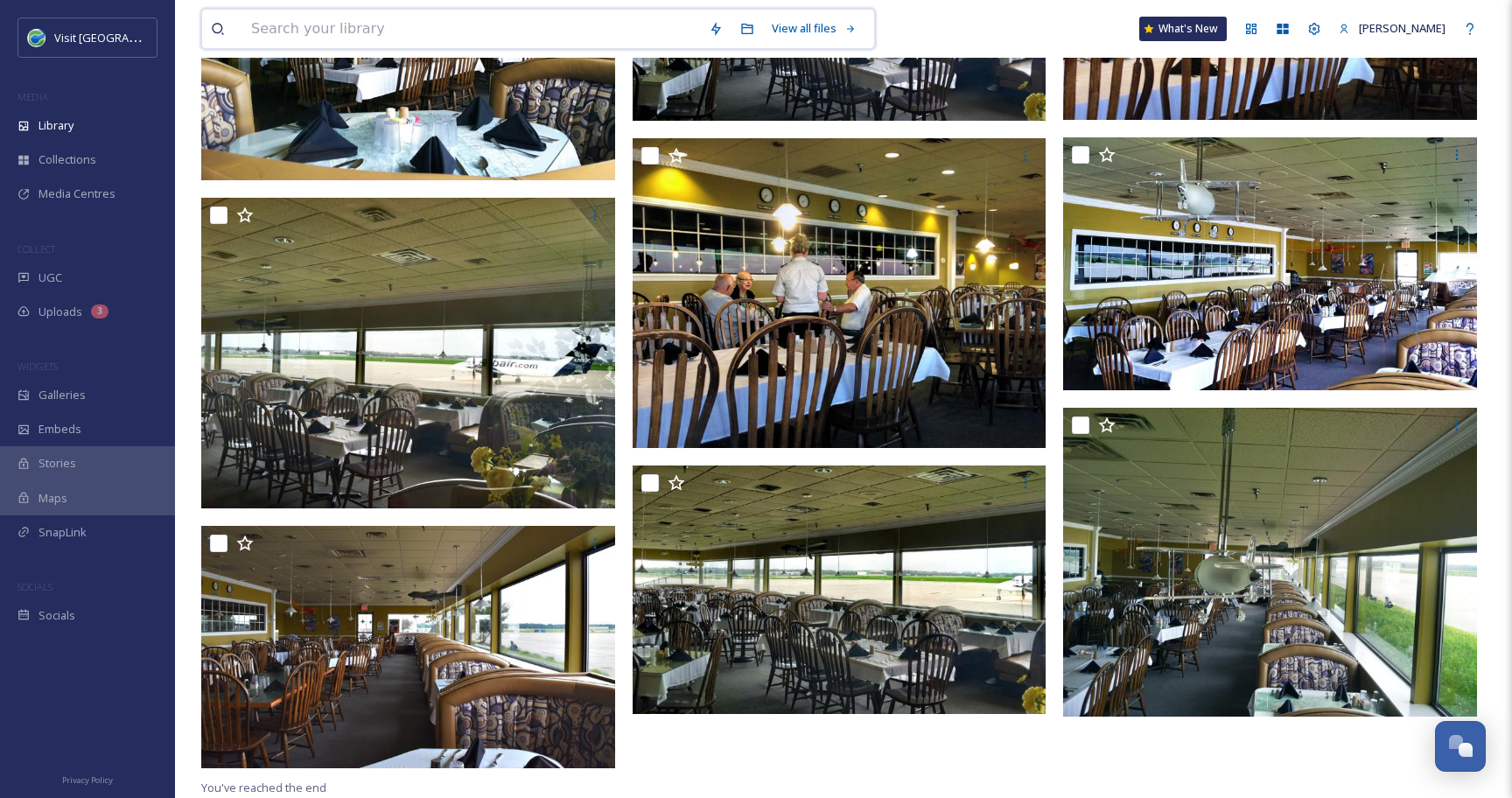
click at [463, 27] on input at bounding box center [471, 28] width 457 height 38
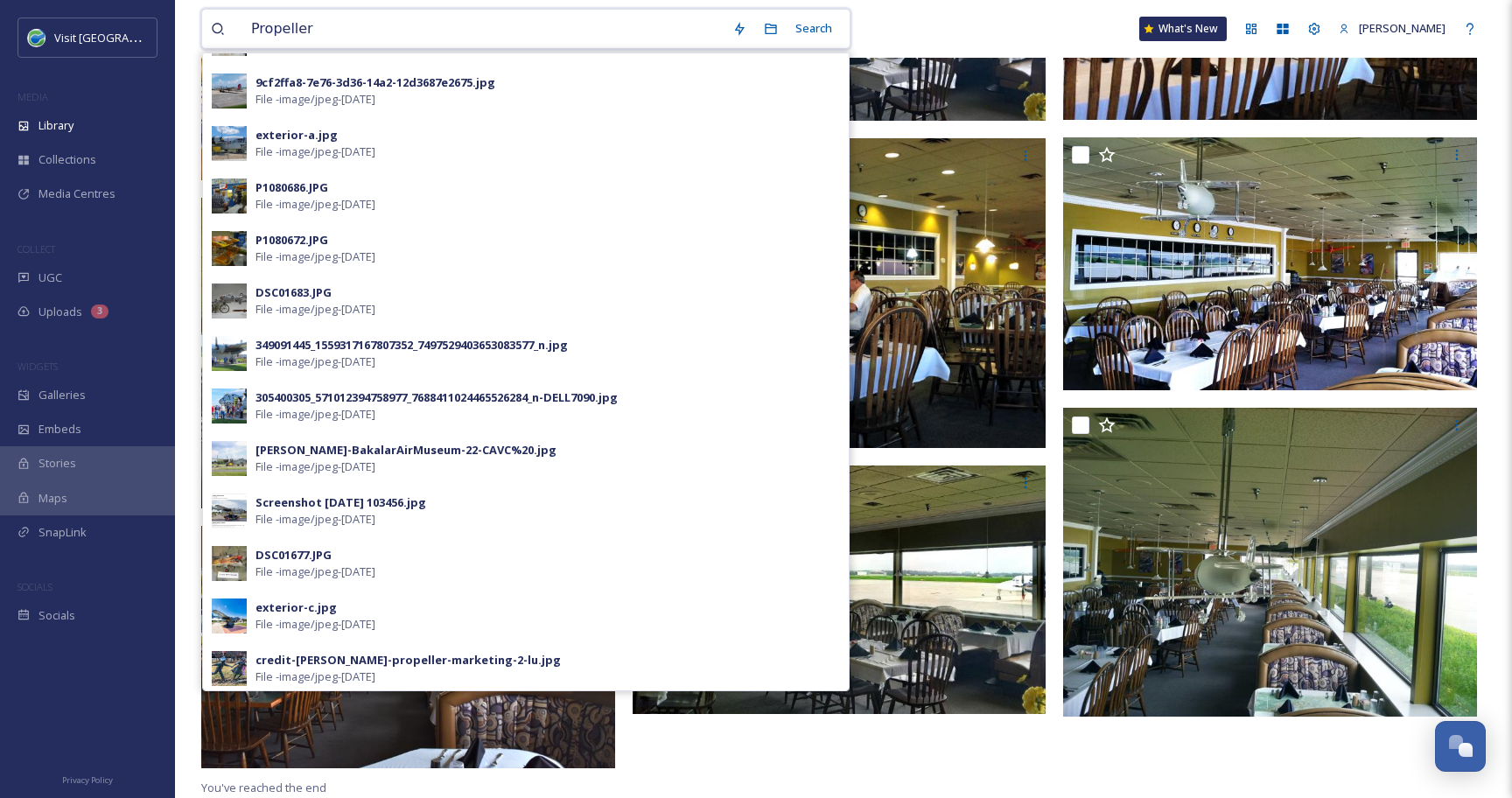
scroll to position [0, 0]
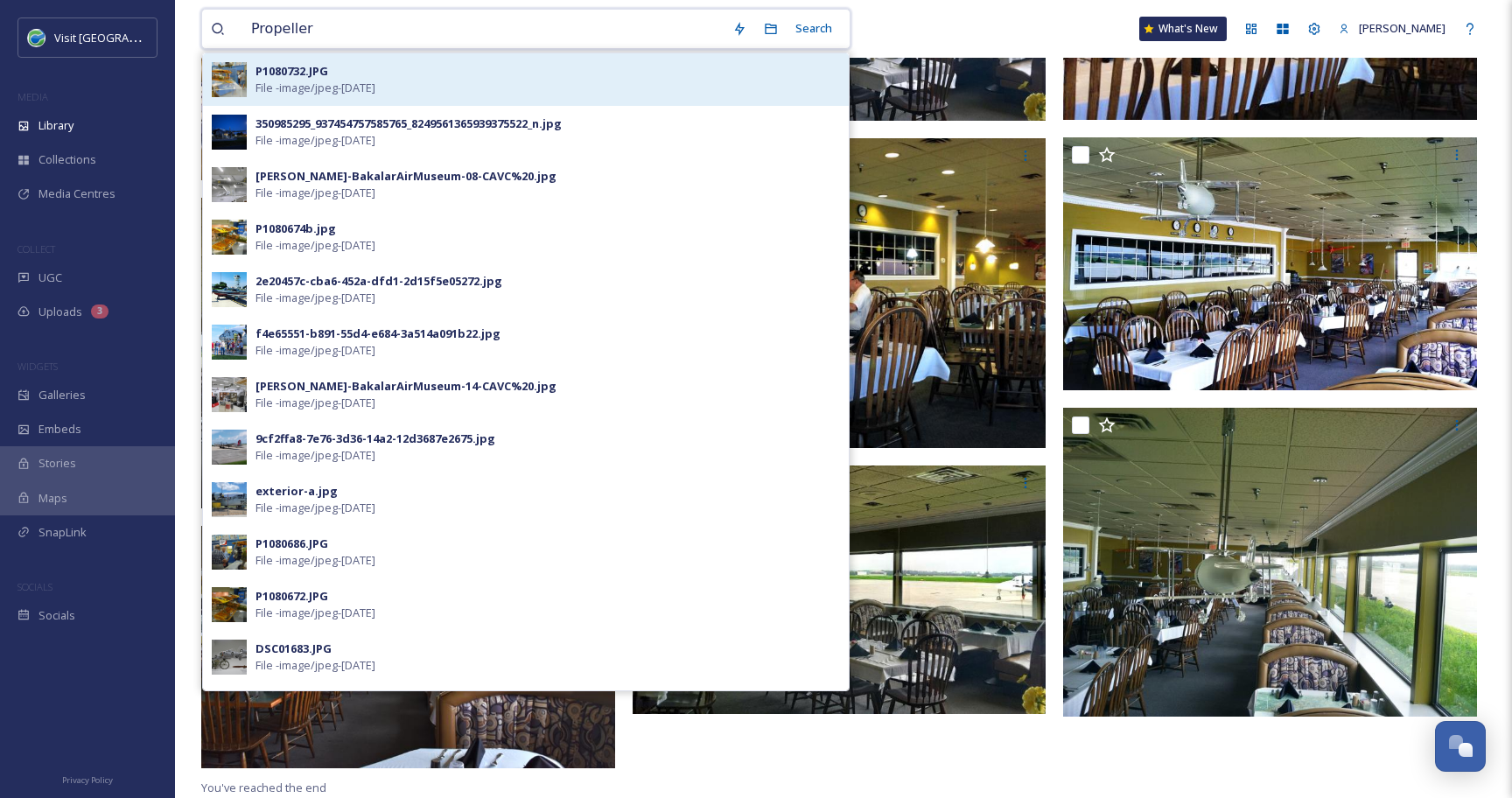
type input "Propeller"
click at [308, 90] on span "File - image/jpeg - [DATE]" at bounding box center [315, 87] width 120 height 17
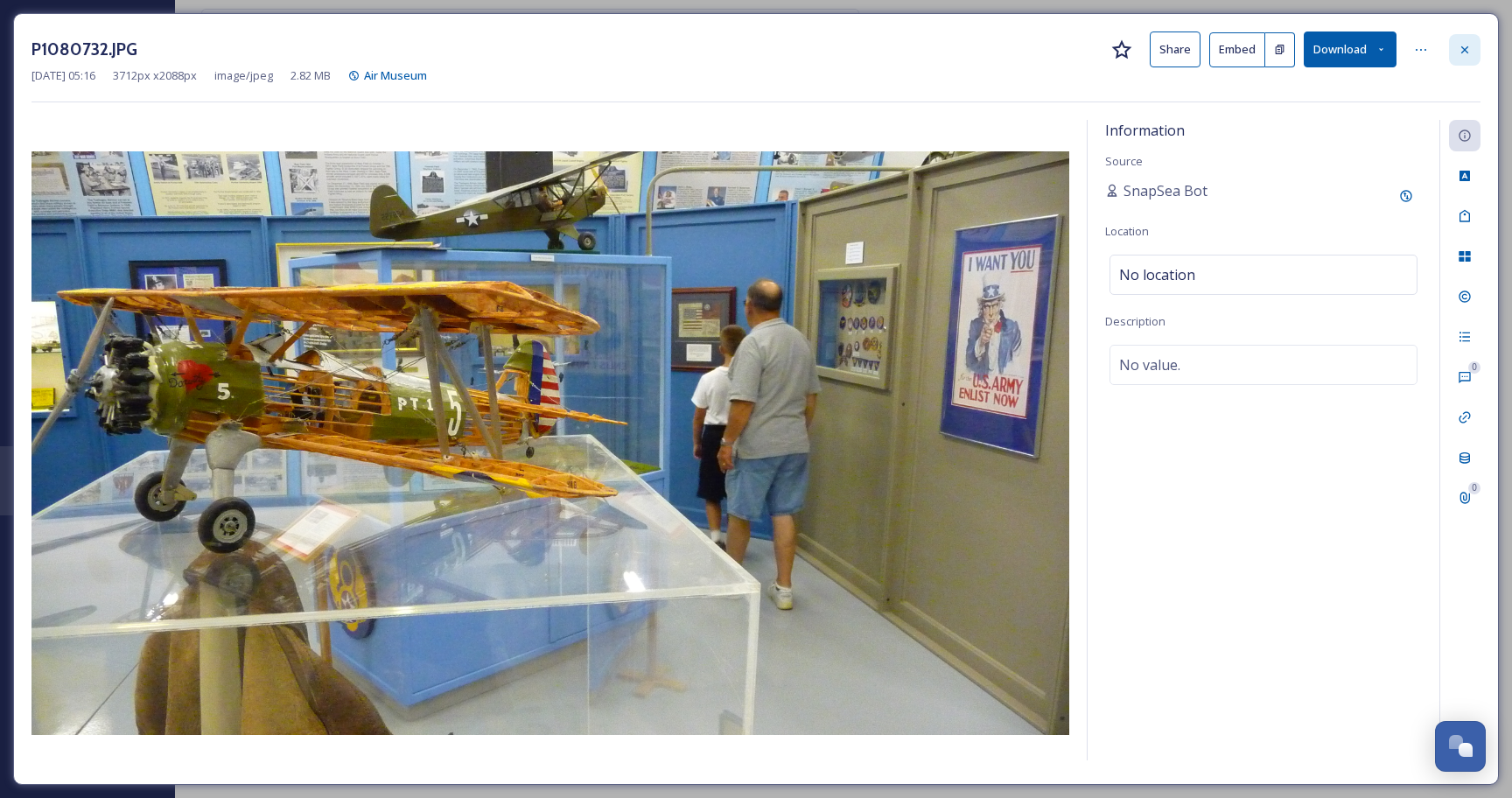
click at [1469, 51] on icon at bounding box center [1464, 50] width 14 height 14
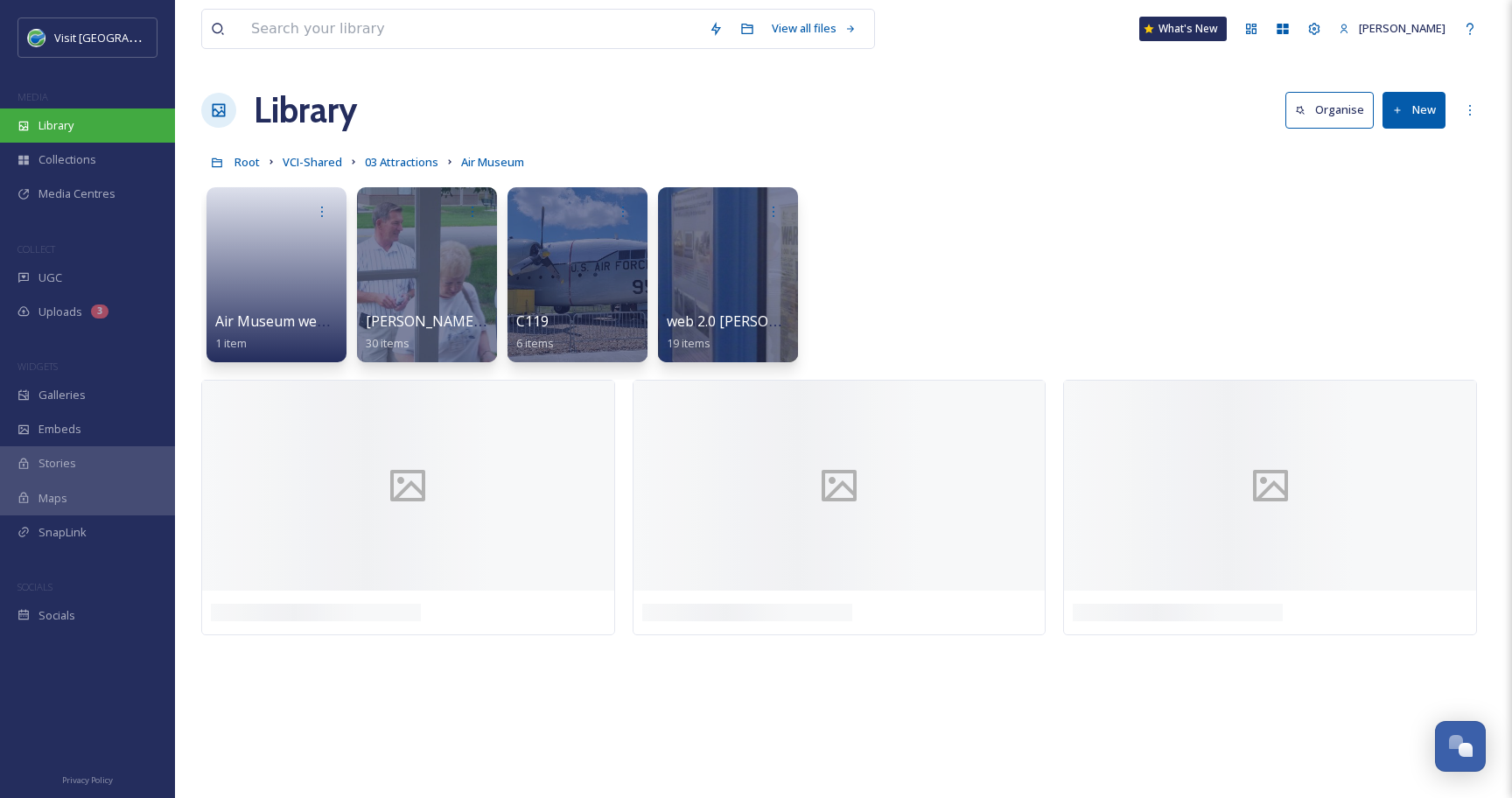
click at [97, 130] on div "Library" at bounding box center [87, 125] width 175 height 34
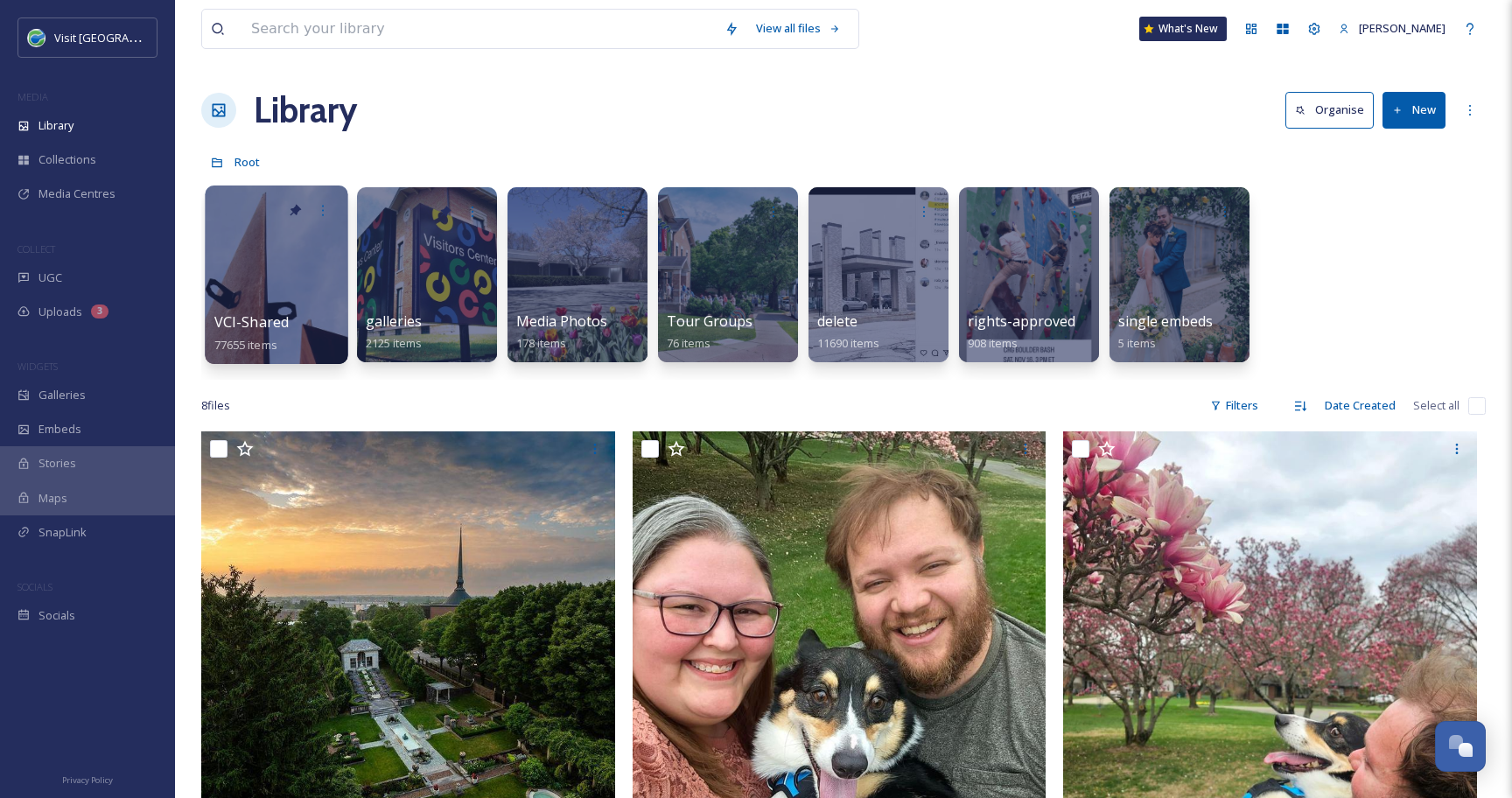
click at [257, 276] on div at bounding box center [276, 274] width 143 height 179
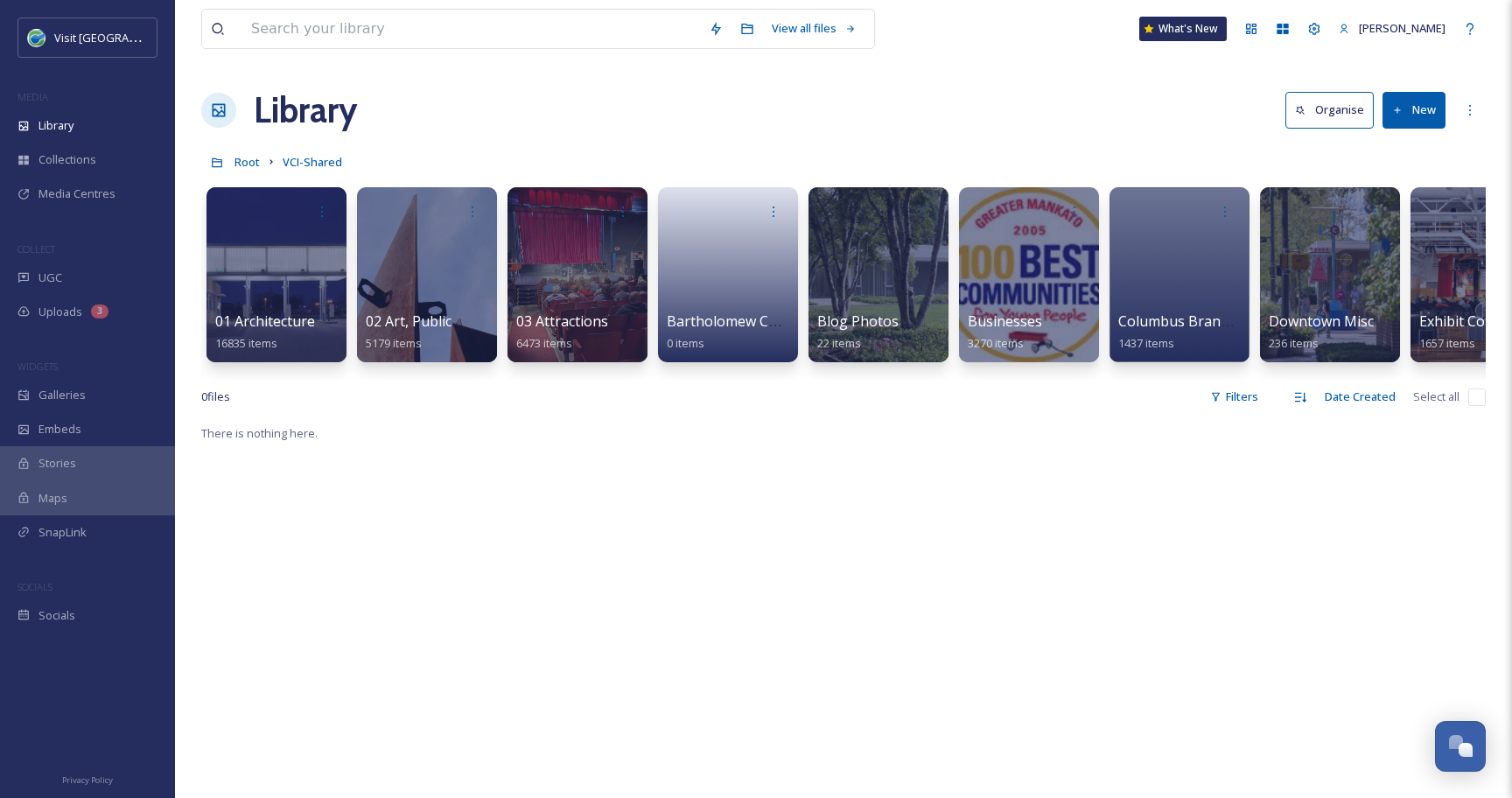
scroll to position [0, 65]
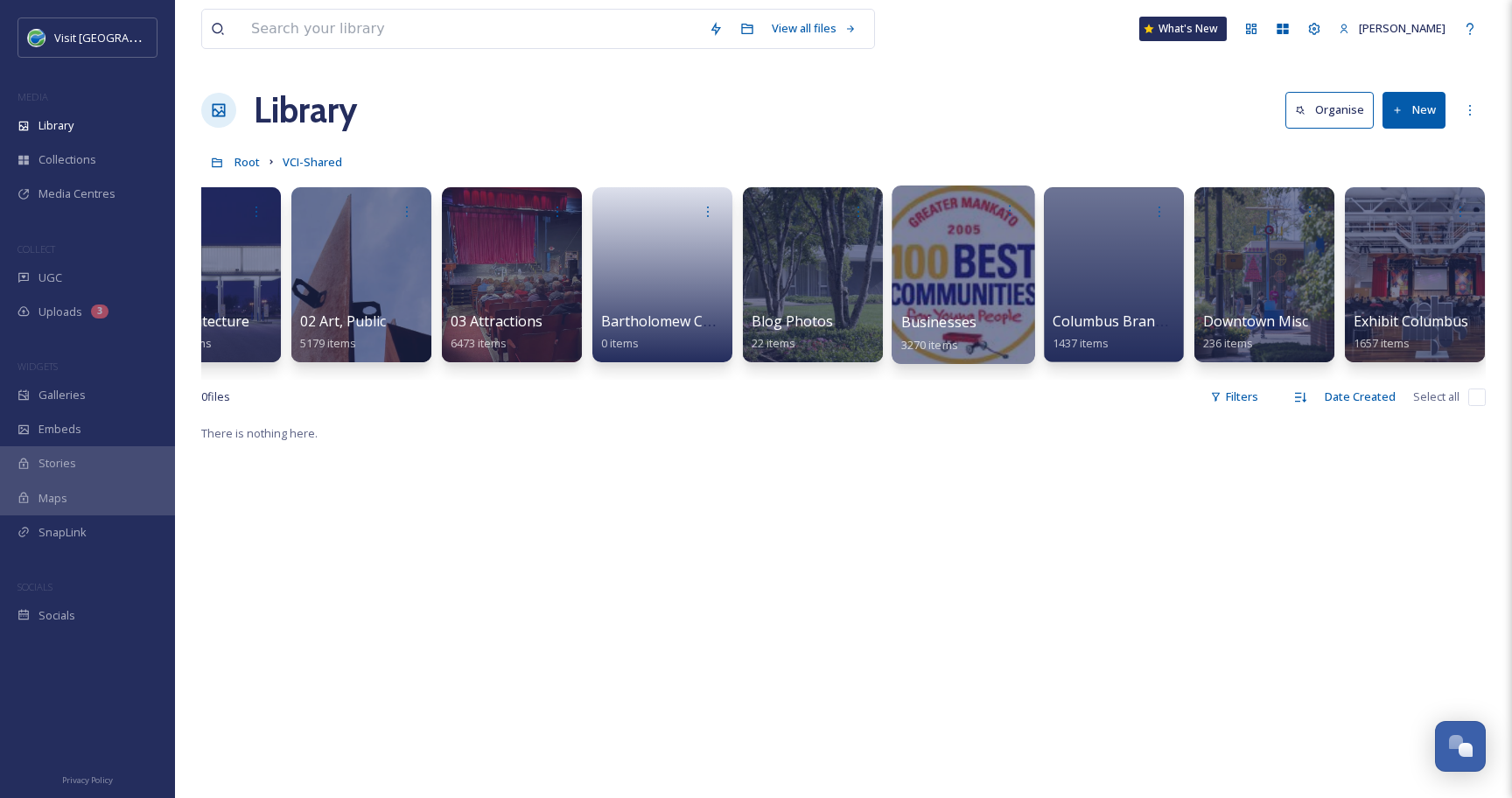
click at [964, 255] on div at bounding box center [963, 274] width 143 height 179
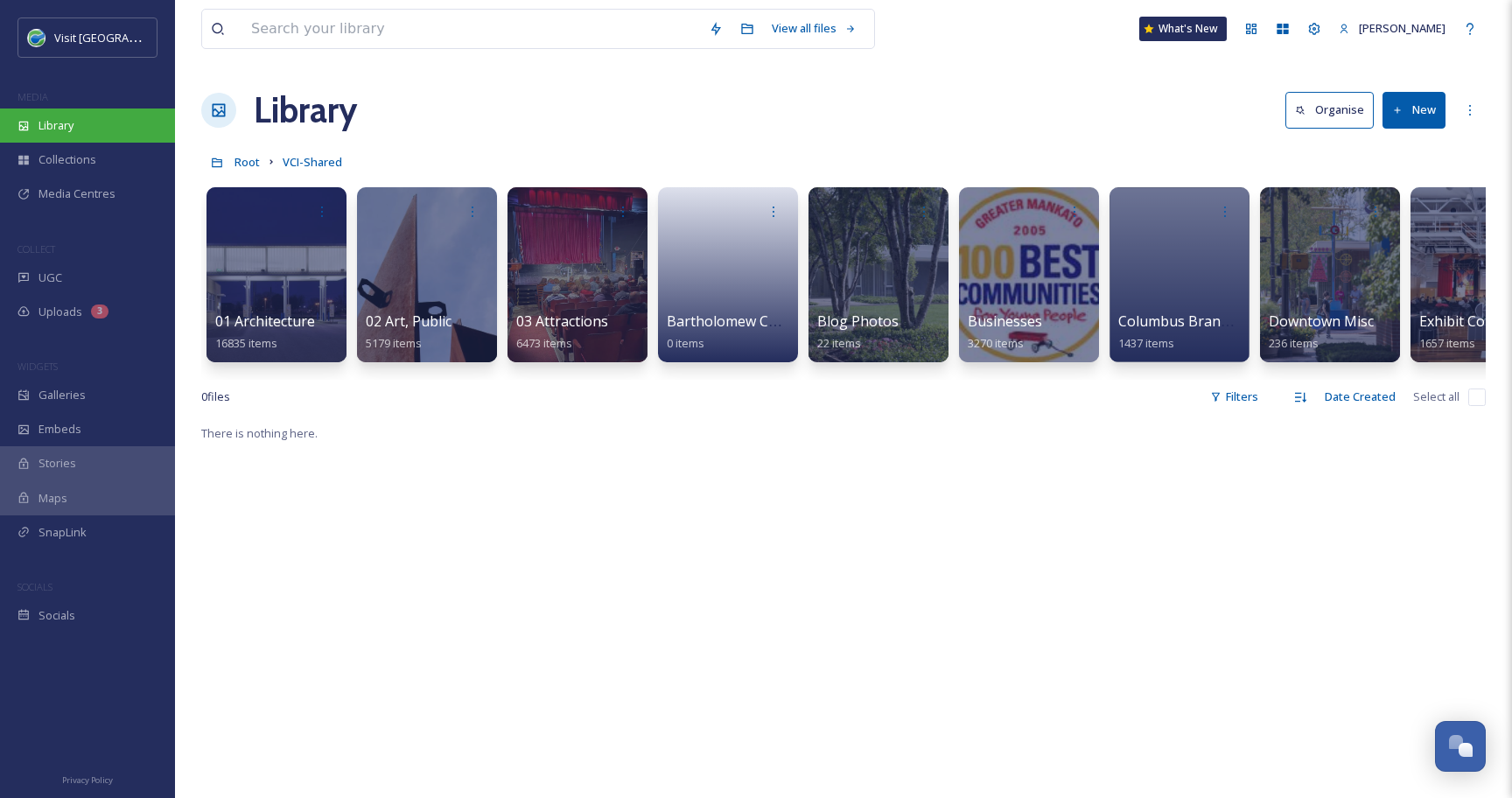
click at [137, 123] on div "Library" at bounding box center [87, 125] width 175 height 34
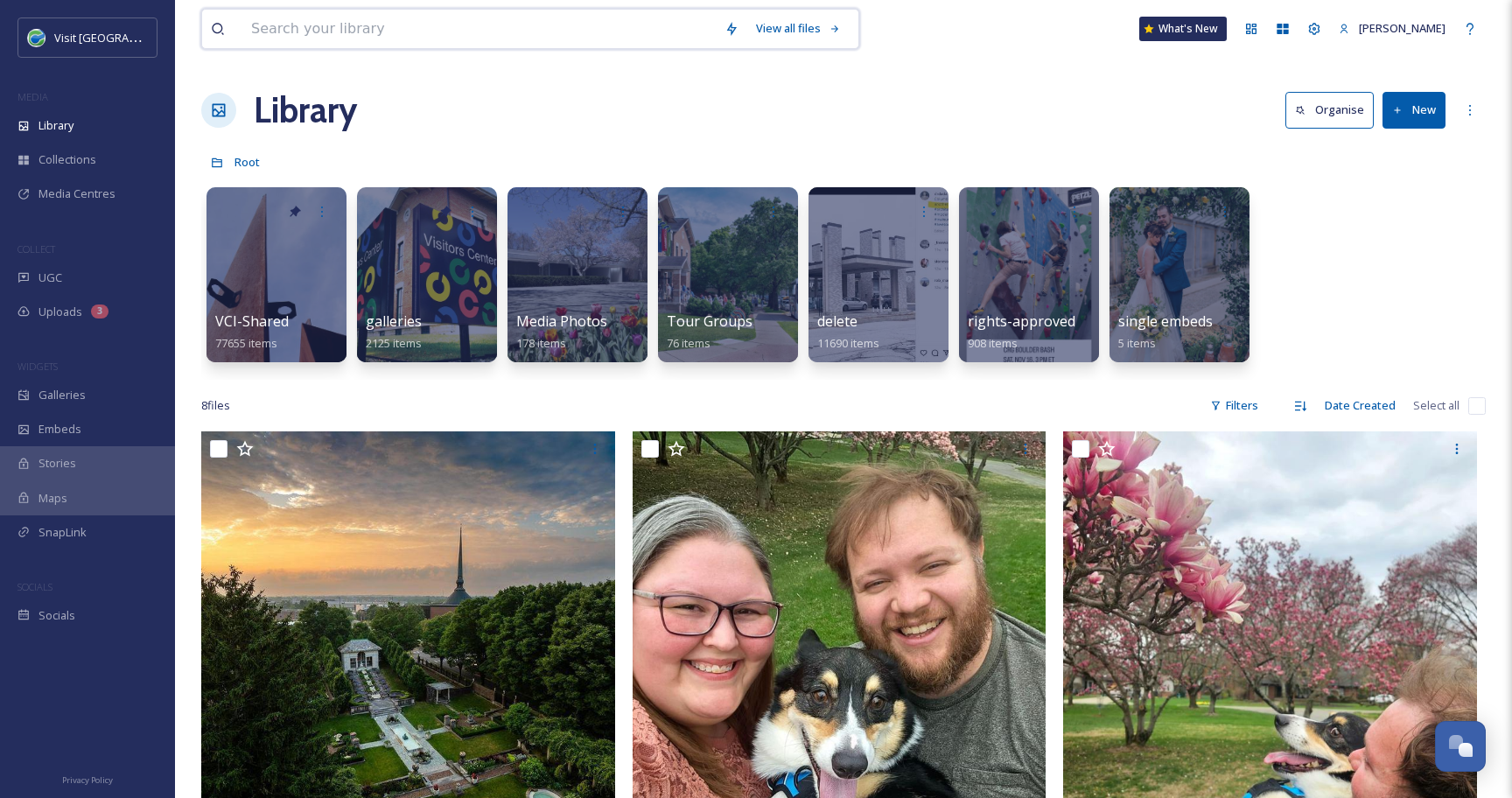
click at [305, 21] on input at bounding box center [479, 28] width 474 height 38
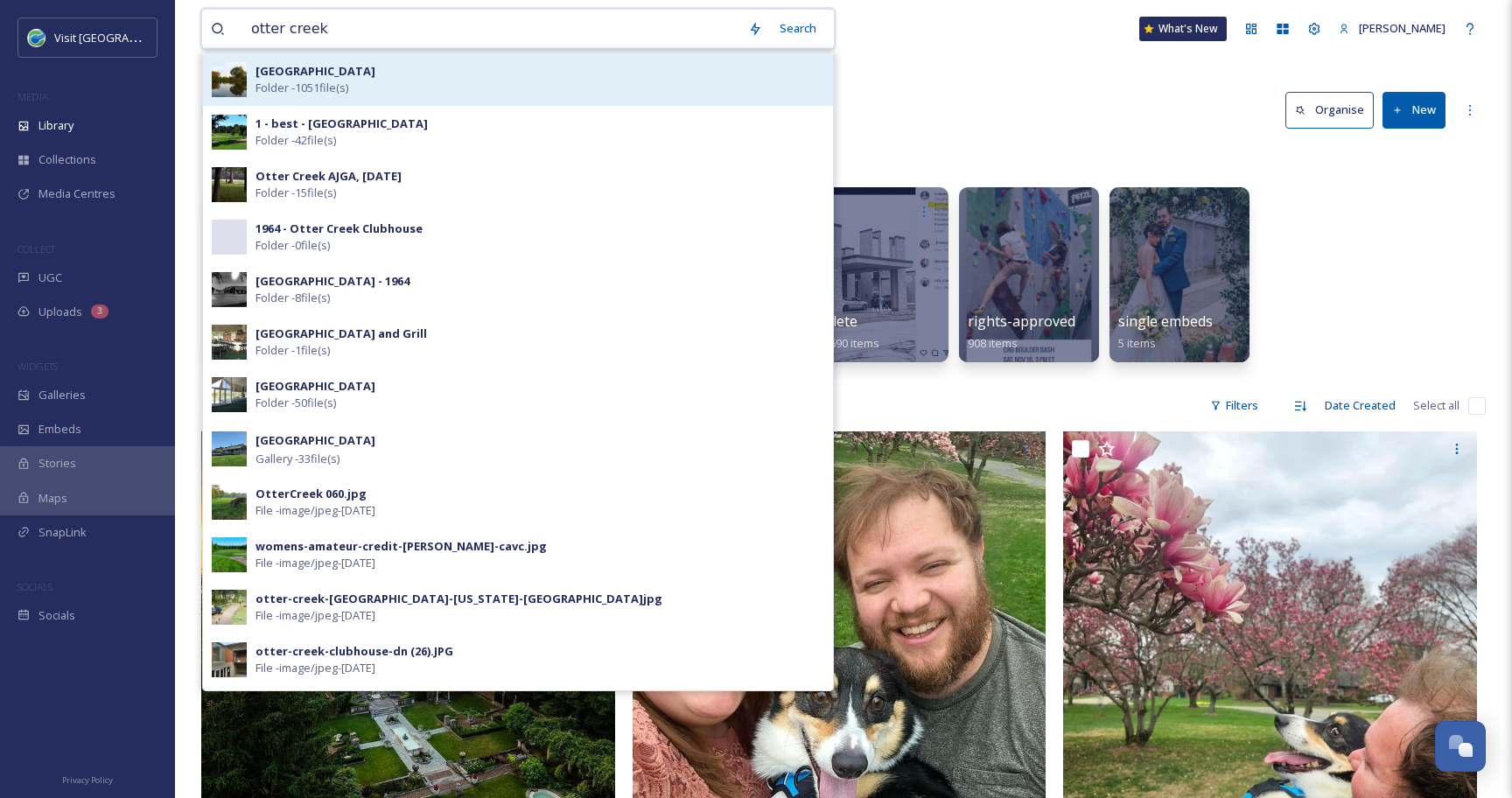
type input "otter creek"
click at [422, 94] on div "Otter Creek Folder - 1051 file(s)" at bounding box center [540, 79] width 568 height 33
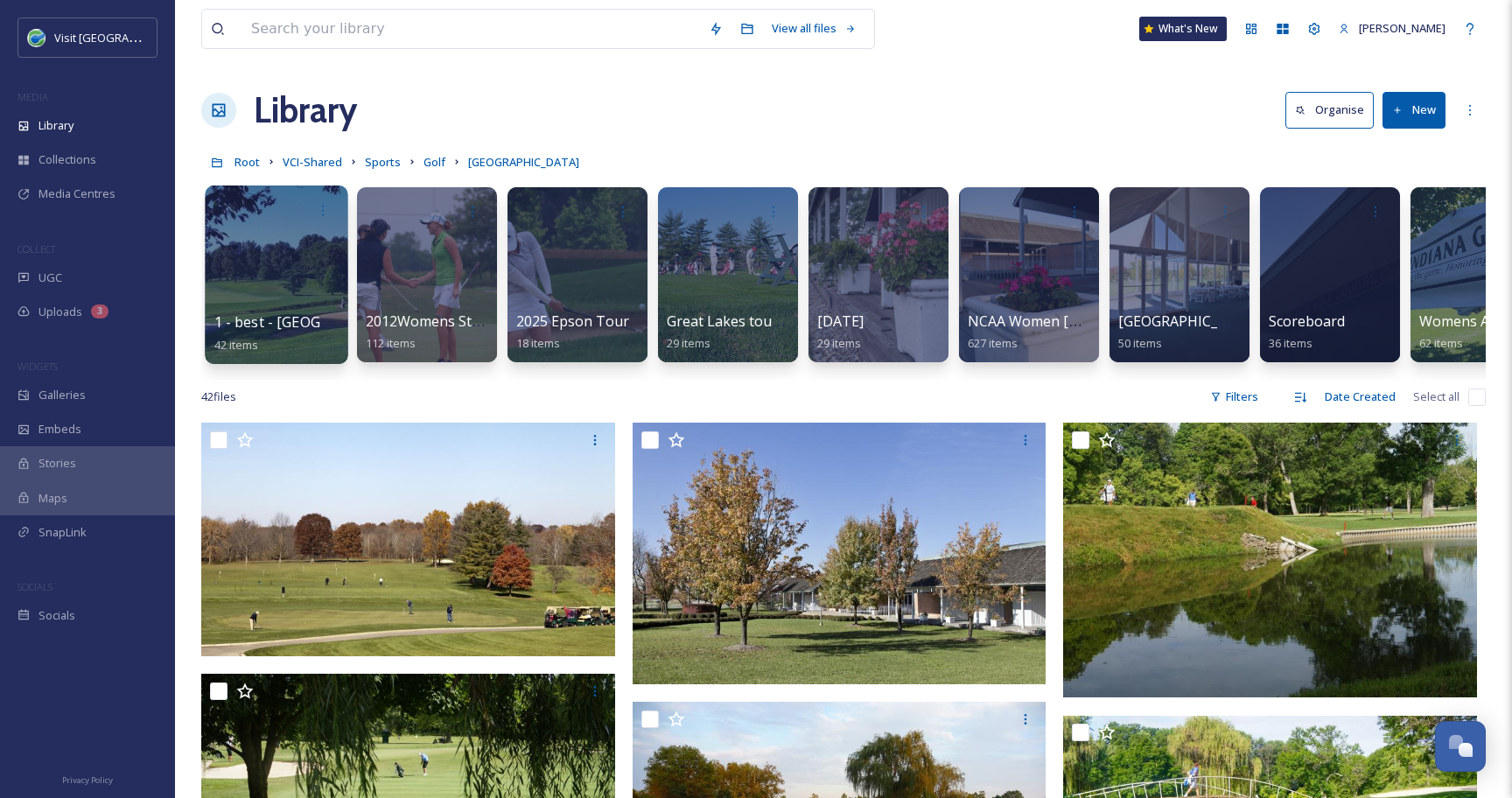
click at [303, 283] on div at bounding box center [276, 274] width 143 height 179
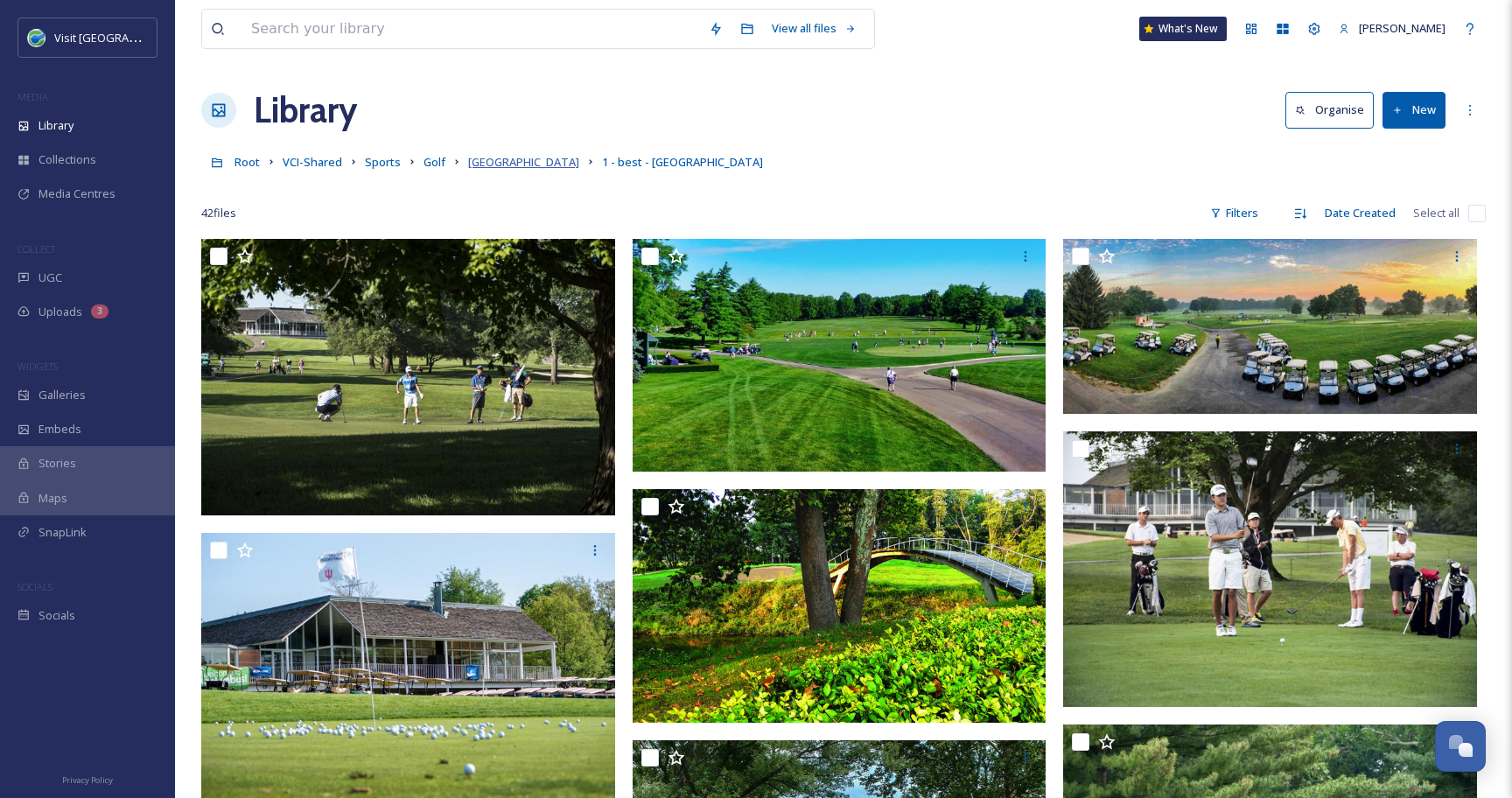
click at [484, 164] on span "[GEOGRAPHIC_DATA]" at bounding box center [524, 162] width 111 height 16
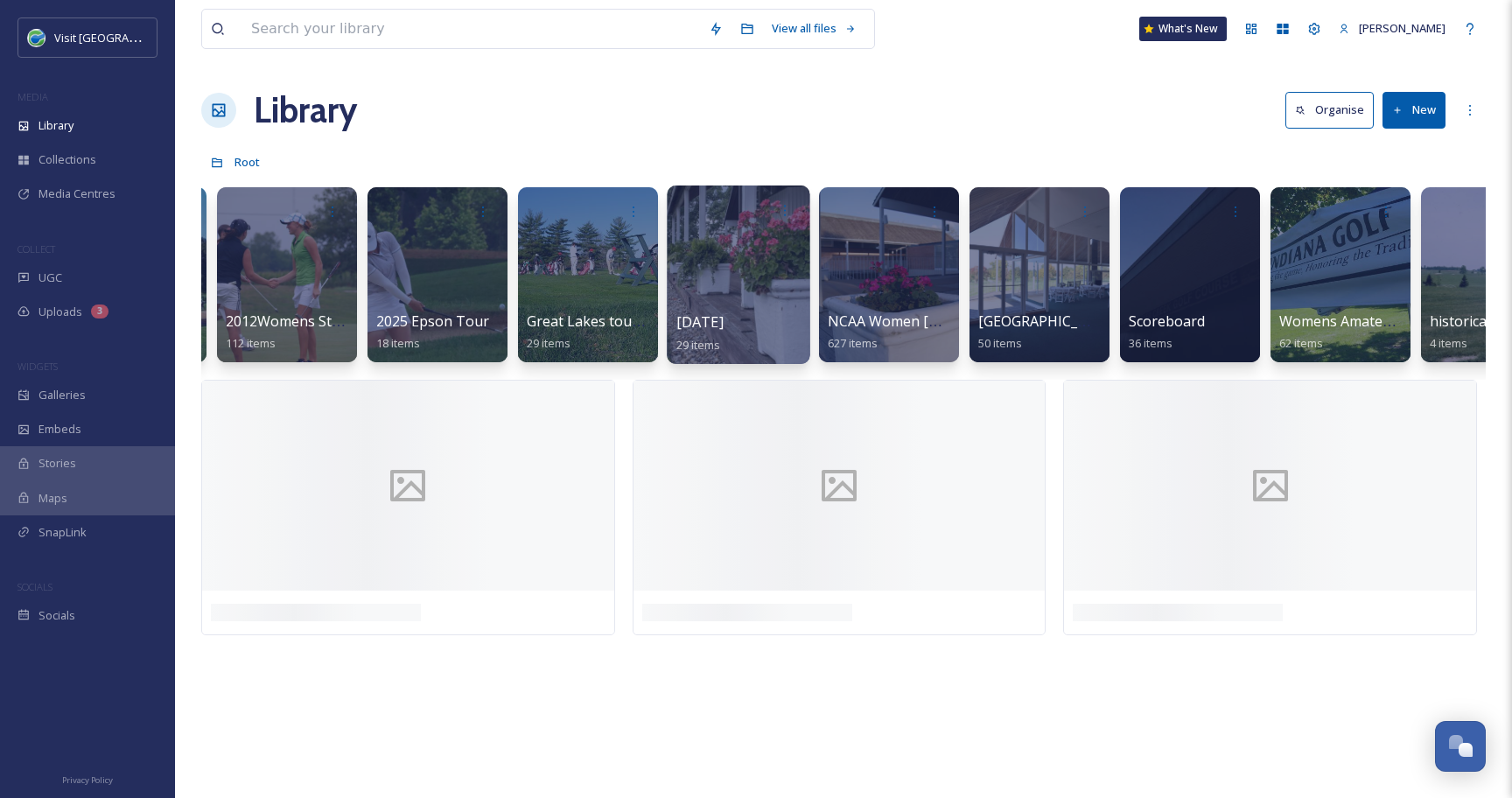
scroll to position [0, 147]
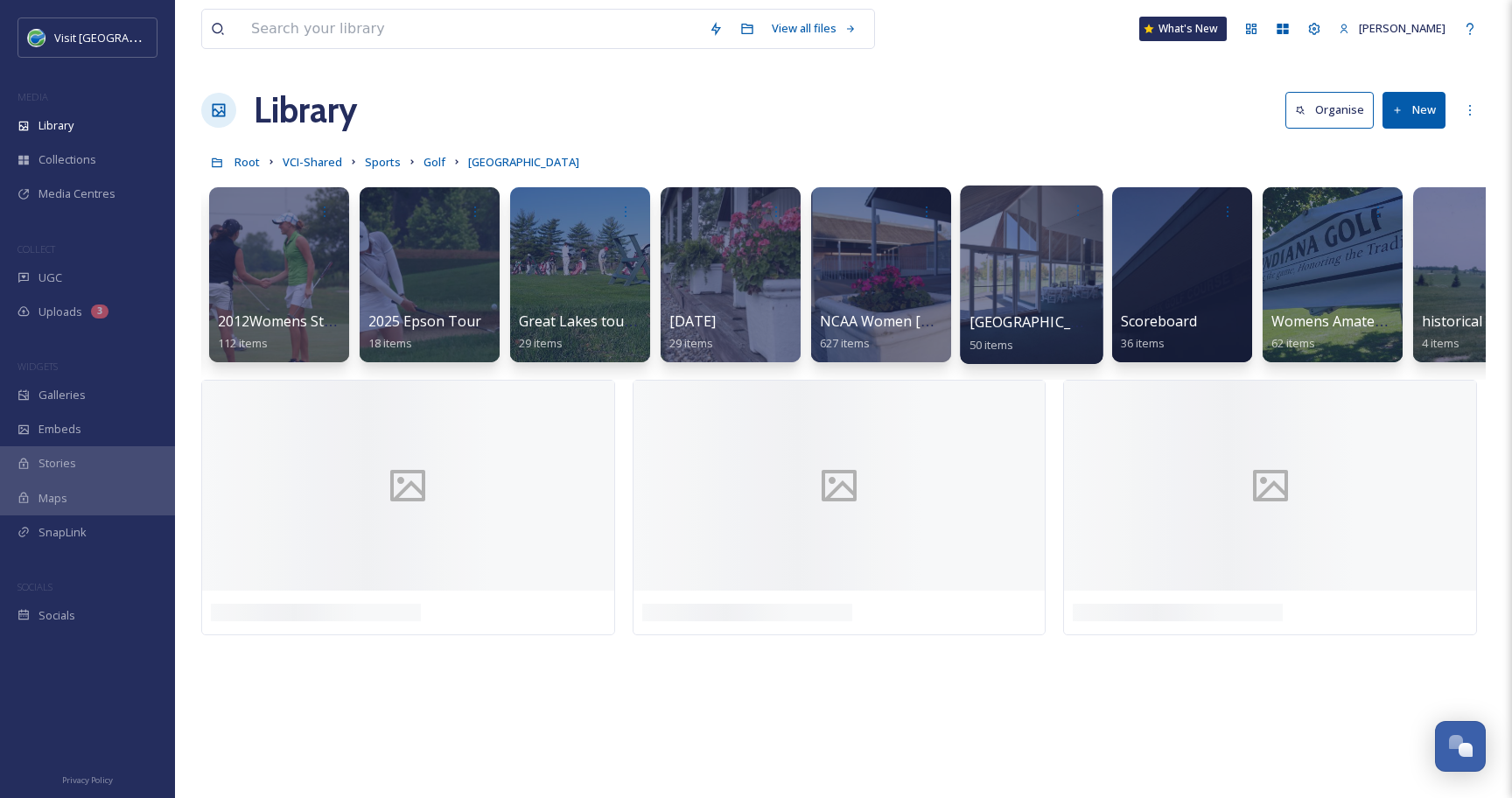
click at [1045, 273] on div at bounding box center [1030, 274] width 143 height 179
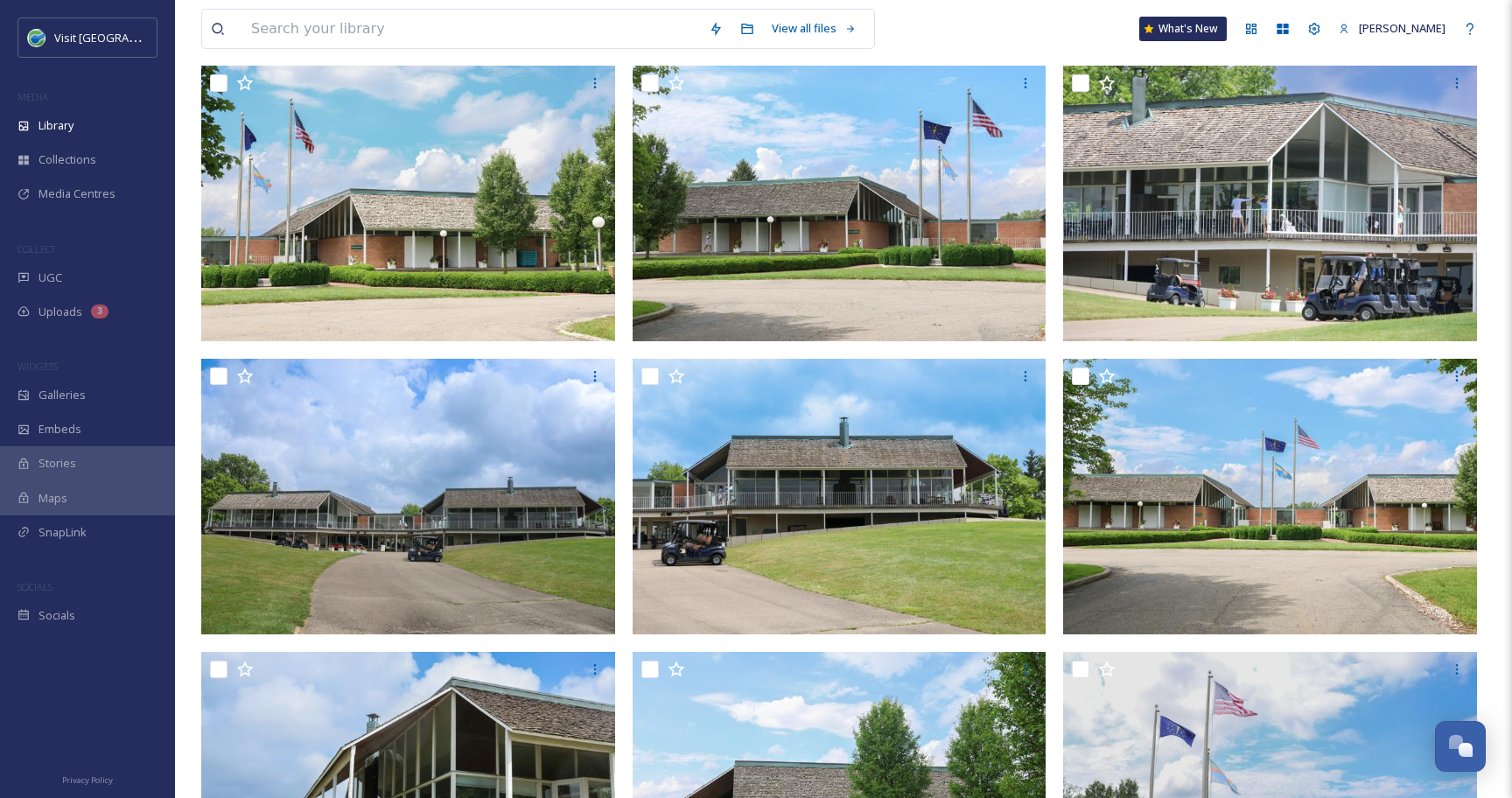
scroll to position [465, 0]
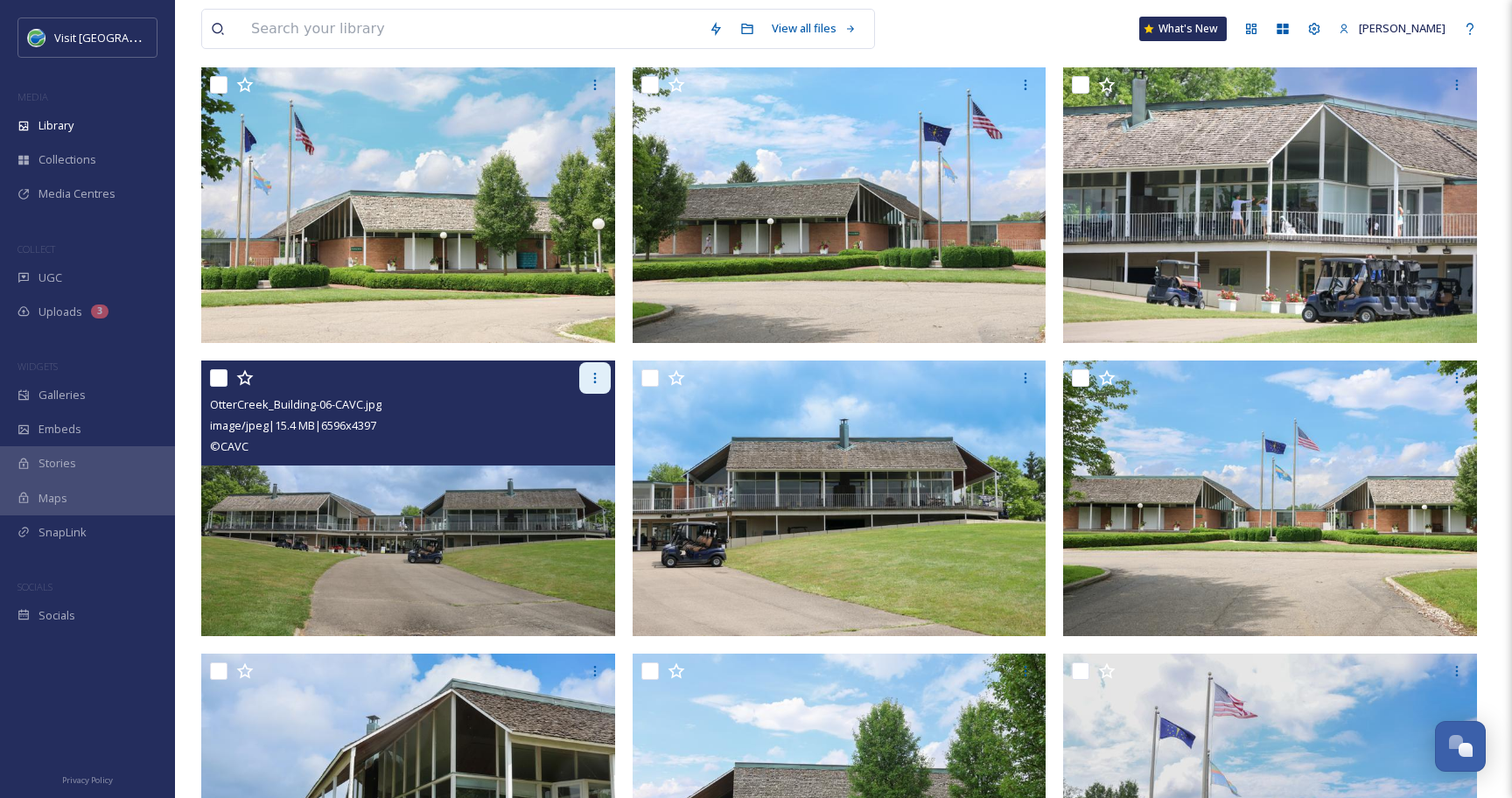
click at [588, 380] on icon at bounding box center [595, 378] width 14 height 14
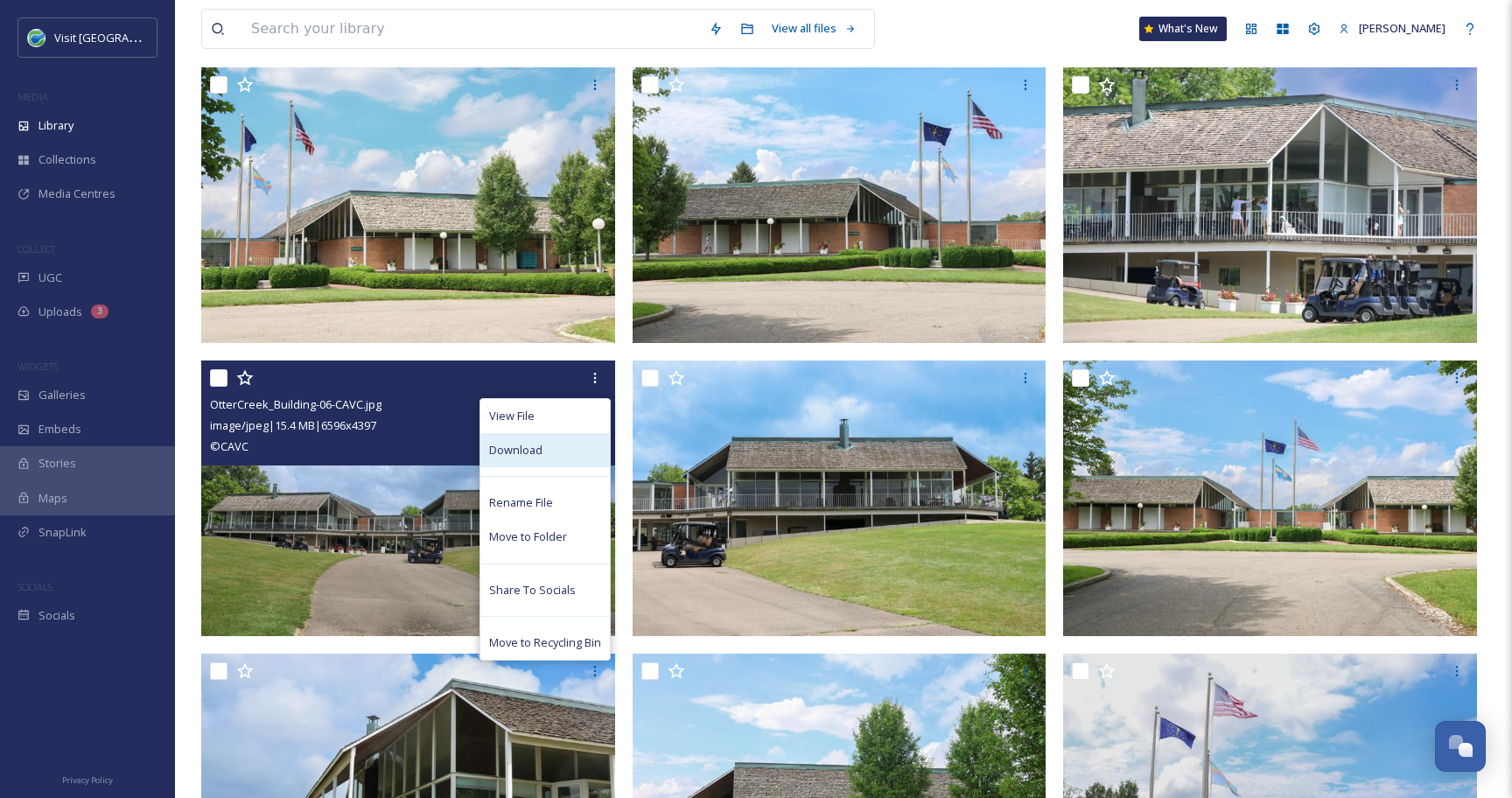
click at [551, 448] on div "Download" at bounding box center [545, 449] width 130 height 34
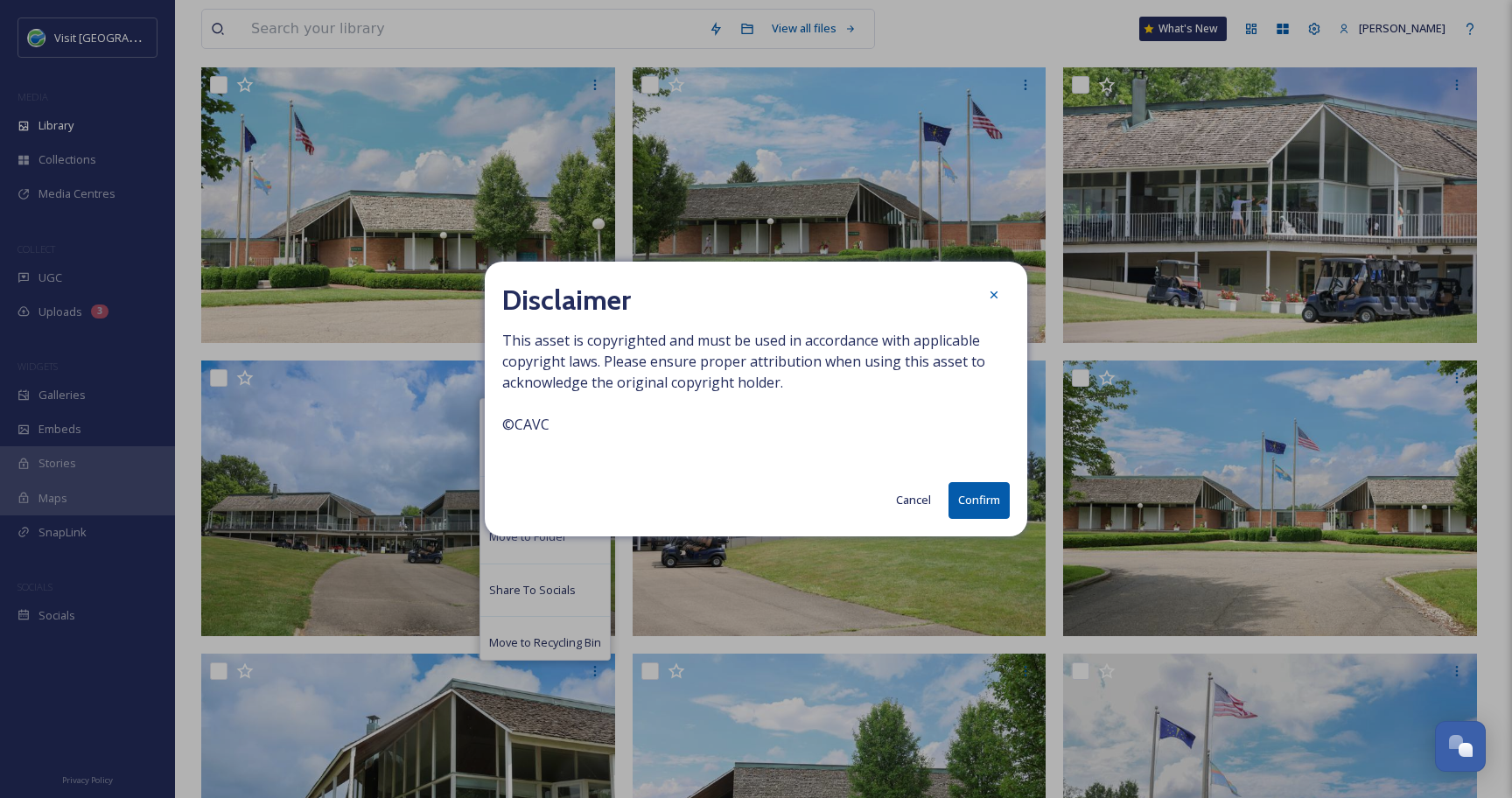
click at [974, 503] on button "Confirm" at bounding box center [979, 499] width 62 height 36
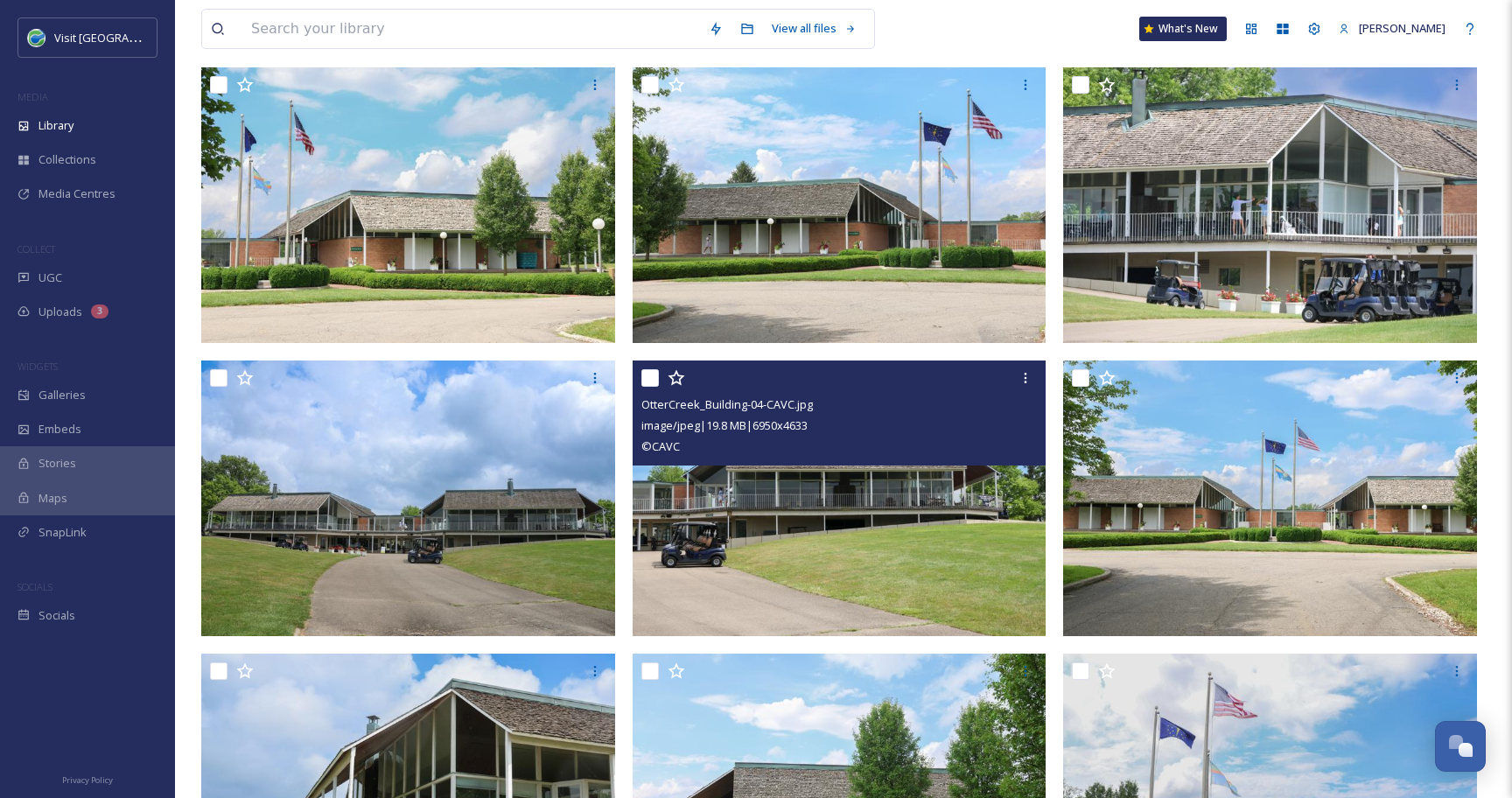
scroll to position [0, 0]
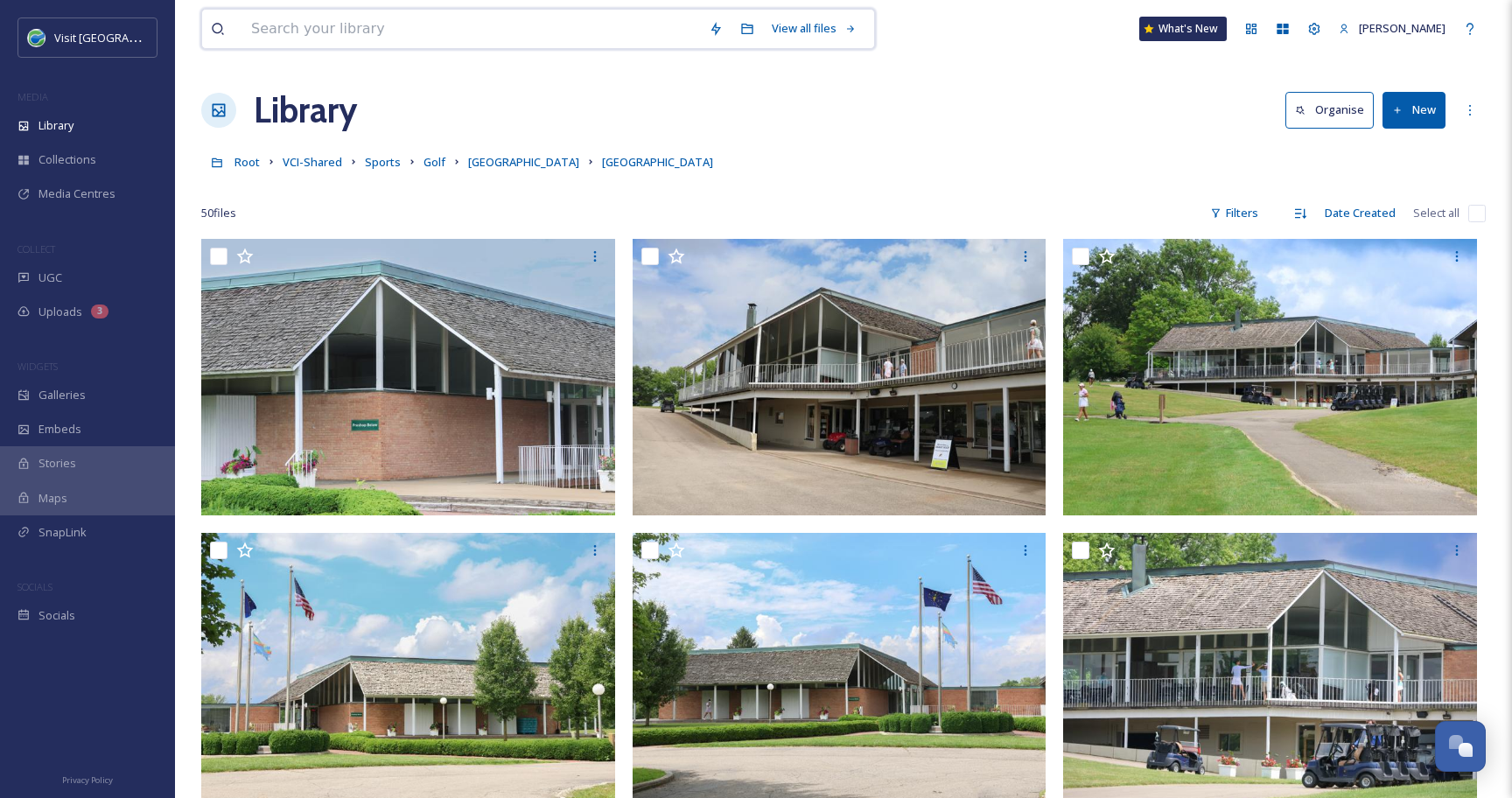
click at [310, 30] on input at bounding box center [471, 28] width 457 height 38
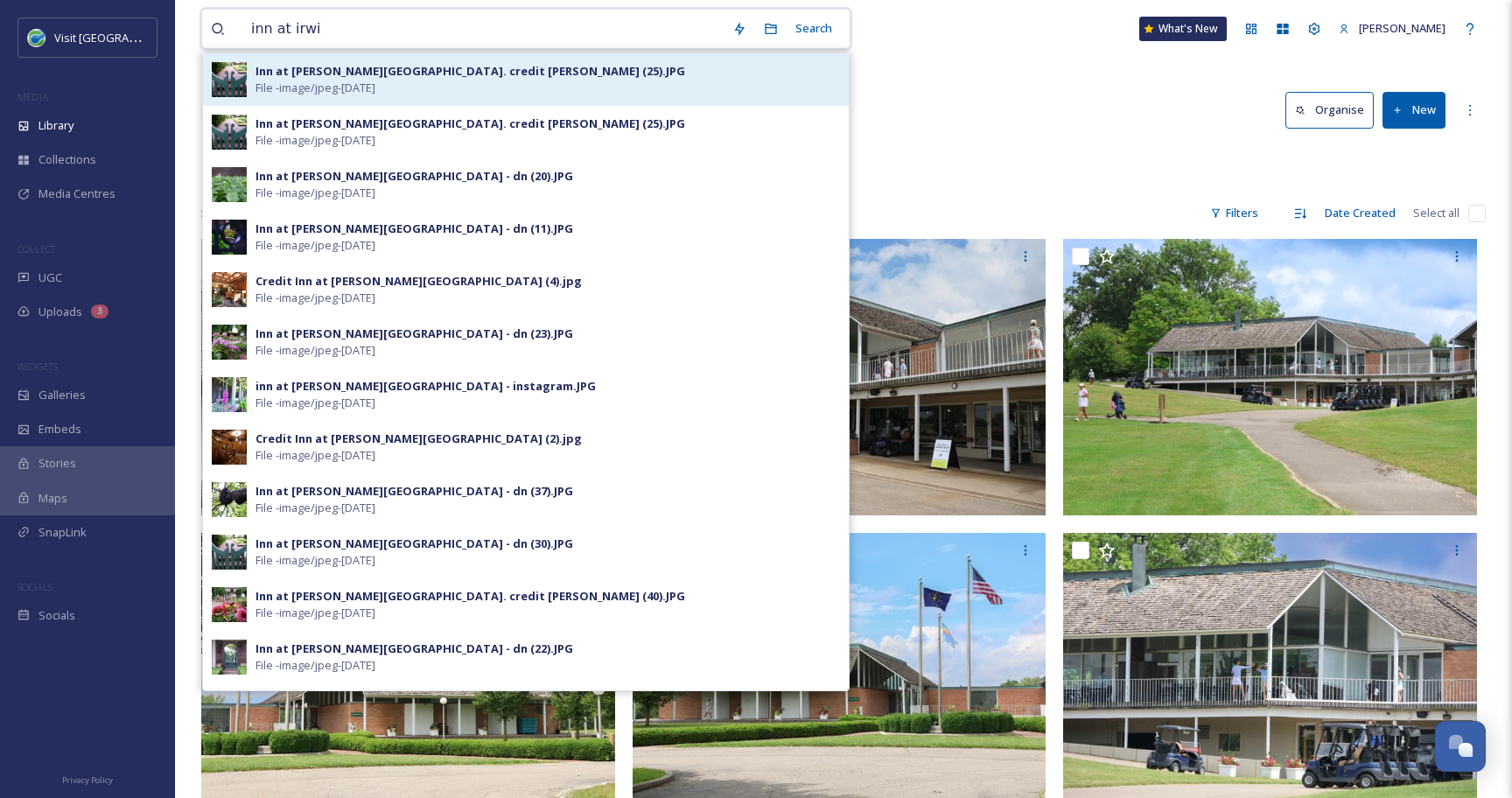
type input "inn at irwi"
click at [375, 79] on span "File - image/jpeg - [DATE]" at bounding box center [315, 87] width 120 height 17
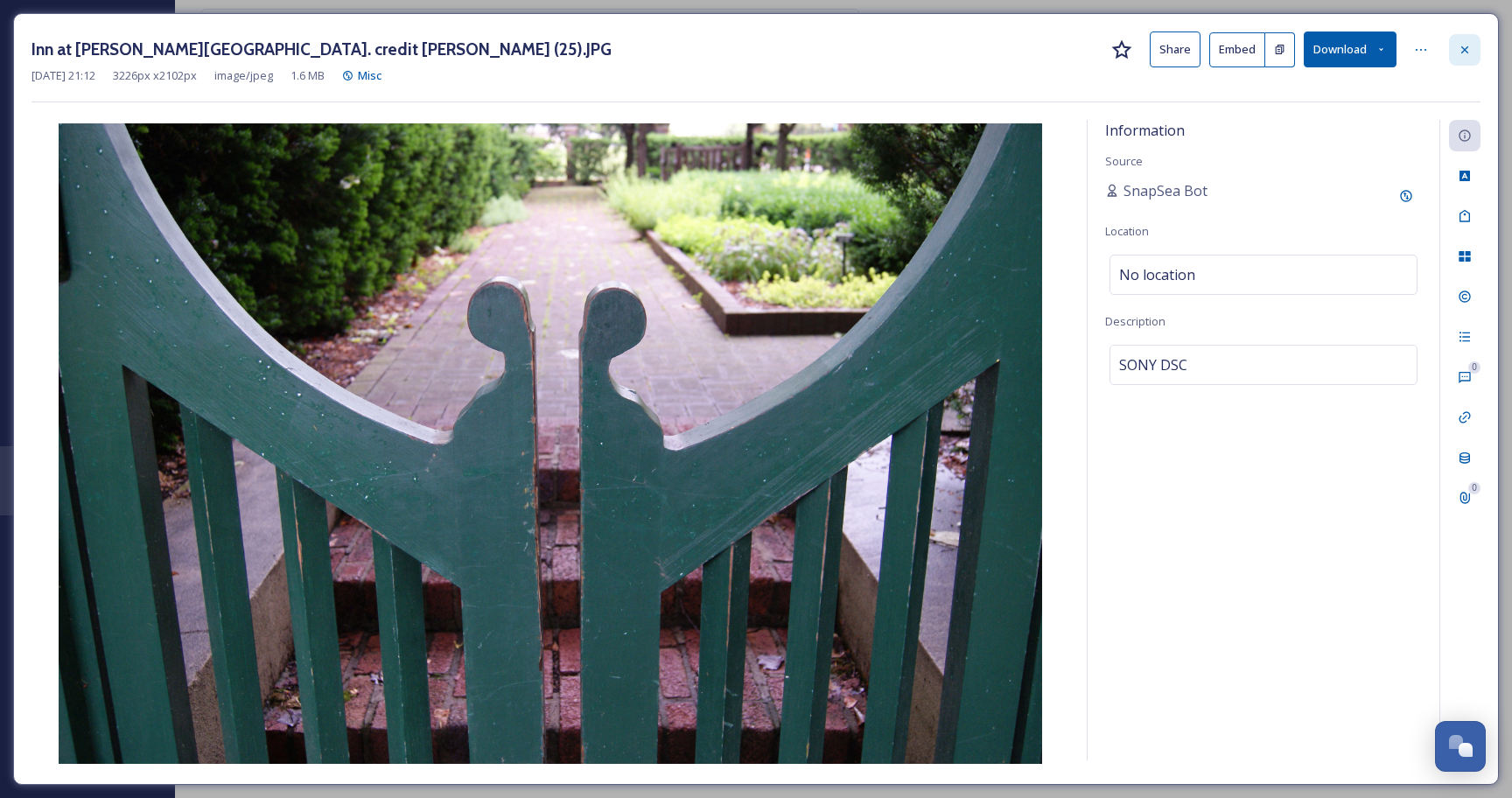
click at [1470, 49] on icon at bounding box center [1464, 50] width 14 height 14
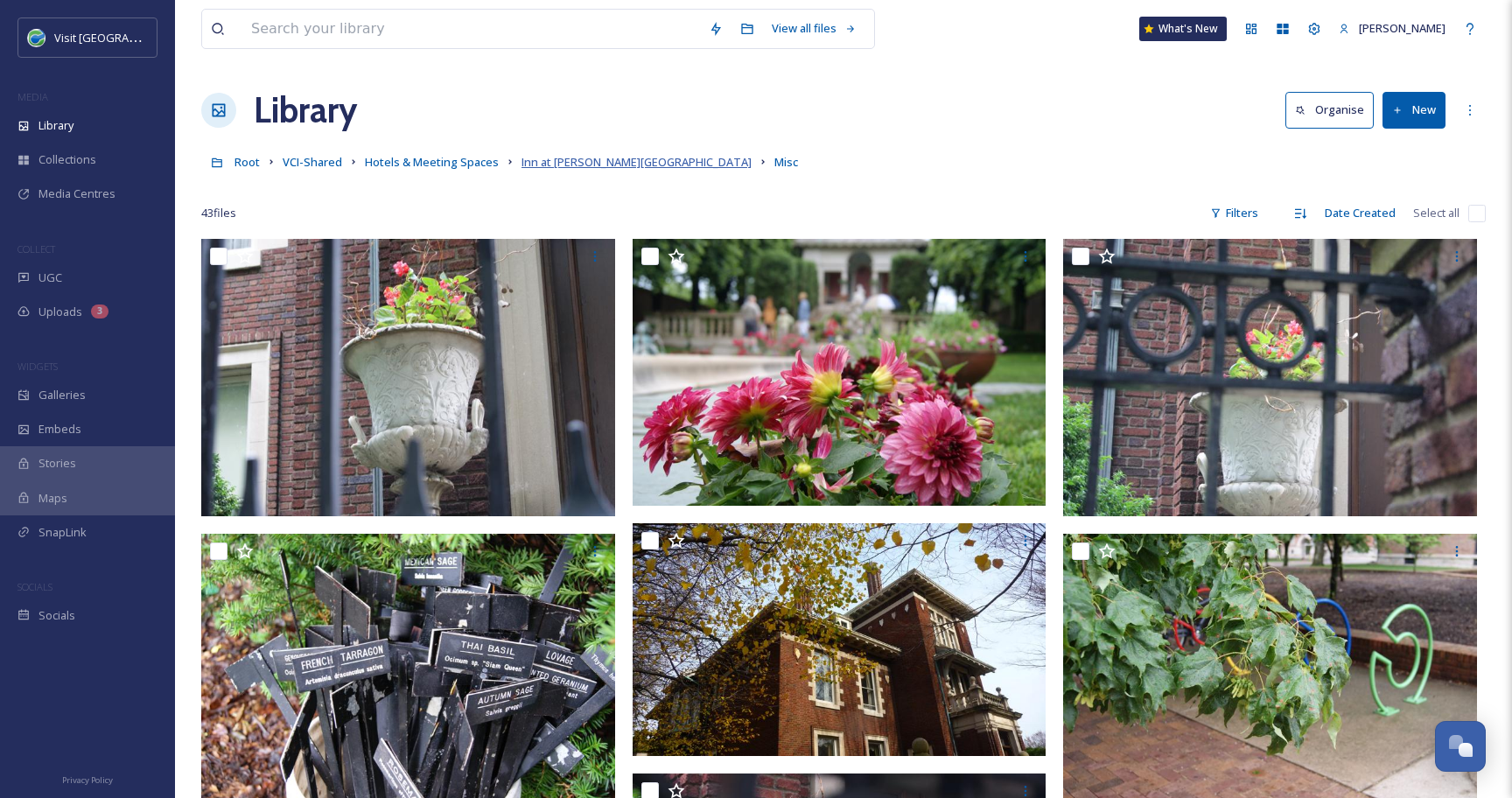
click at [591, 160] on span "Inn at [PERSON_NAME][GEOGRAPHIC_DATA]" at bounding box center [637, 162] width 231 height 16
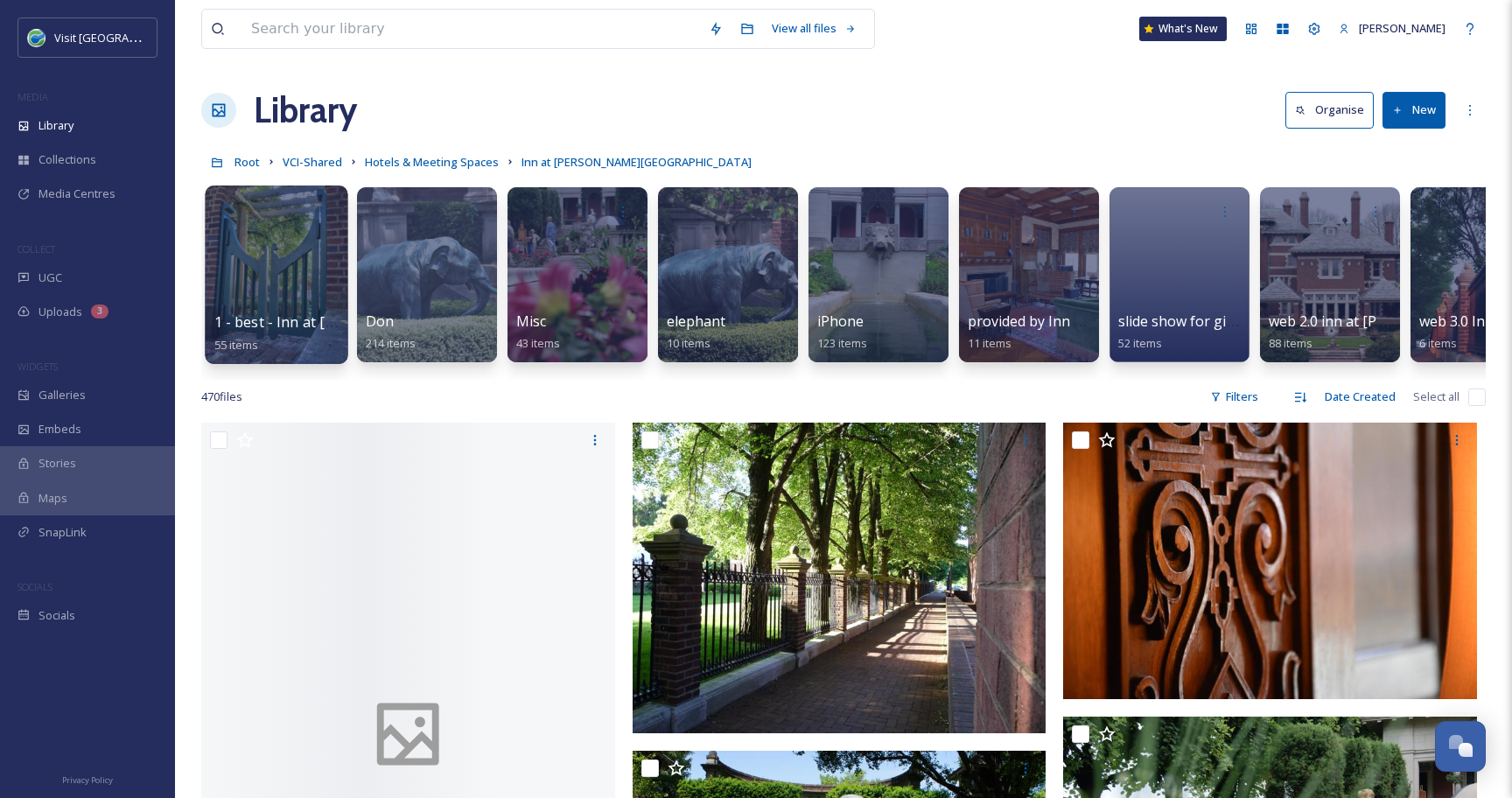
click at [284, 280] on div at bounding box center [276, 274] width 143 height 179
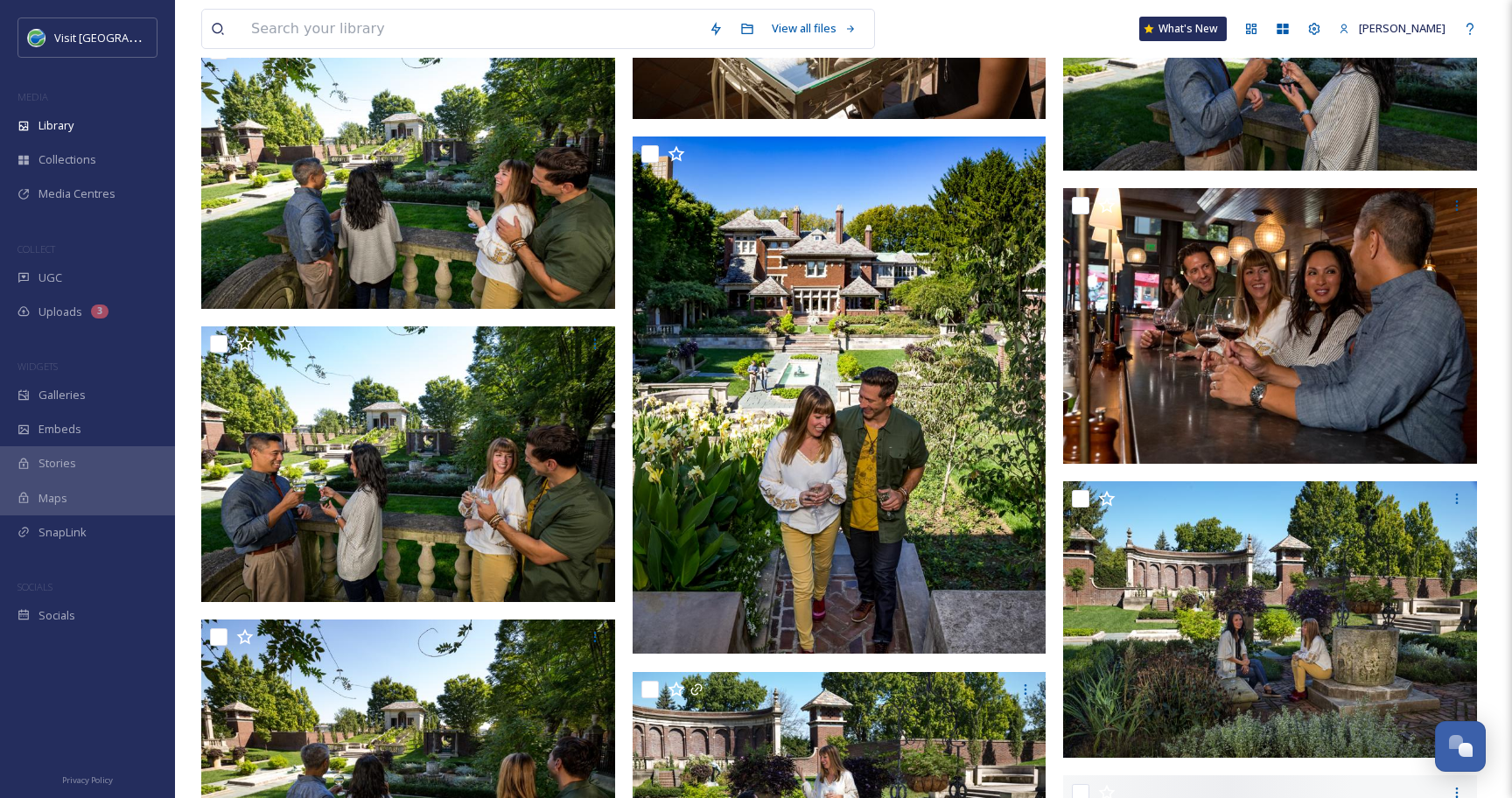
scroll to position [2207, 0]
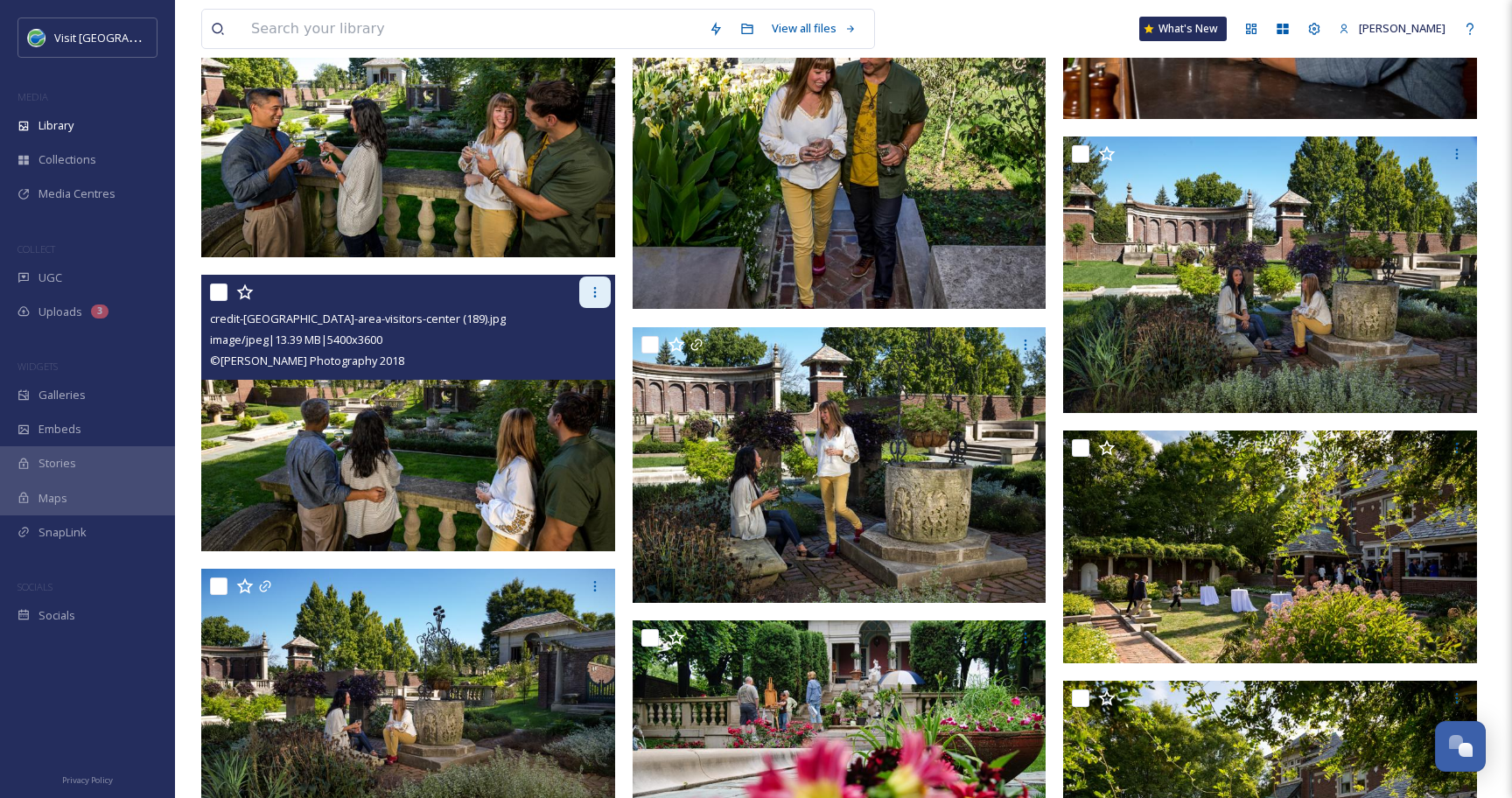
click at [590, 291] on icon at bounding box center [595, 292] width 14 height 14
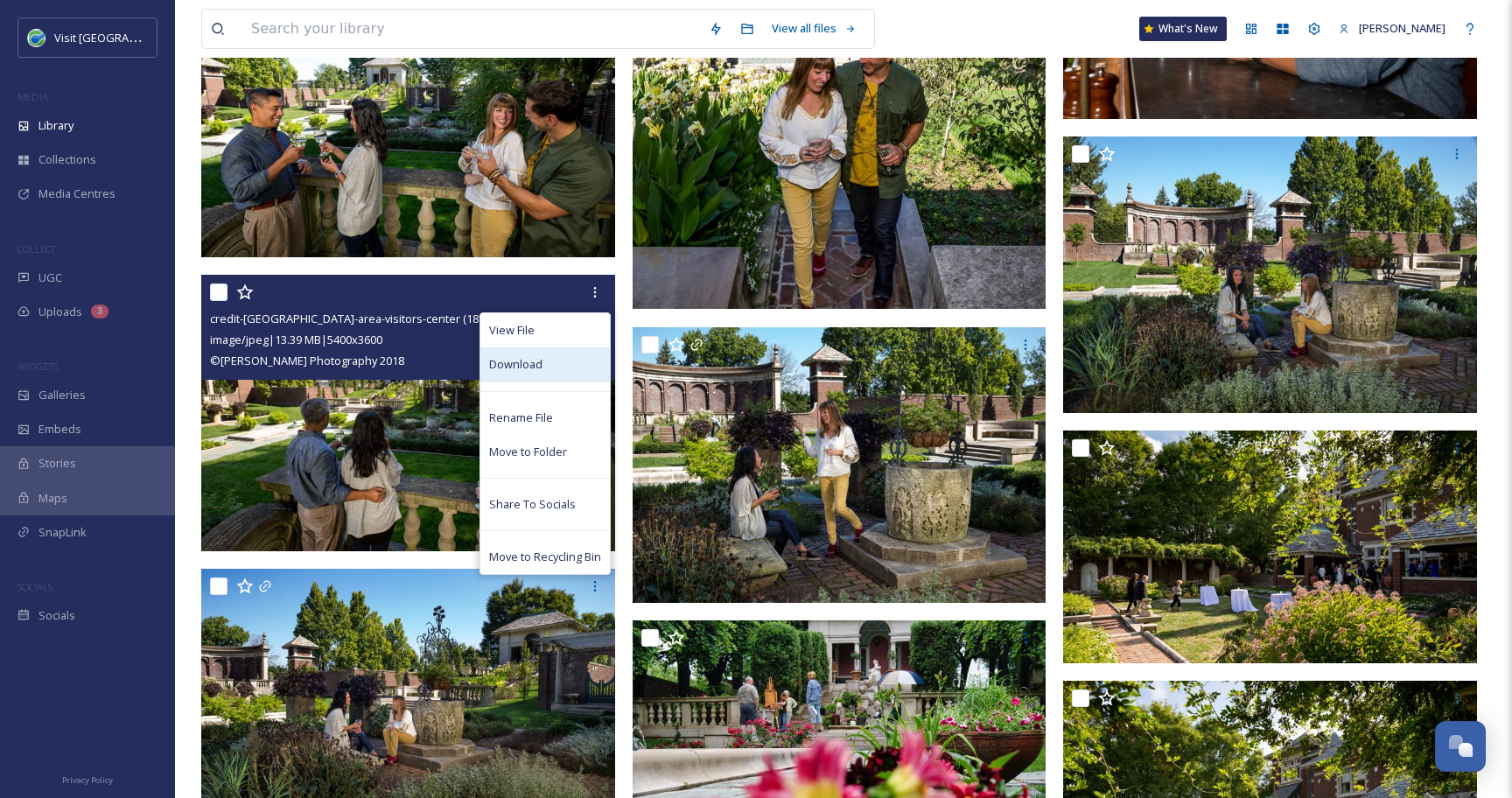
click at [532, 358] on span "Download" at bounding box center [516, 364] width 54 height 17
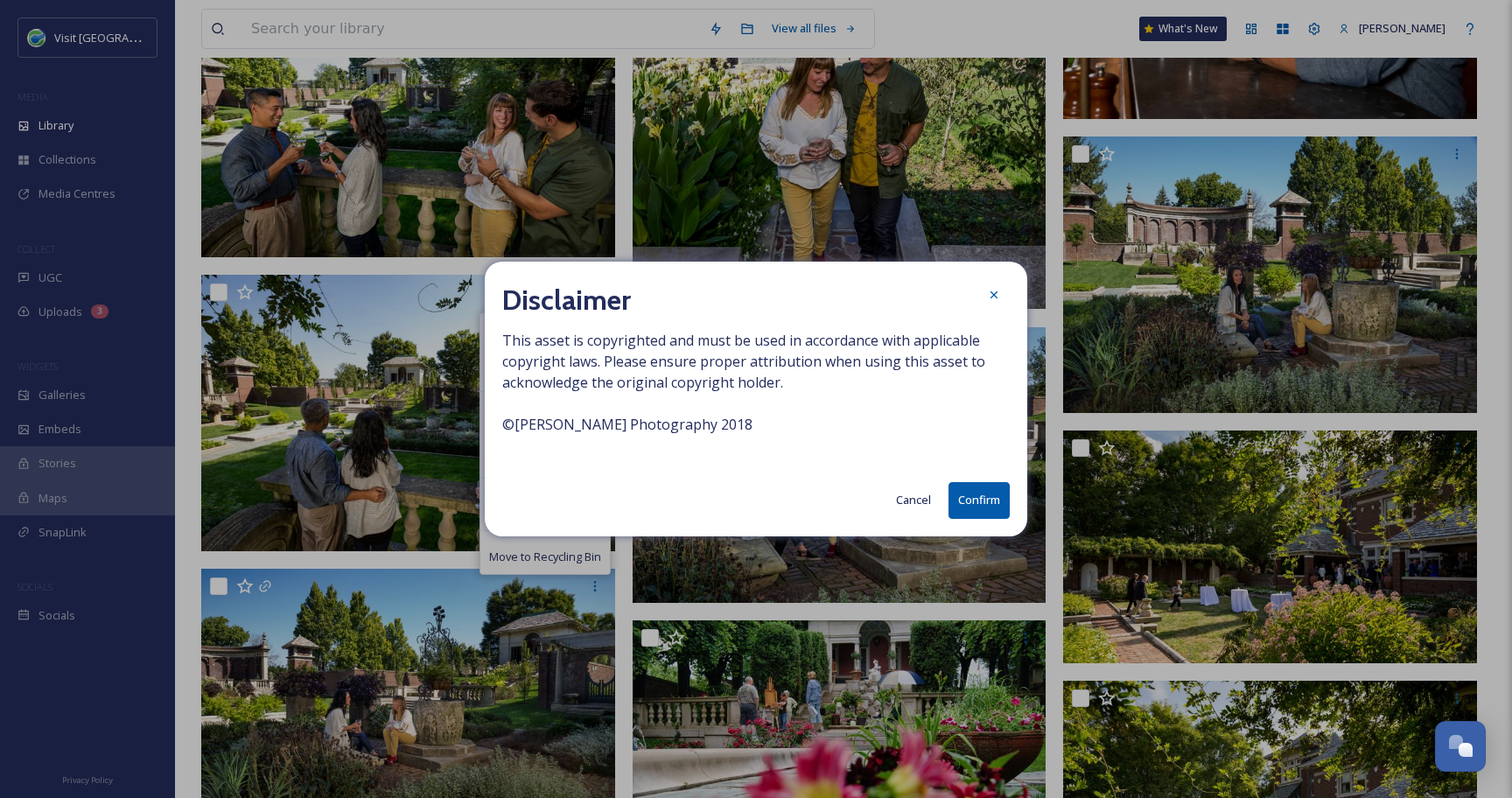
click at [963, 507] on button "Confirm" at bounding box center [979, 499] width 62 height 36
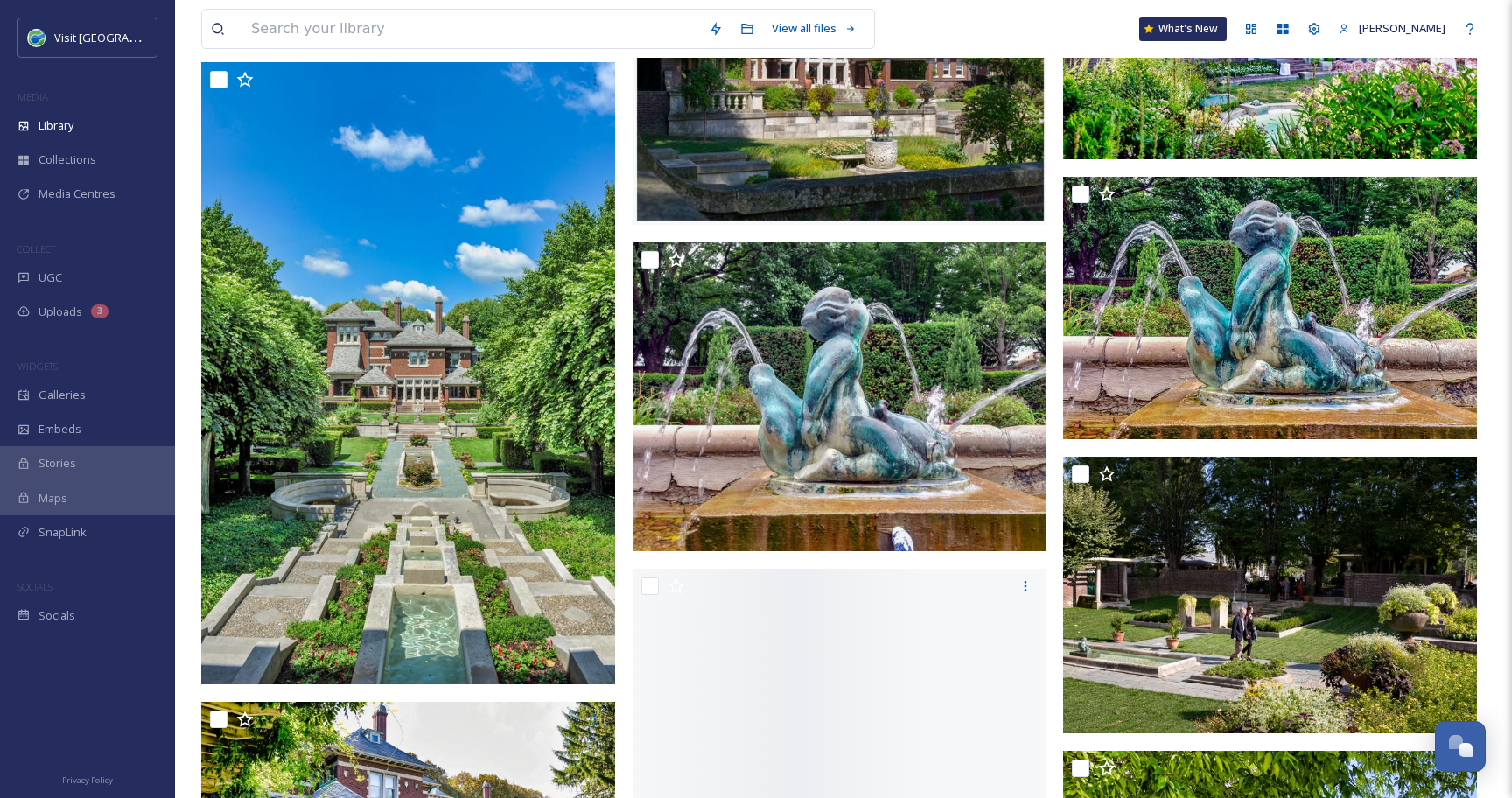
scroll to position [3853, 0]
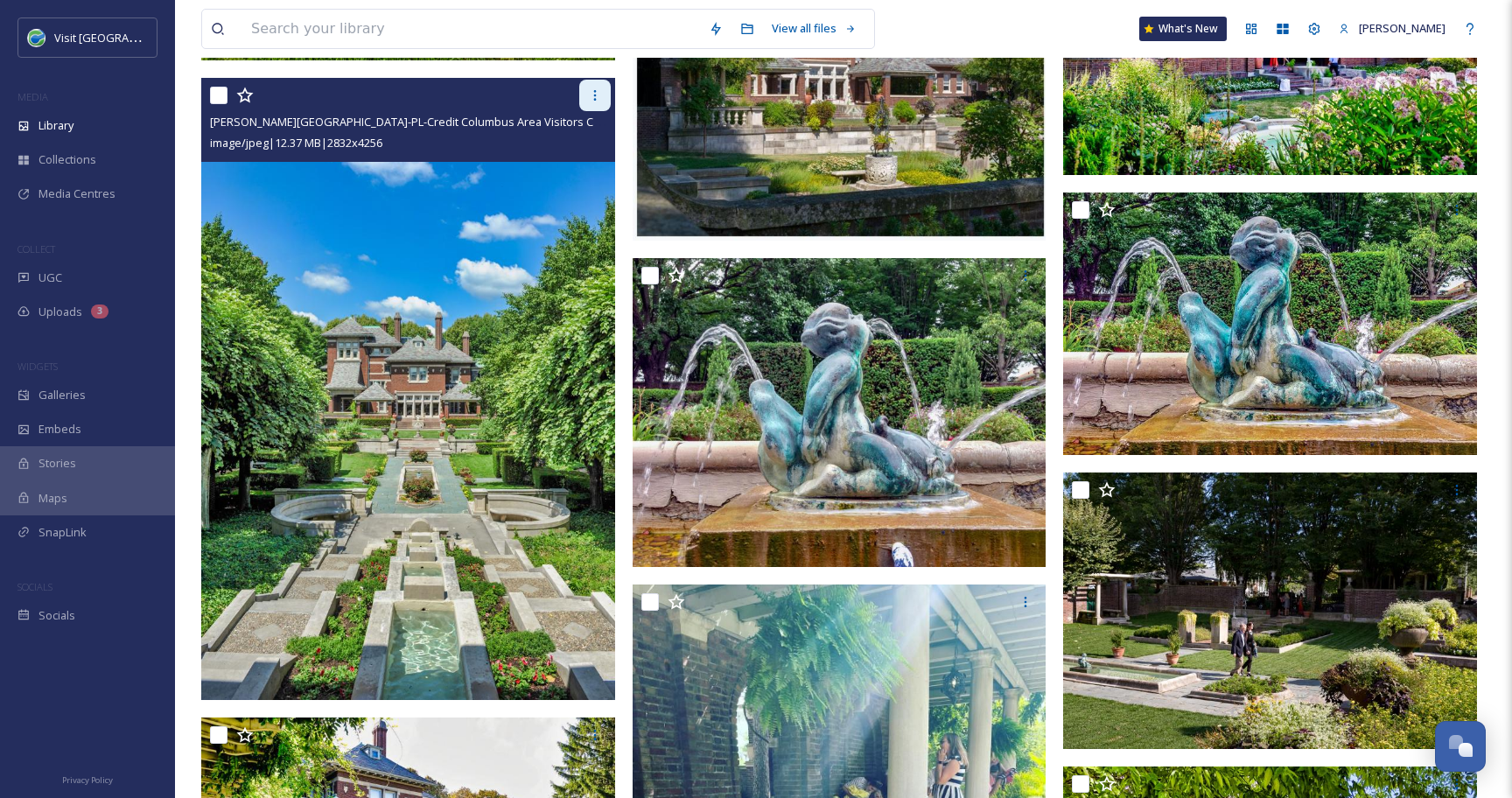
click at [596, 88] on icon at bounding box center [595, 95] width 14 height 14
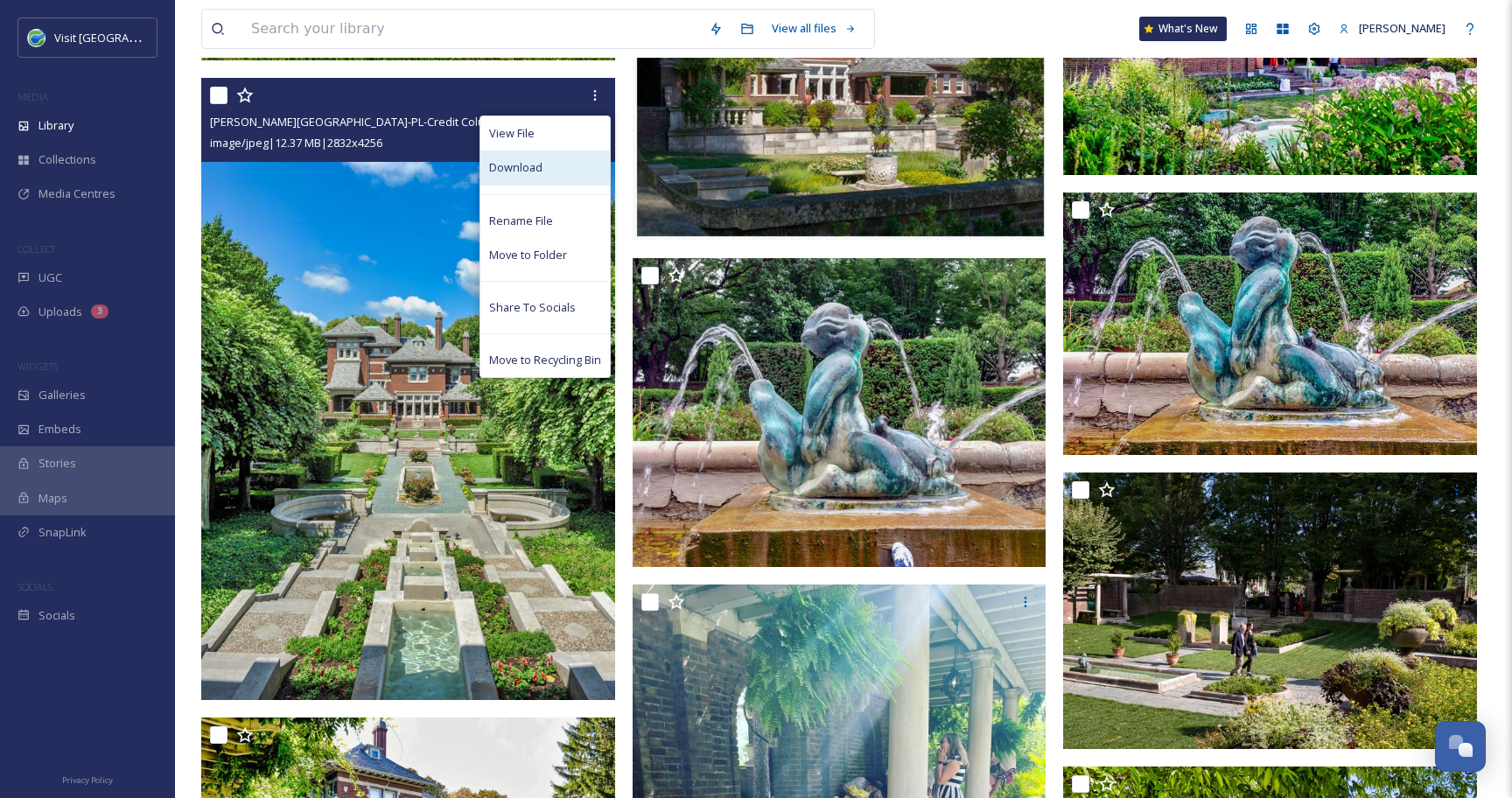
click at [559, 172] on div "Download" at bounding box center [545, 167] width 130 height 34
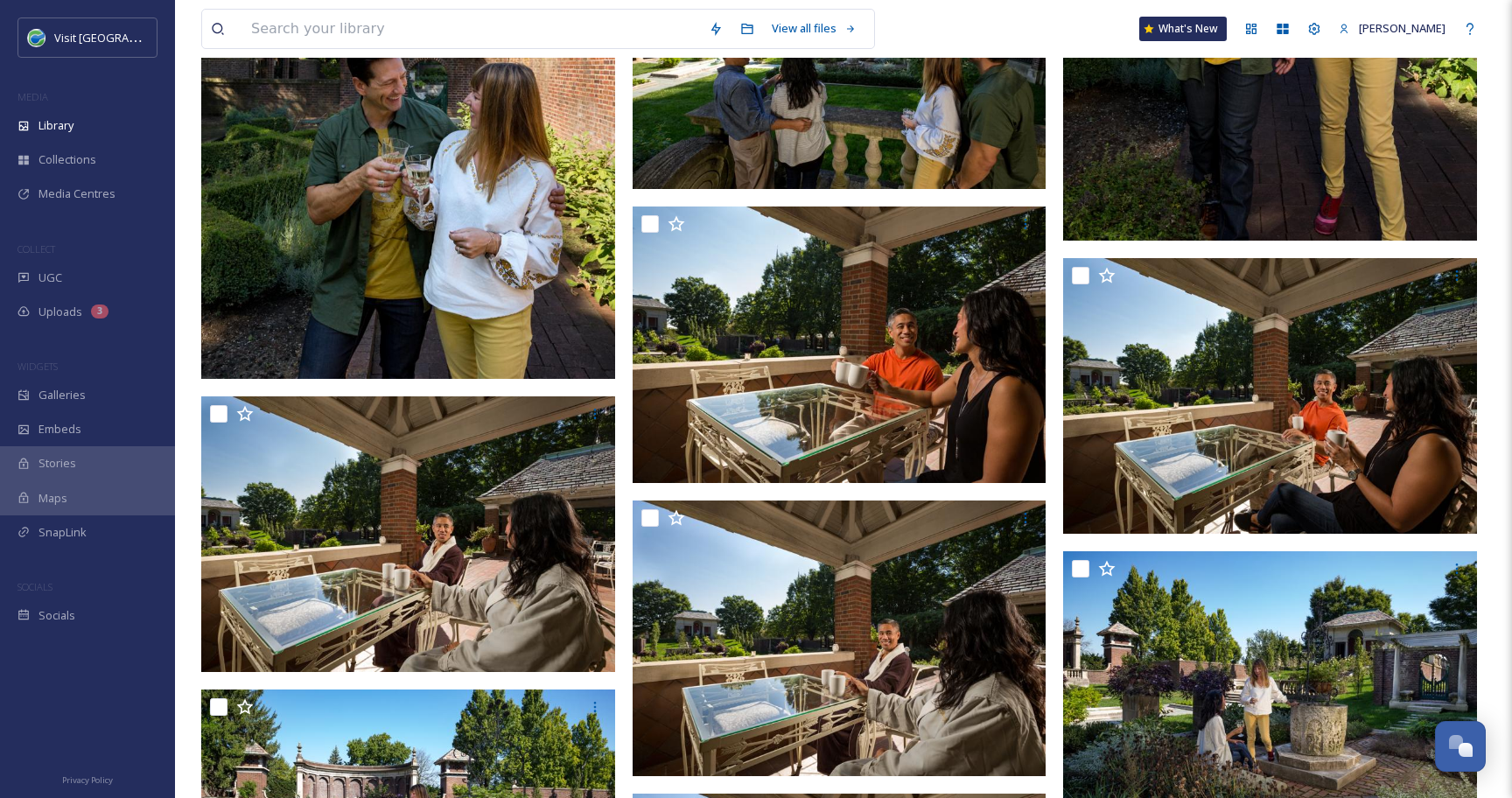
scroll to position [798, 0]
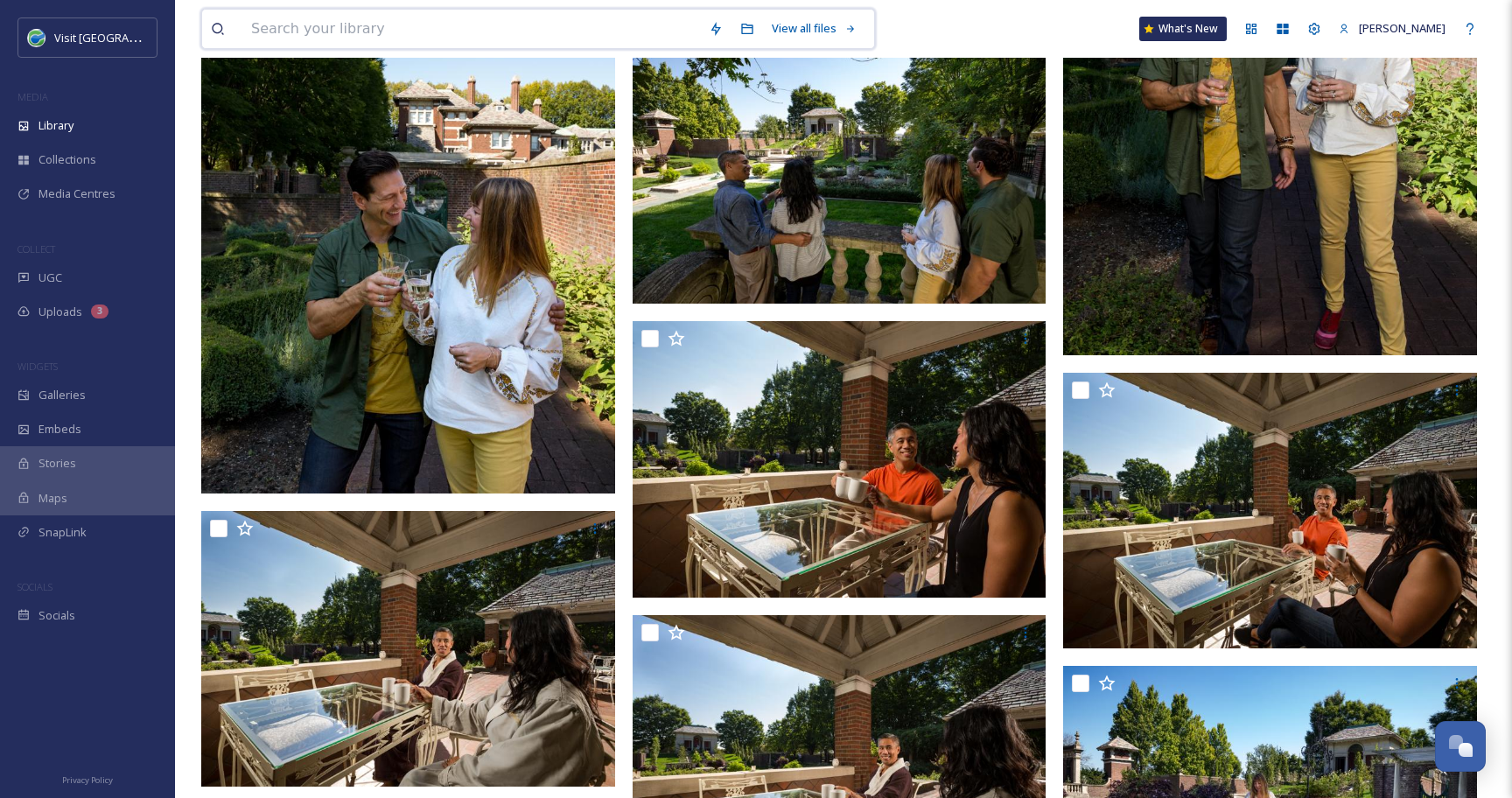
click at [315, 29] on input at bounding box center [471, 28] width 457 height 38
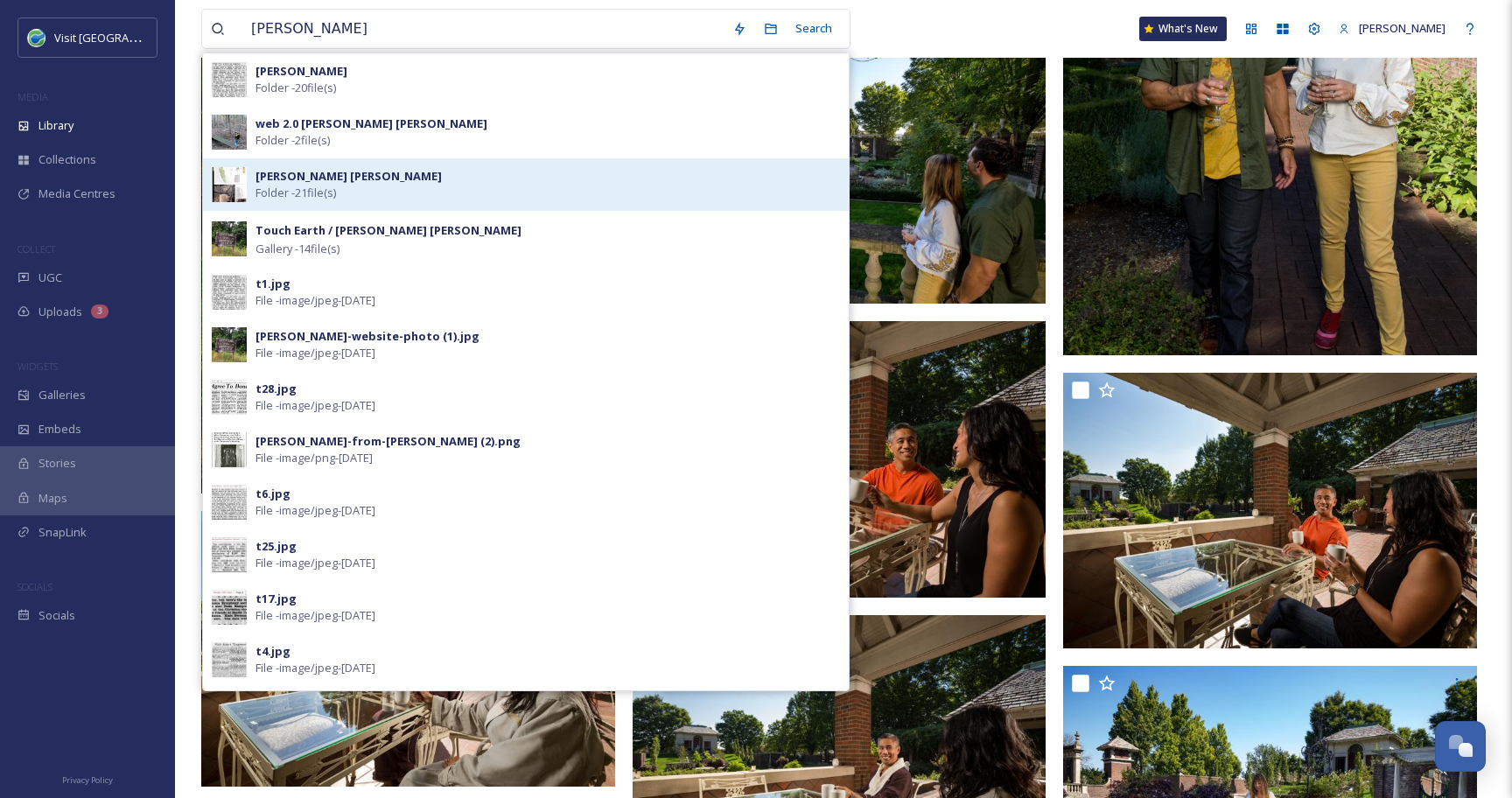
click at [342, 198] on div "[PERSON_NAME] [PERSON_NAME] Folder - 21 file(s)" at bounding box center [548, 185] width 584 height 33
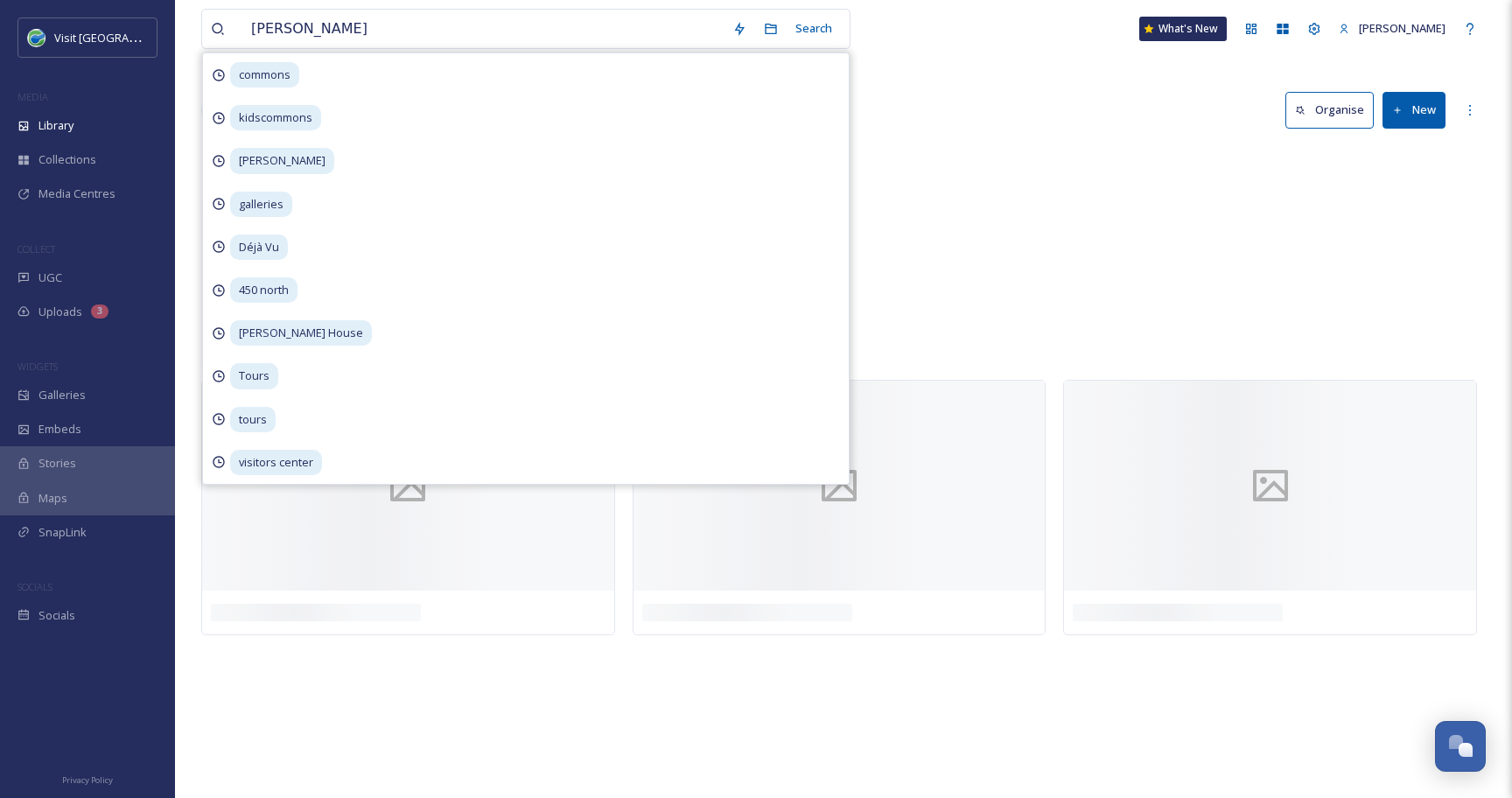
click at [901, 106] on div "Library Organise New" at bounding box center [843, 110] width 1284 height 53
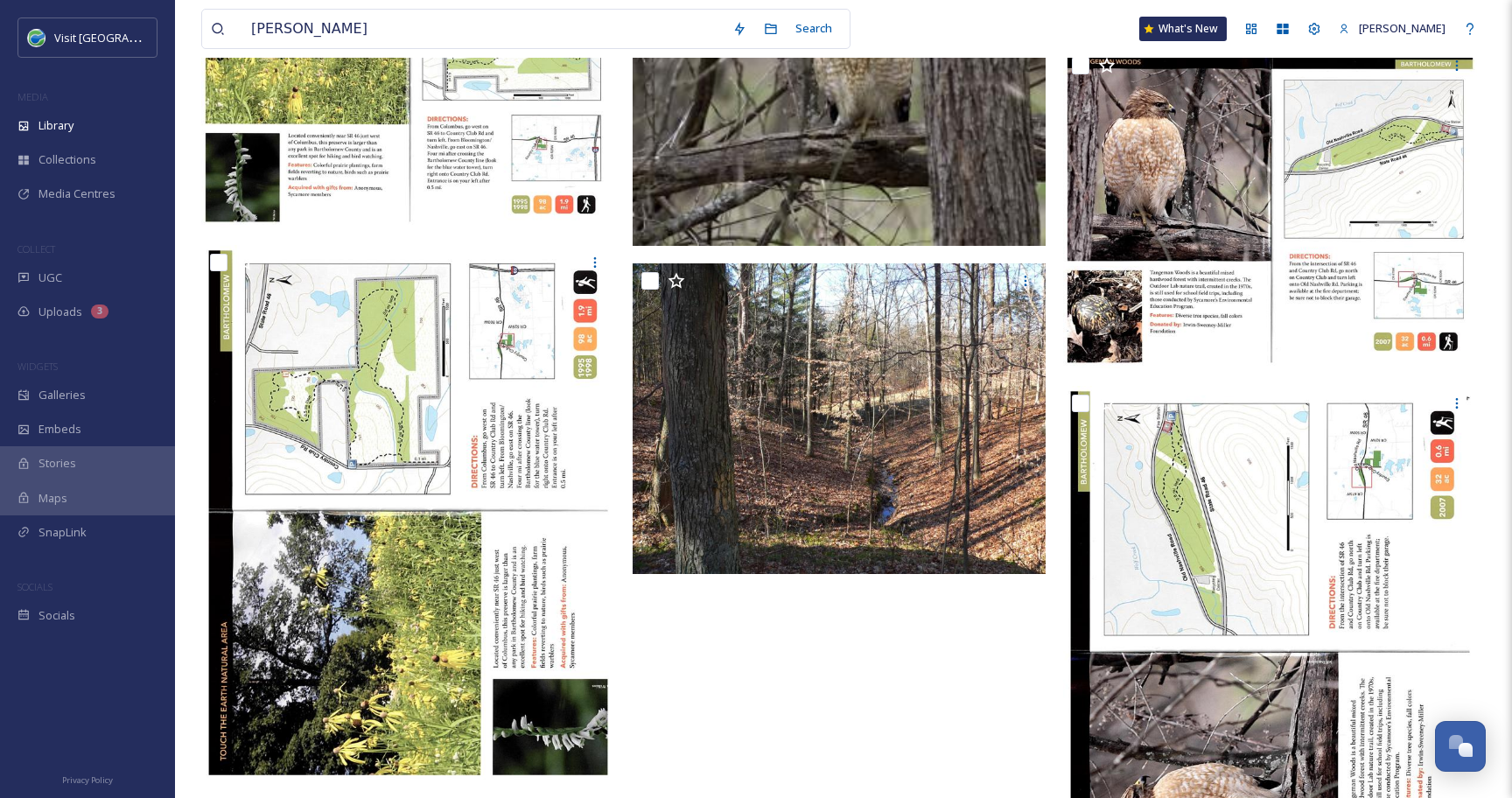
scroll to position [961, 0]
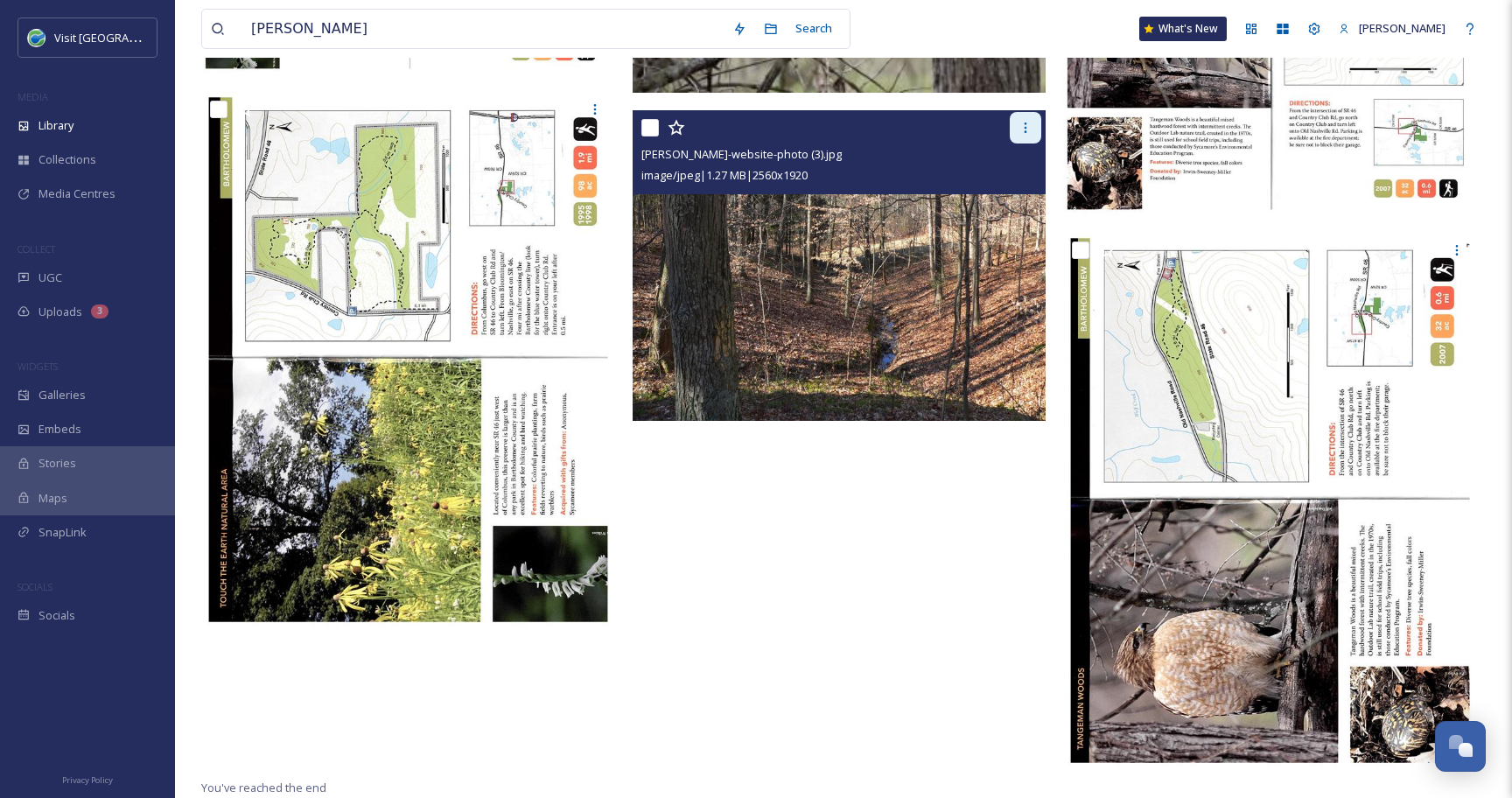
click at [1023, 127] on icon at bounding box center [1025, 128] width 14 height 14
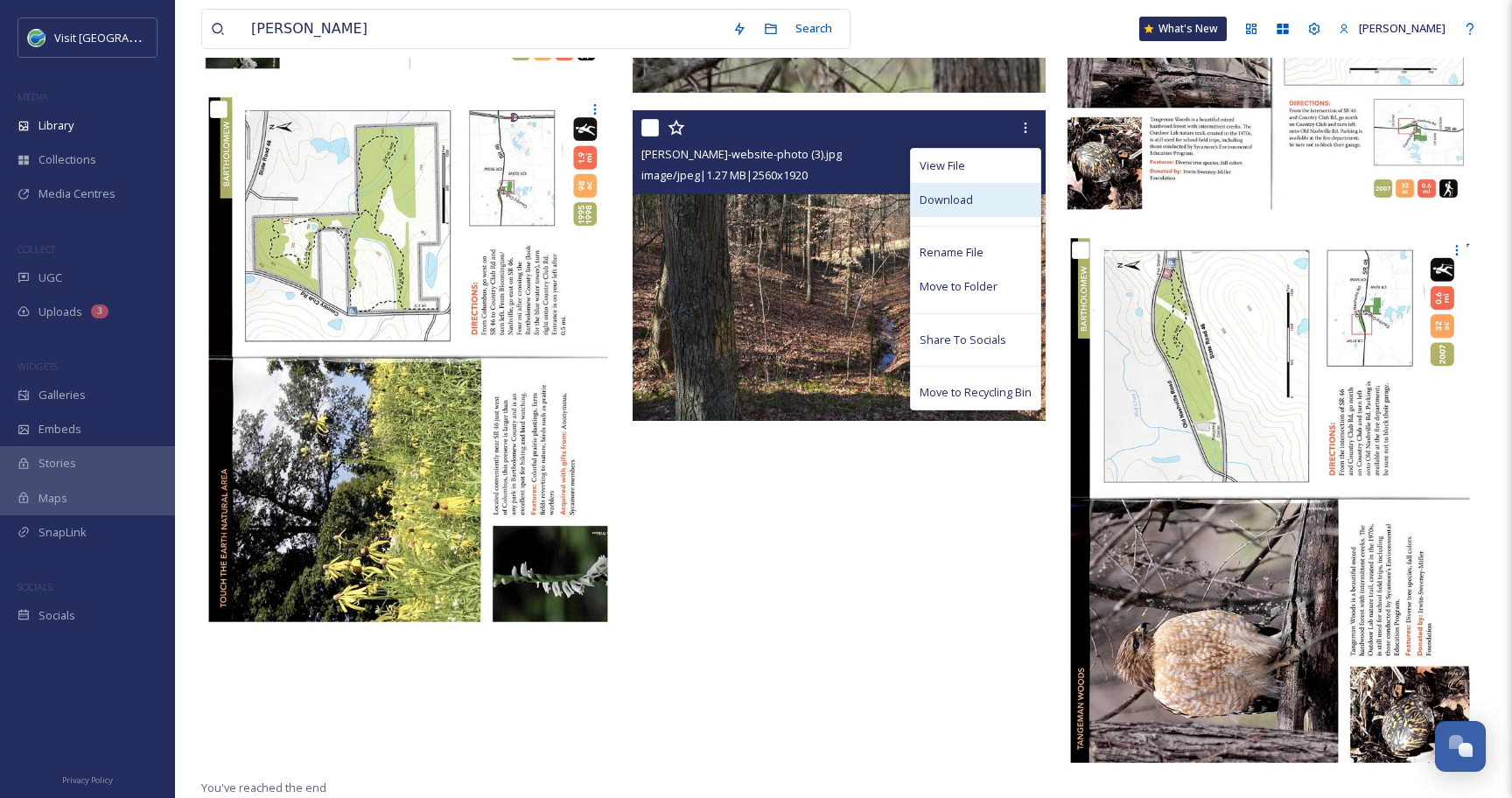
click at [992, 207] on div "Download" at bounding box center [975, 199] width 130 height 34
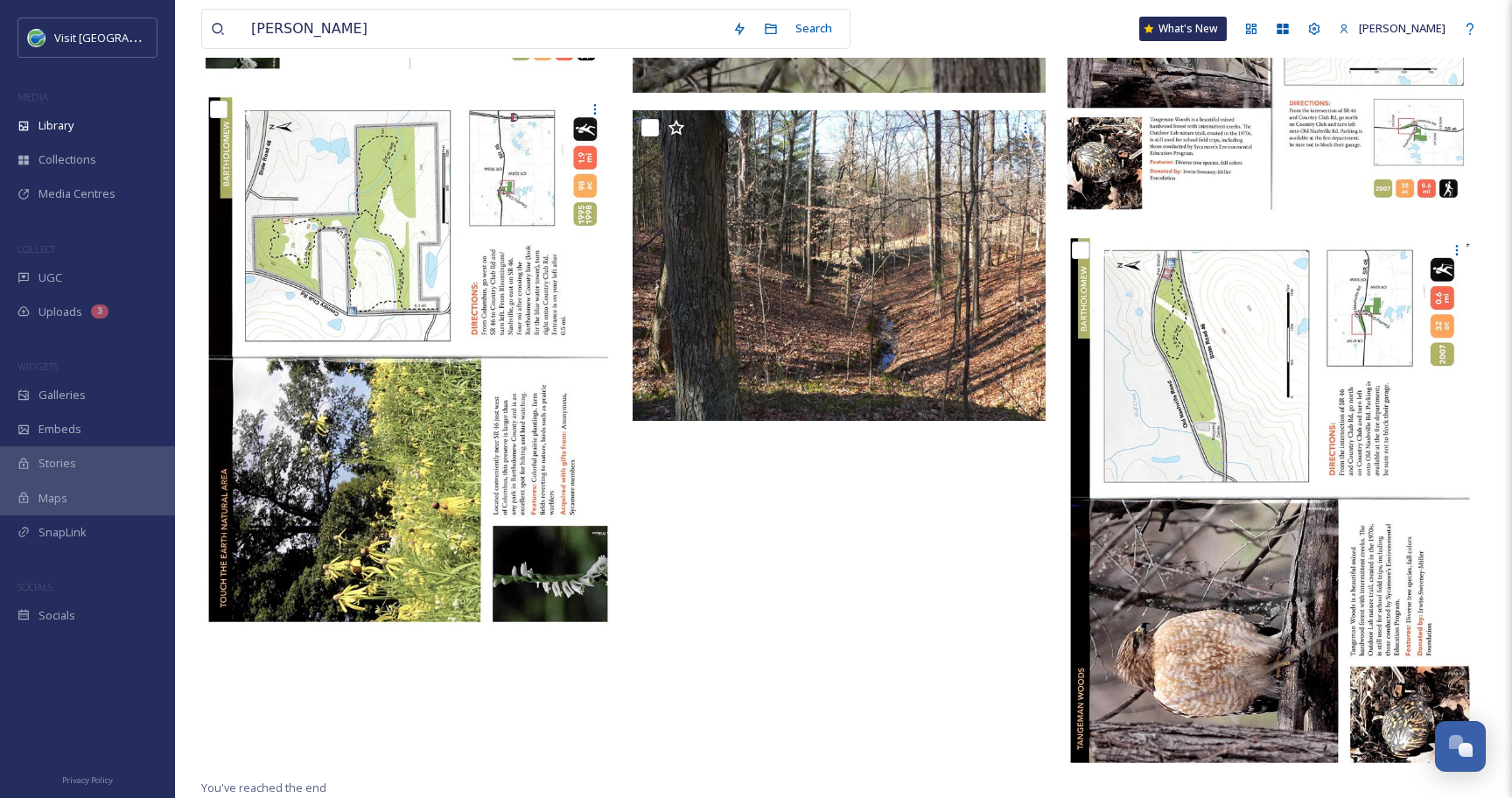
click at [747, 463] on div at bounding box center [844, 118] width 423 height 1316
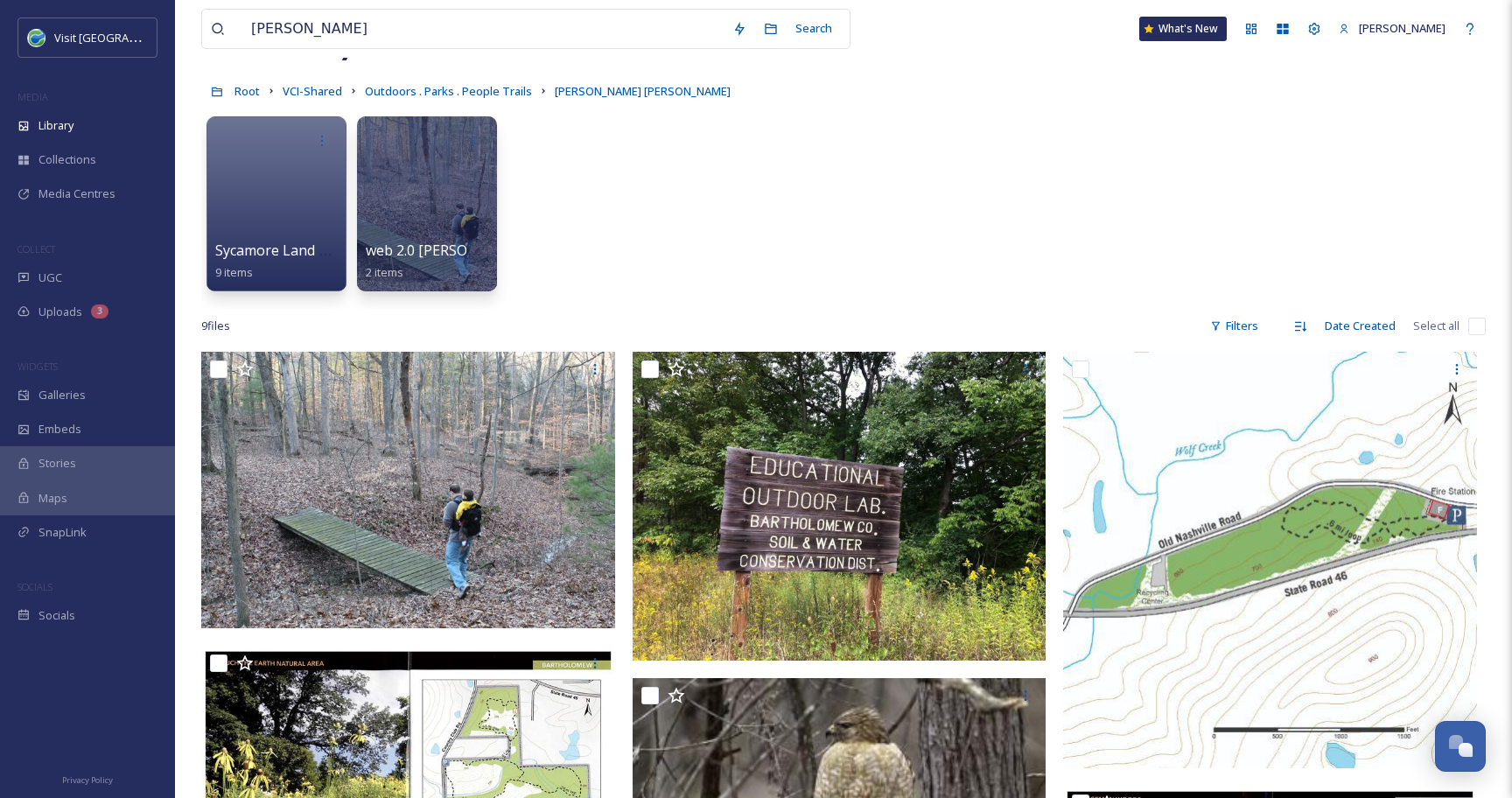
scroll to position [63, 0]
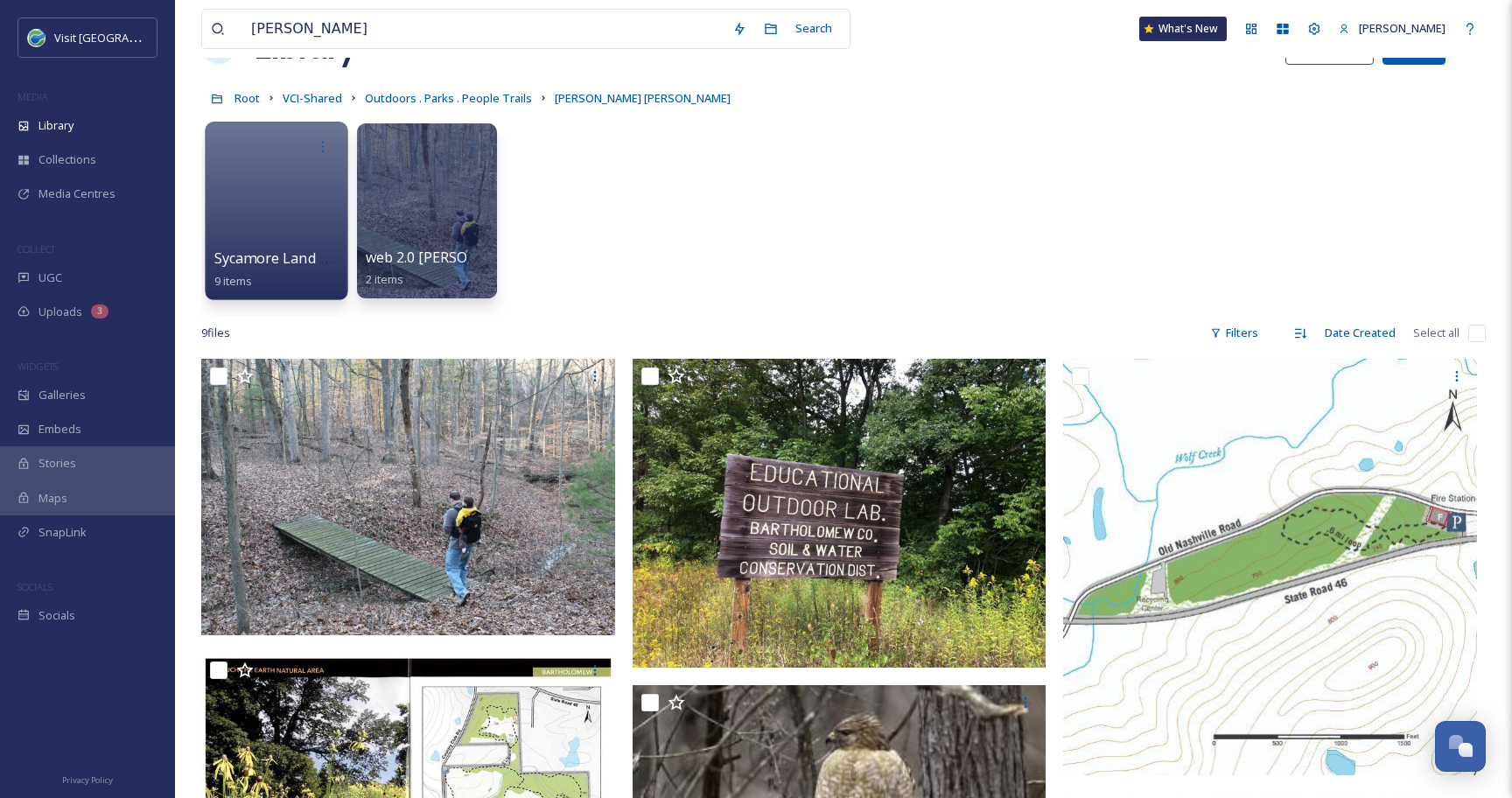
click at [338, 209] on div at bounding box center [276, 210] width 143 height 179
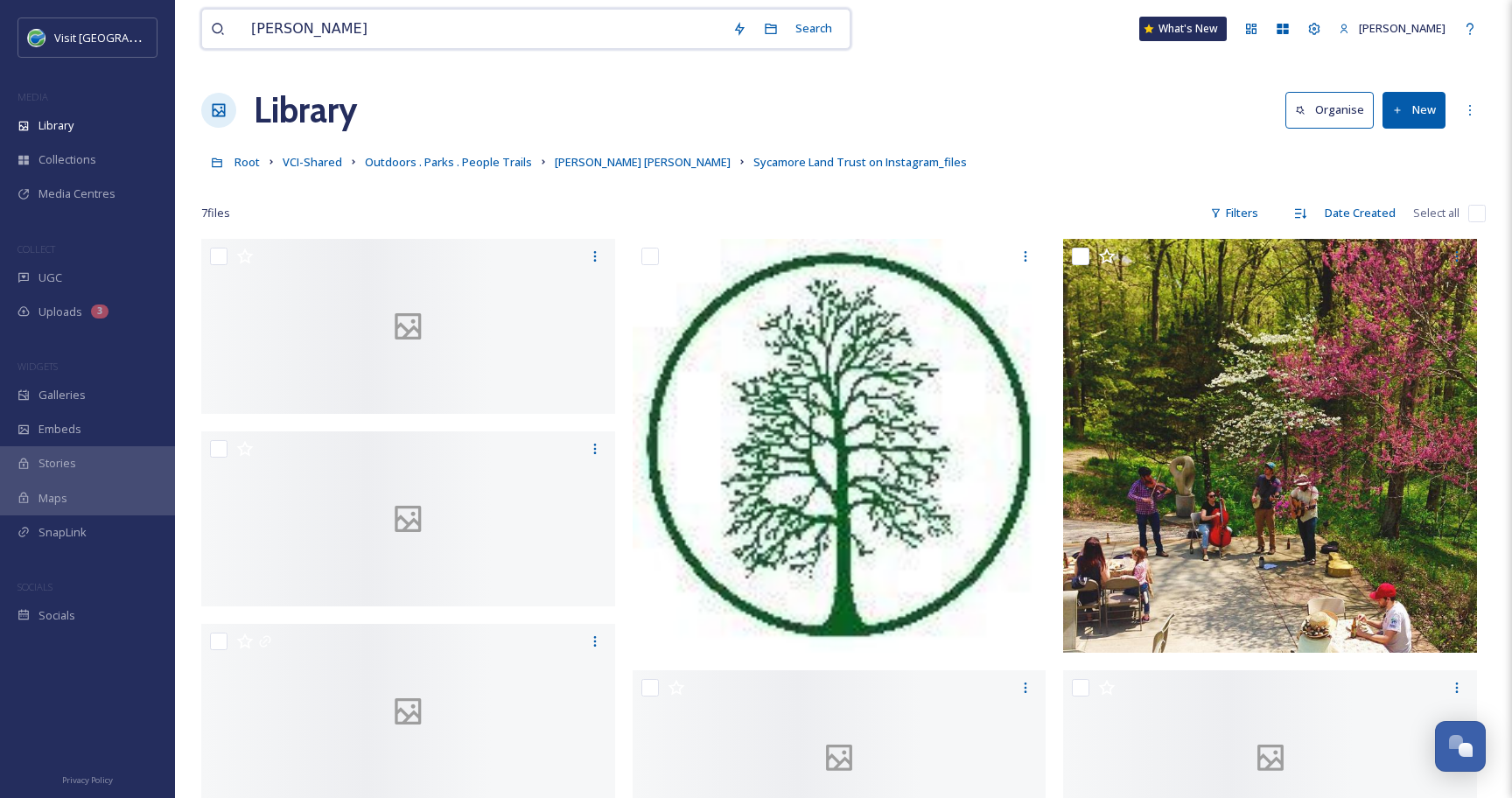
drag, startPoint x: 356, startPoint y: 29, endPoint x: 182, endPoint y: 20, distance: 174.2
click at [182, 20] on div "[PERSON_NAME] Search What's New [PERSON_NAME] Library Organise New Root VCI-Sha…" at bounding box center [843, 518] width 1336 height 1036
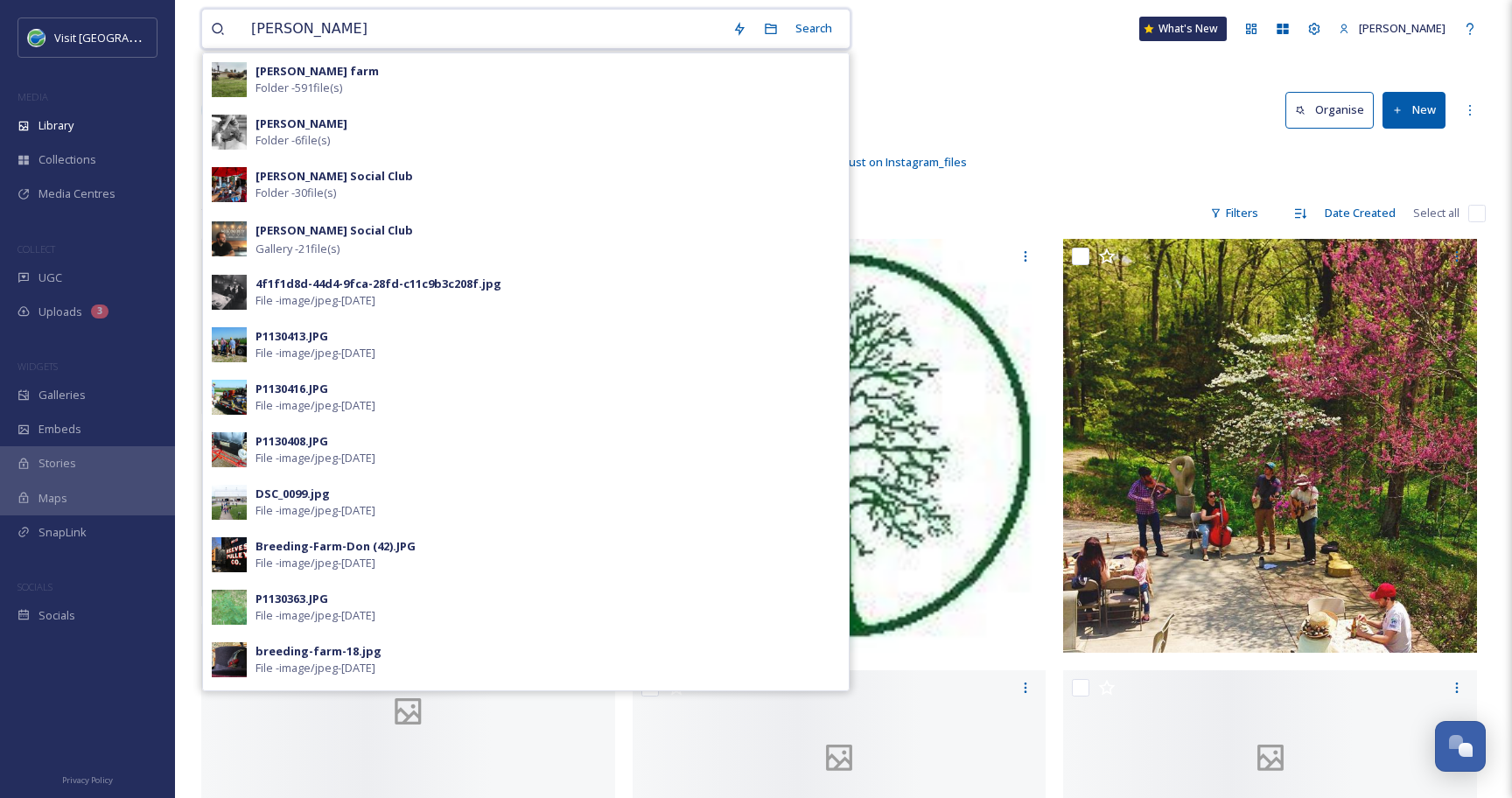
type input "[PERSON_NAME]"
click at [339, 38] on input "[PERSON_NAME]" at bounding box center [483, 28] width 482 height 38
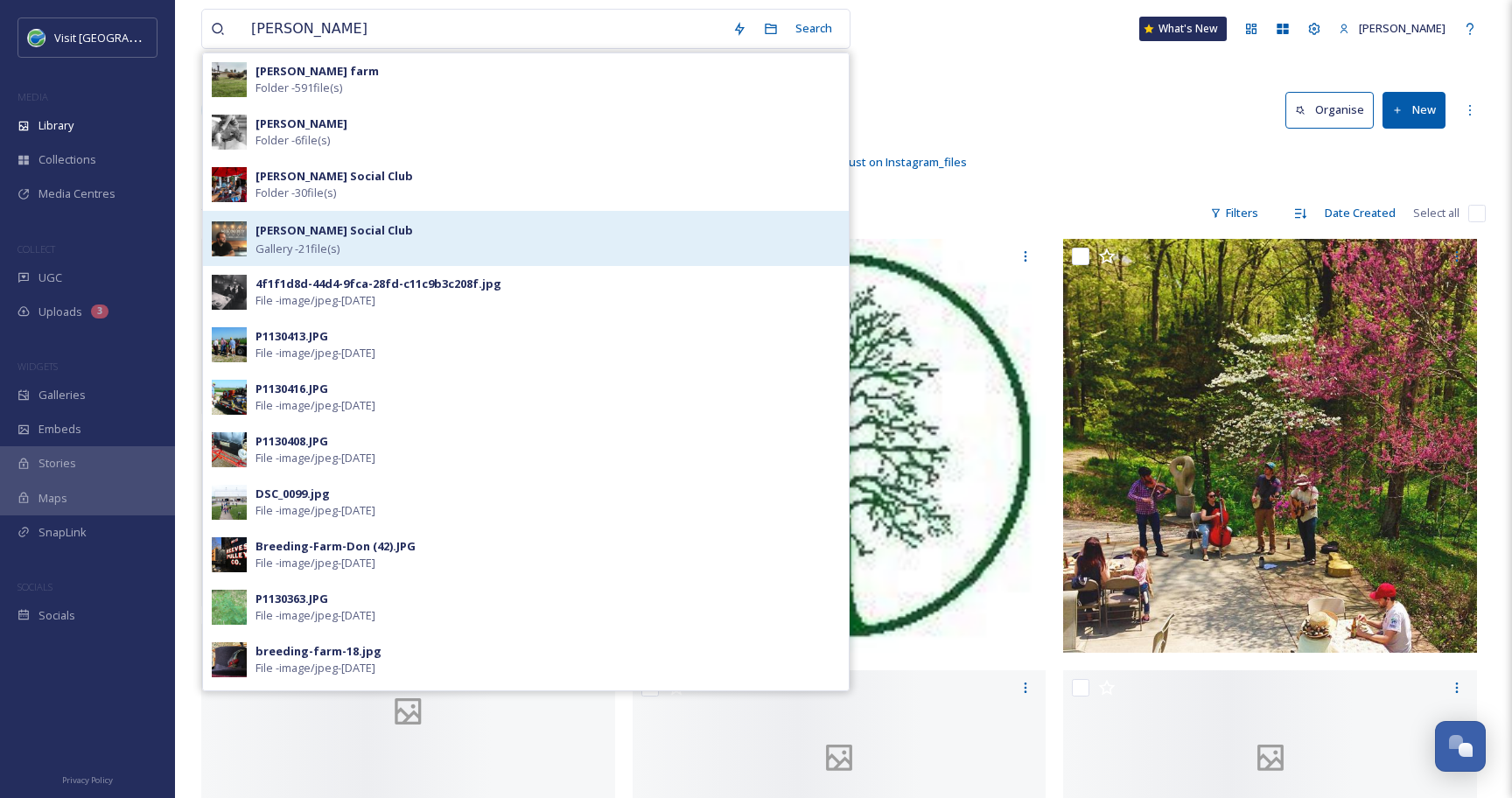
click at [384, 243] on div "[PERSON_NAME] Social Club Gallery - 21 file(s)" at bounding box center [548, 238] width 584 height 38
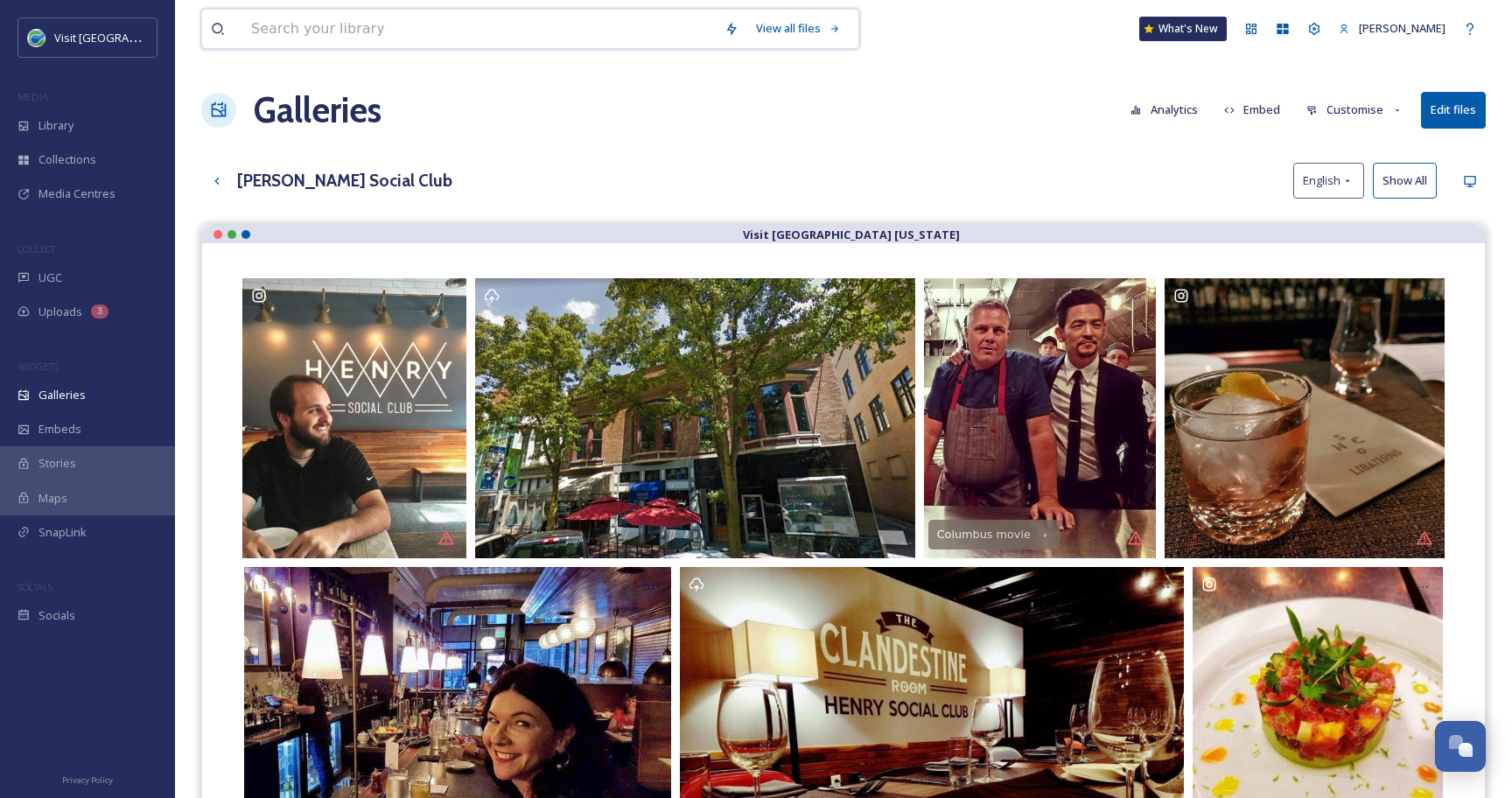
click at [398, 32] on input at bounding box center [479, 28] width 474 height 38
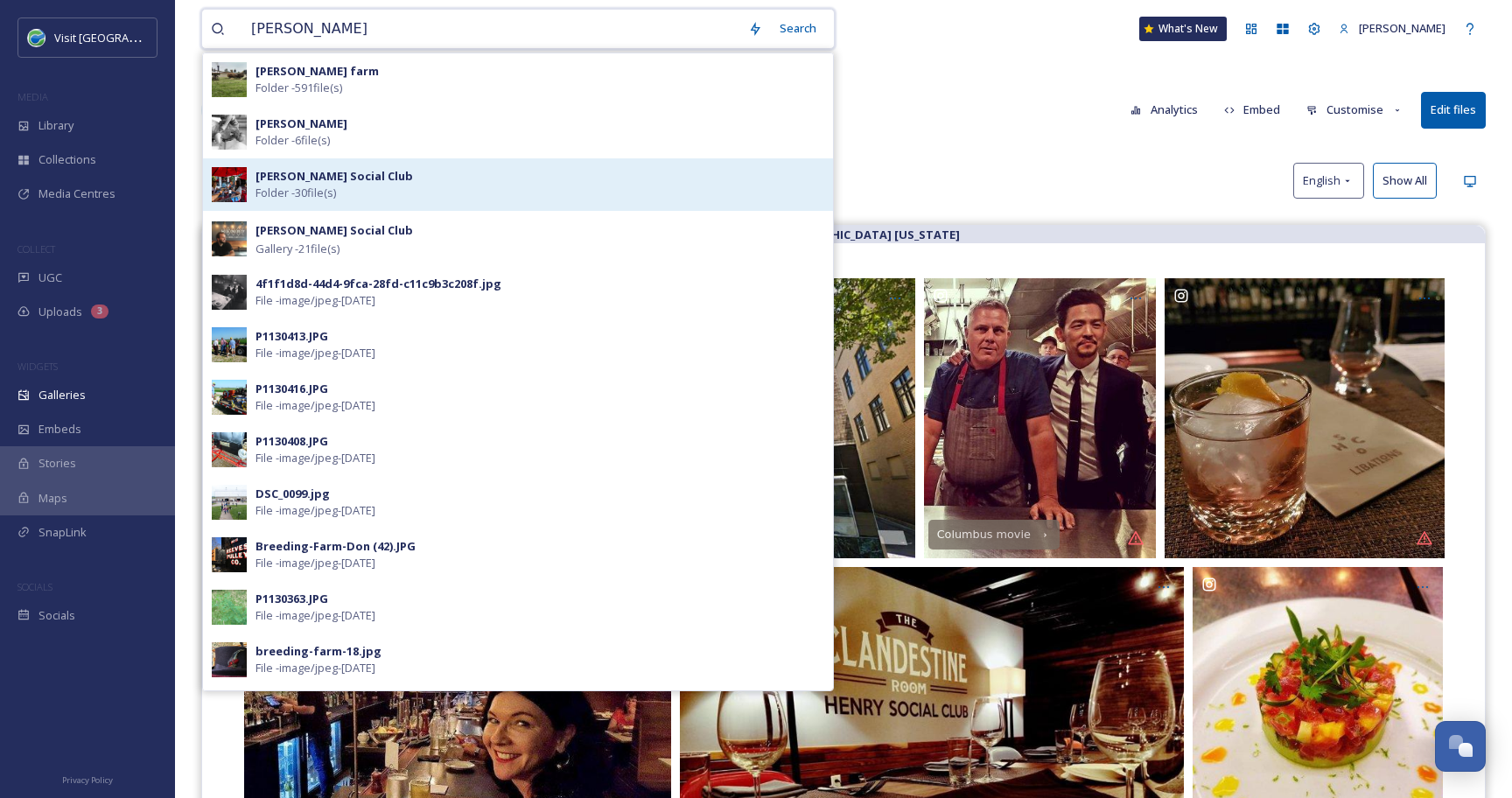
type input "[PERSON_NAME]"
click at [423, 194] on div "[PERSON_NAME] Social Club Folder - 30 file(s)" at bounding box center [540, 185] width 568 height 33
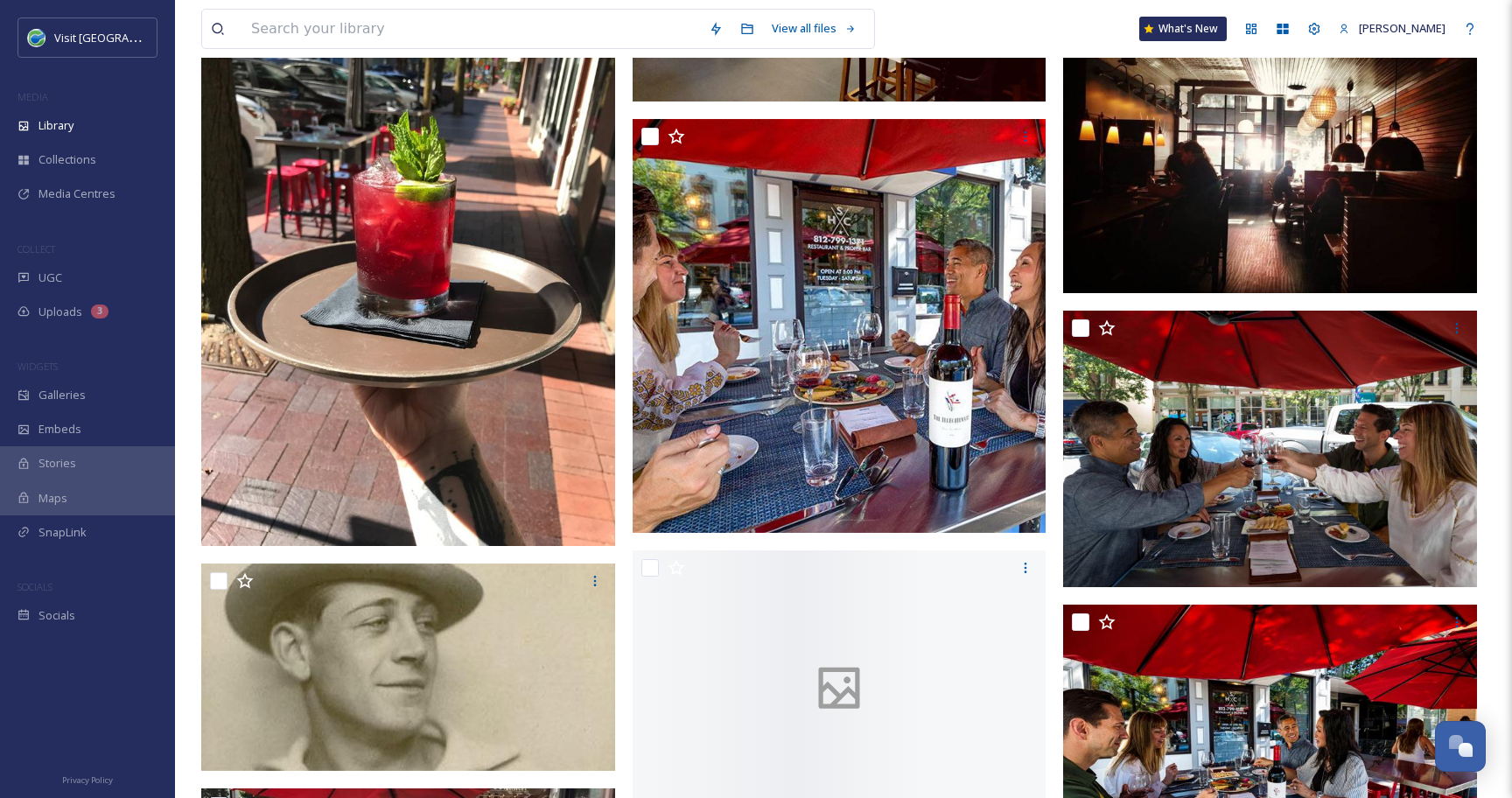
scroll to position [1590, 0]
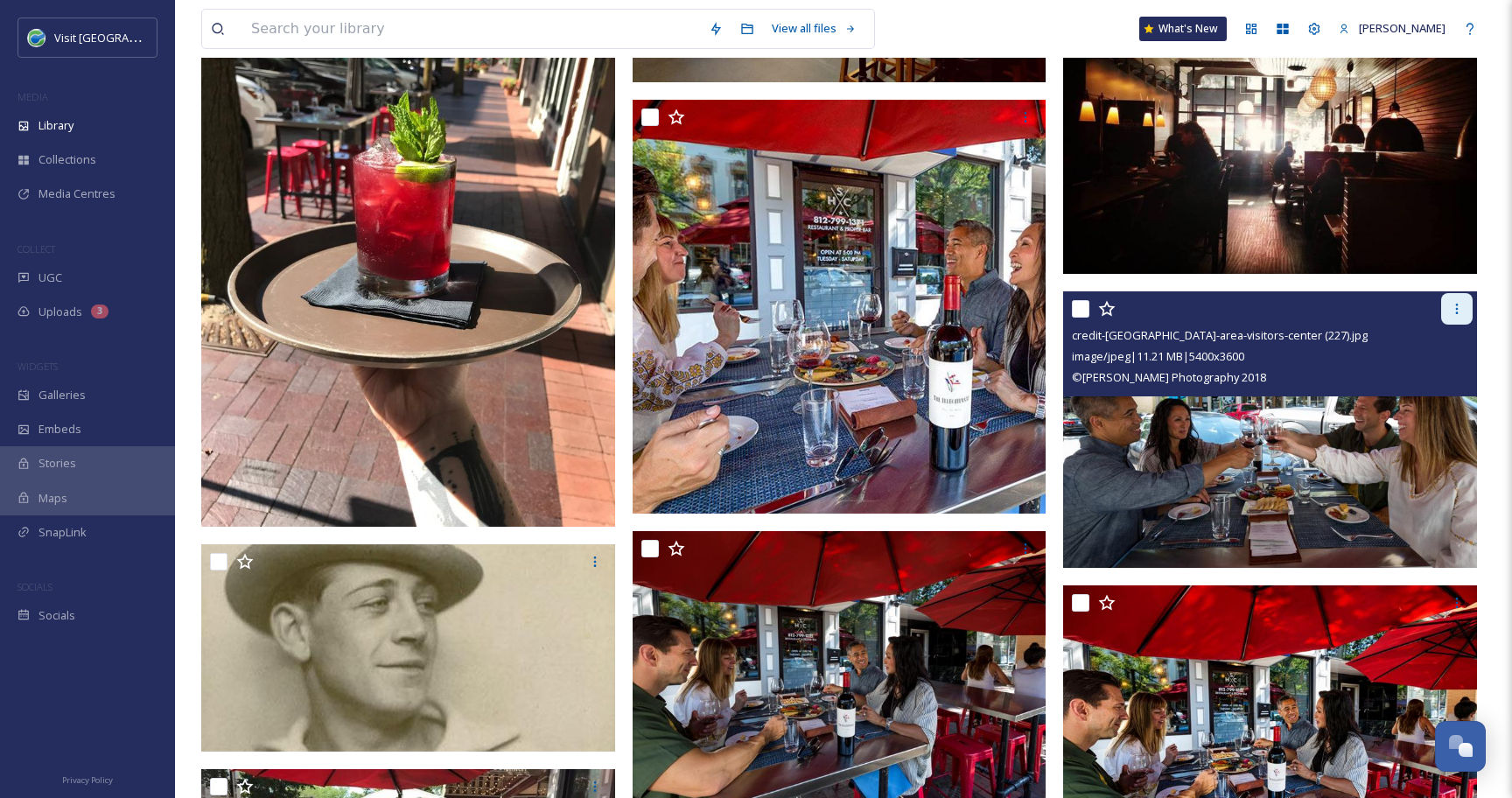
click at [1462, 309] on icon at bounding box center [1456, 309] width 14 height 14
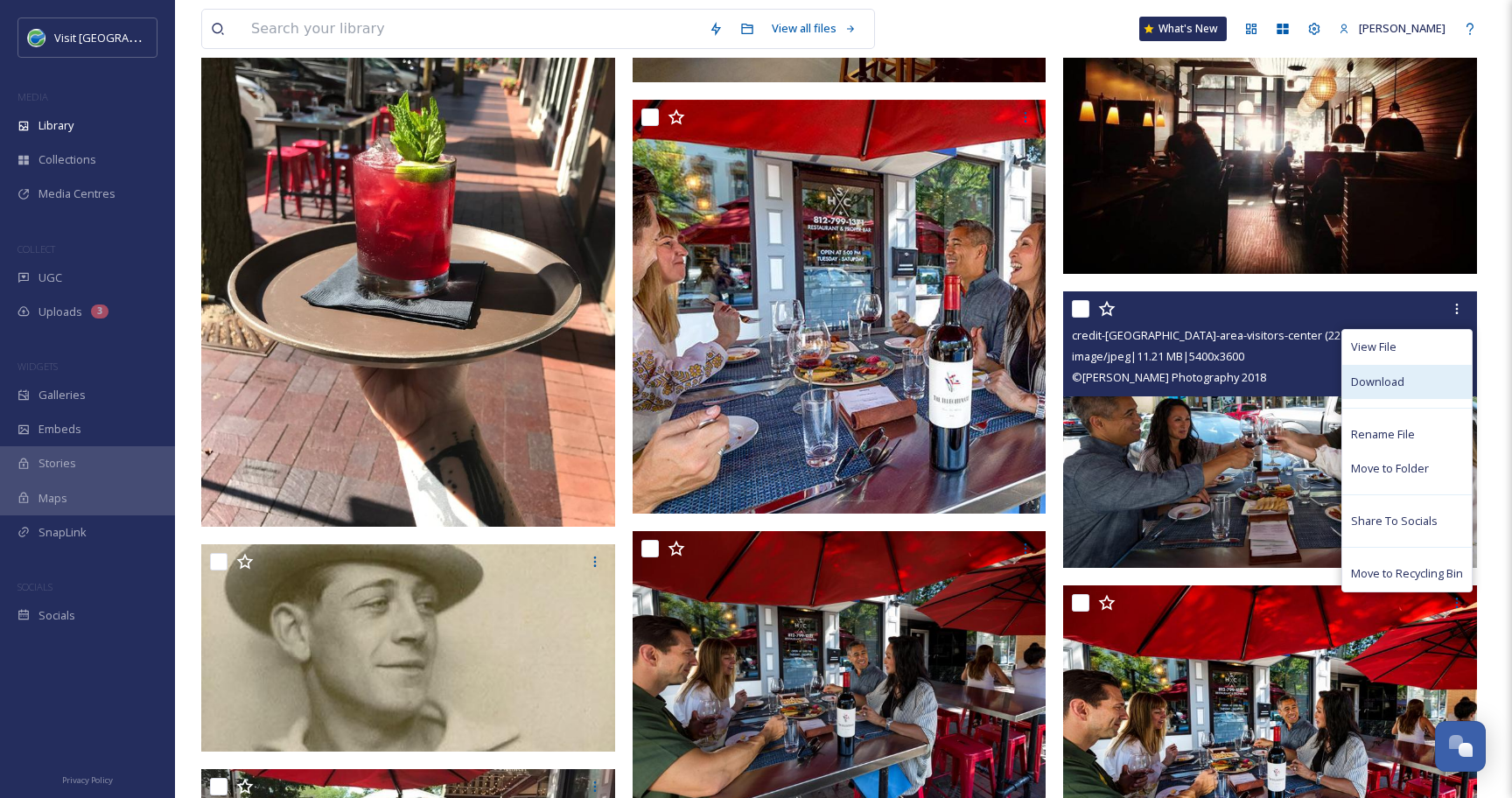
click at [1396, 384] on span "Download" at bounding box center [1377, 381] width 54 height 17
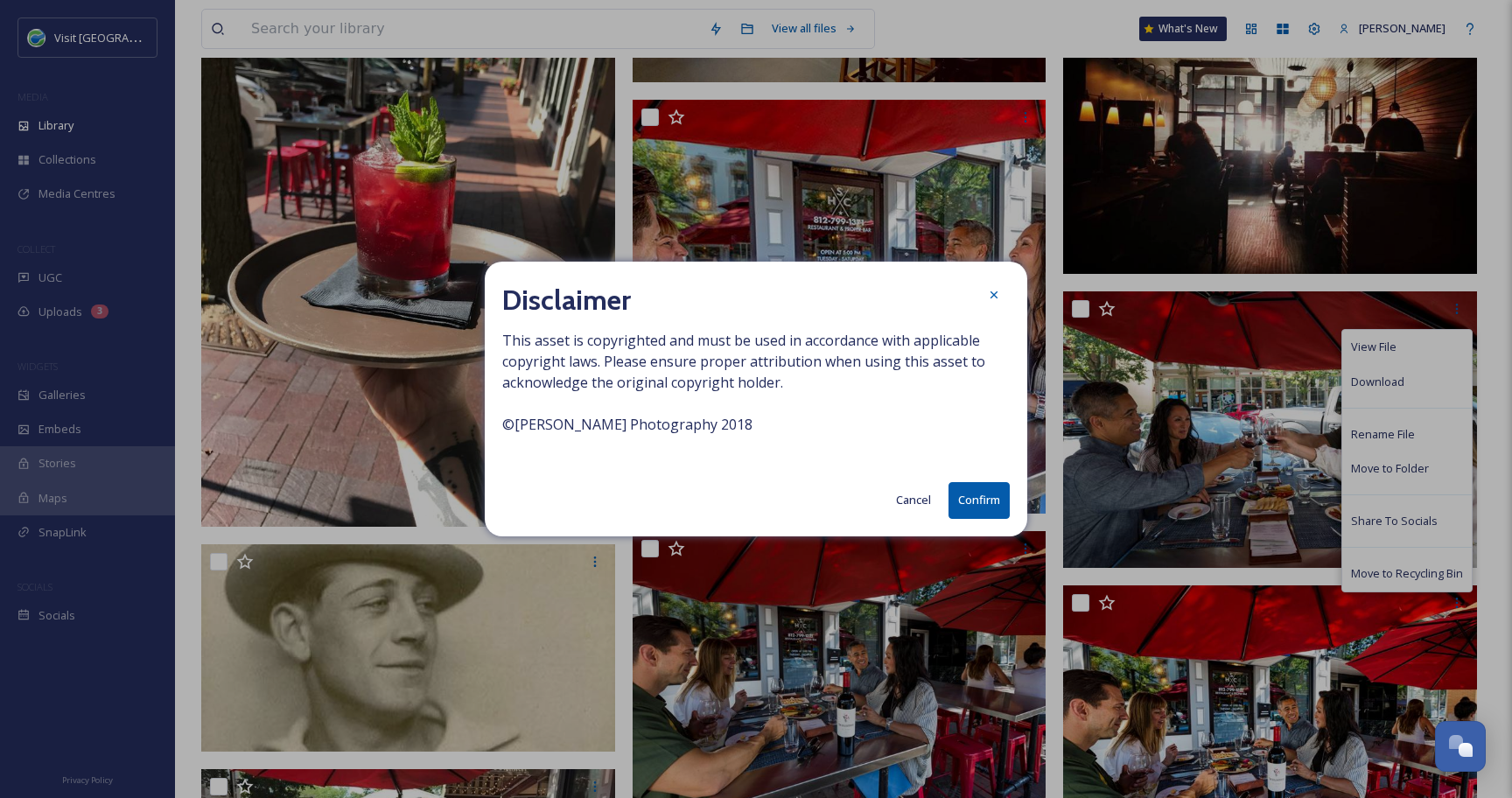
click at [996, 507] on button "Confirm" at bounding box center [979, 499] width 62 height 36
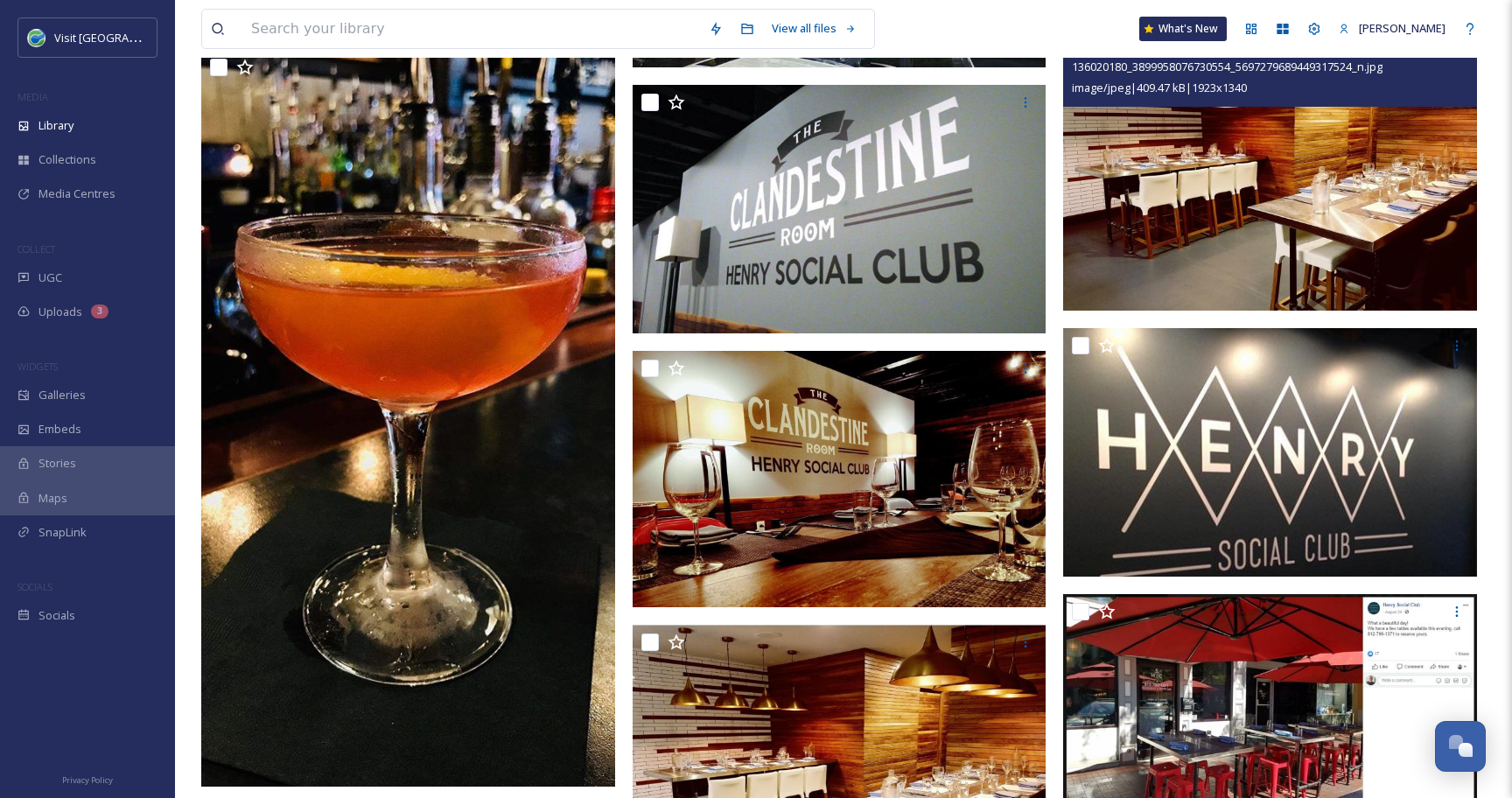
scroll to position [759, 0]
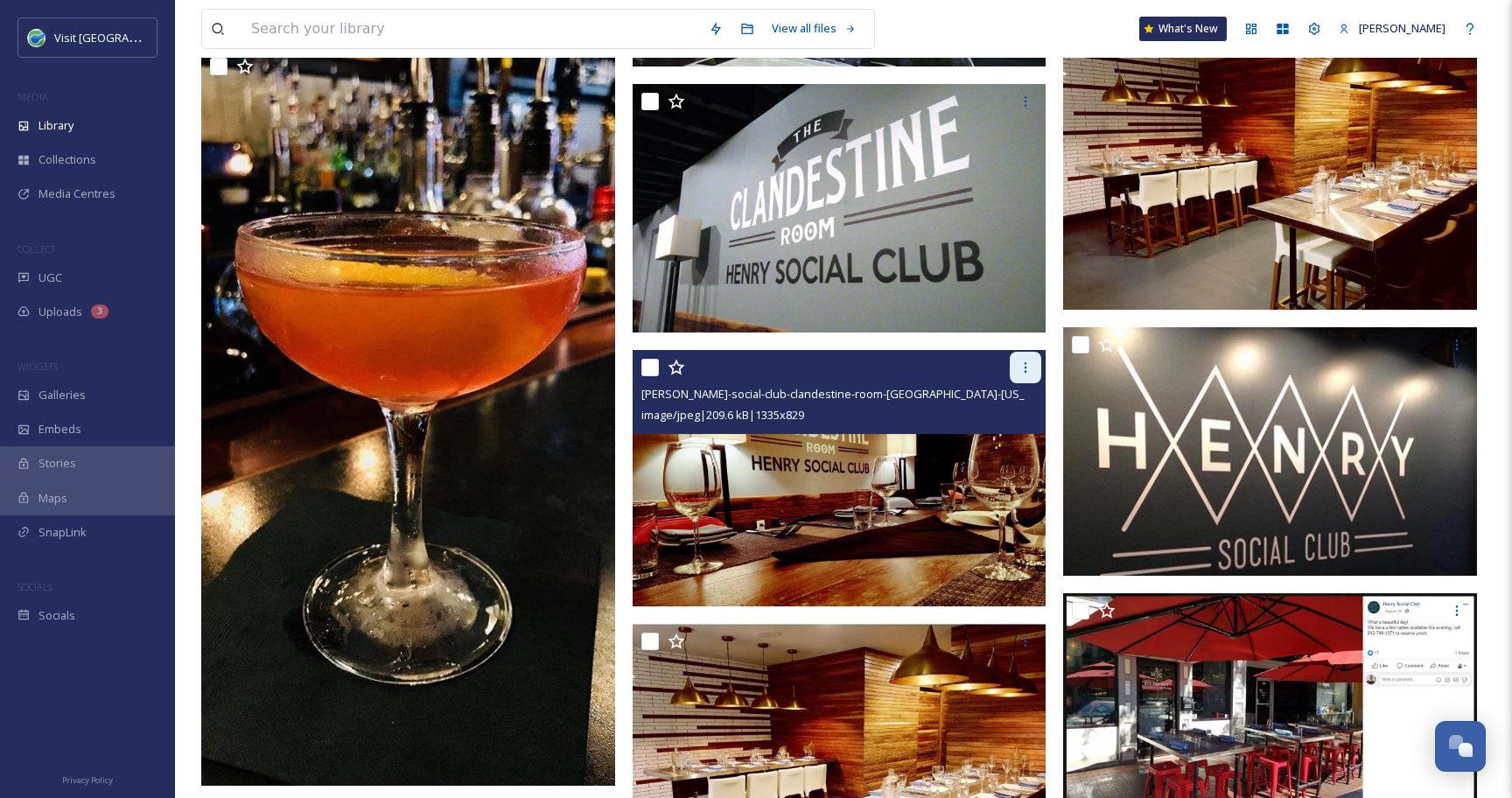
click at [1029, 364] on icon at bounding box center [1025, 367] width 14 height 14
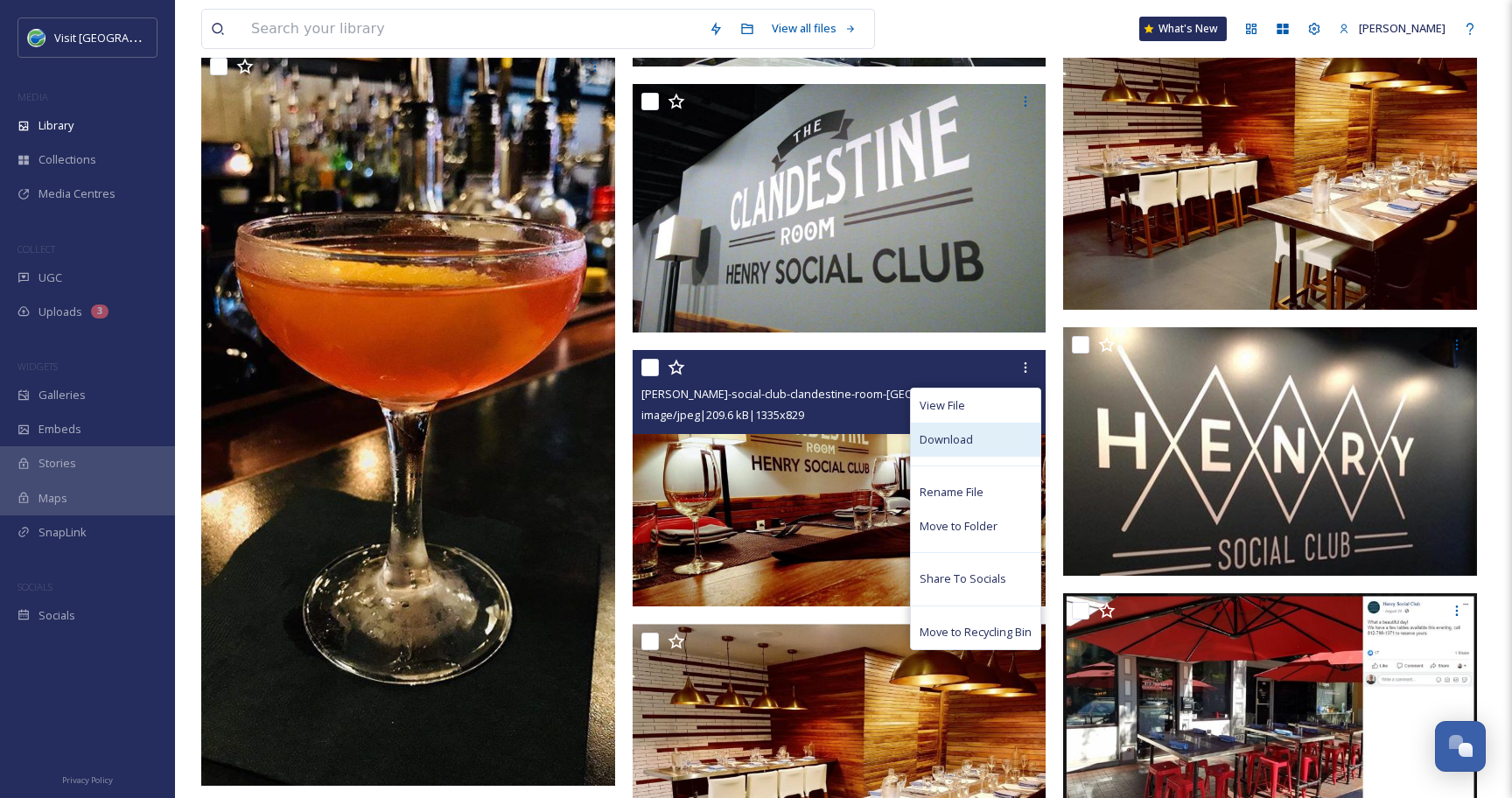
click at [987, 442] on div "Download" at bounding box center [975, 440] width 130 height 34
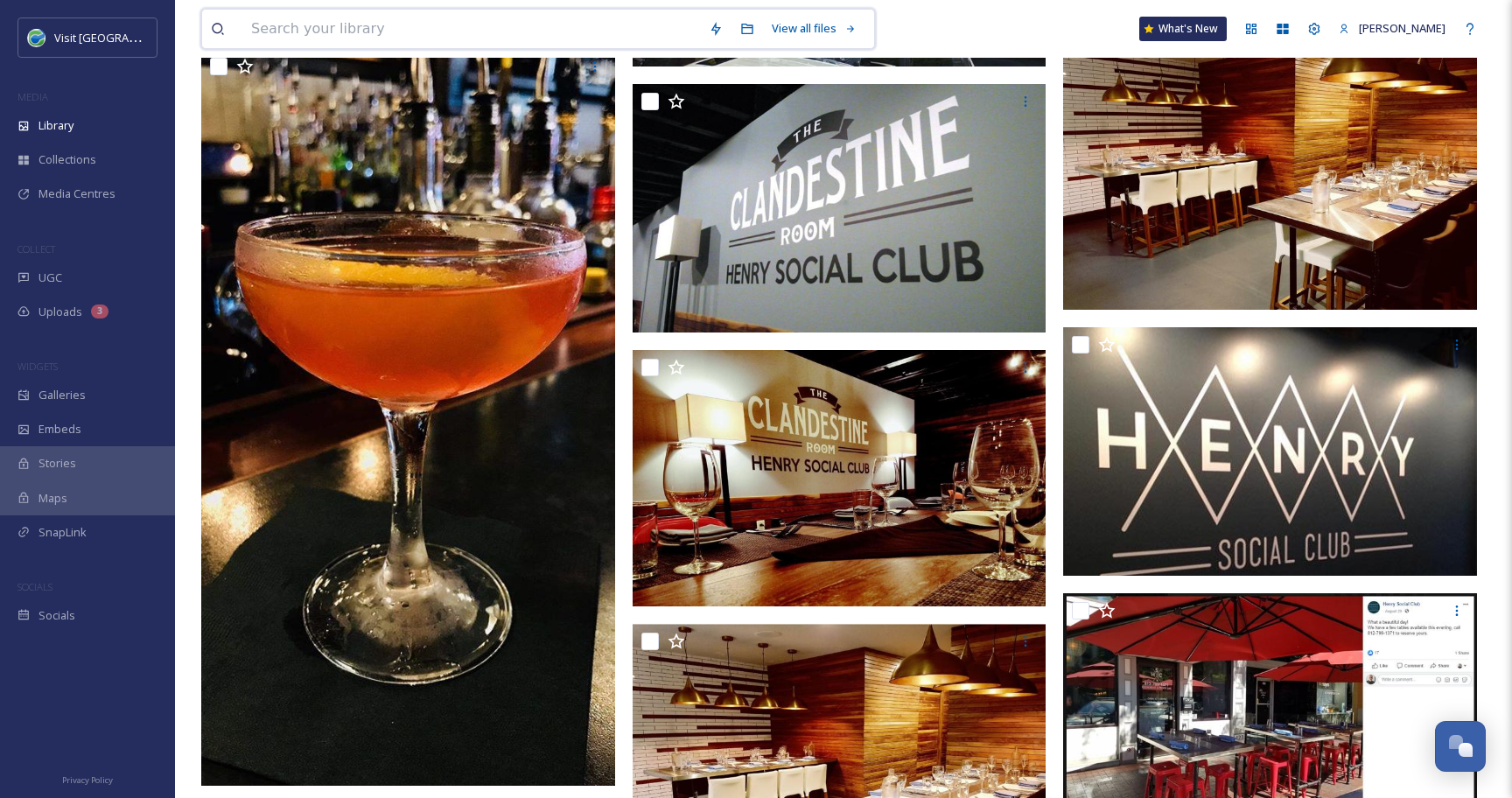
click at [375, 33] on input at bounding box center [471, 28] width 457 height 38
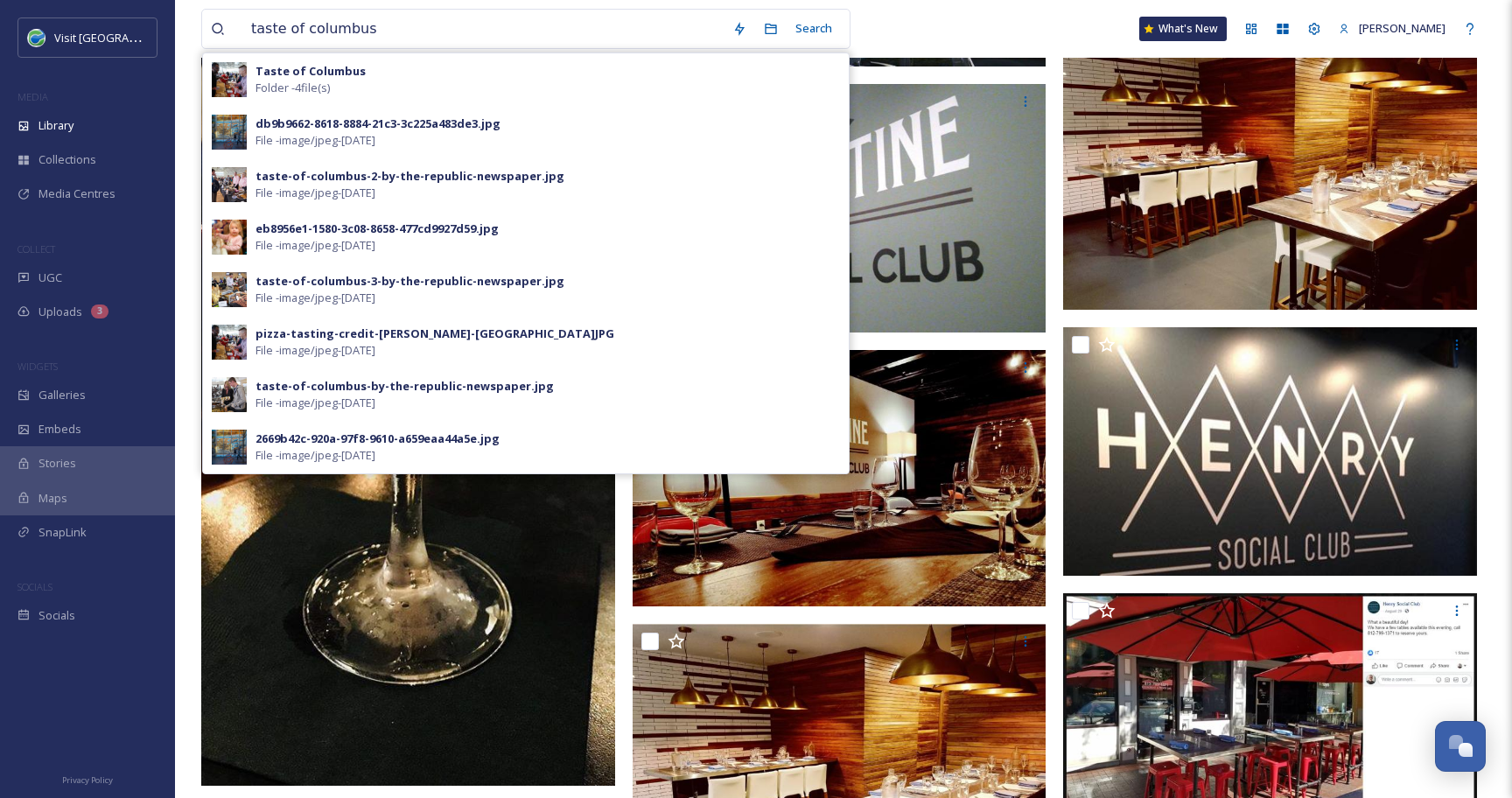
click at [425, 70] on div "Taste of Columbus Folder - 4 file(s)" at bounding box center [548, 79] width 584 height 33
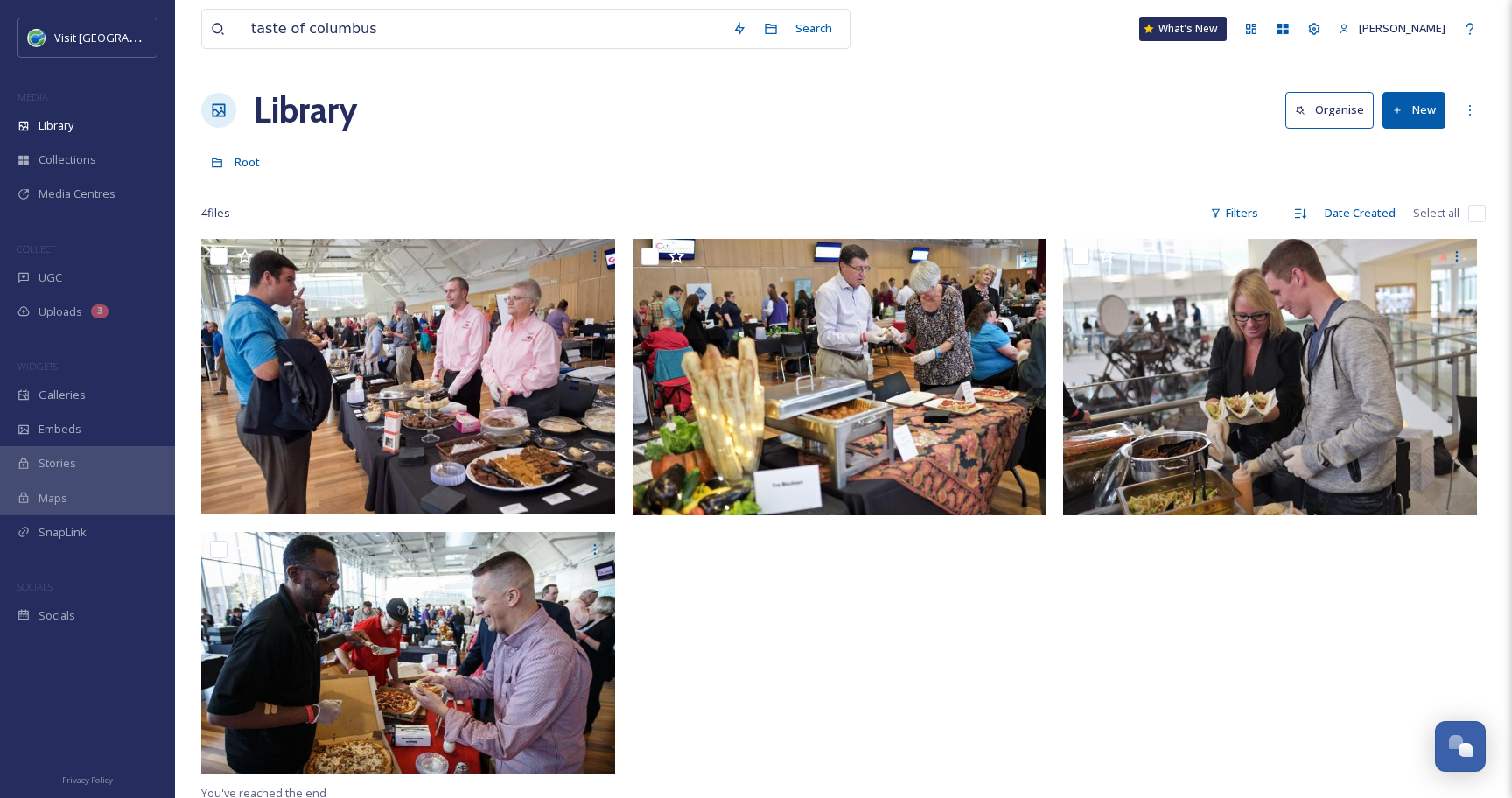
click at [937, 81] on div "taste of columbus Search What's New [PERSON_NAME] Library Organise New Root You…" at bounding box center [843, 518] width 1336 height 1036
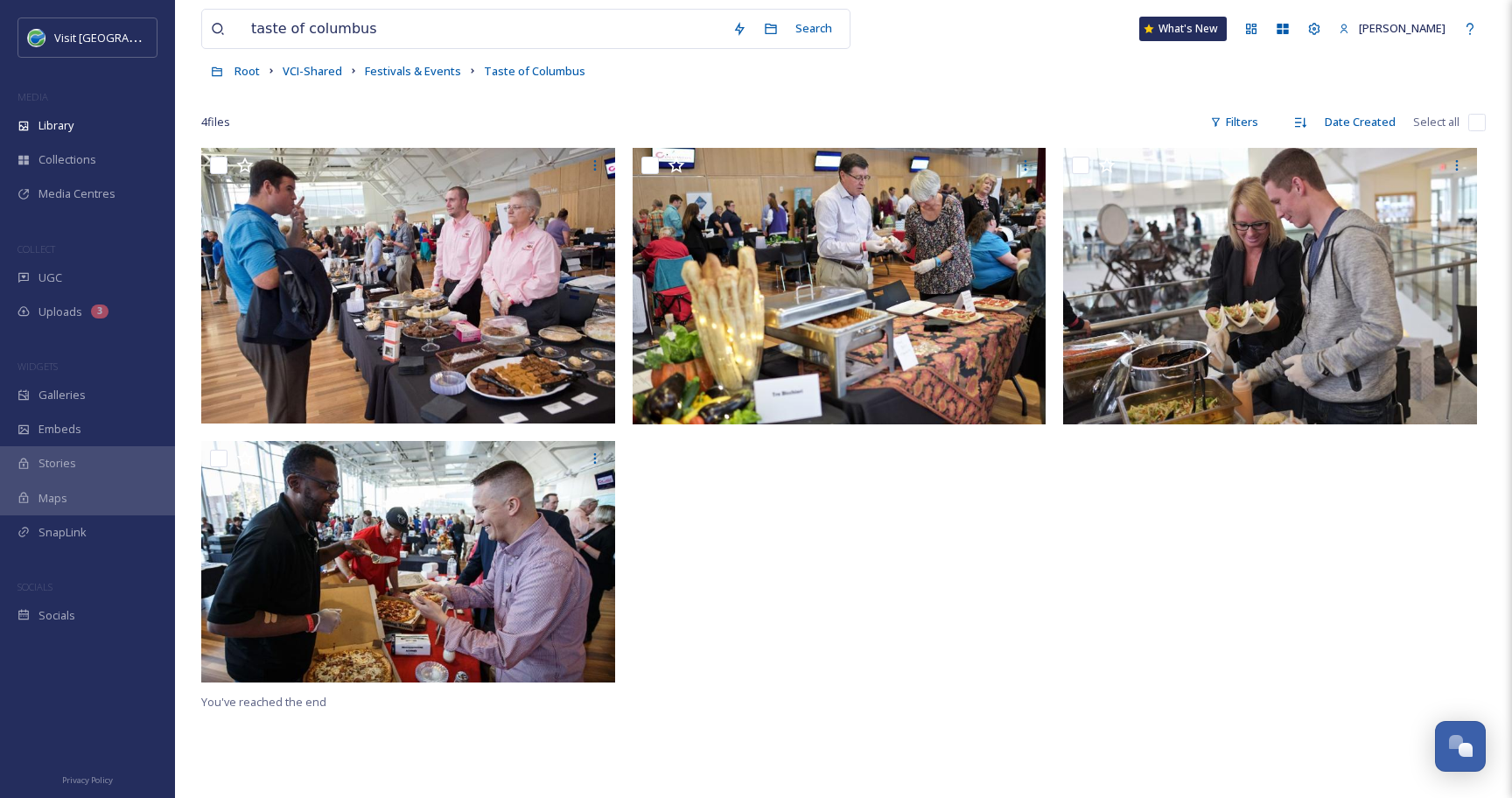
scroll to position [94, 0]
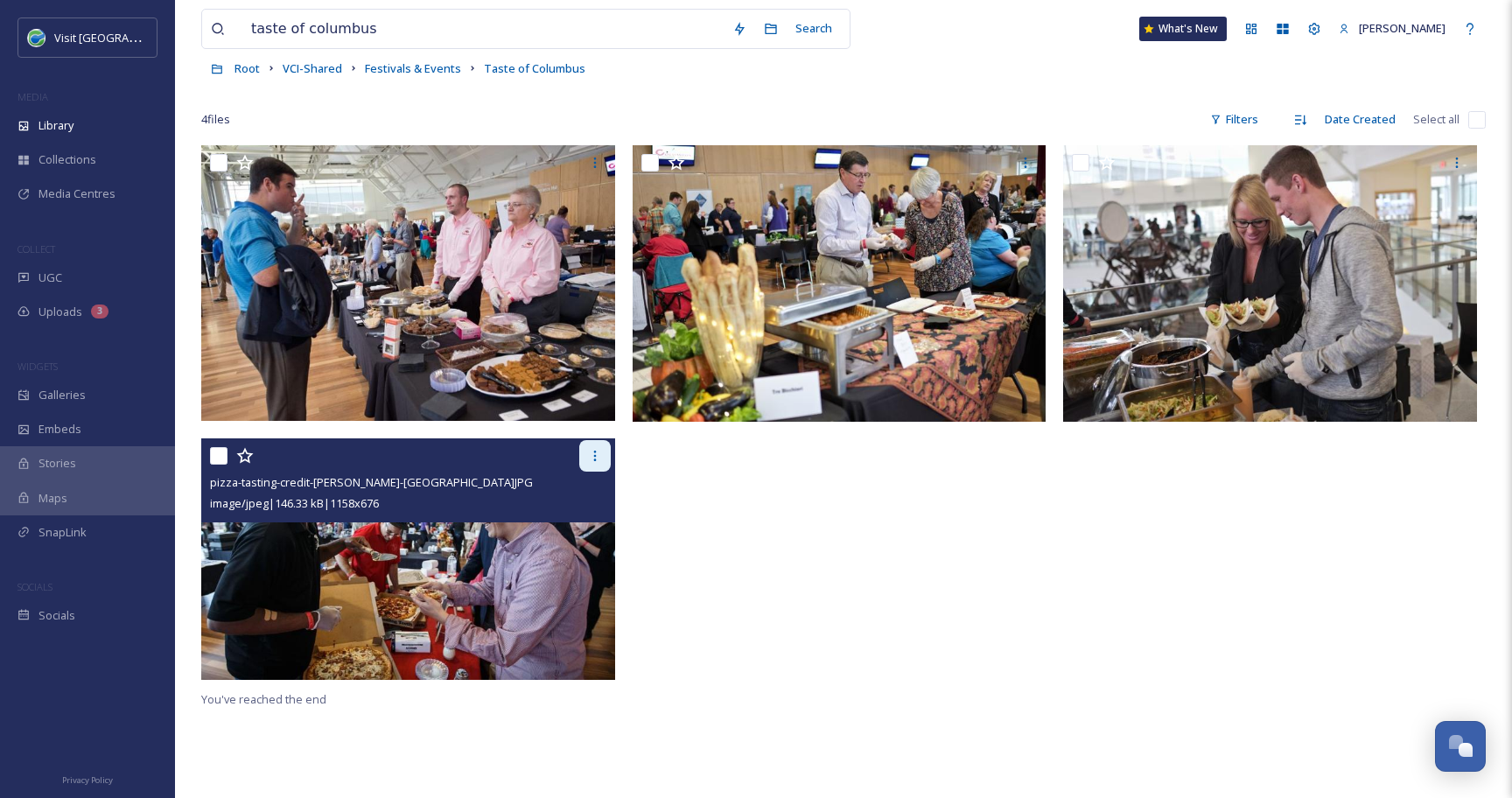
click at [594, 460] on icon at bounding box center [594, 455] width 3 height 11
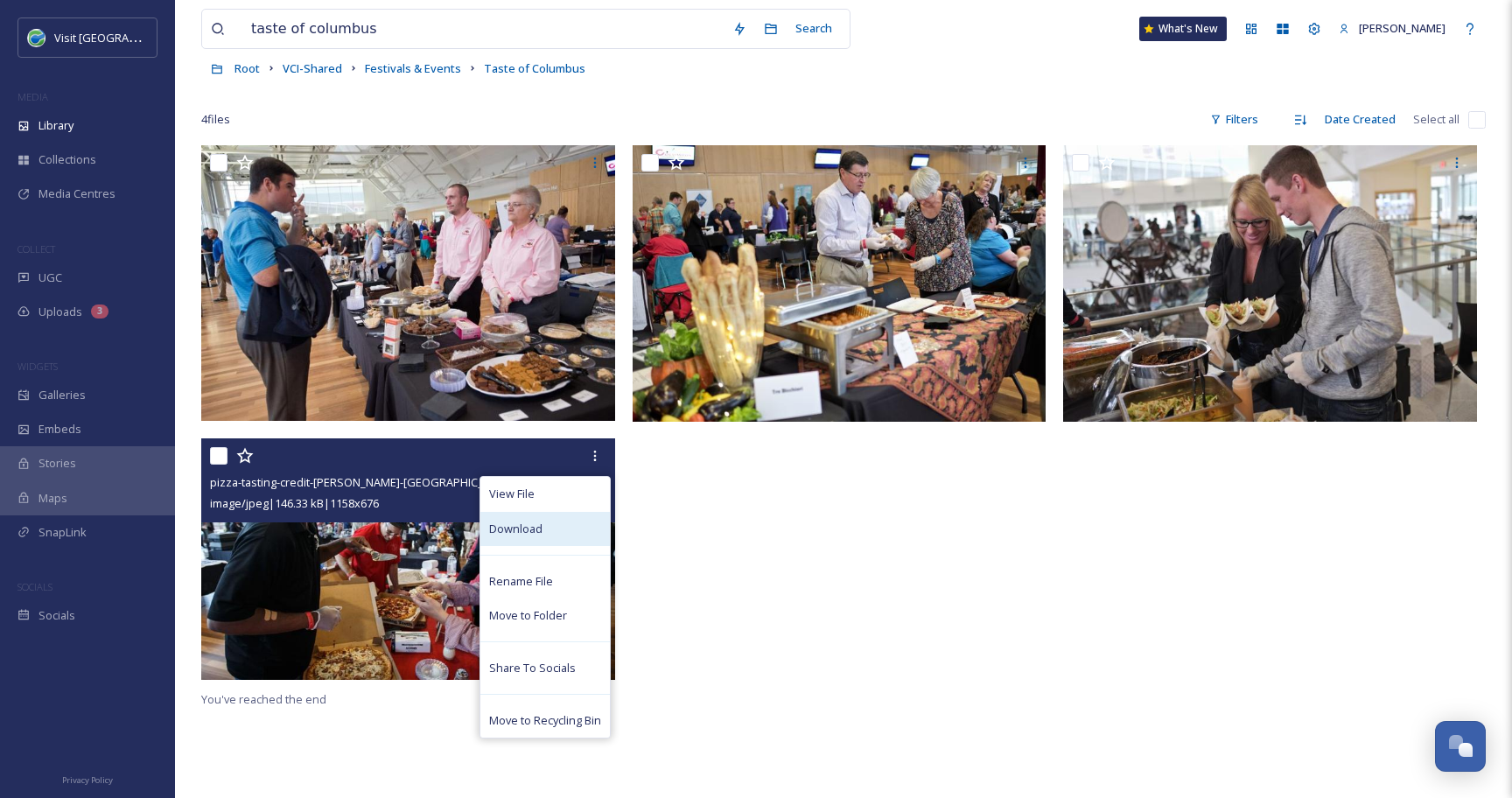
click at [564, 533] on div "Download" at bounding box center [545, 528] width 130 height 34
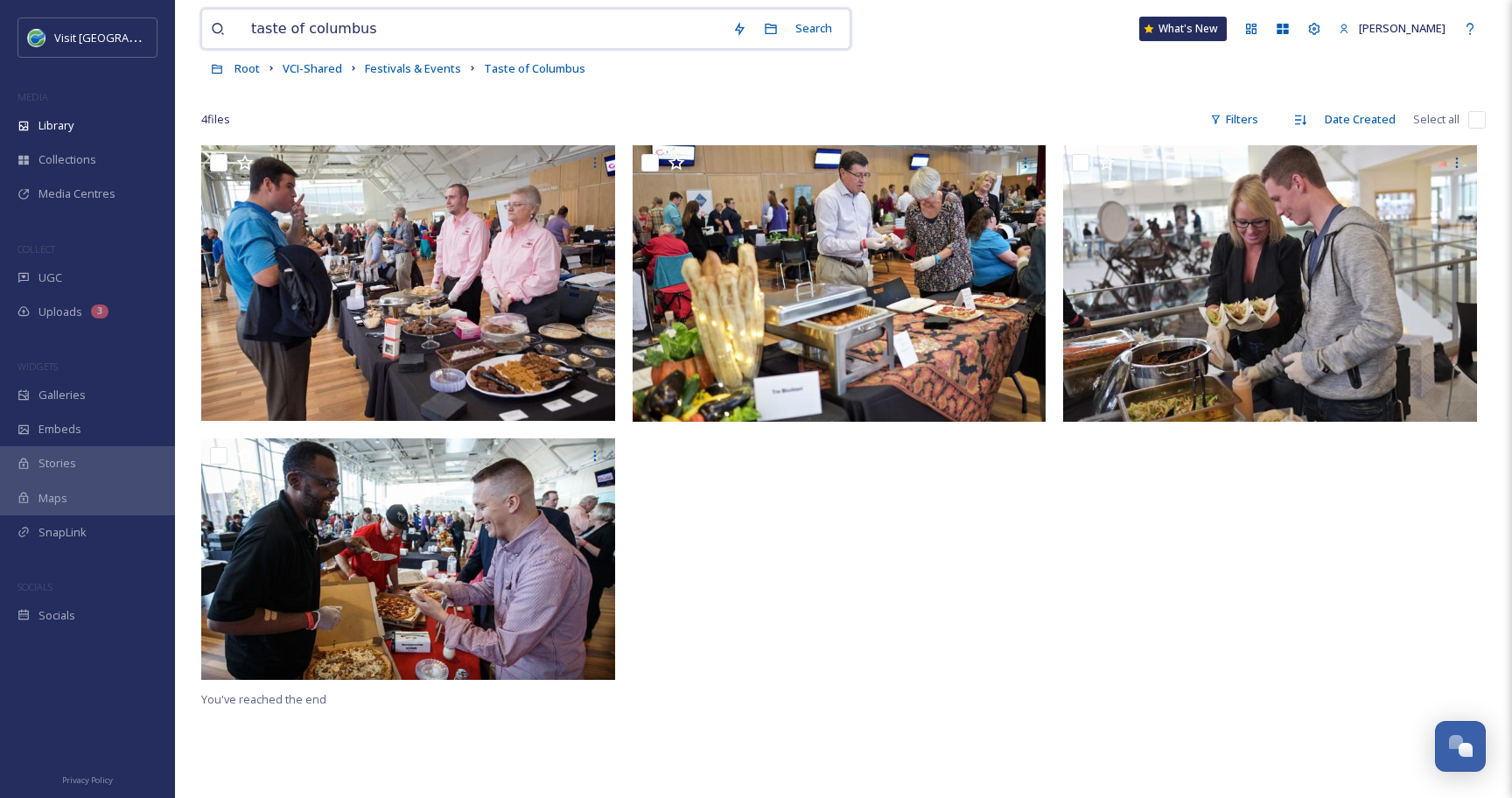
drag, startPoint x: 433, startPoint y: 29, endPoint x: 231, endPoint y: 23, distance: 202.1
click at [230, 23] on div "taste of columbus" at bounding box center [467, 28] width 513 height 38
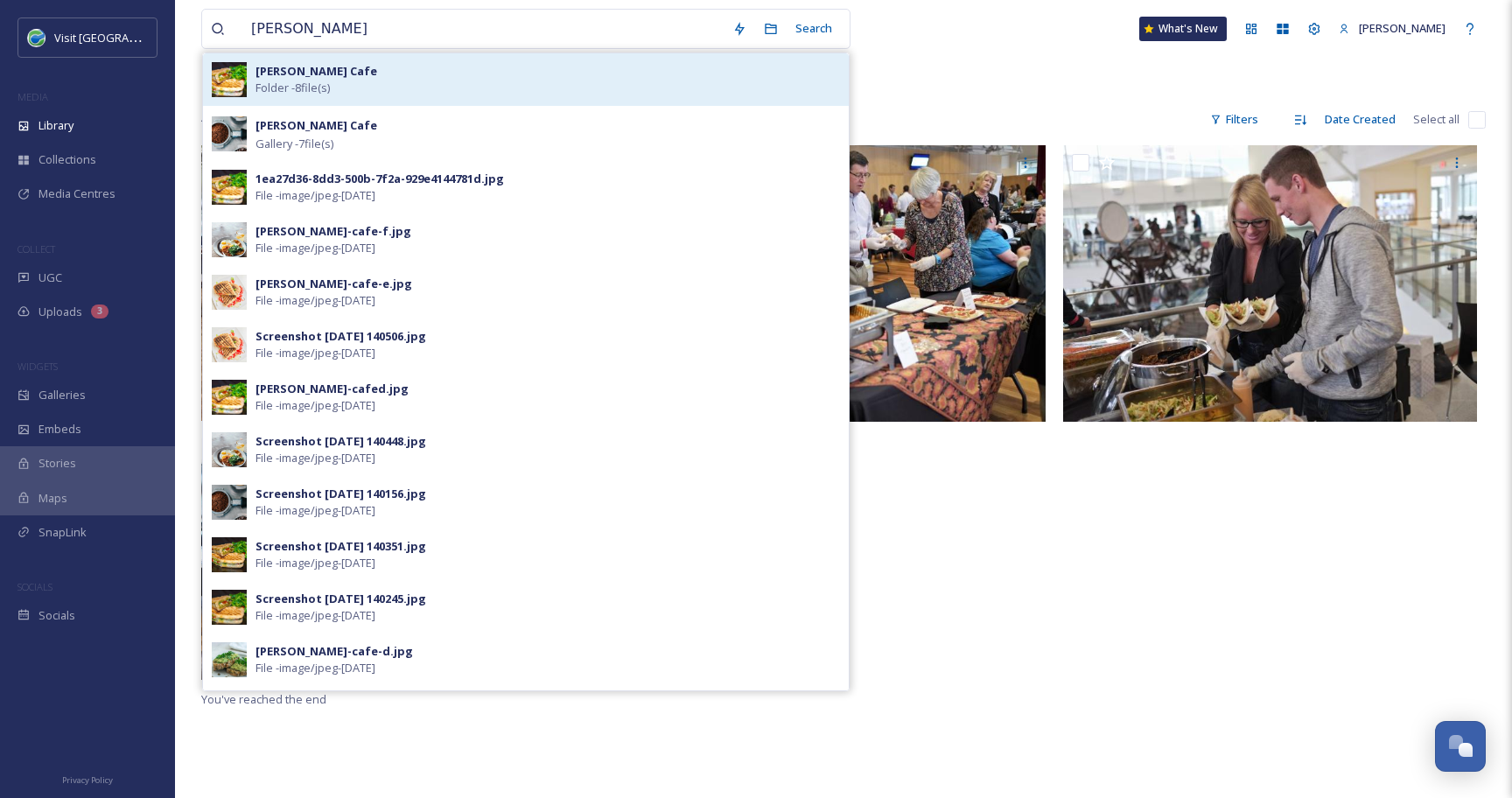
click at [280, 74] on strong "[PERSON_NAME] Cafe" at bounding box center [316, 70] width 121 height 16
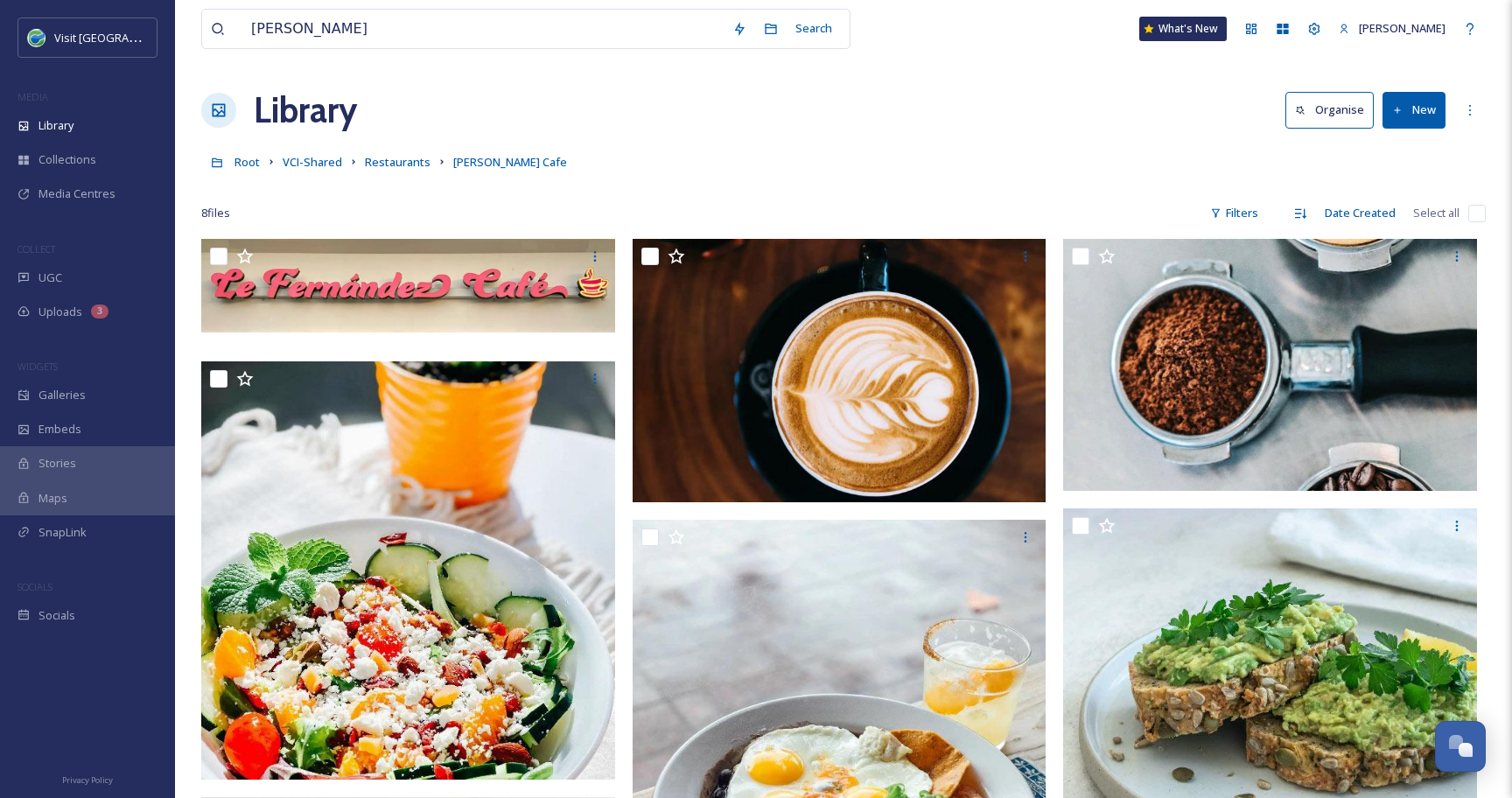
click at [495, 172] on div "Root VCI-Shared Restaurants [PERSON_NAME] Cafe" at bounding box center [843, 162] width 1284 height 33
click at [495, 167] on span "[PERSON_NAME] Cafe" at bounding box center [510, 162] width 113 height 16
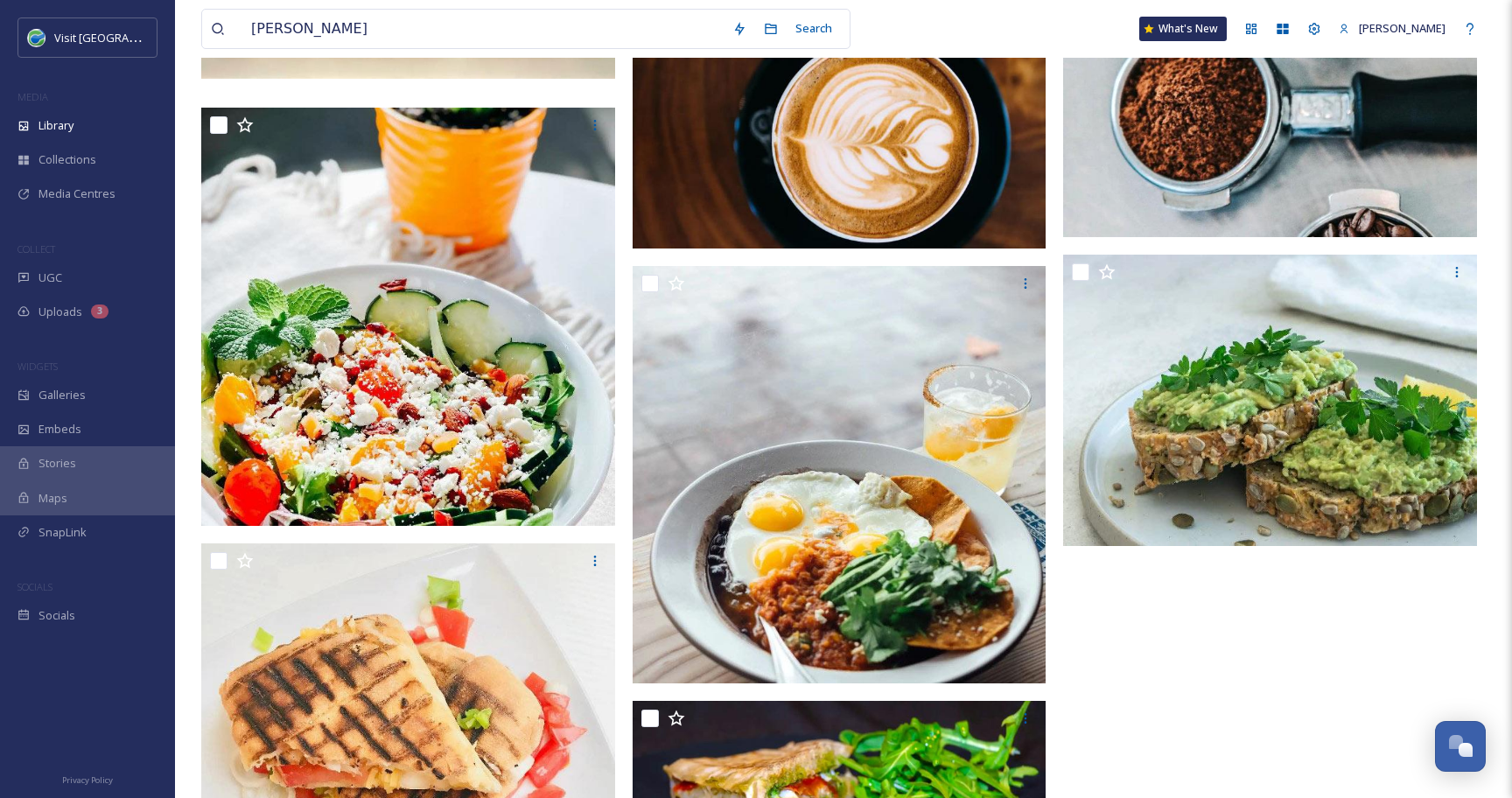
scroll to position [257, 0]
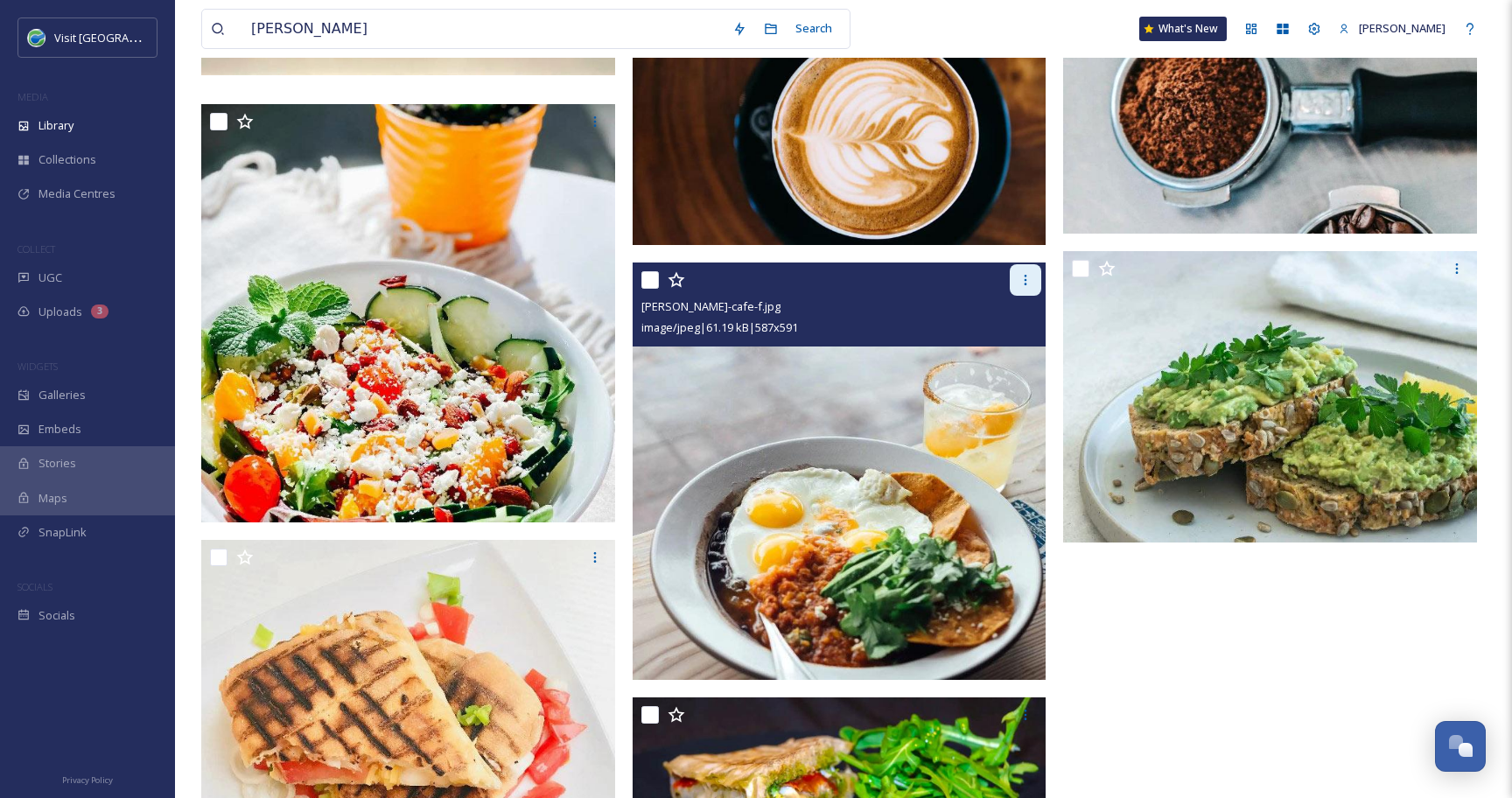
click at [1027, 280] on icon at bounding box center [1025, 279] width 14 height 14
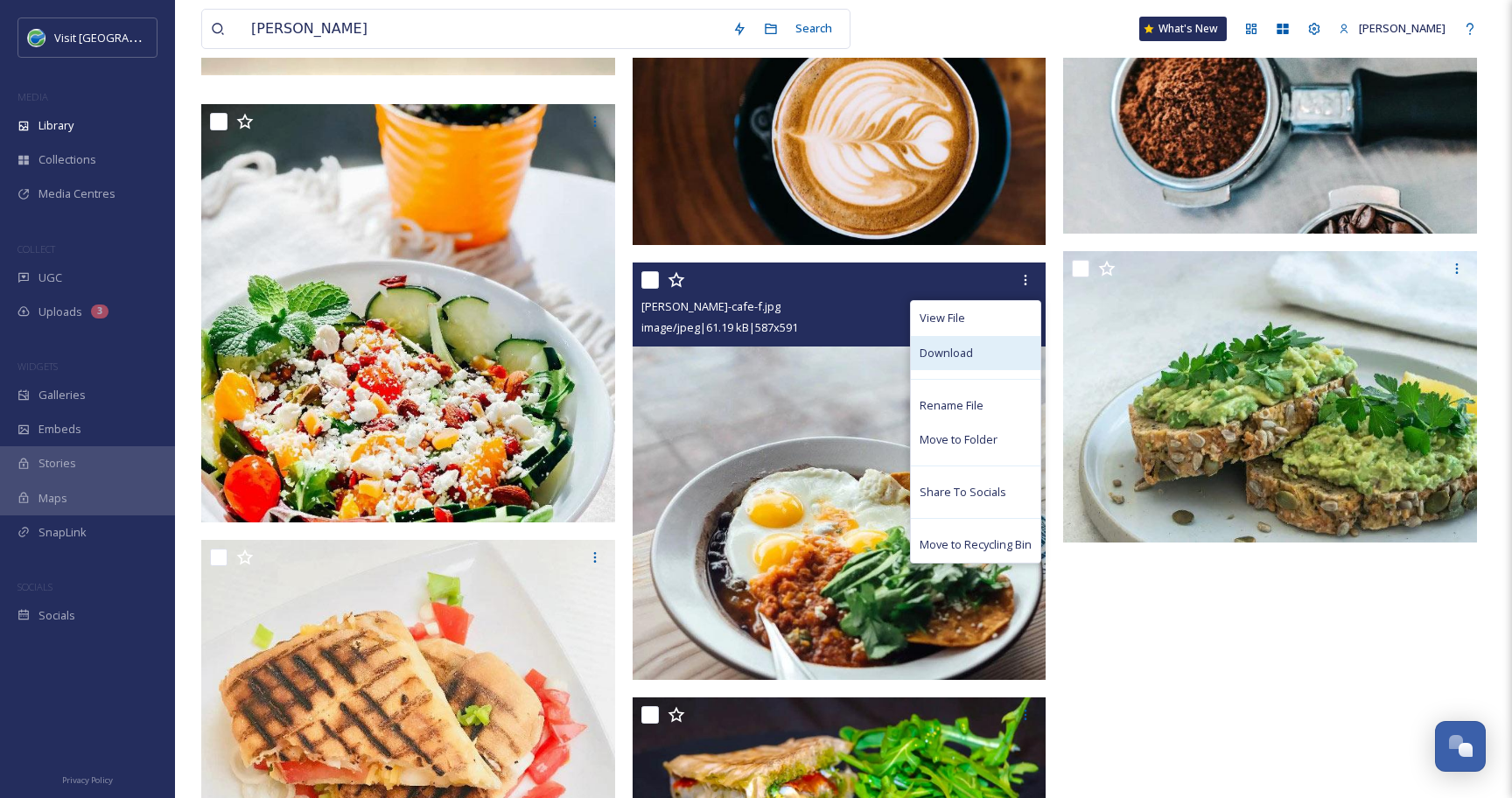
click at [982, 354] on div "Download" at bounding box center [975, 353] width 130 height 34
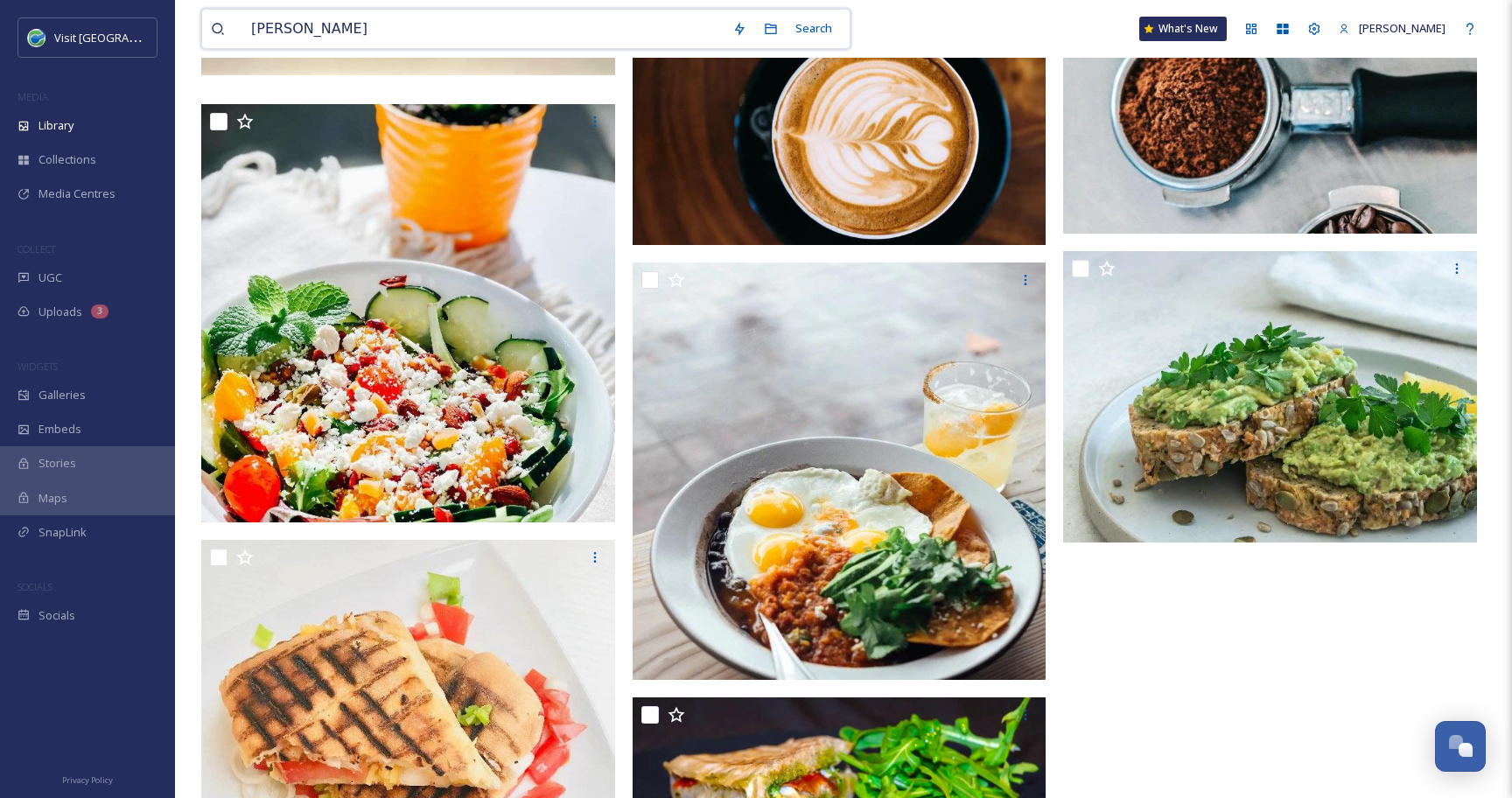
drag, startPoint x: 345, startPoint y: 24, endPoint x: 241, endPoint y: 14, distance: 104.5
click at [242, 14] on input "[PERSON_NAME]" at bounding box center [483, 28] width 482 height 38
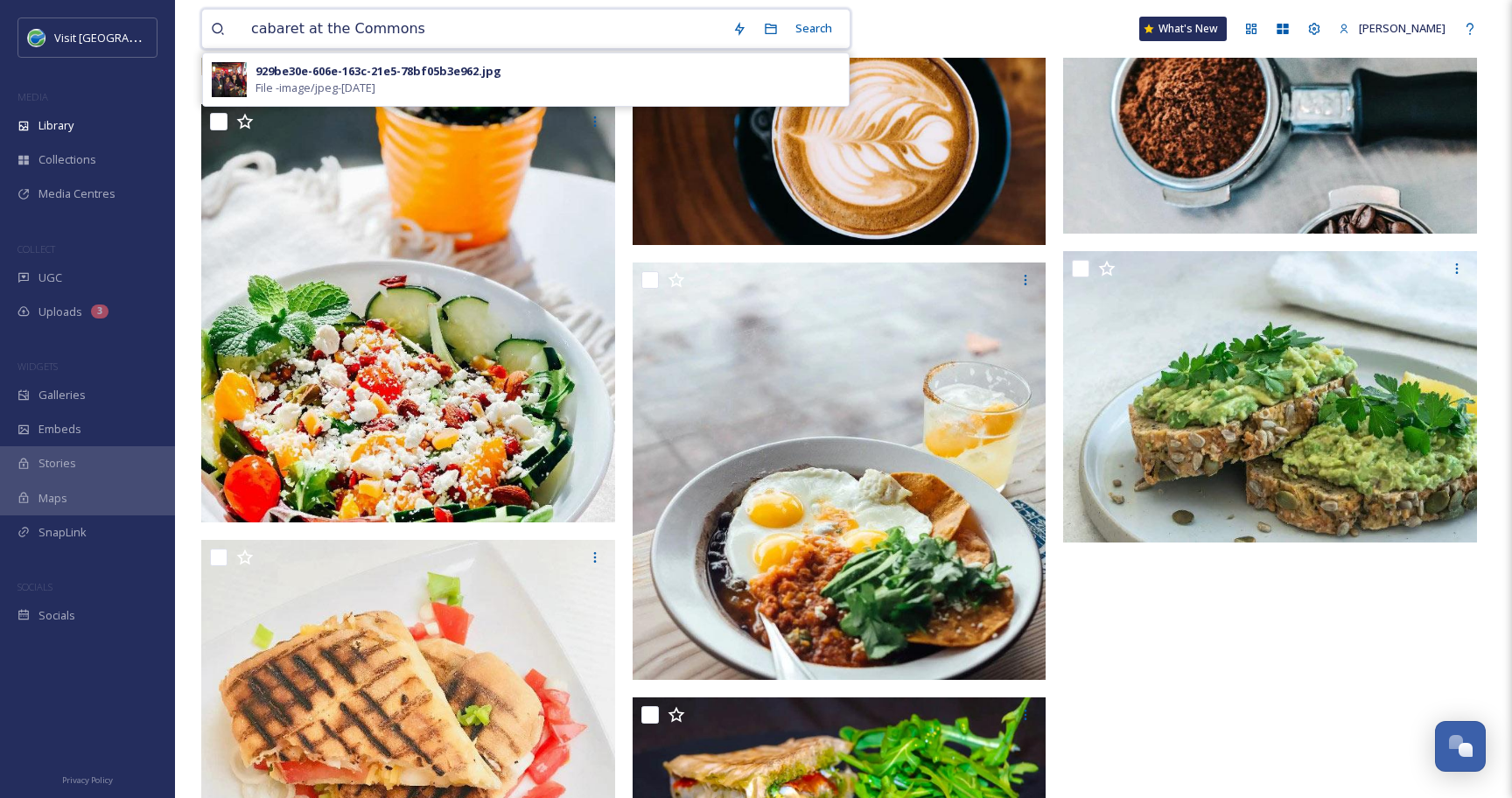
drag, startPoint x: 423, startPoint y: 27, endPoint x: 305, endPoint y: 27, distance: 118.0
click at [305, 27] on input "cabaret at the Commons" at bounding box center [483, 28] width 482 height 38
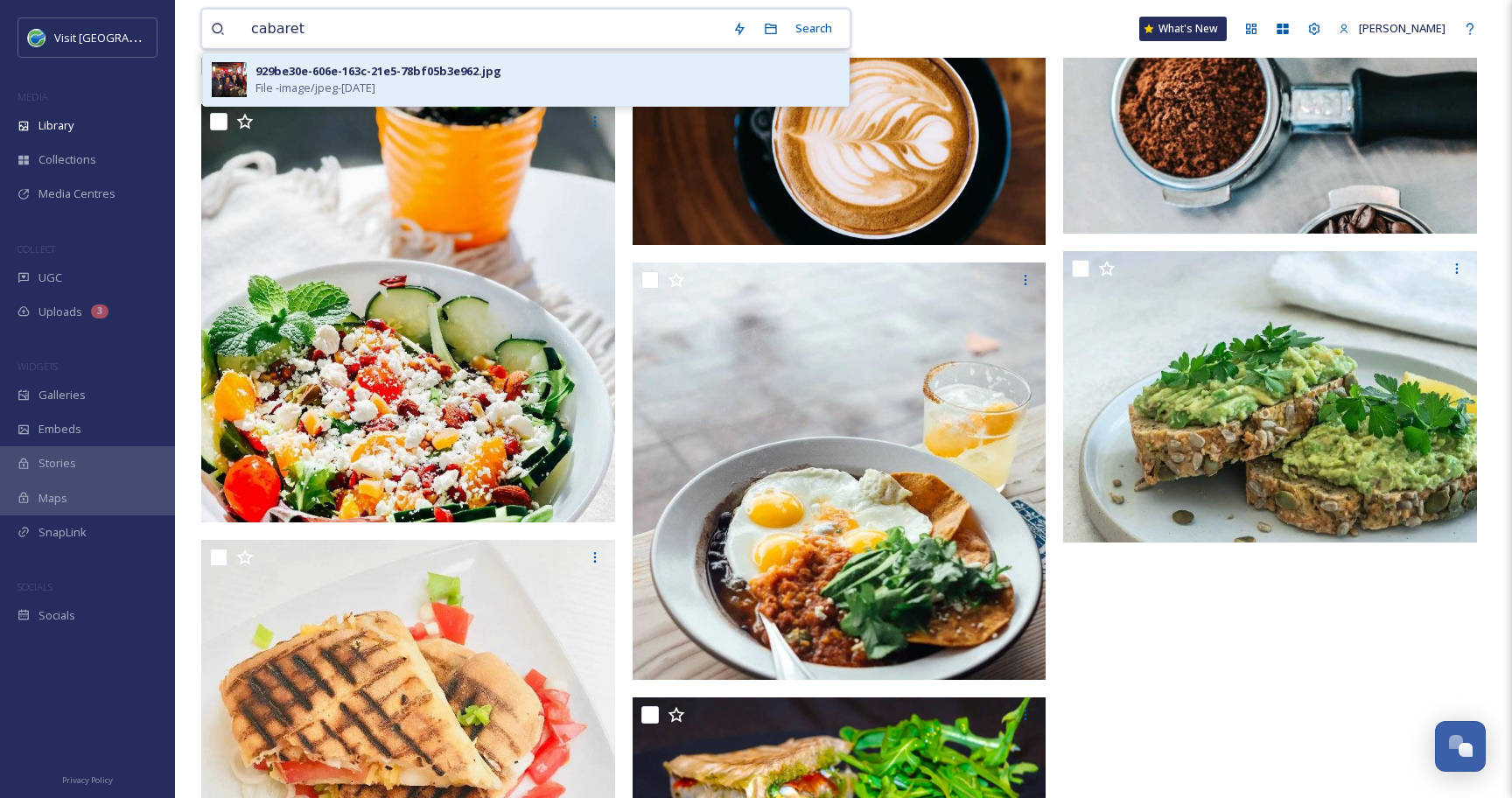
type input "cabaret"
click at [335, 65] on div "929be30e-606e-163c-21e5-78bf05b3e962.jpg" at bounding box center [379, 70] width 246 height 17
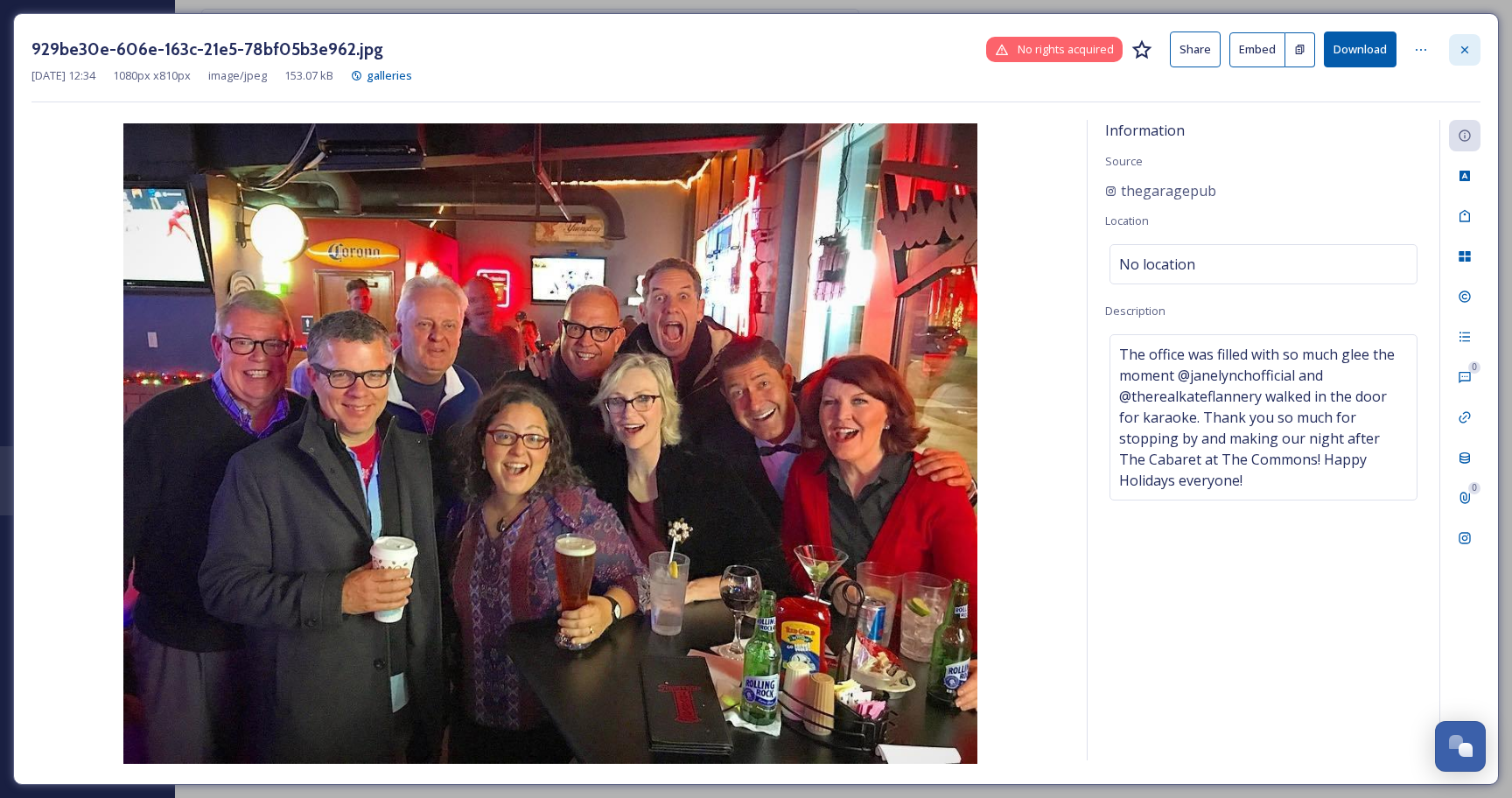
click at [1469, 53] on icon at bounding box center [1464, 50] width 14 height 14
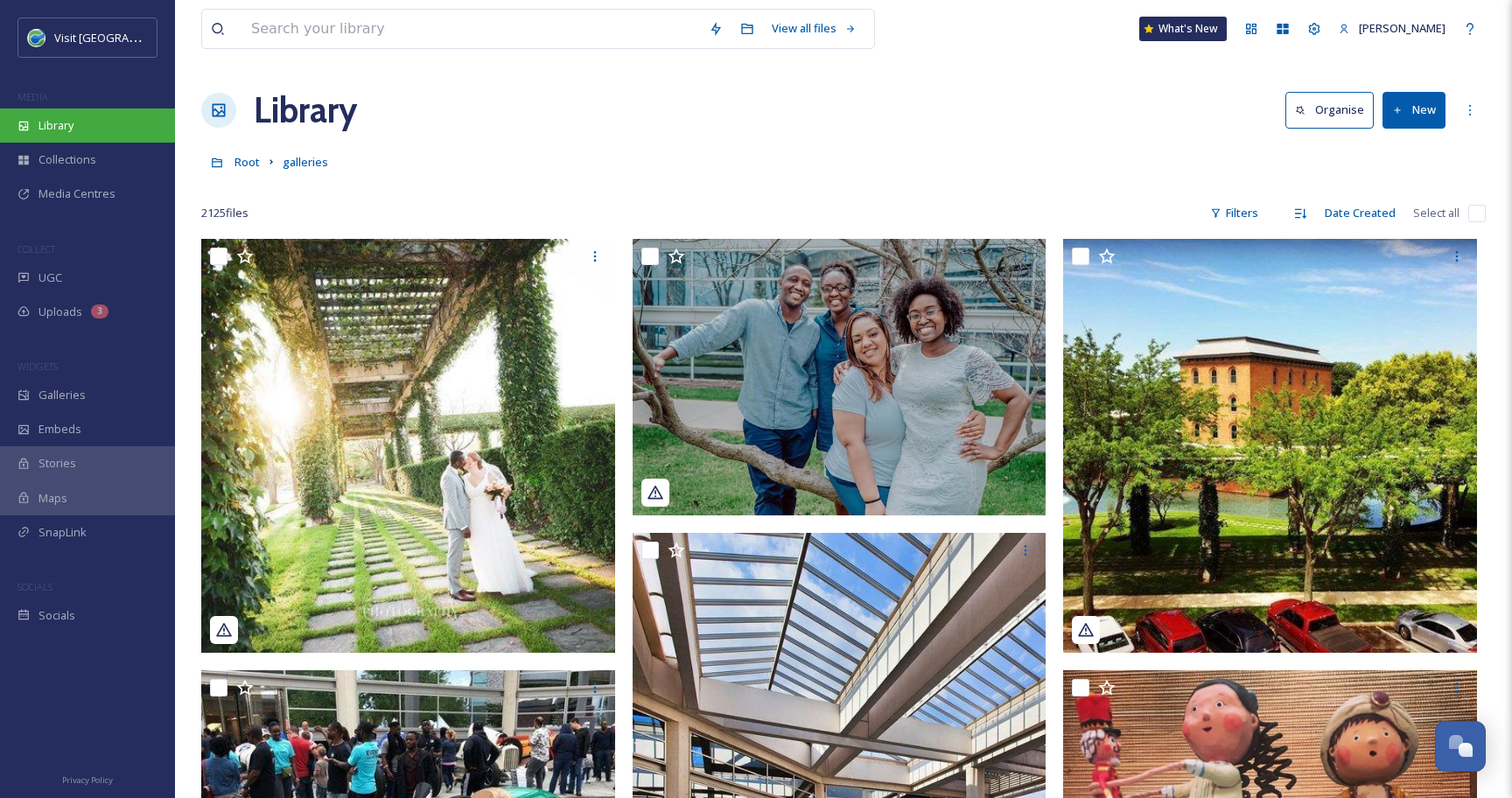
click at [93, 124] on div "Library" at bounding box center [87, 125] width 175 height 34
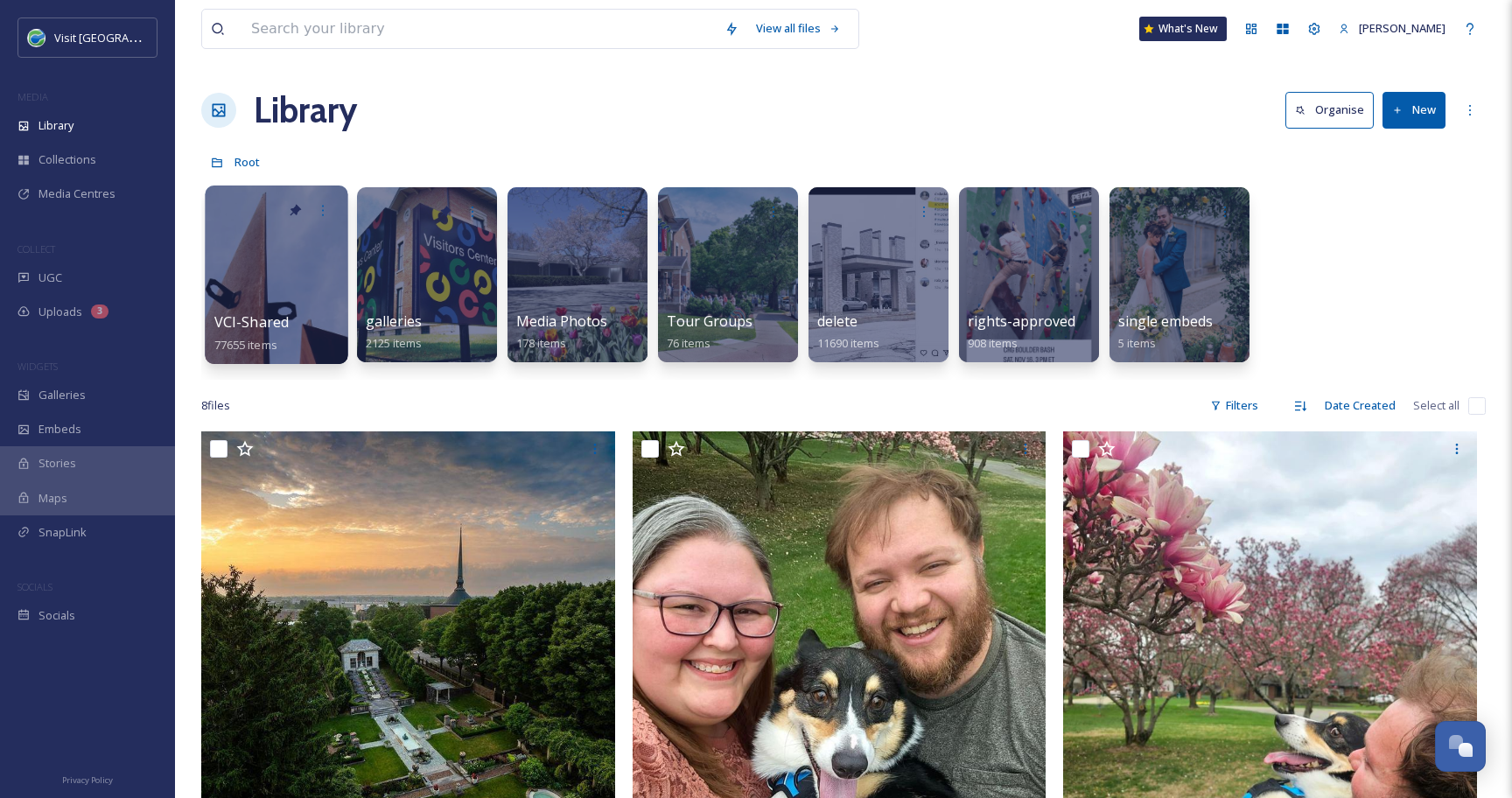
click at [231, 271] on div at bounding box center [276, 274] width 143 height 179
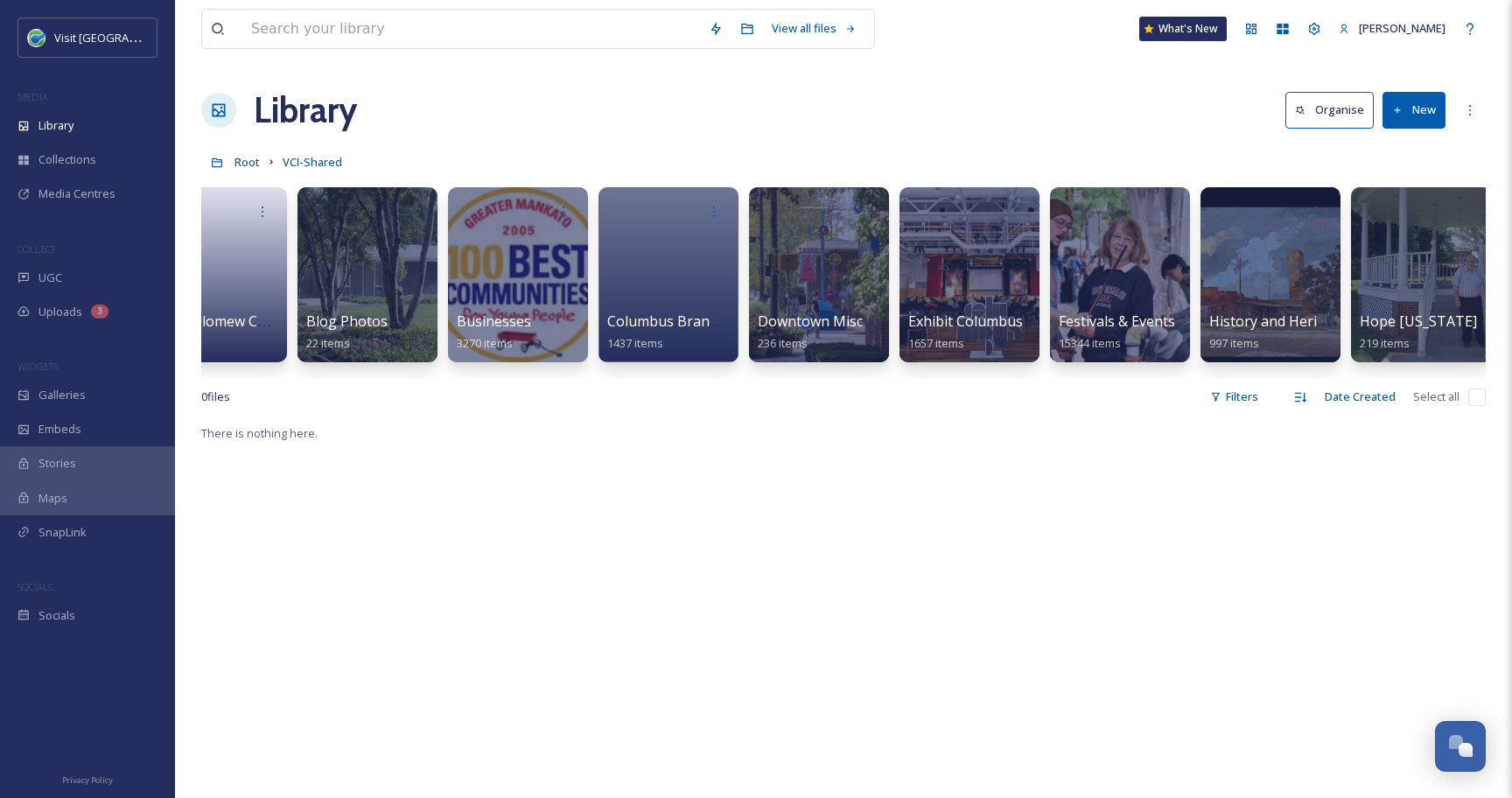
scroll to position [0, 531]
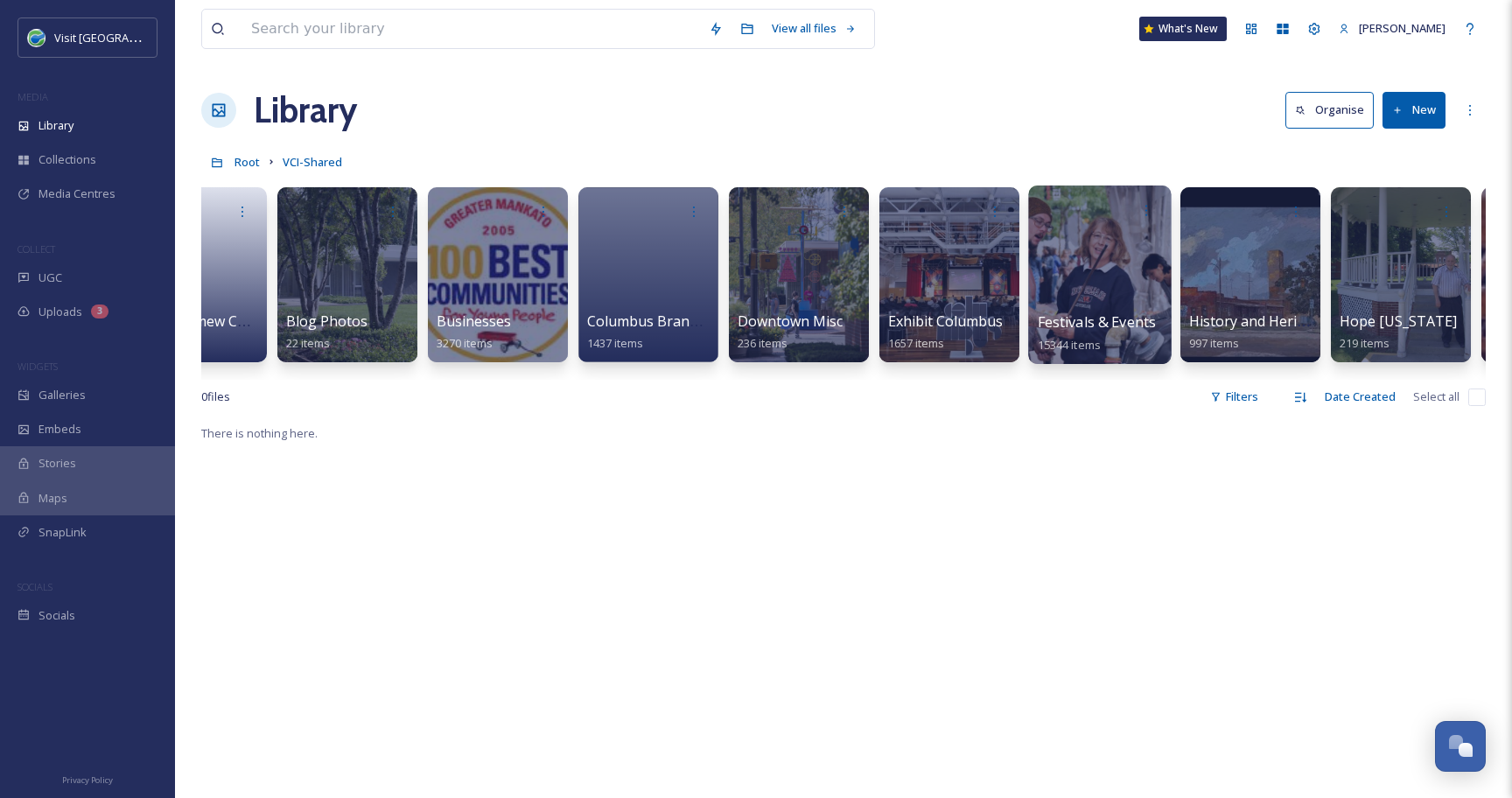
click at [1108, 273] on div at bounding box center [1099, 274] width 143 height 179
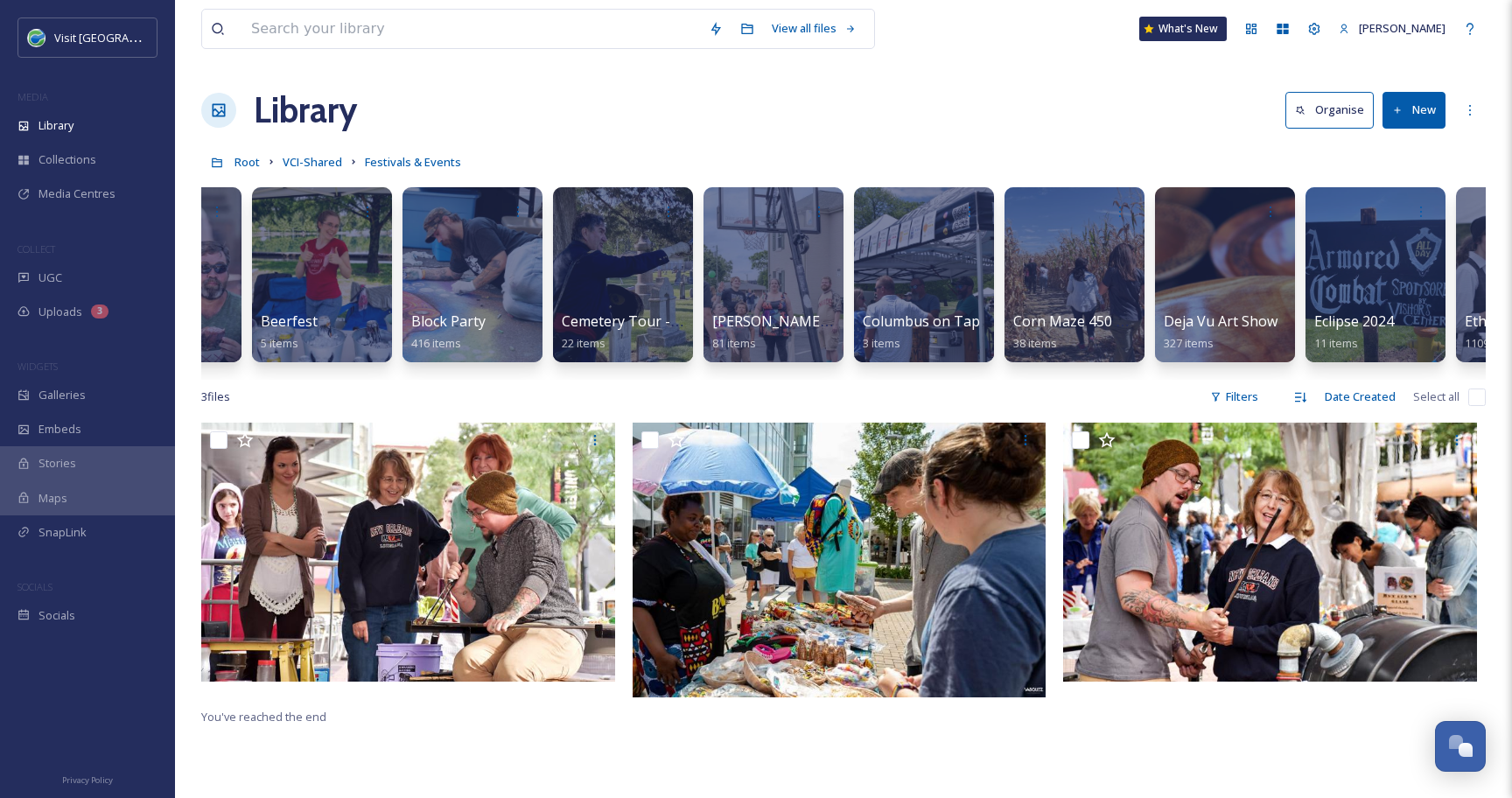
scroll to position [0, 415]
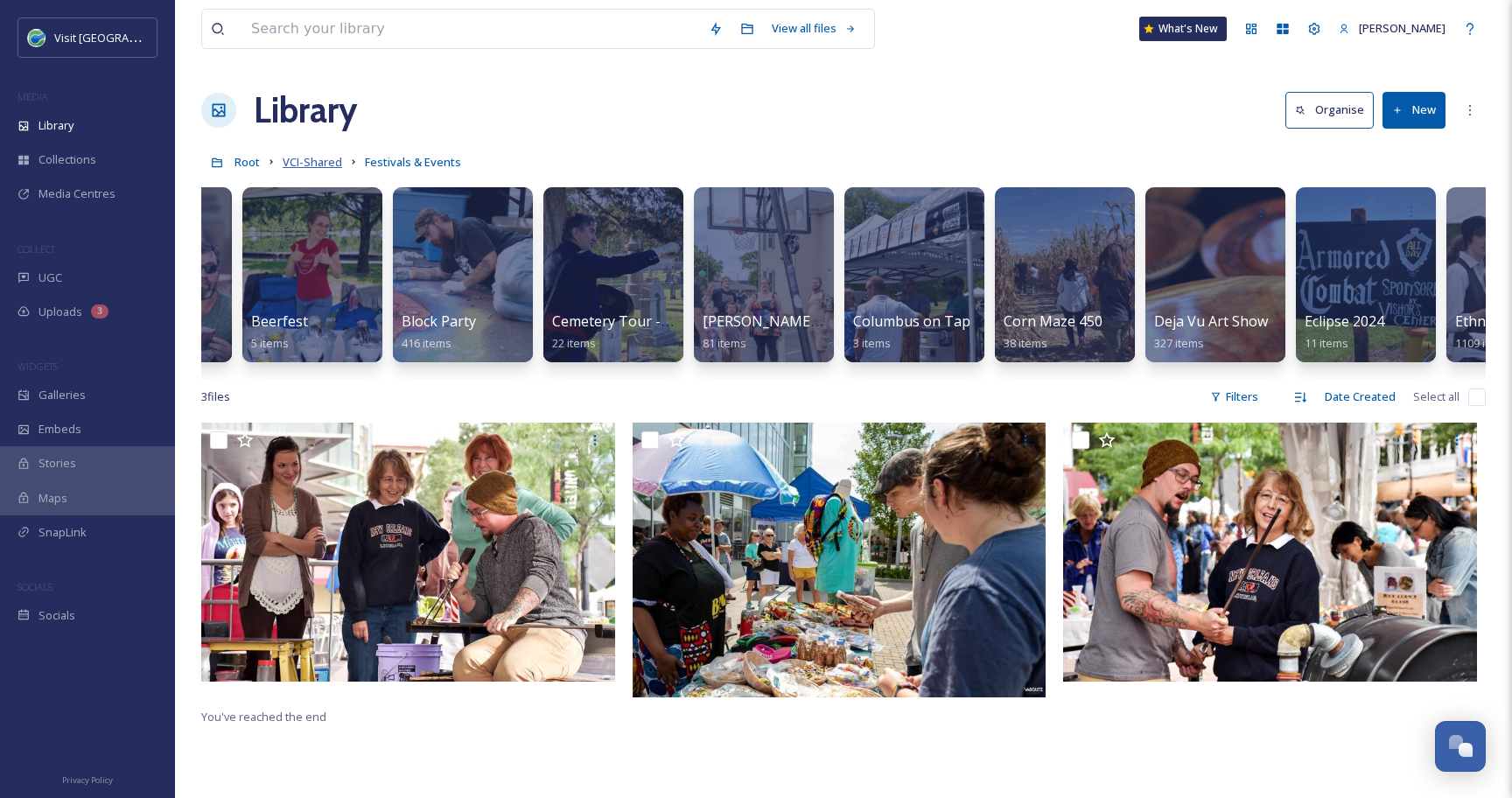
click at [314, 164] on span "VCI-Shared" at bounding box center [312, 162] width 60 height 16
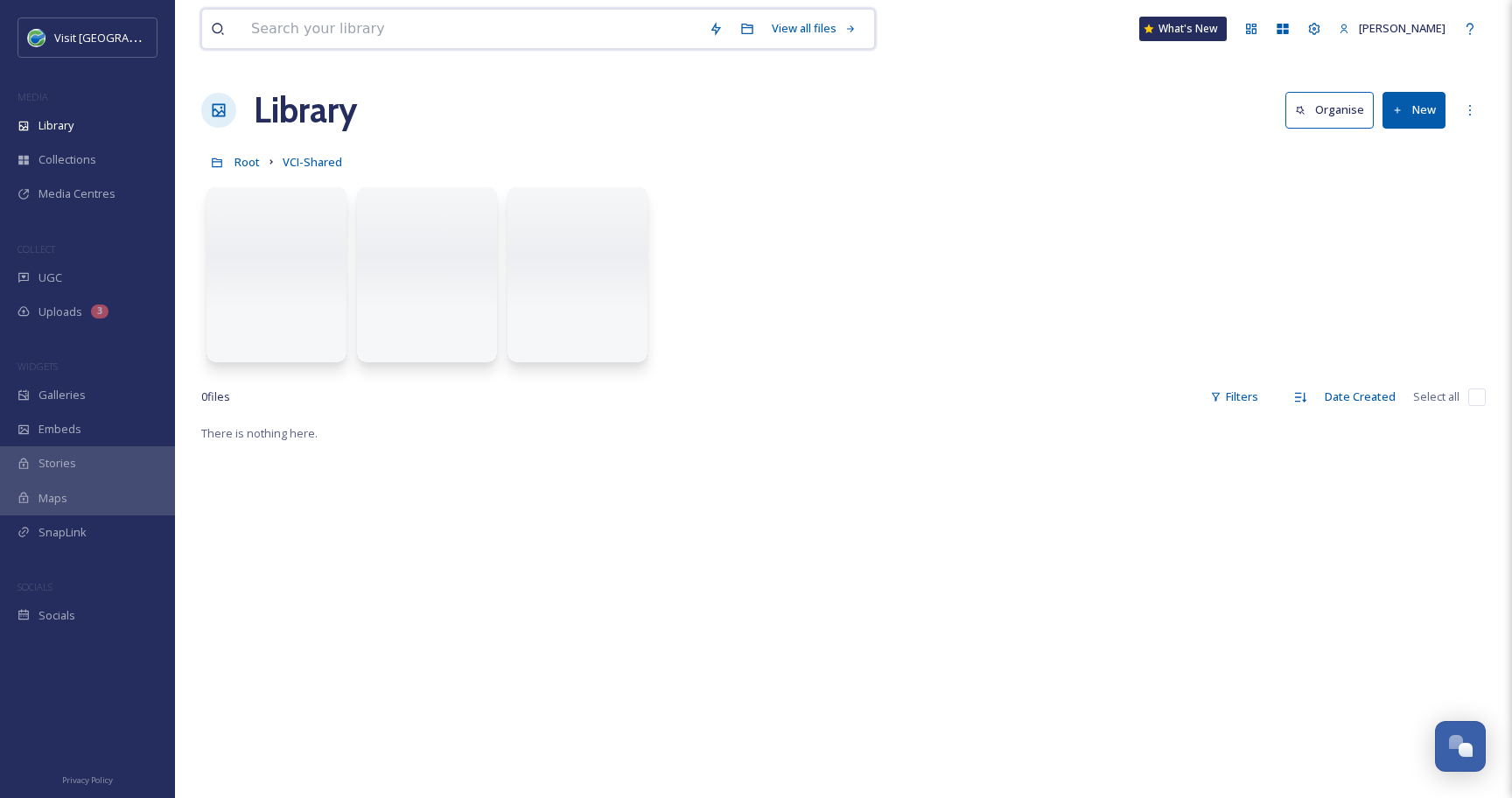
click at [300, 30] on input at bounding box center [471, 28] width 457 height 38
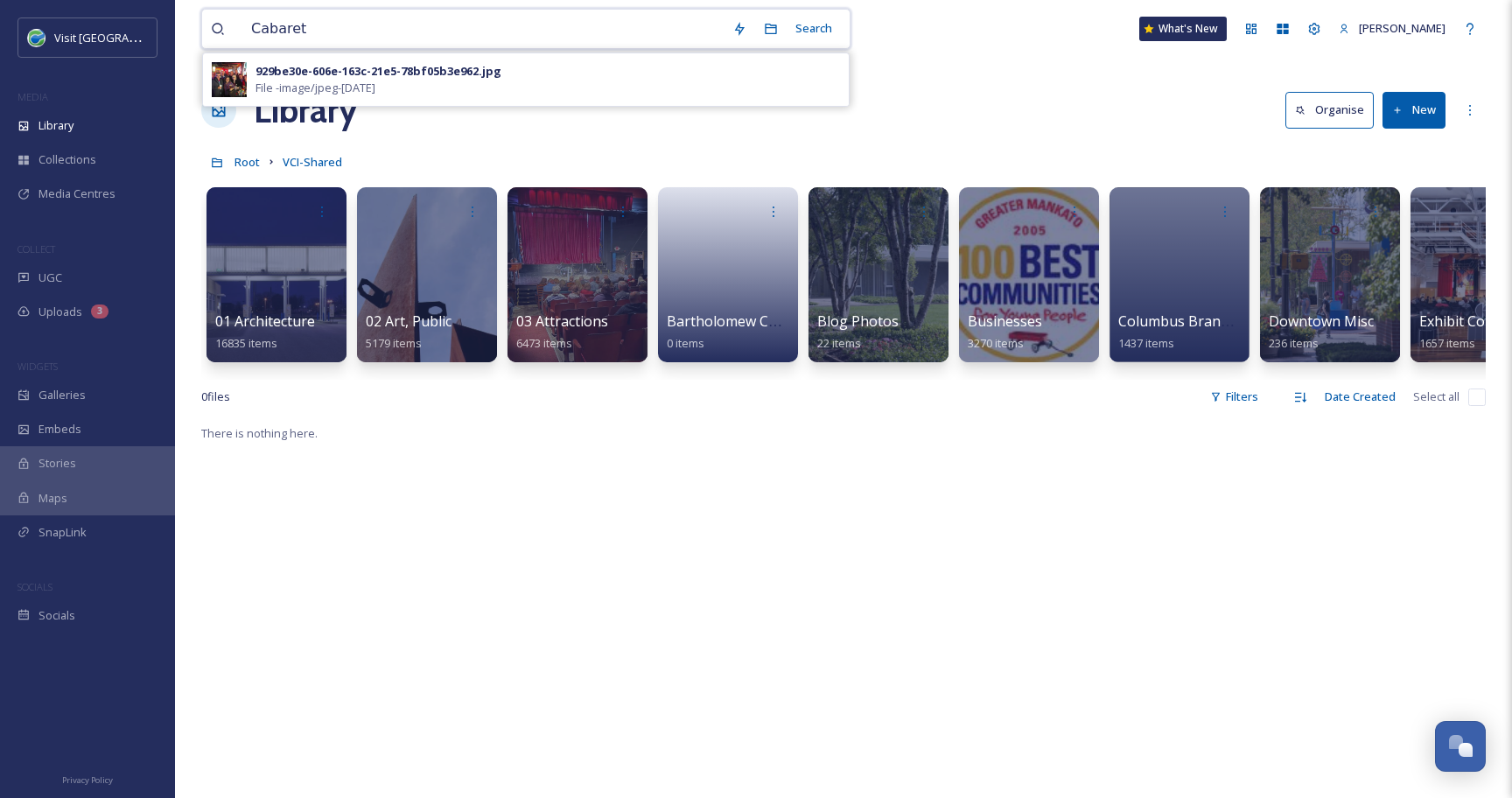
drag, startPoint x: 393, startPoint y: 38, endPoint x: 243, endPoint y: 30, distance: 150.2
click at [243, 30] on input "Cabaret" at bounding box center [483, 28] width 482 height 38
type input "the date picnic"
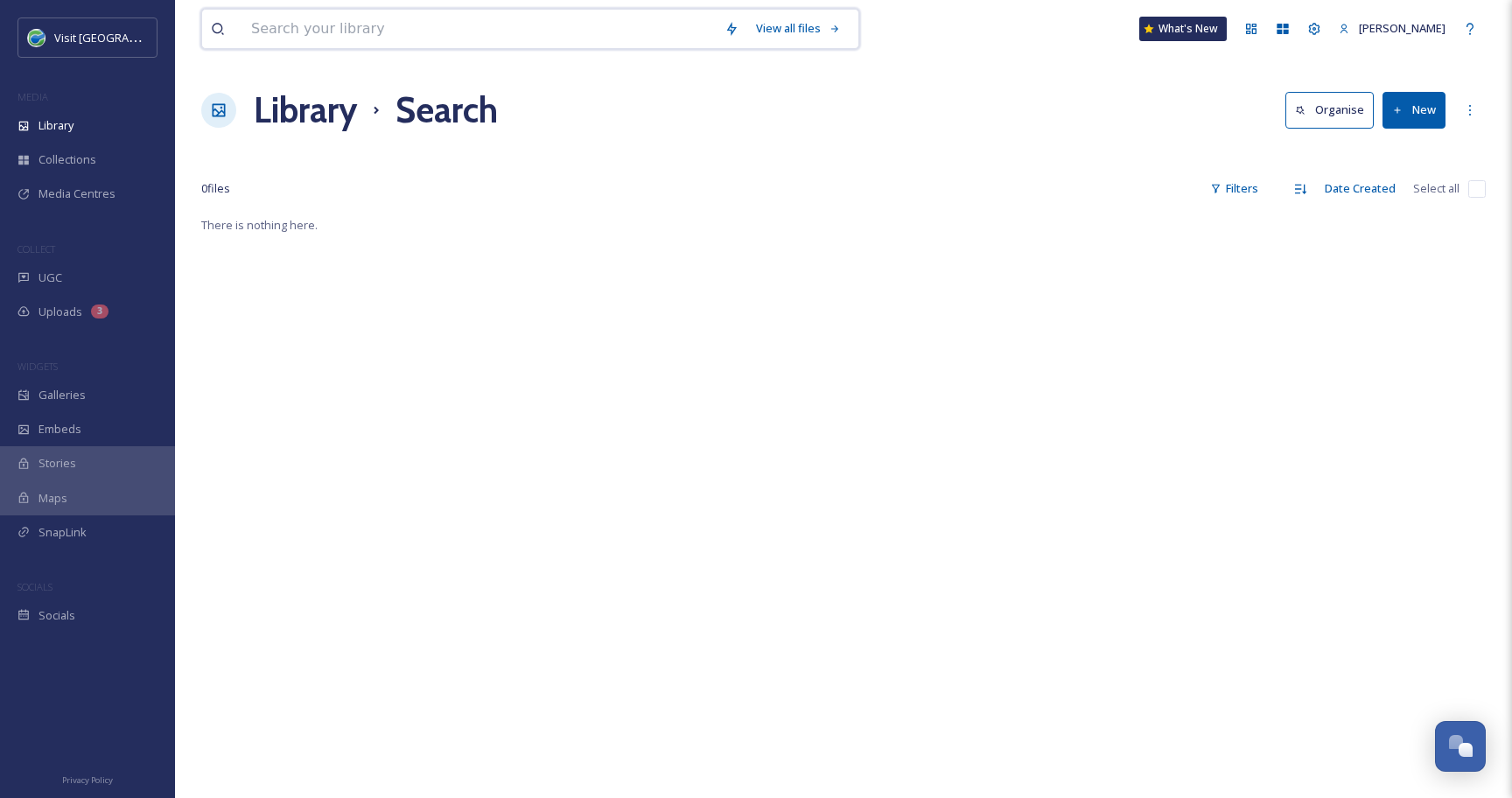
click at [289, 30] on input at bounding box center [479, 28] width 474 height 38
click at [866, 97] on div "Library Search Organise New" at bounding box center [843, 110] width 1284 height 53
drag, startPoint x: 366, startPoint y: 25, endPoint x: 253, endPoint y: 22, distance: 113.0
click at [253, 23] on input "the date picnic" at bounding box center [490, 28] width 497 height 38
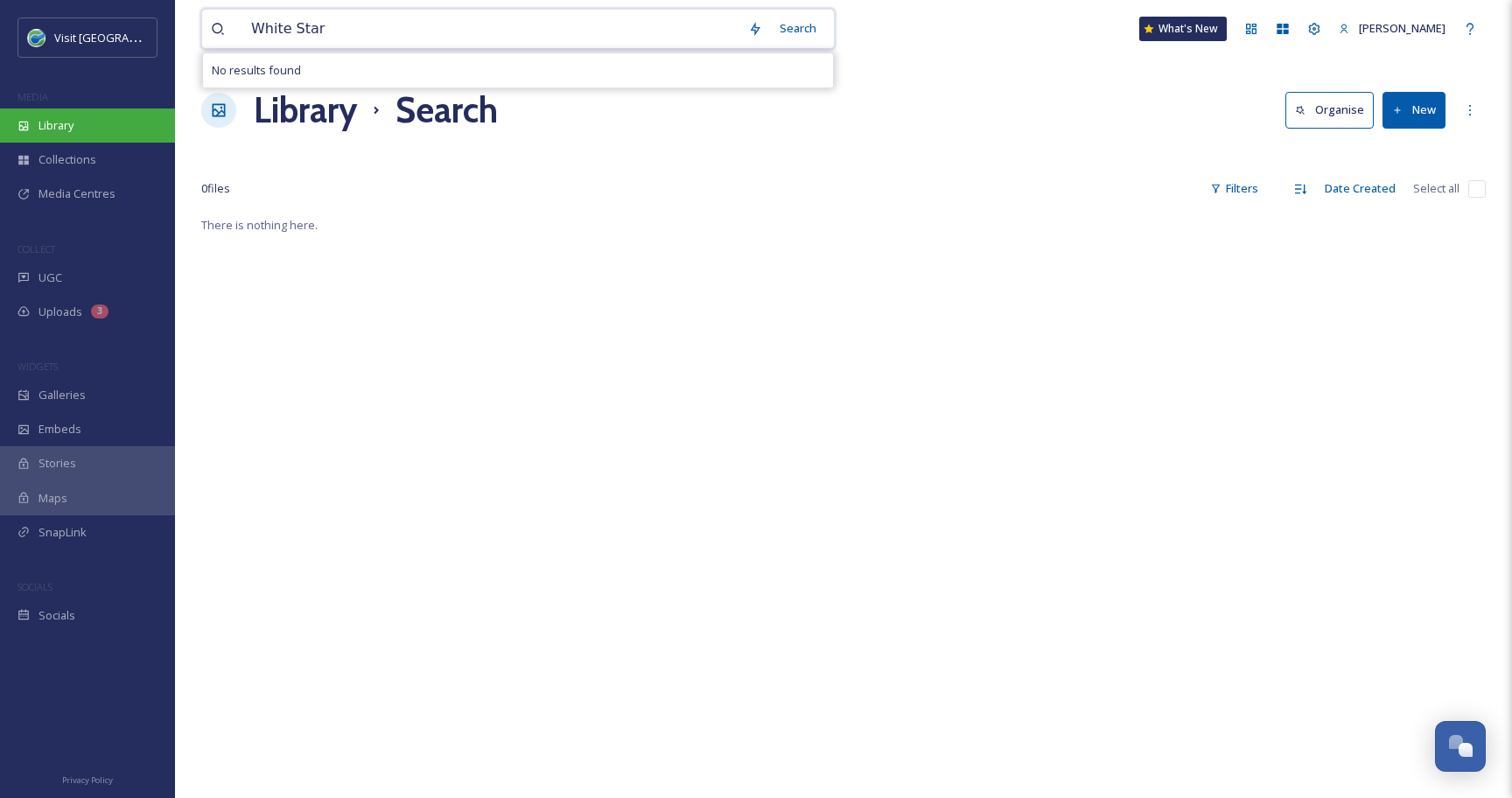
type input "White Star"
click at [105, 130] on div "Library" at bounding box center [87, 125] width 175 height 34
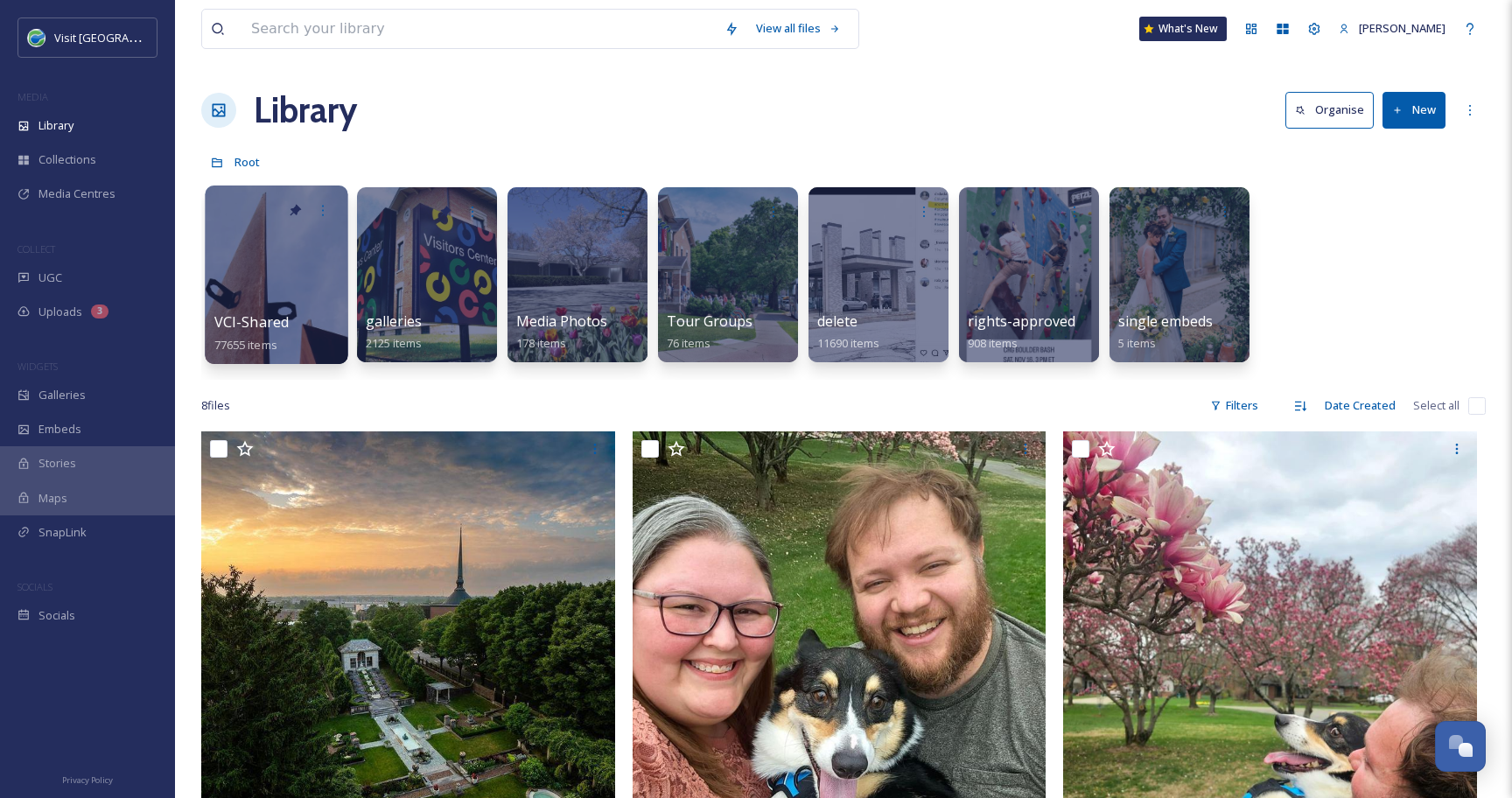
click at [280, 259] on div at bounding box center [276, 274] width 143 height 179
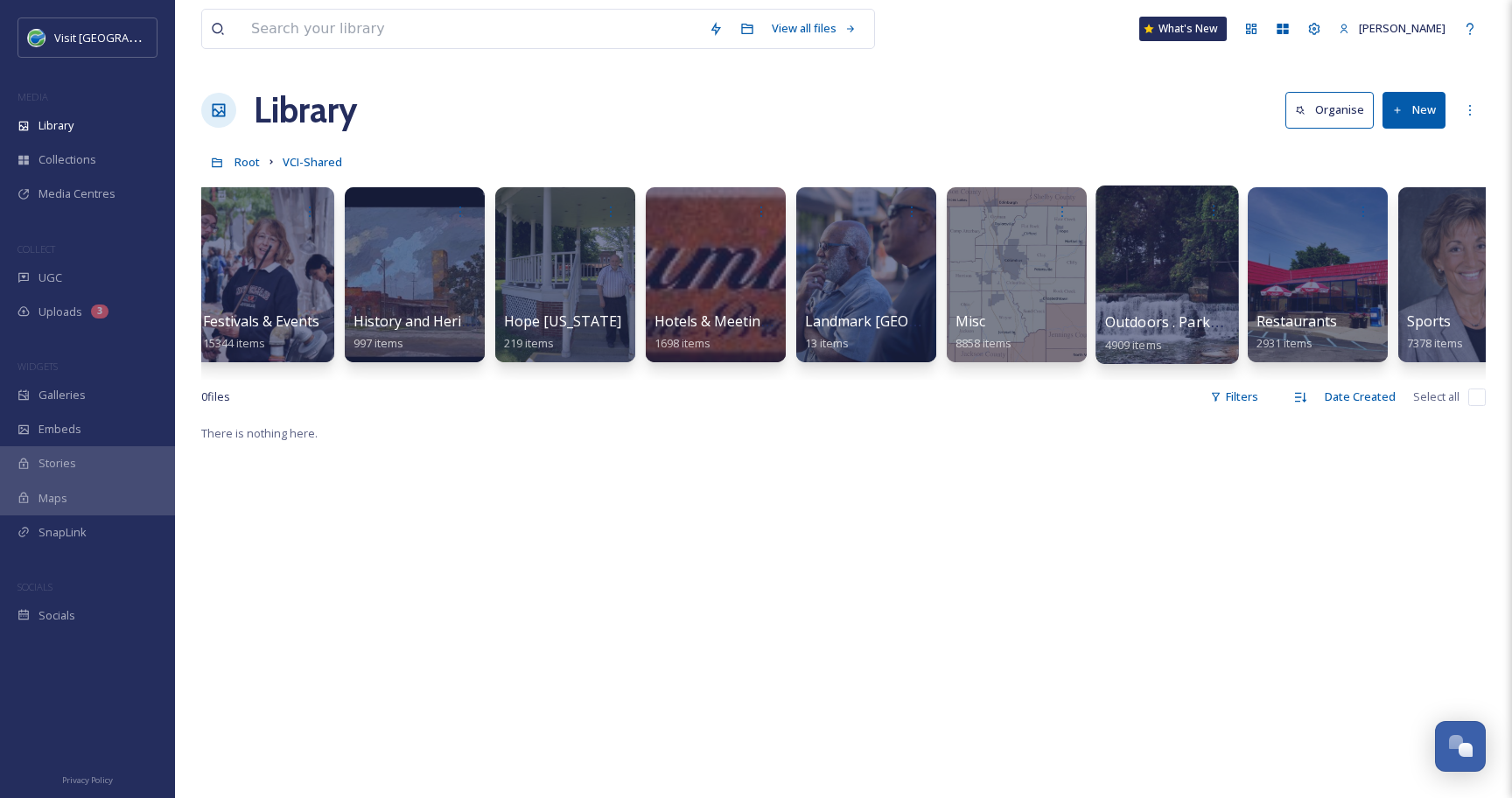
scroll to position [0, 1407]
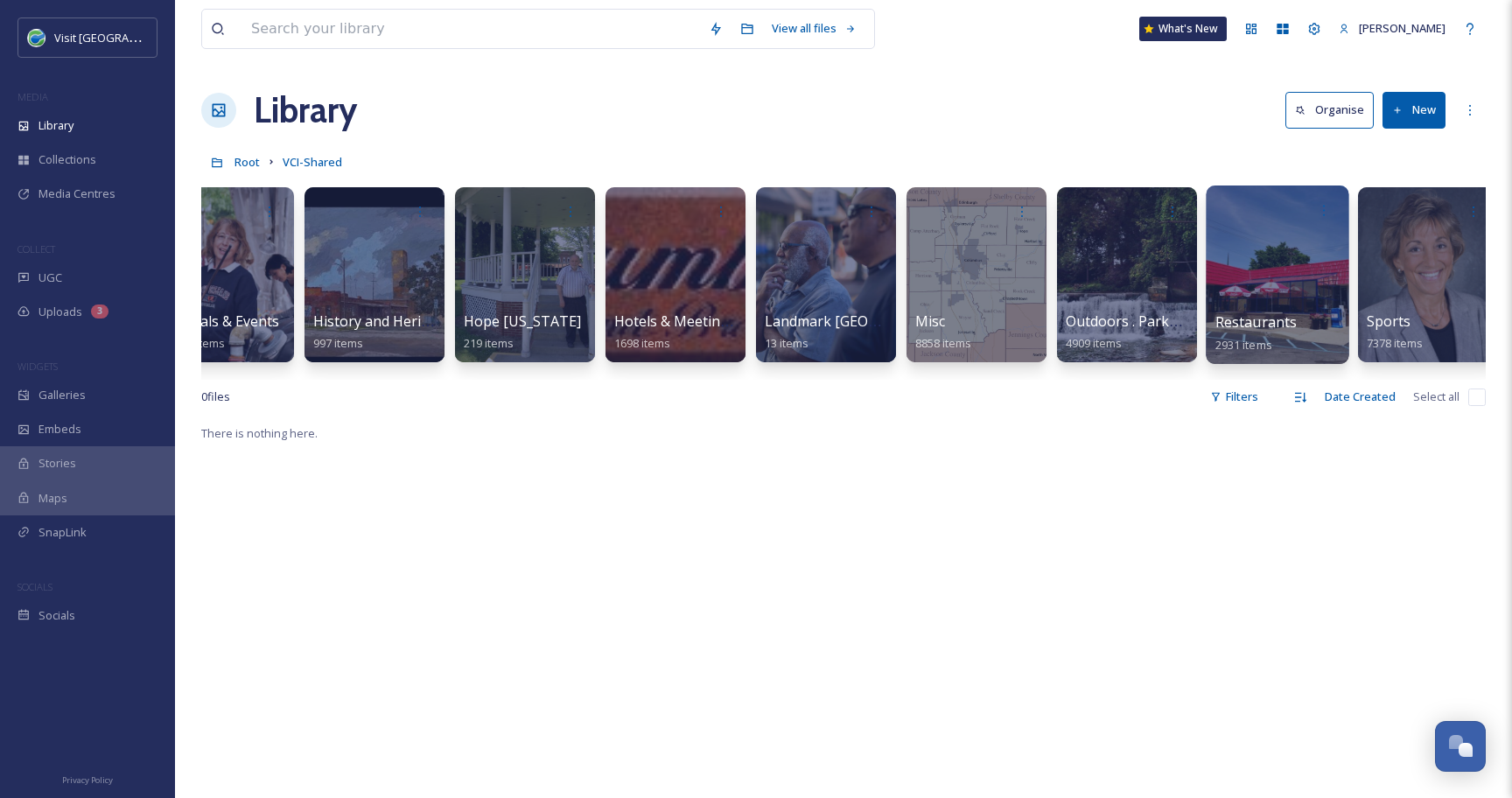
click at [1216, 285] on div at bounding box center [1277, 274] width 143 height 179
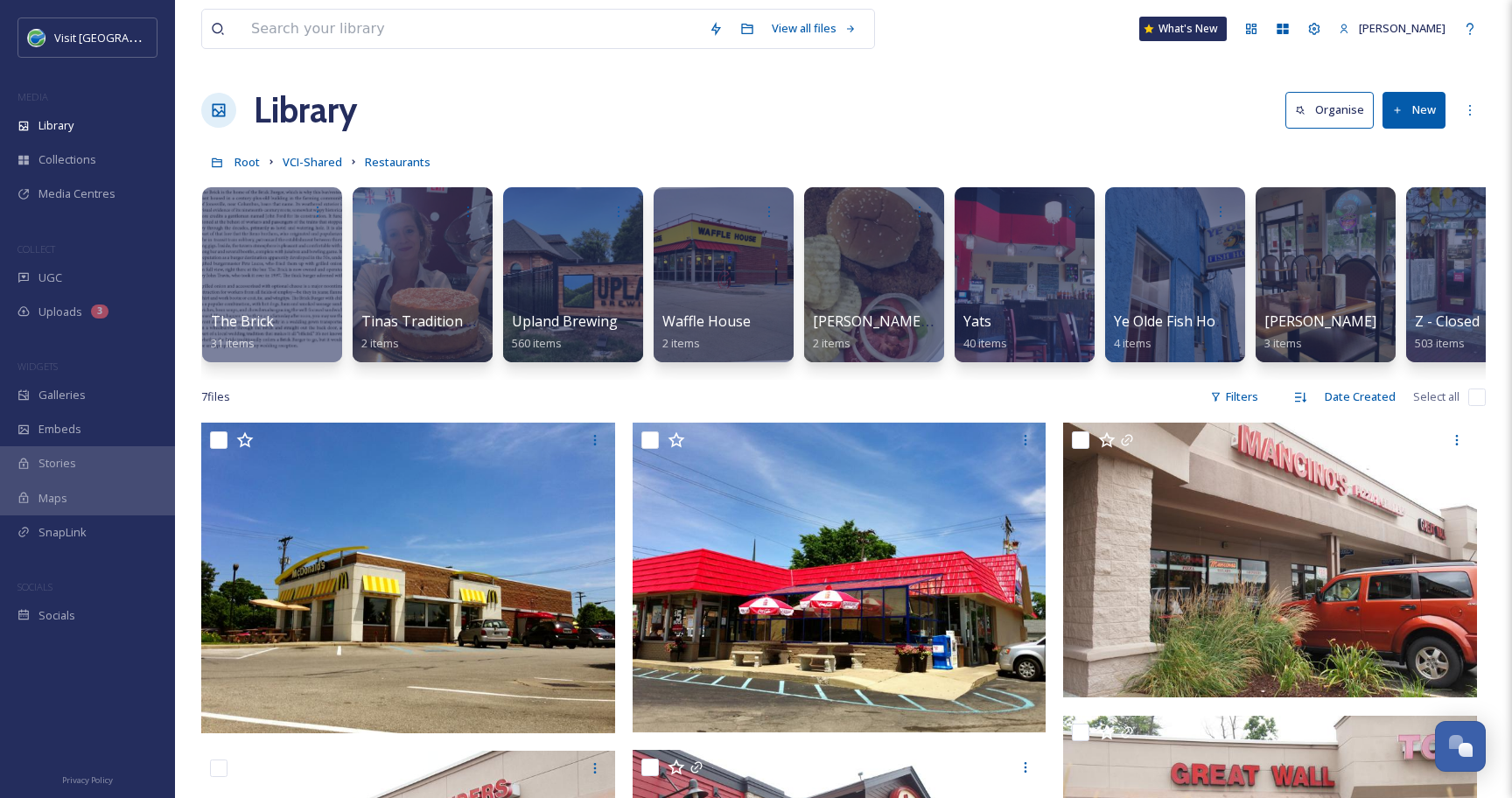
scroll to position [0, 13230]
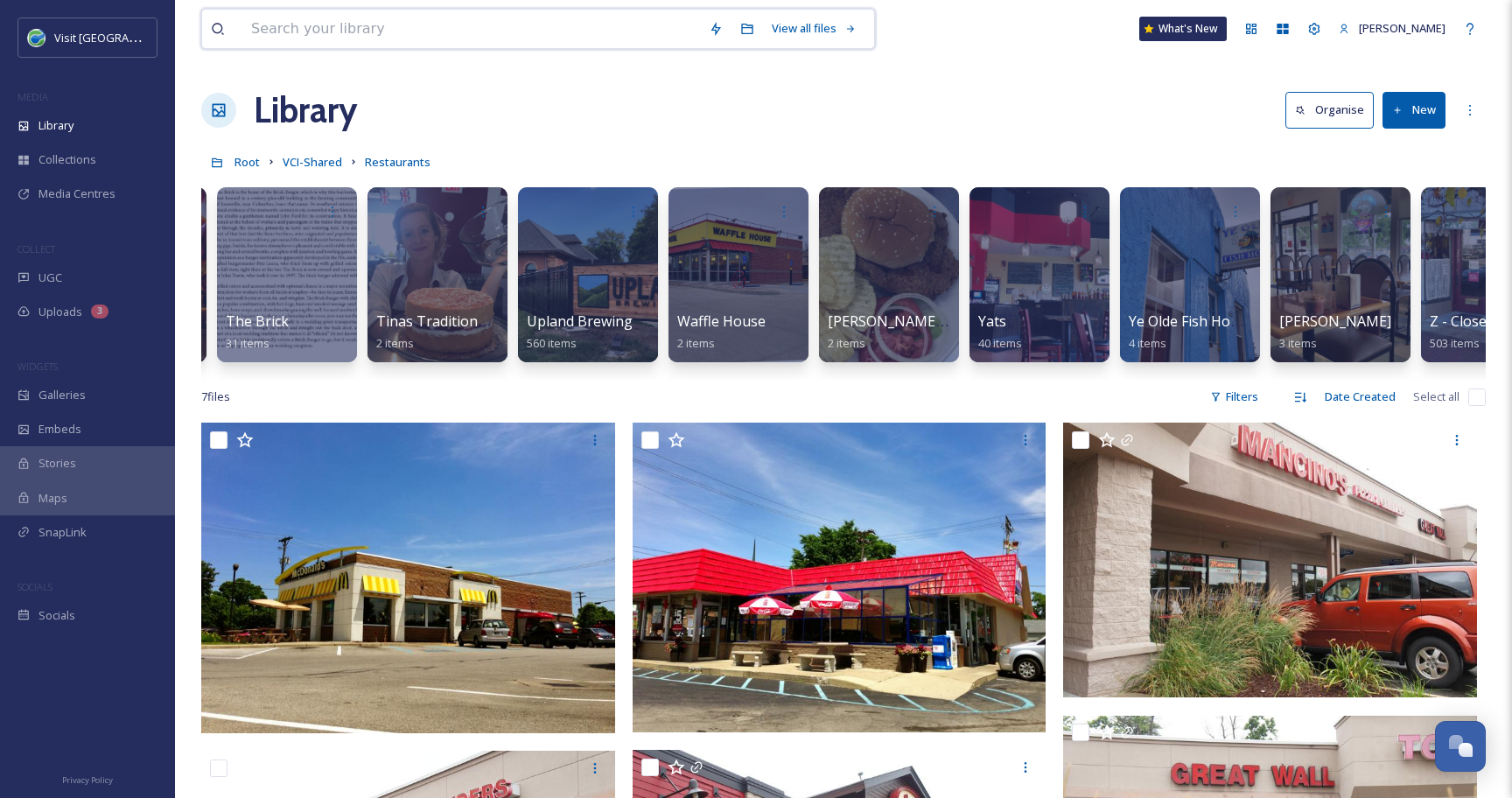
click at [346, 31] on input at bounding box center [471, 28] width 457 height 38
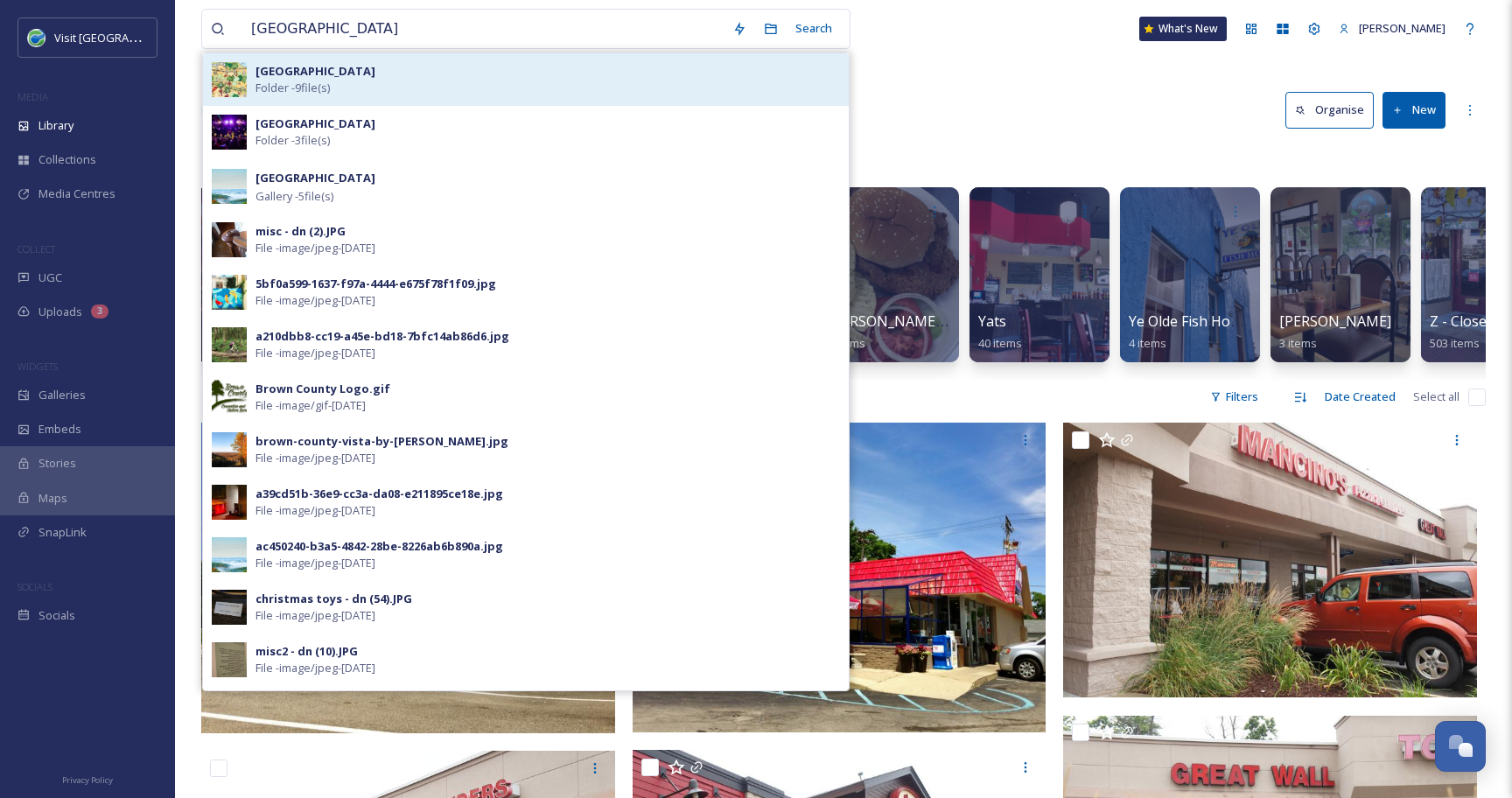
click at [280, 84] on span "Folder - 9 file(s)" at bounding box center [293, 87] width 74 height 17
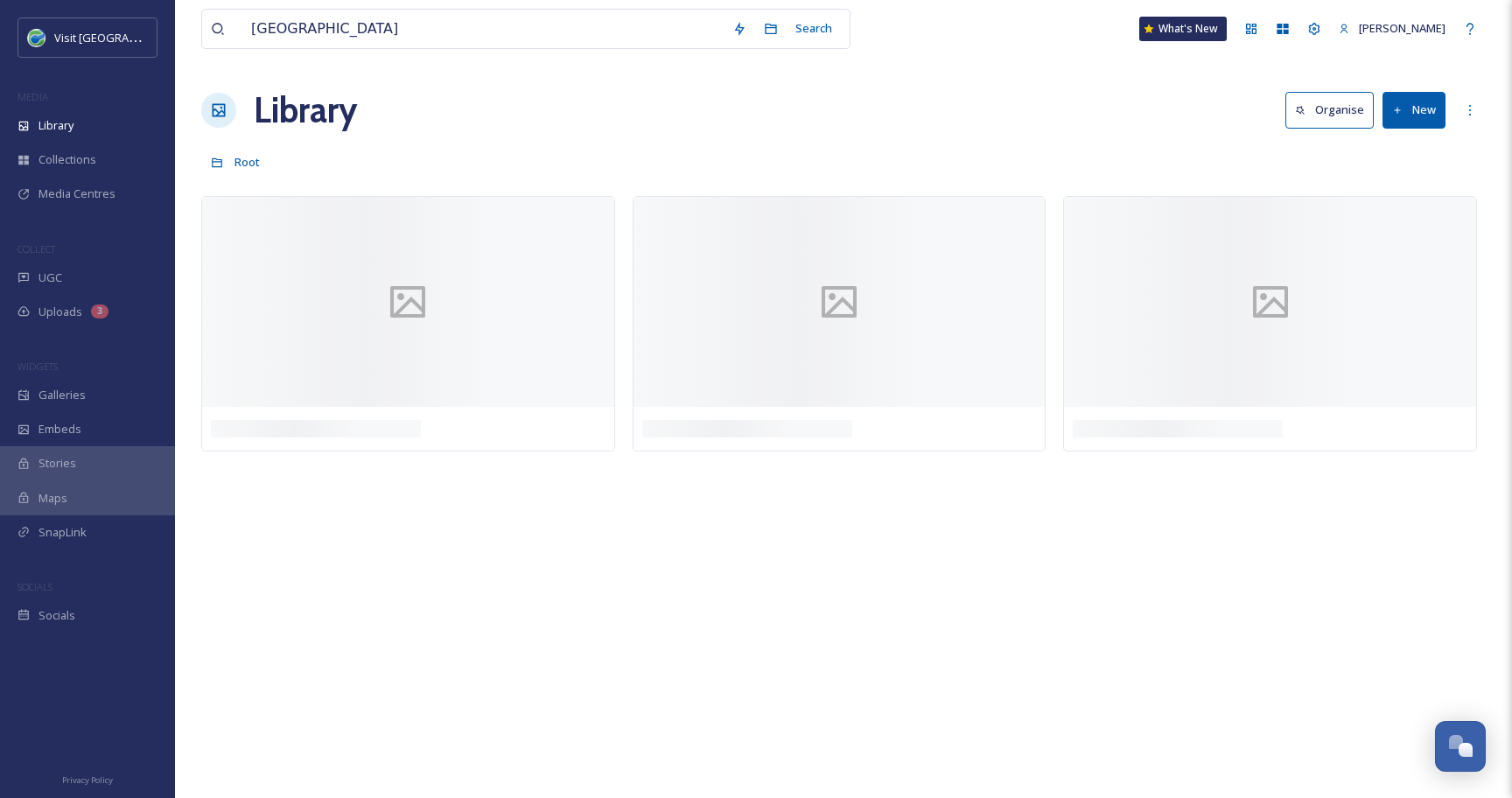
click at [892, 43] on div "Brown County Search What's New [PERSON_NAME]" at bounding box center [843, 28] width 1284 height 58
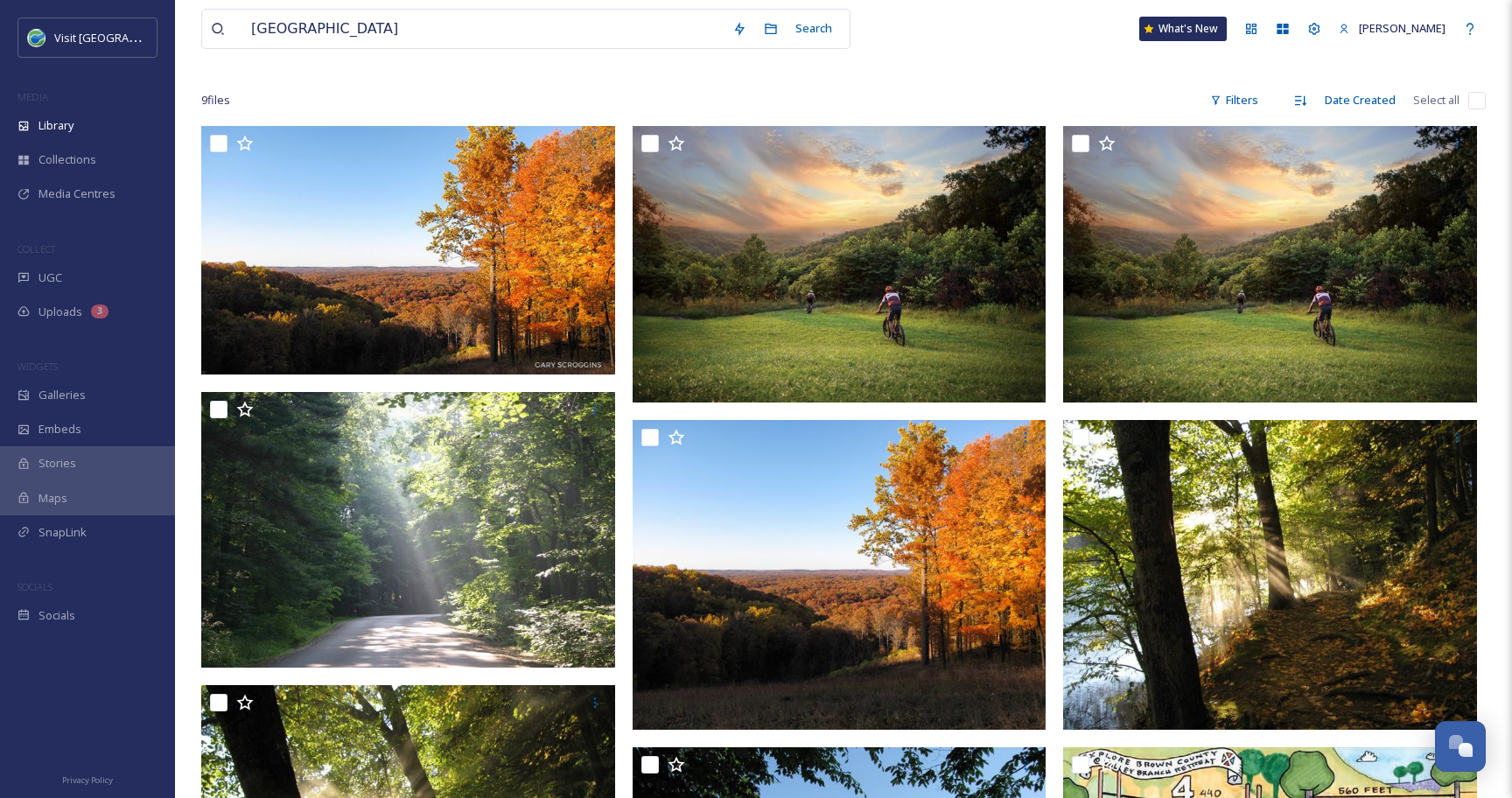
scroll to position [130, 0]
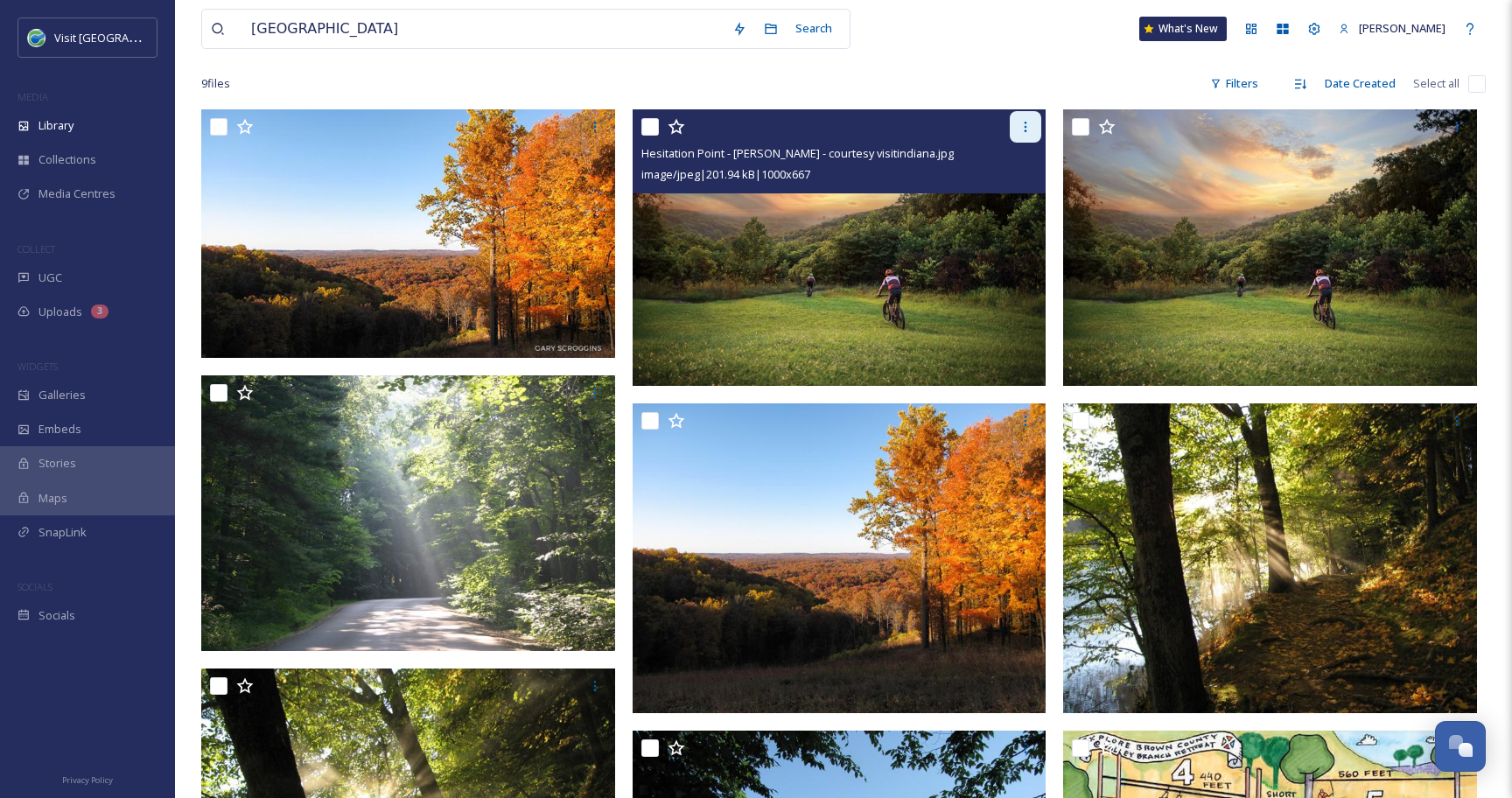
click at [1017, 126] on div at bounding box center [1026, 127] width 31 height 31
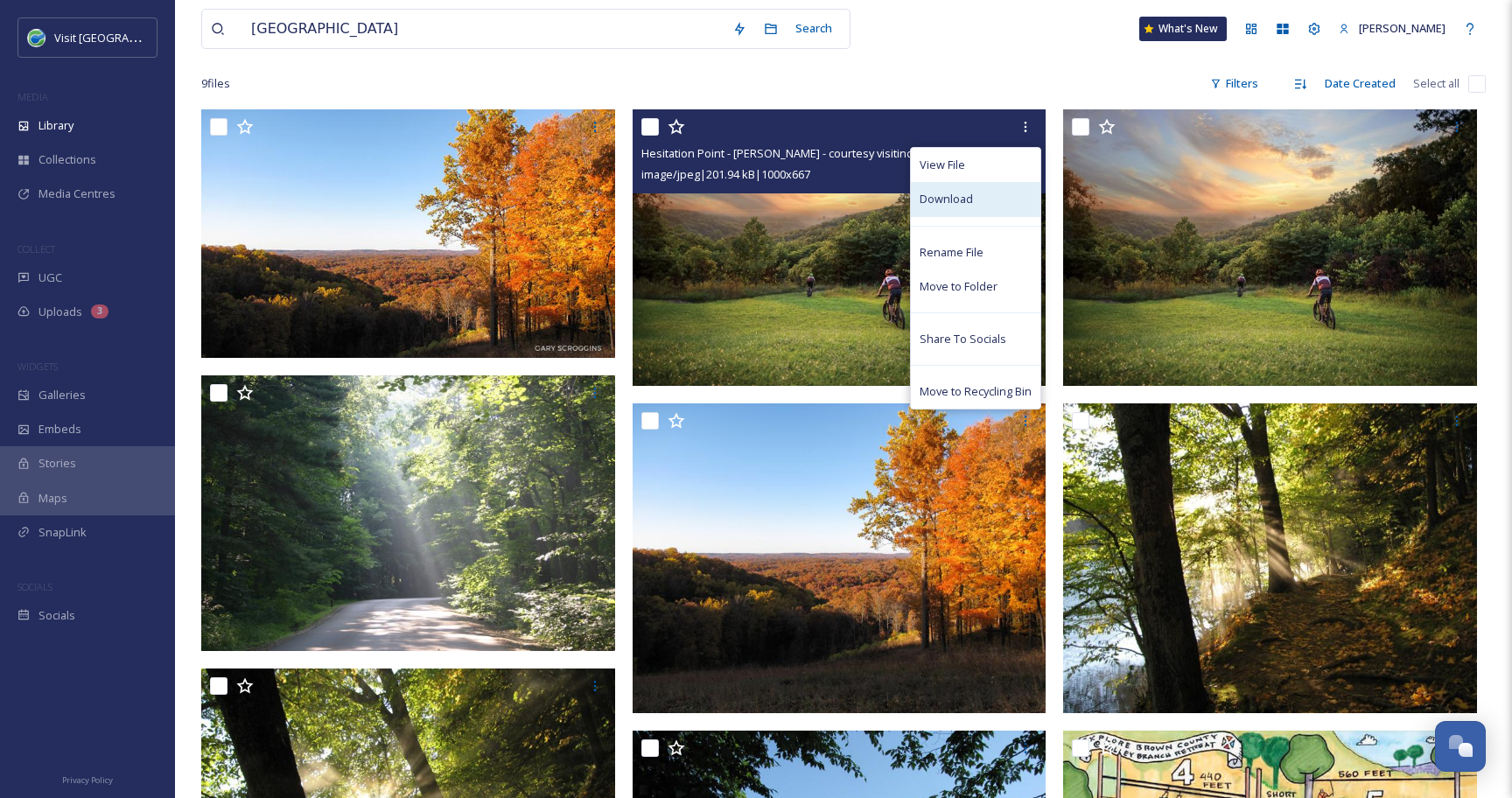
click at [976, 192] on div "Download" at bounding box center [975, 198] width 130 height 34
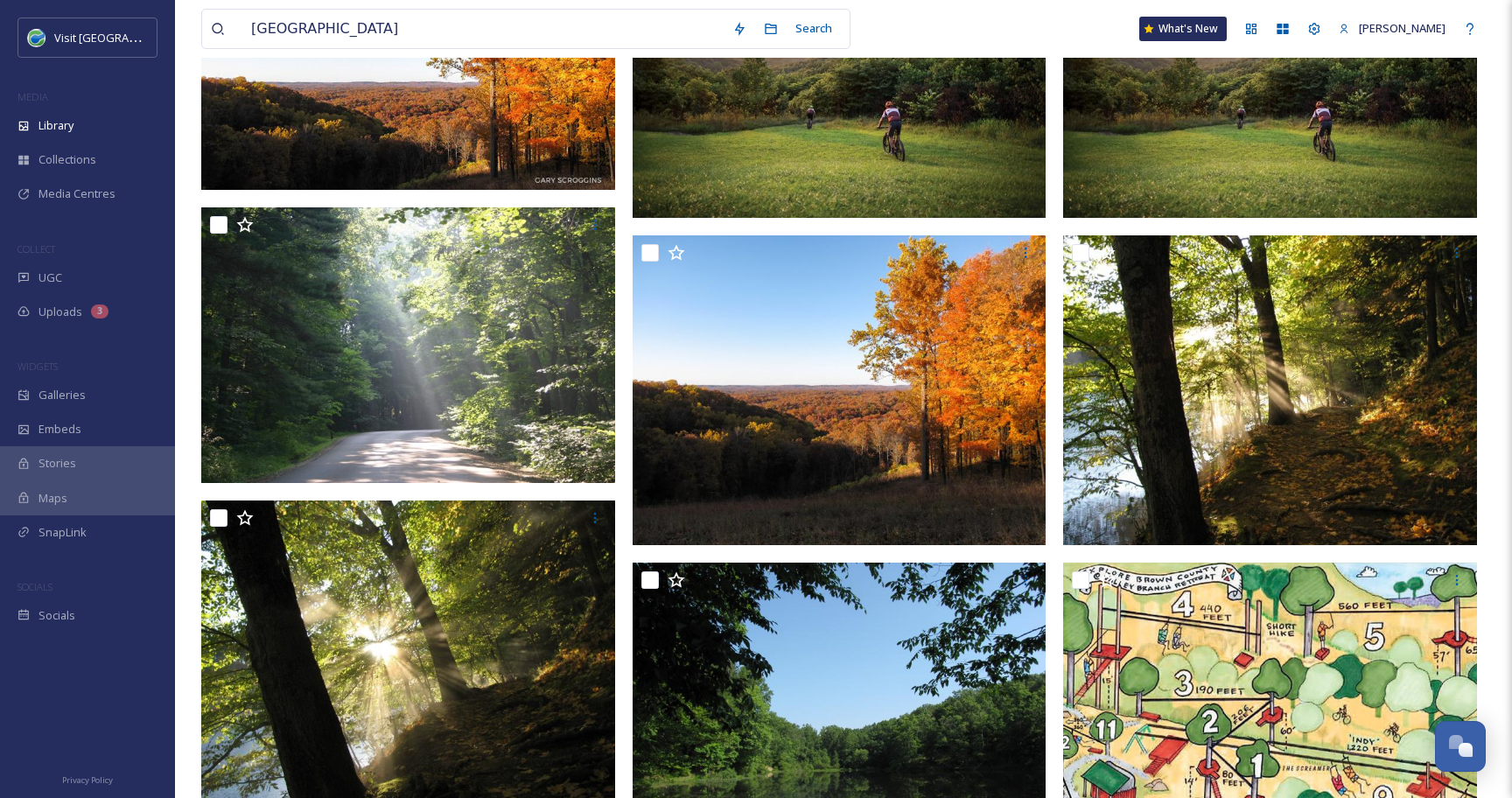
scroll to position [298, 0]
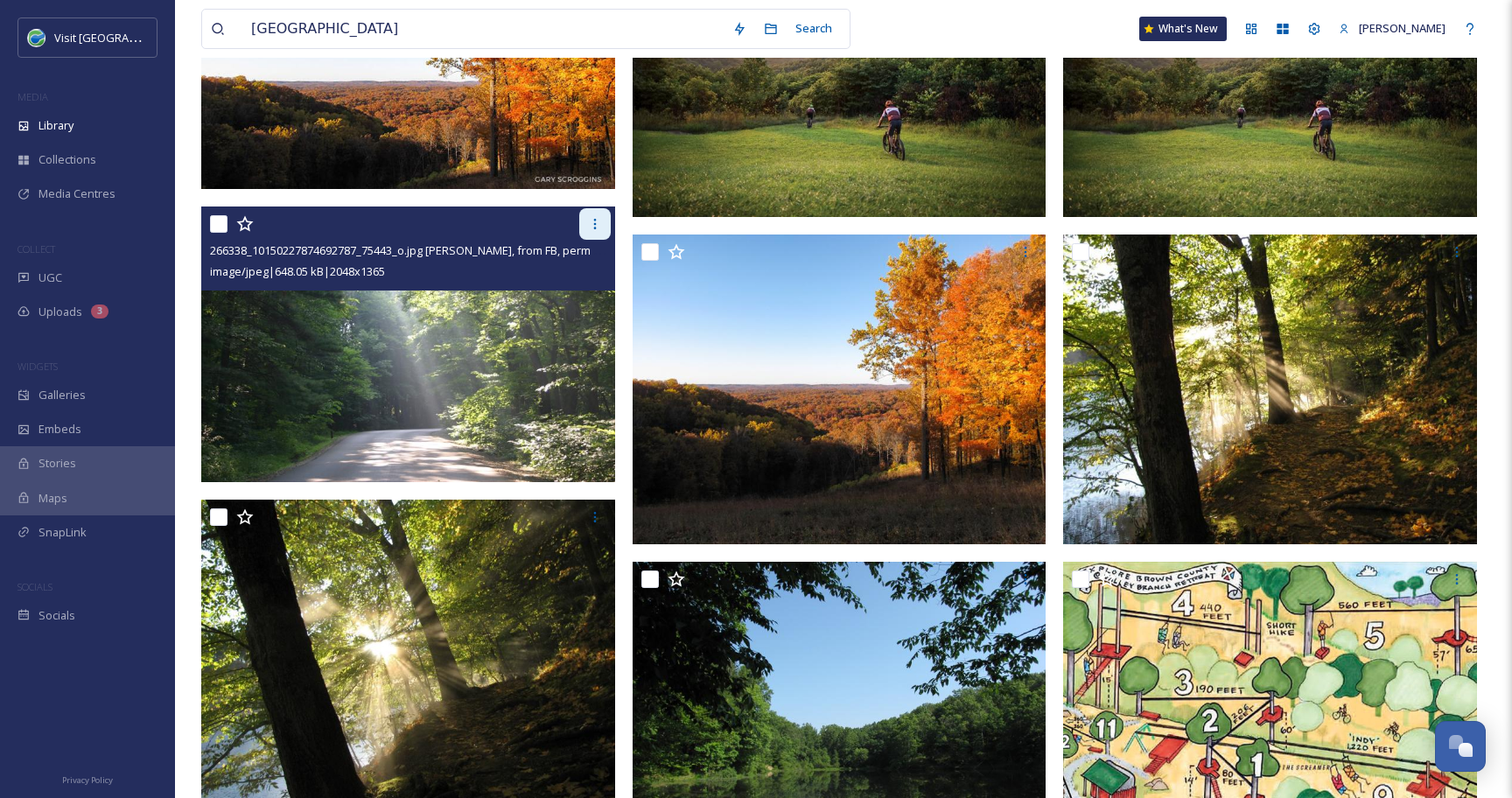
click at [591, 224] on icon at bounding box center [595, 224] width 14 height 14
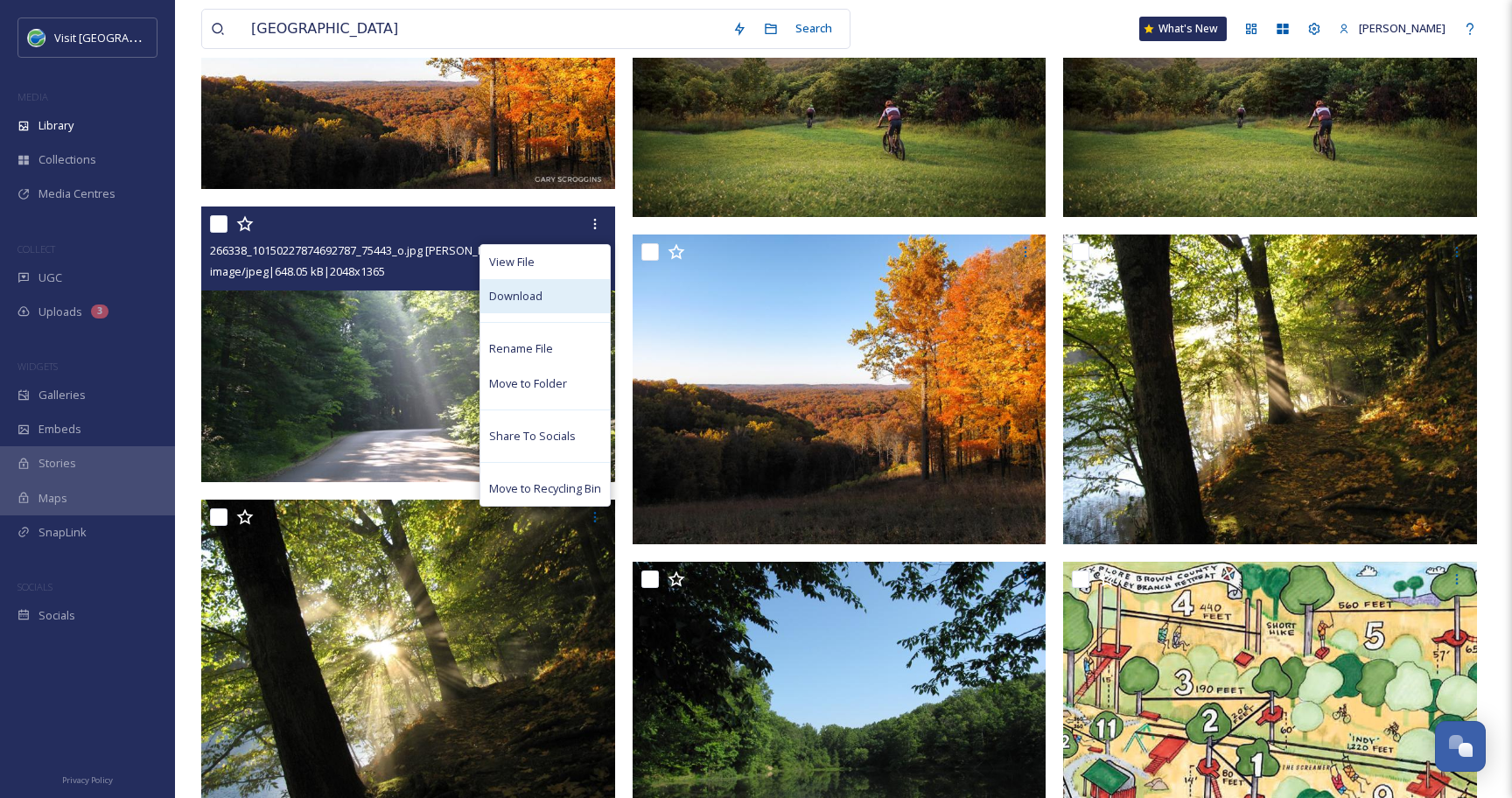
click at [575, 298] on div "Download" at bounding box center [545, 296] width 130 height 34
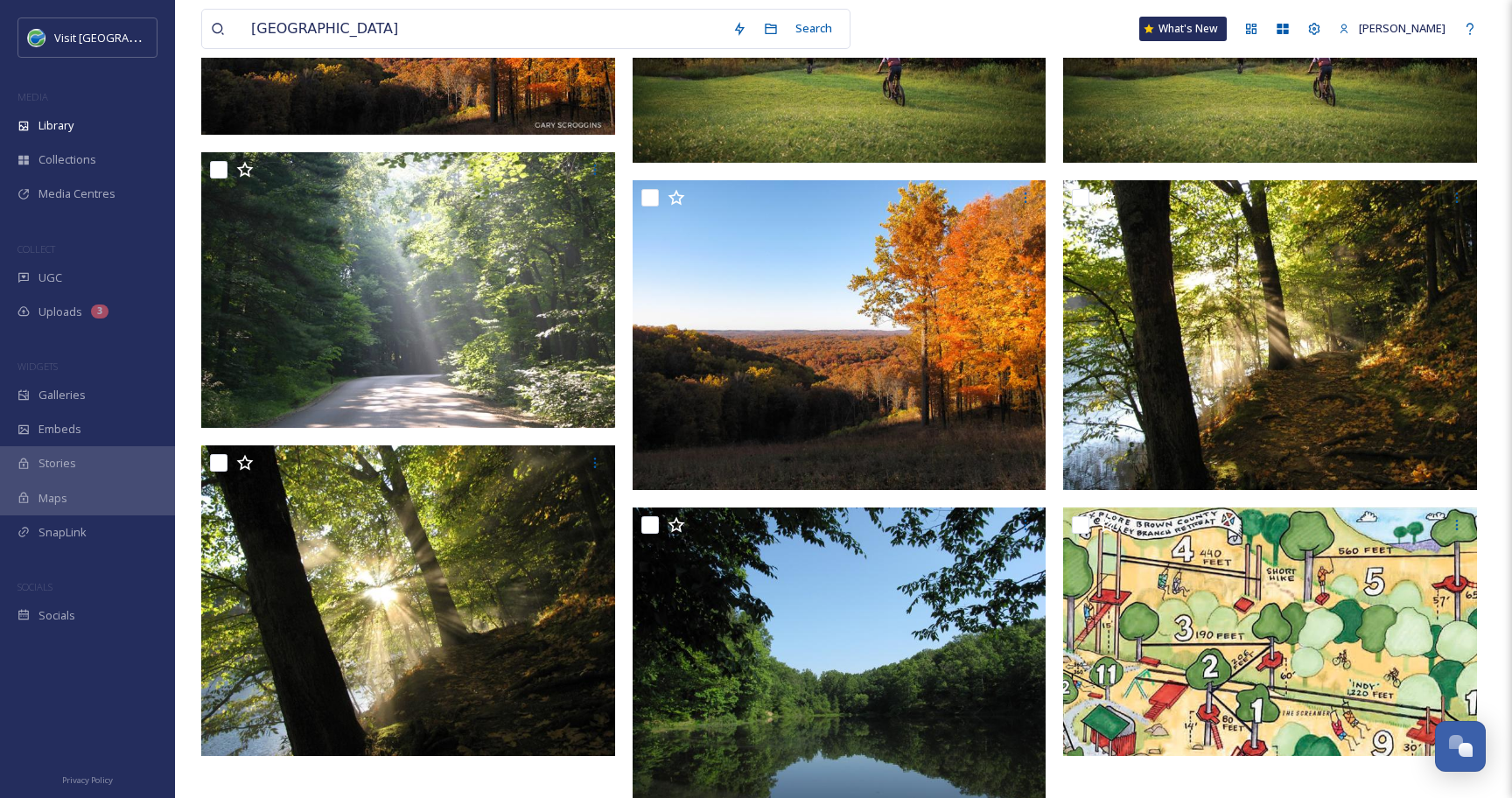
scroll to position [402, 0]
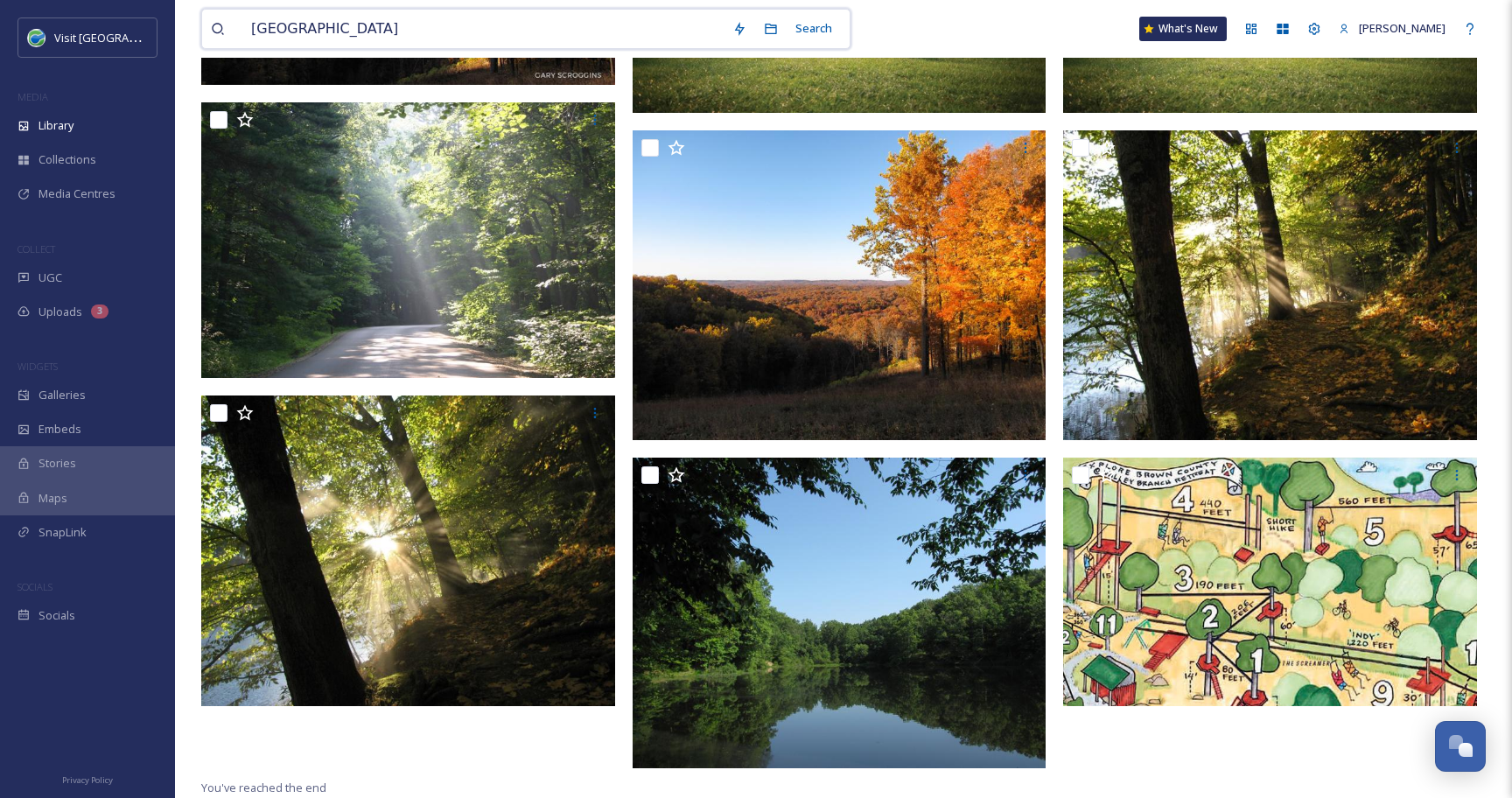
drag, startPoint x: 366, startPoint y: 38, endPoint x: 180, endPoint y: 38, distance: 186.0
click at [180, 38] on div "Brown County Search What's New [PERSON_NAME] Library Organise New Root VCI-Shar…" at bounding box center [843, 197] width 1336 height 1200
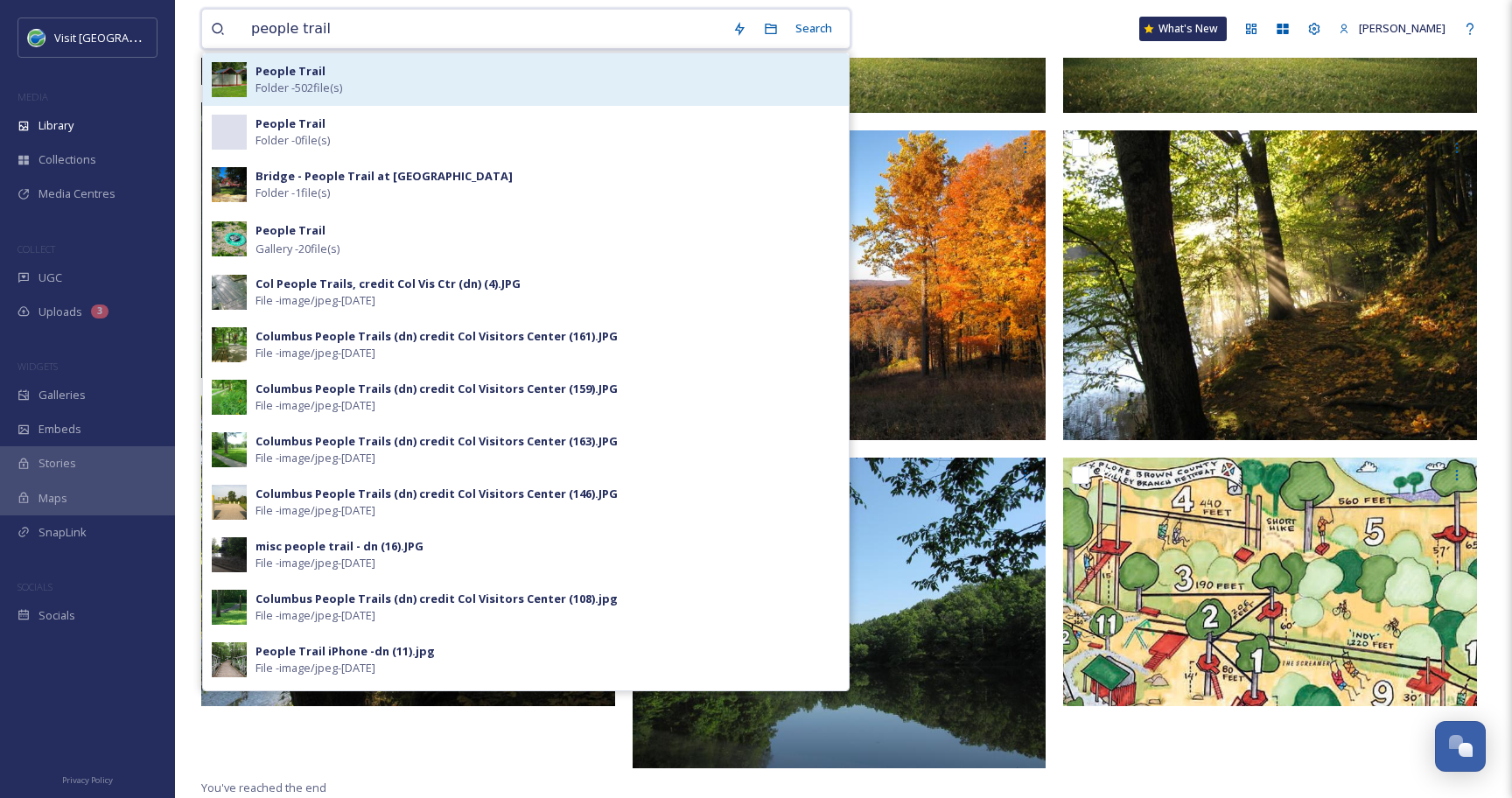
type input "people trail"
click at [274, 80] on span "Folder - 502 file(s)" at bounding box center [299, 87] width 87 height 17
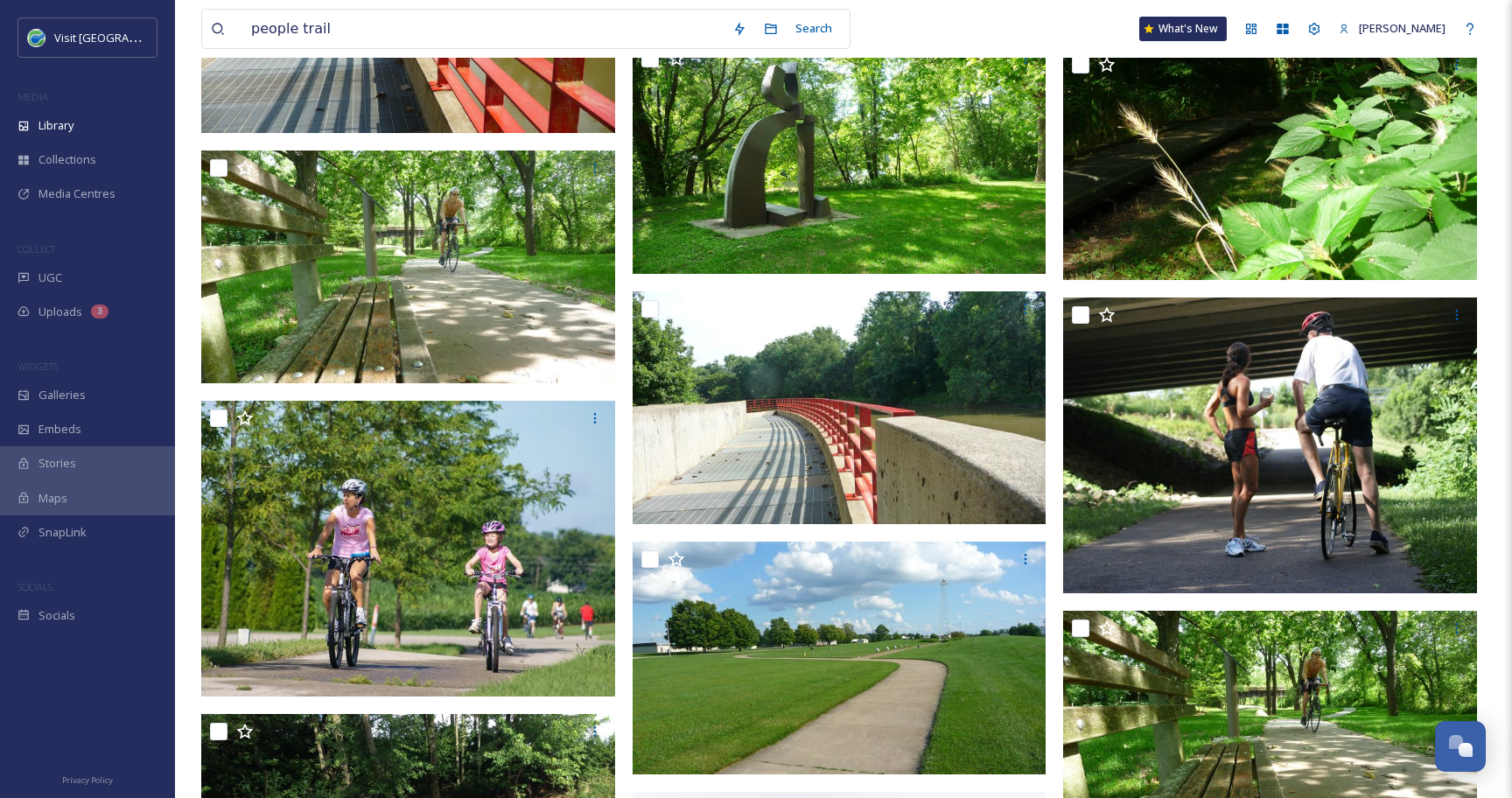
scroll to position [8287, 0]
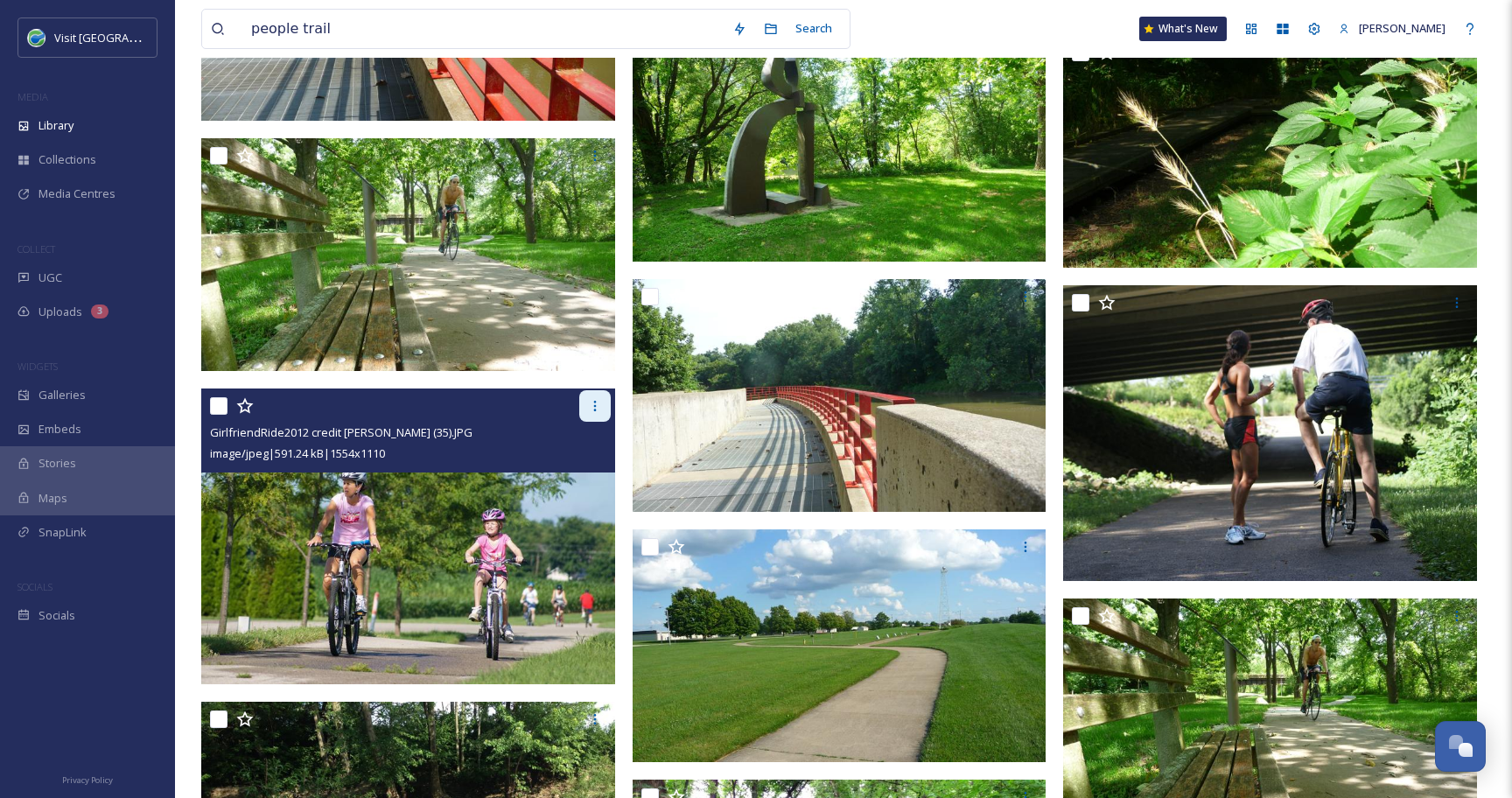
click at [595, 414] on div at bounding box center [595, 405] width 31 height 31
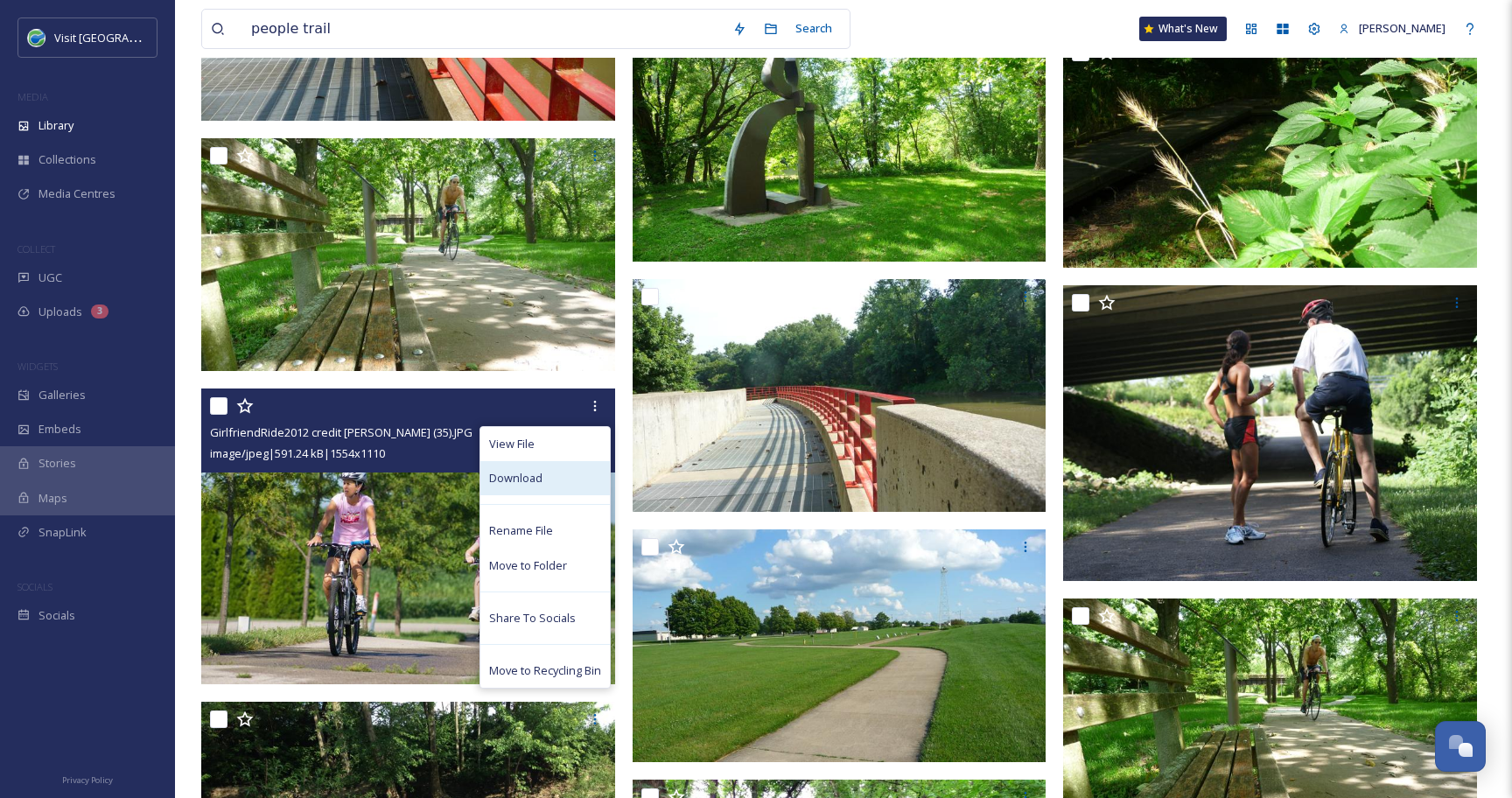
click at [557, 477] on div "Download" at bounding box center [545, 478] width 130 height 34
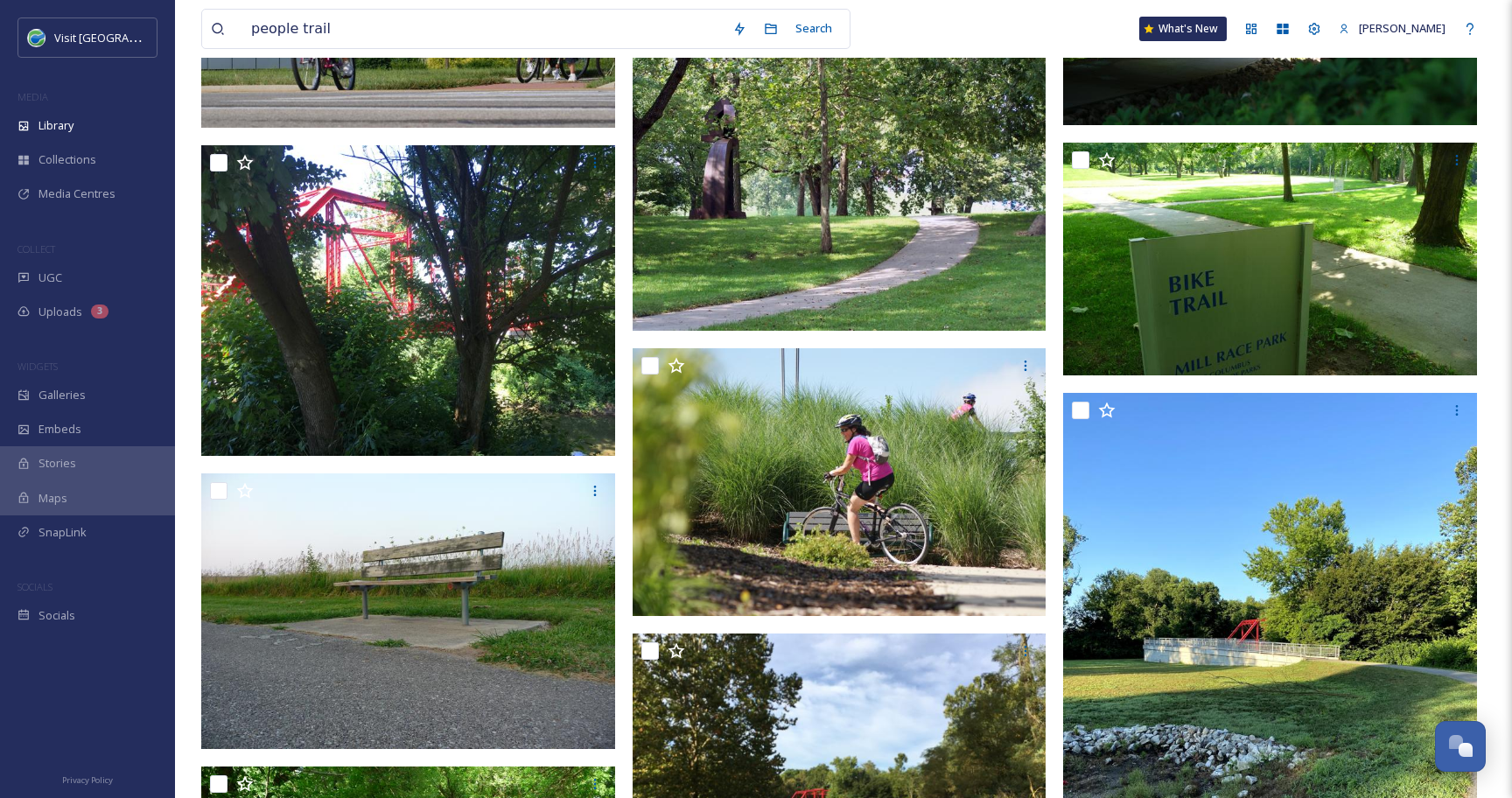
scroll to position [2542, 0]
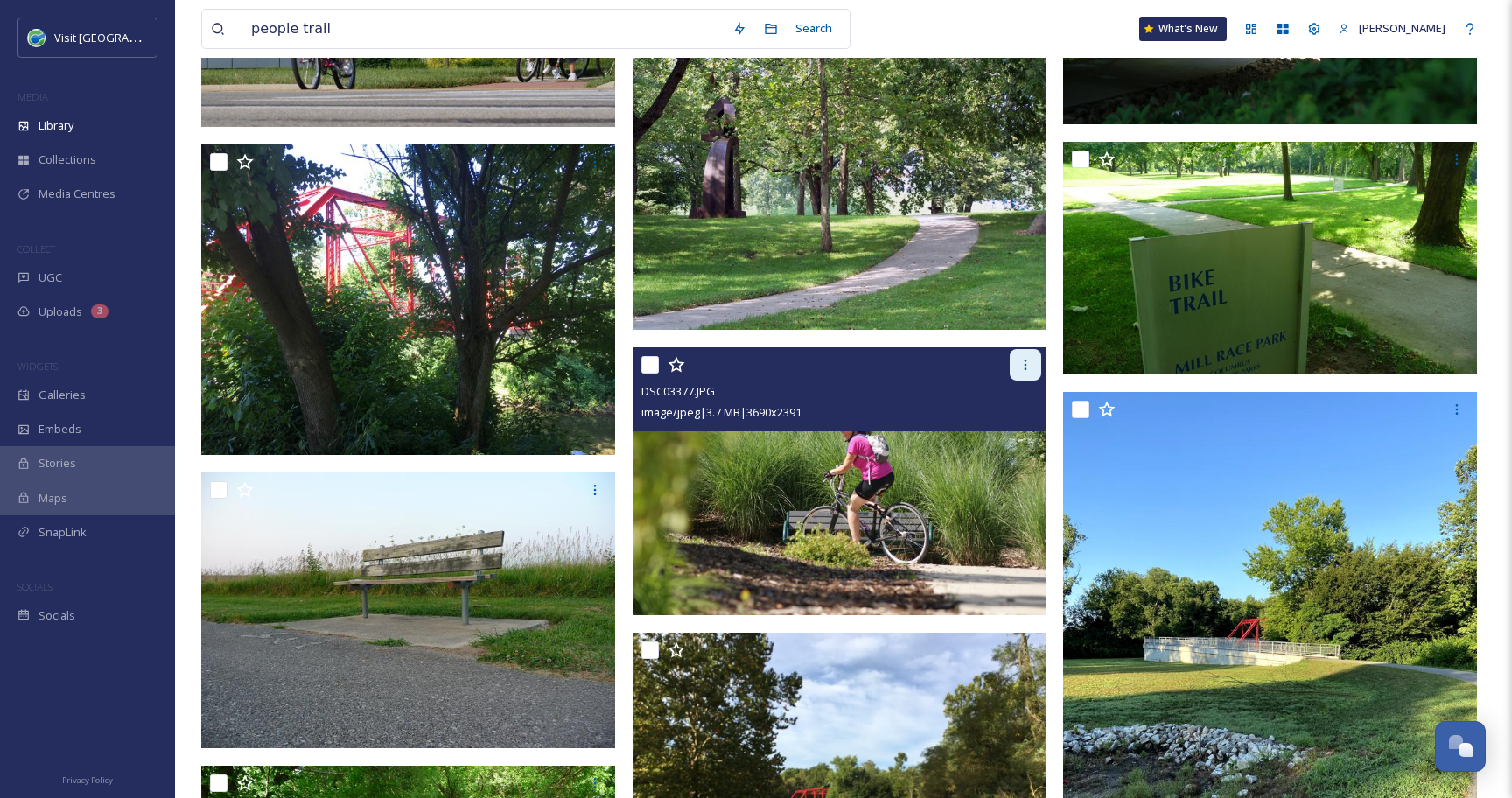
click at [1027, 359] on icon at bounding box center [1025, 364] width 14 height 14
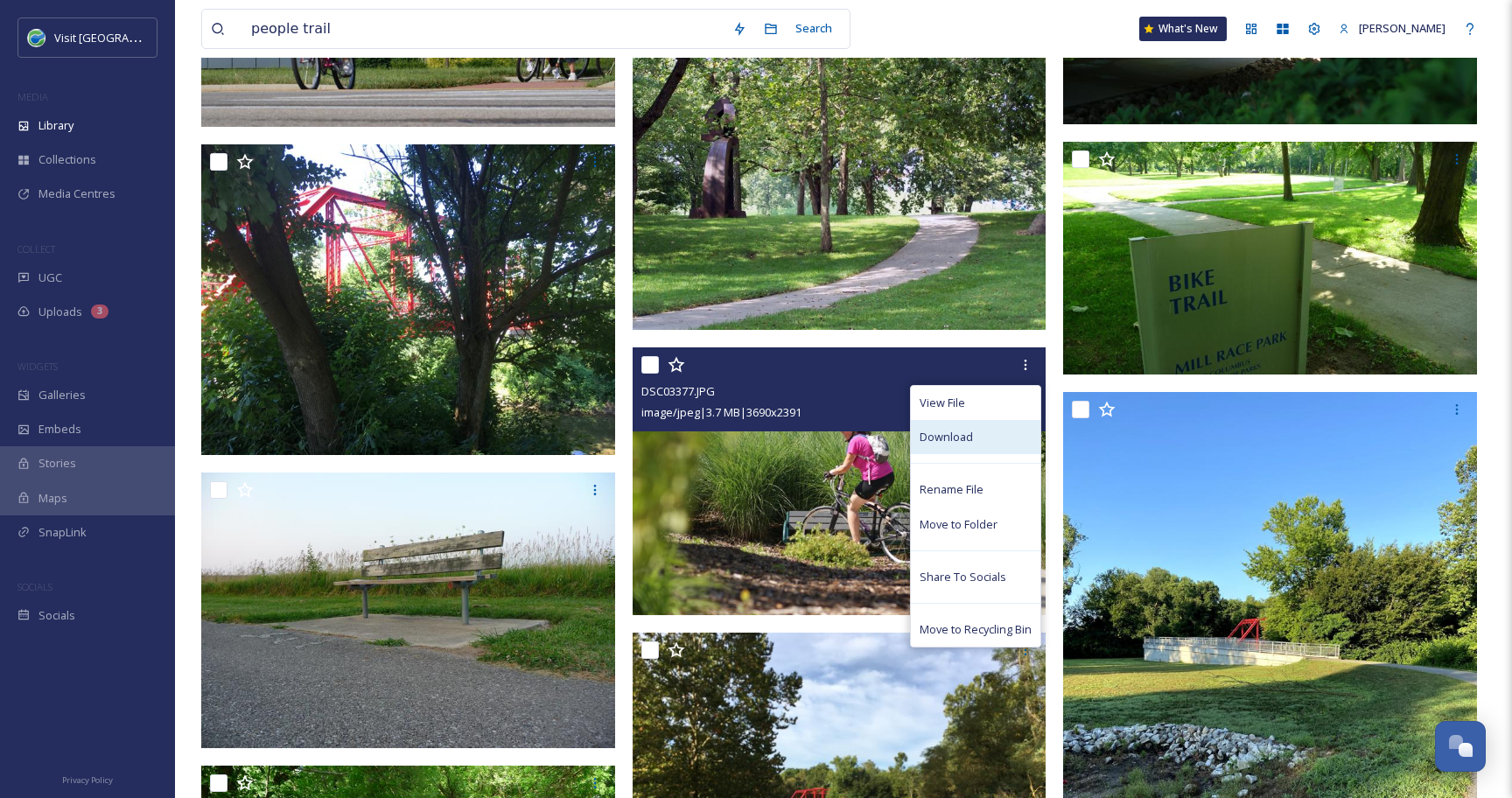
click at [989, 446] on div "Download" at bounding box center [975, 437] width 130 height 34
